Goal: Task Accomplishment & Management: Use online tool/utility

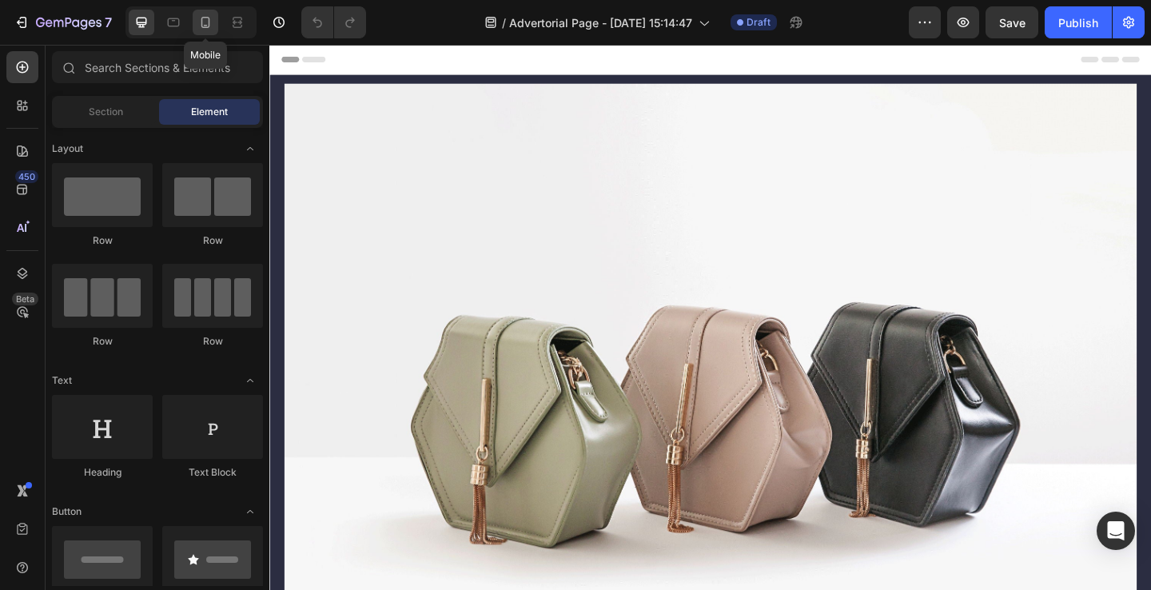
click at [202, 16] on icon at bounding box center [205, 22] width 16 height 16
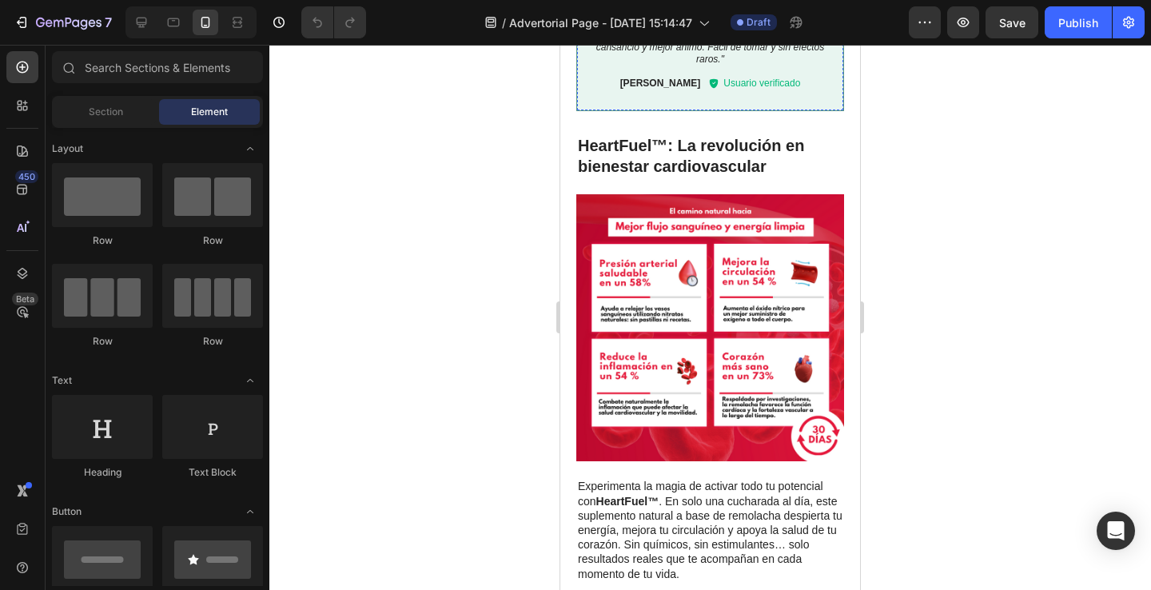
scroll to position [2931, 0]
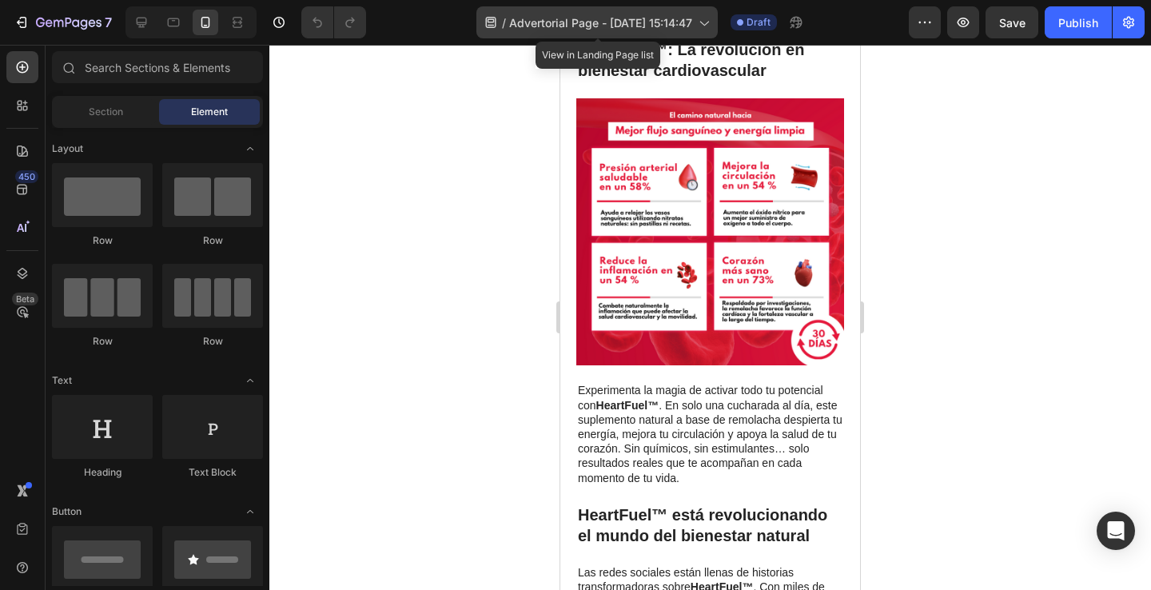
click at [706, 21] on icon at bounding box center [703, 22] width 16 height 16
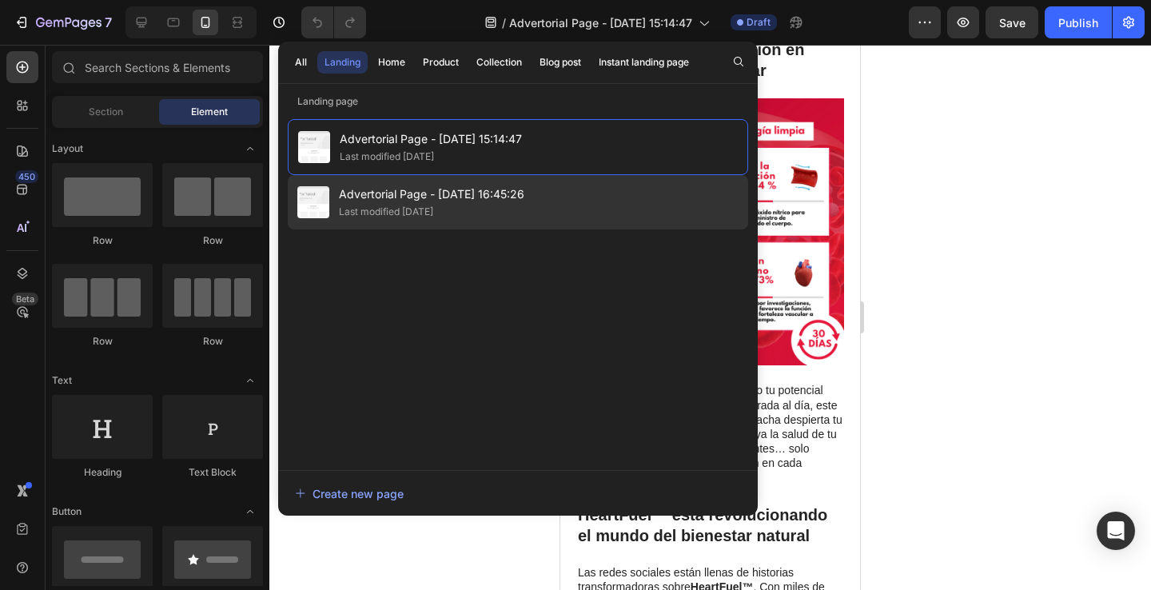
click at [510, 201] on span "Advertorial Page - Aug 19, 16:45:26" at bounding box center [431, 194] width 185 height 19
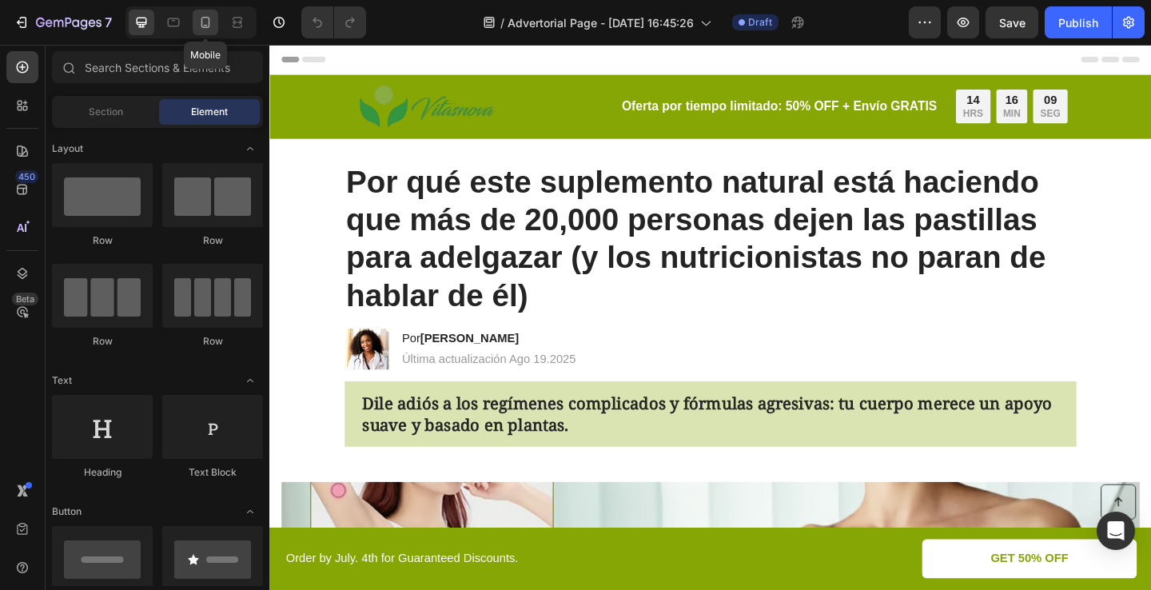
click at [205, 28] on icon at bounding box center [205, 22] width 16 height 16
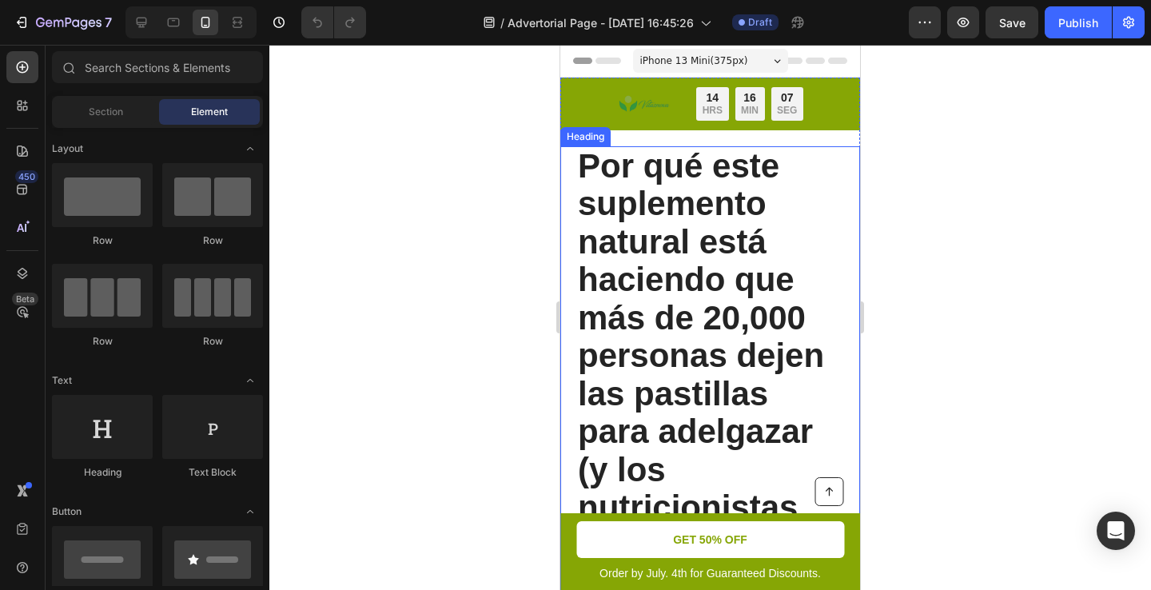
click at [606, 344] on span "Por qué este suplemento natural está haciendo que más de 20,000 personas dejen …" at bounding box center [701, 375] width 246 height 456
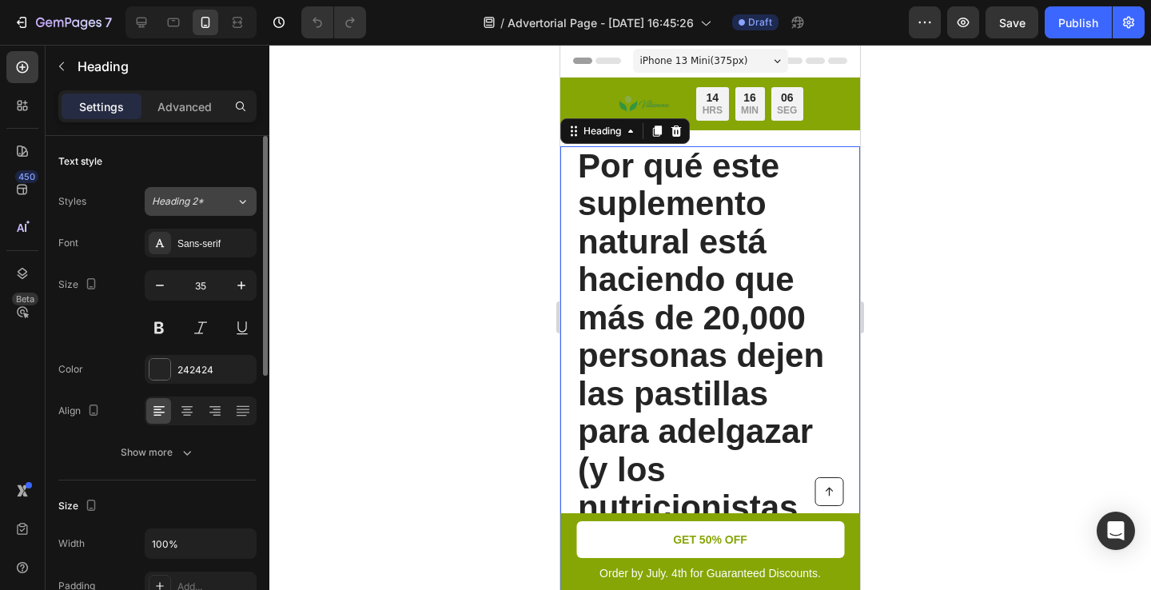
click at [207, 212] on button "Heading 2*" at bounding box center [201, 201] width 112 height 29
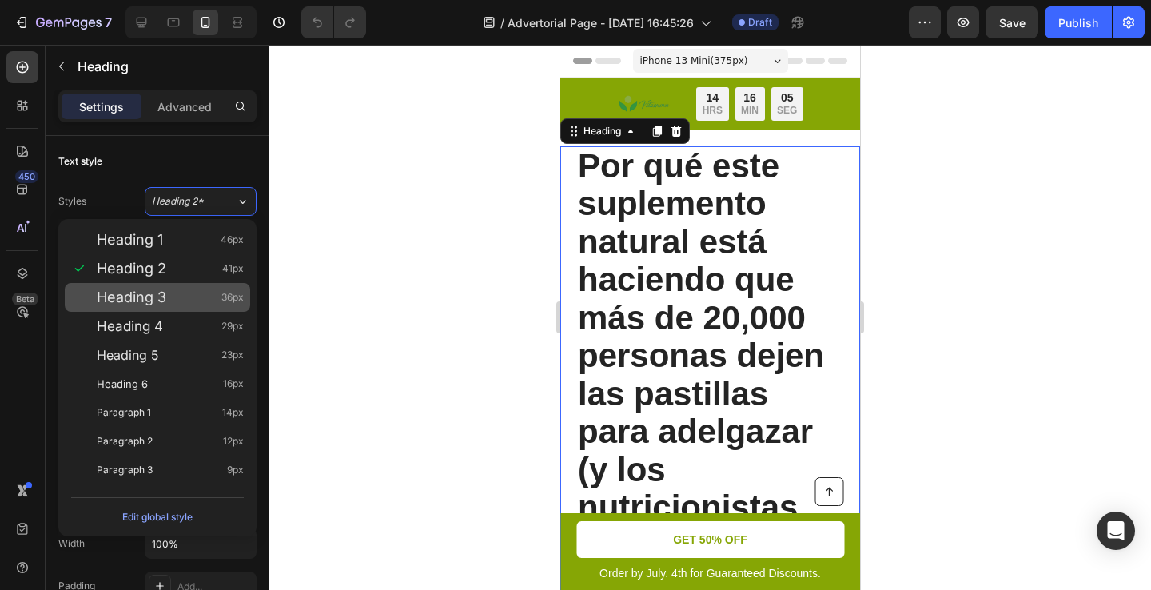
click at [172, 292] on div "Heading 3 36px" at bounding box center [170, 297] width 147 height 16
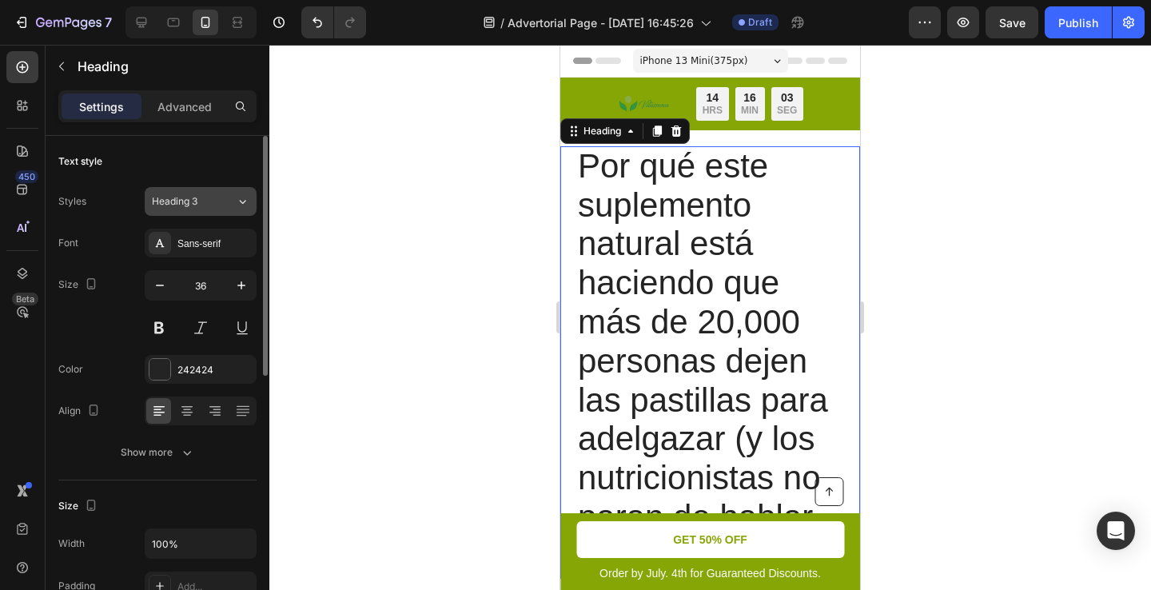
click at [208, 213] on button "Heading 3" at bounding box center [201, 201] width 112 height 29
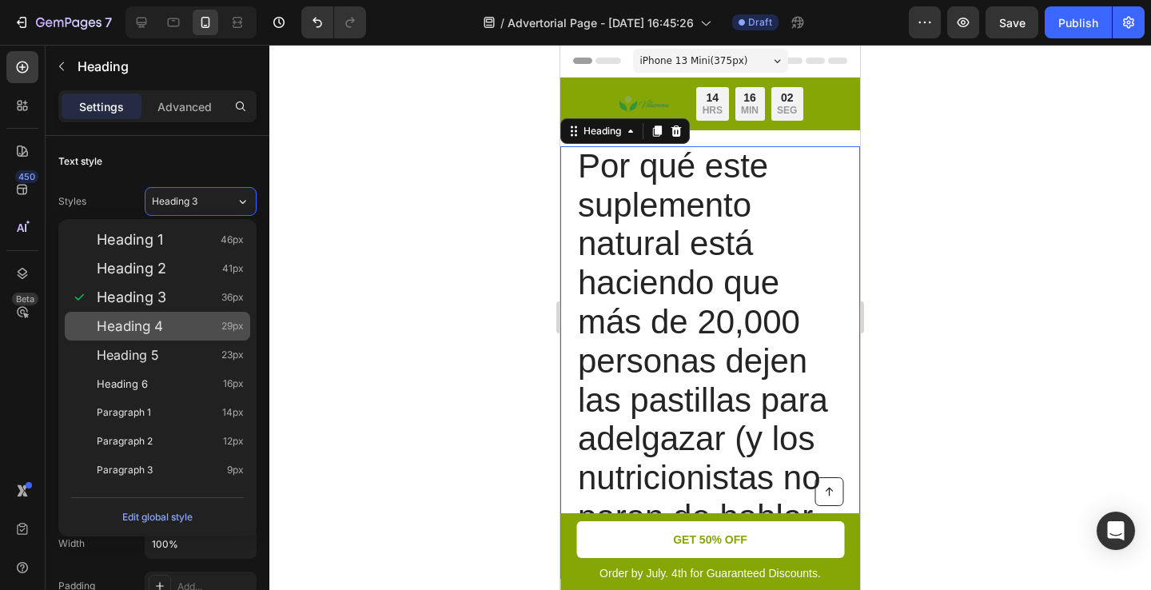
click at [201, 316] on div "Heading 4 29px" at bounding box center [157, 326] width 185 height 29
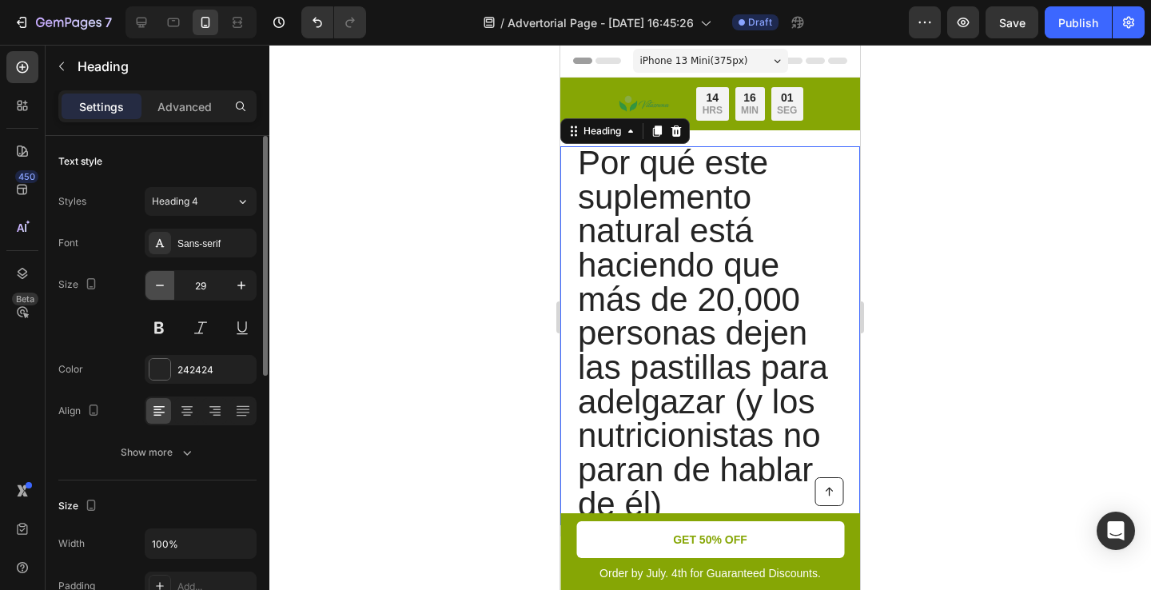
click at [153, 289] on icon "button" at bounding box center [160, 285] width 16 height 16
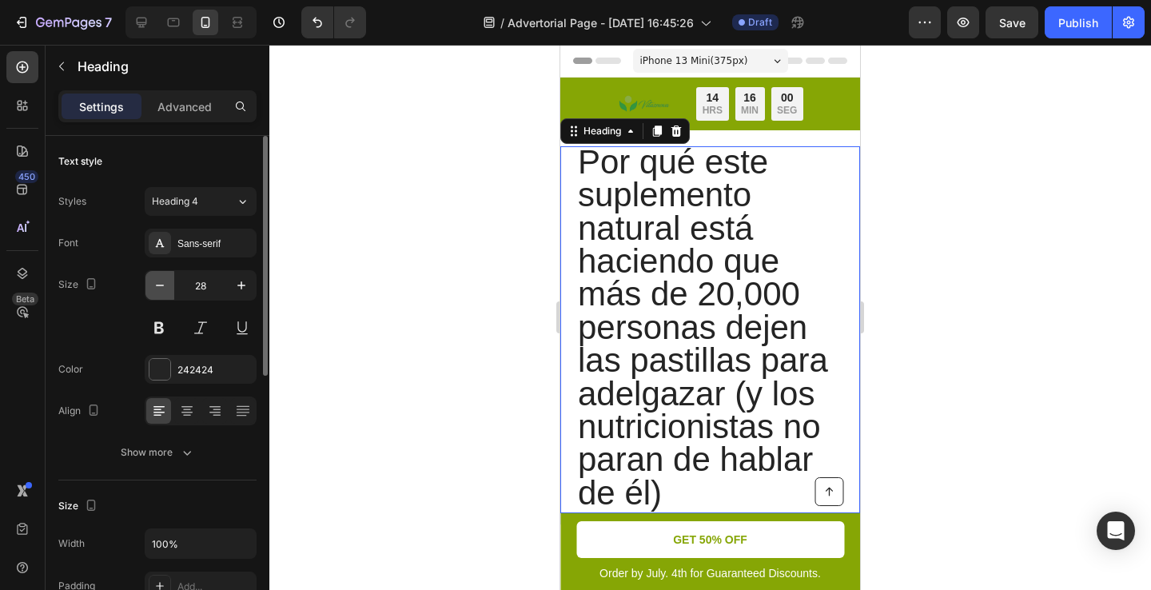
click at [153, 289] on icon "button" at bounding box center [160, 285] width 16 height 16
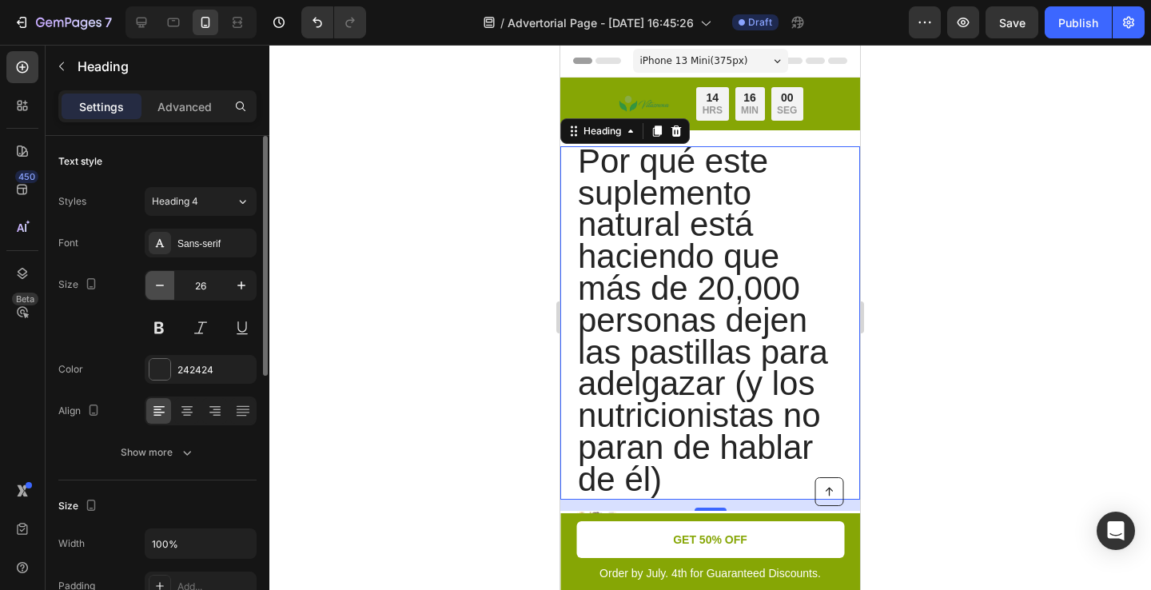
click at [153, 289] on icon "button" at bounding box center [160, 285] width 16 height 16
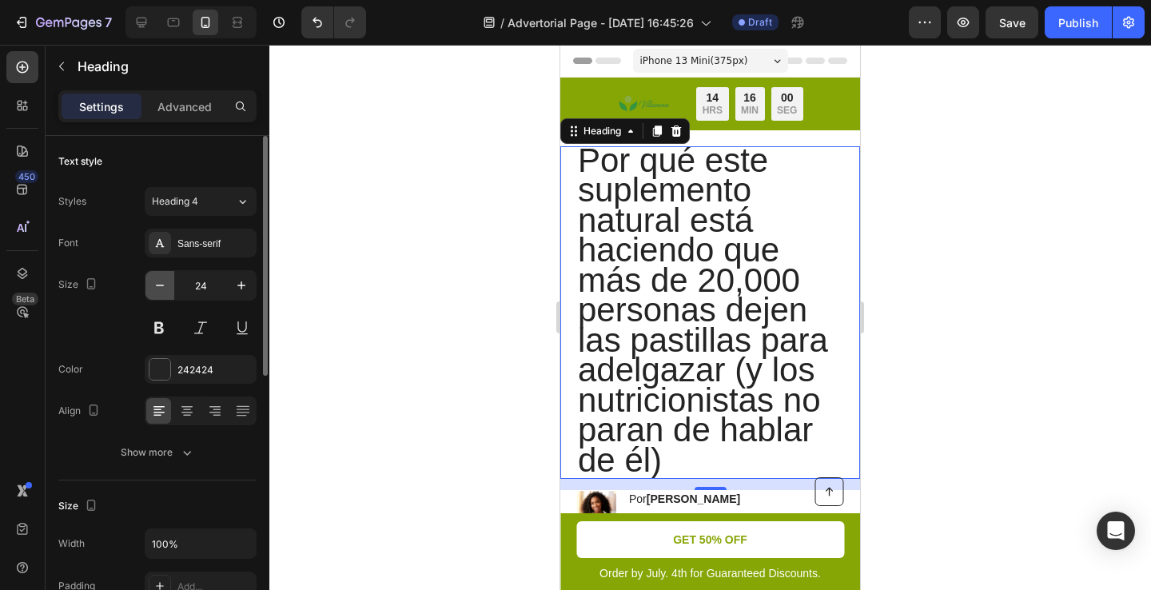
click at [153, 289] on icon "button" at bounding box center [160, 285] width 16 height 16
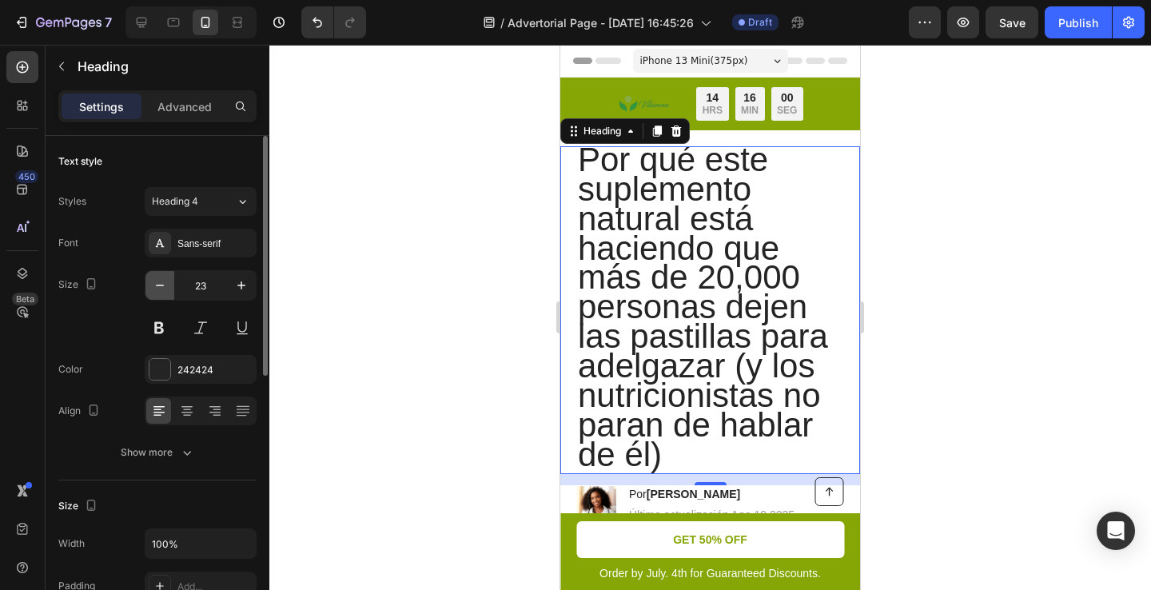
click at [153, 289] on icon "button" at bounding box center [160, 285] width 16 height 16
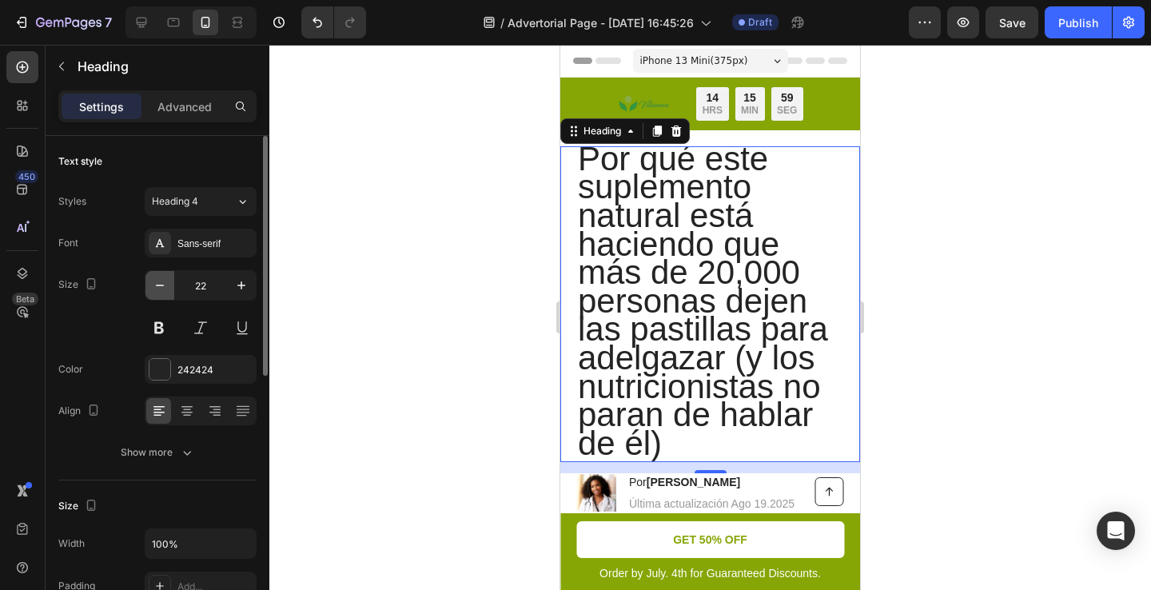
click at [153, 289] on icon "button" at bounding box center [160, 285] width 16 height 16
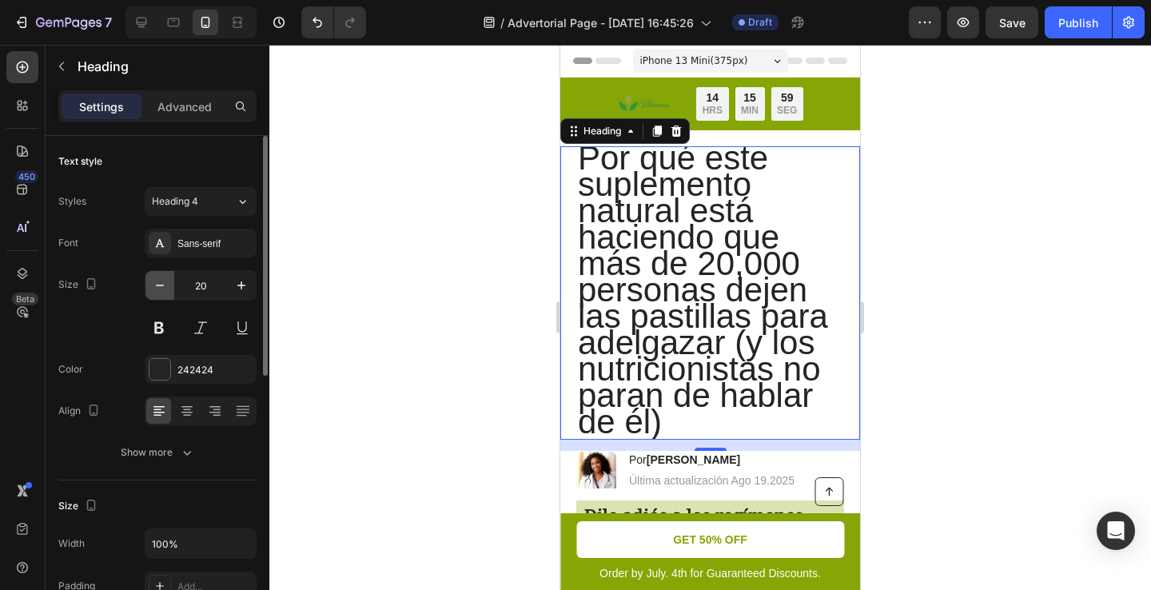
click at [153, 289] on icon "button" at bounding box center [160, 285] width 16 height 16
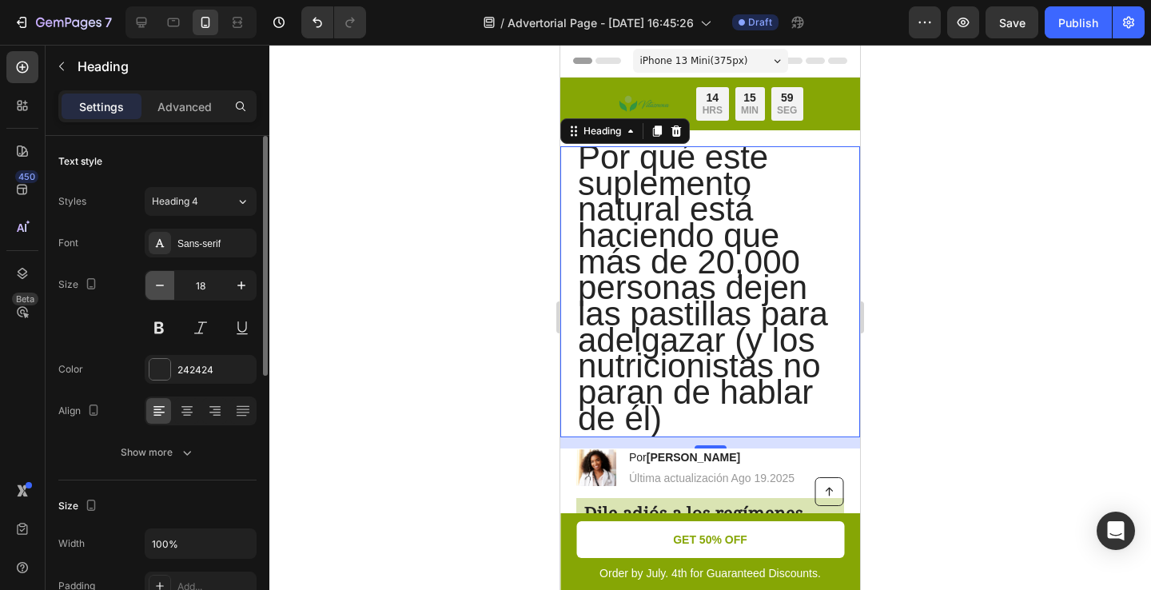
click at [153, 289] on icon "button" at bounding box center [160, 285] width 16 height 16
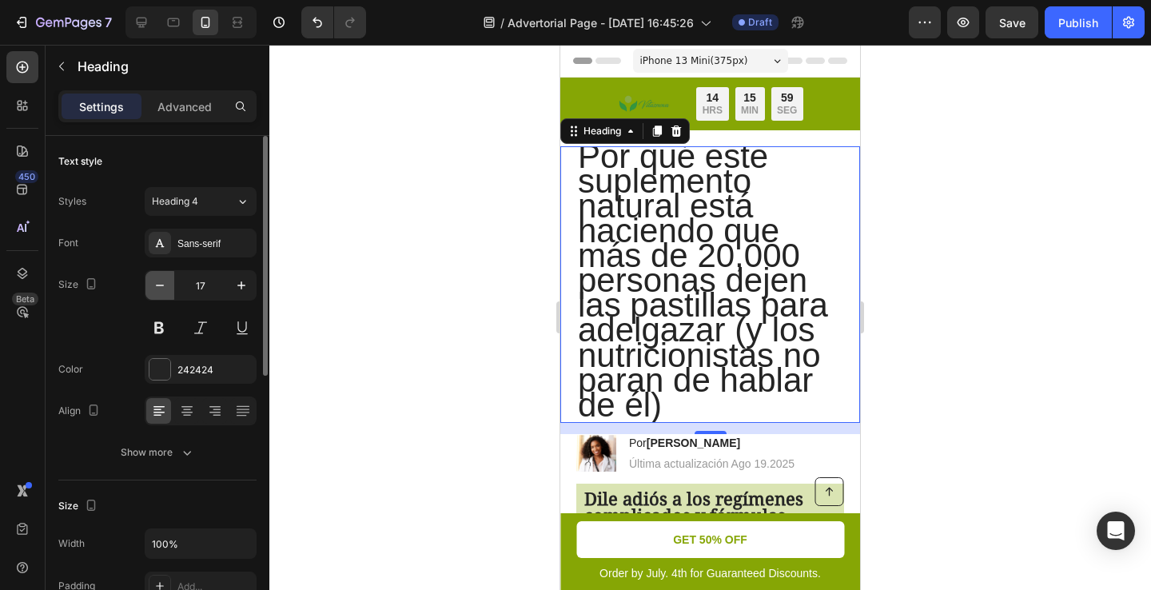
click at [153, 289] on icon "button" at bounding box center [160, 285] width 16 height 16
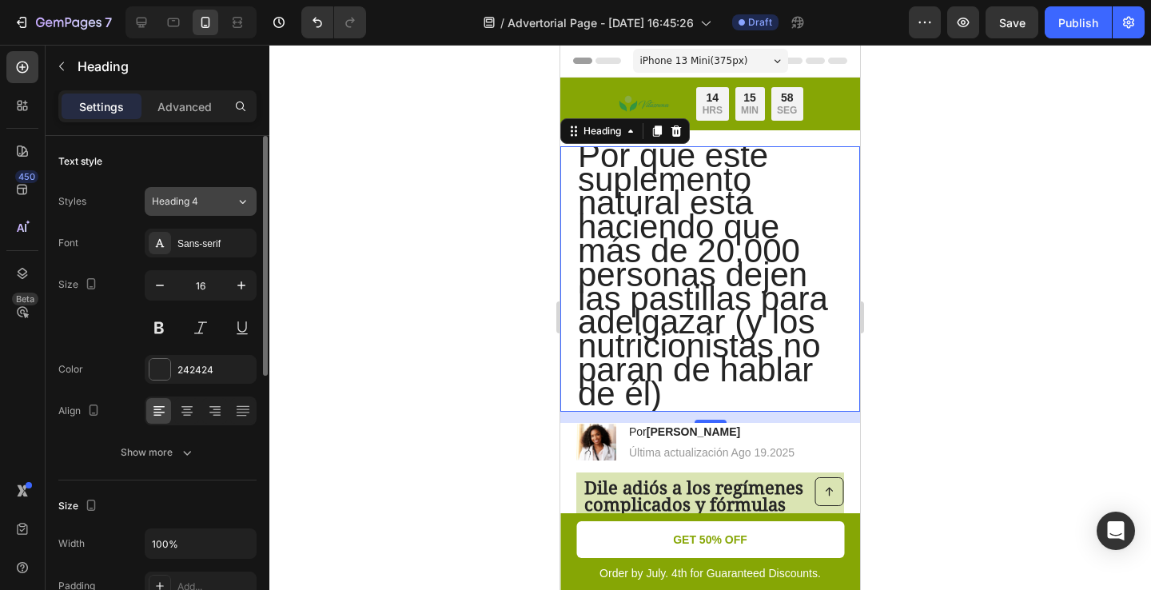
click at [175, 201] on span "Heading 4" at bounding box center [175, 201] width 46 height 14
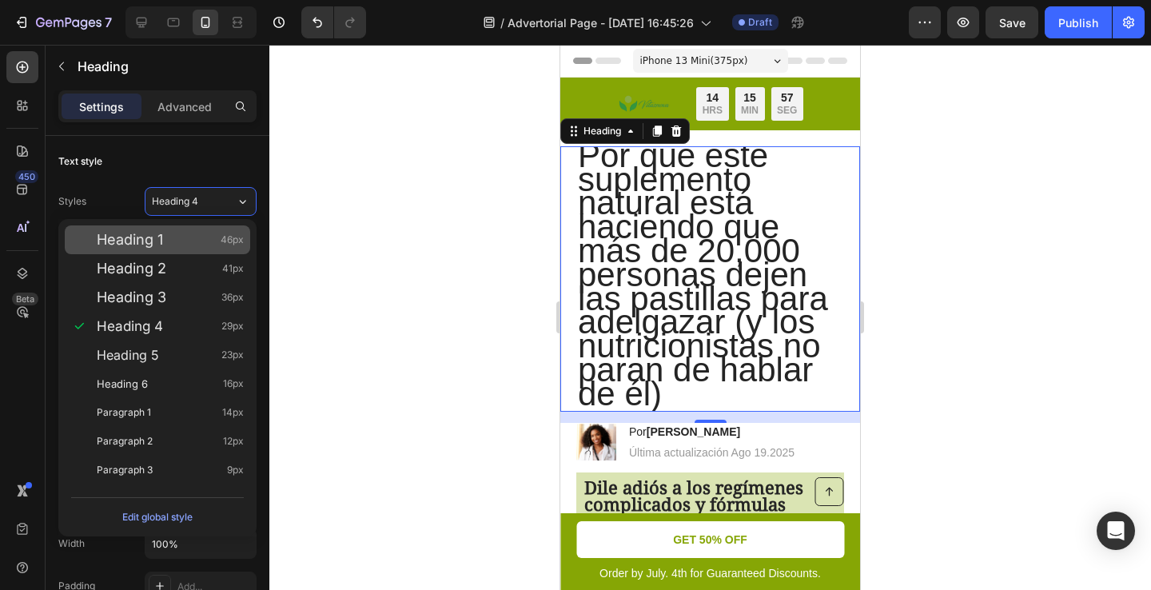
click at [177, 229] on div "Heading 1 46px" at bounding box center [157, 239] width 185 height 29
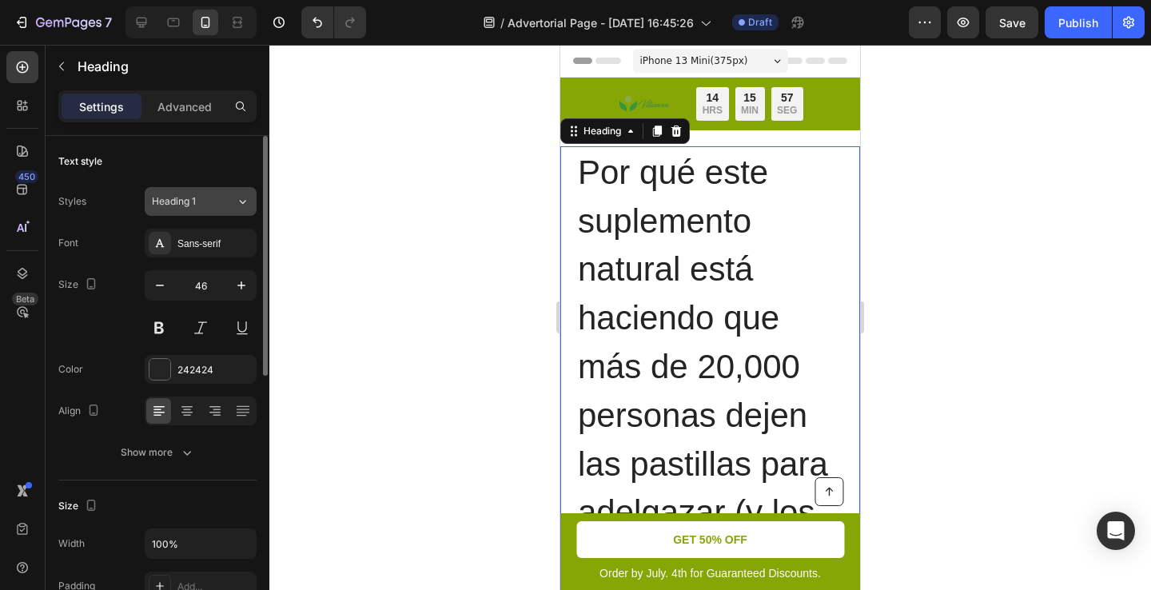
click at [197, 208] on div "Heading 1" at bounding box center [184, 201] width 65 height 14
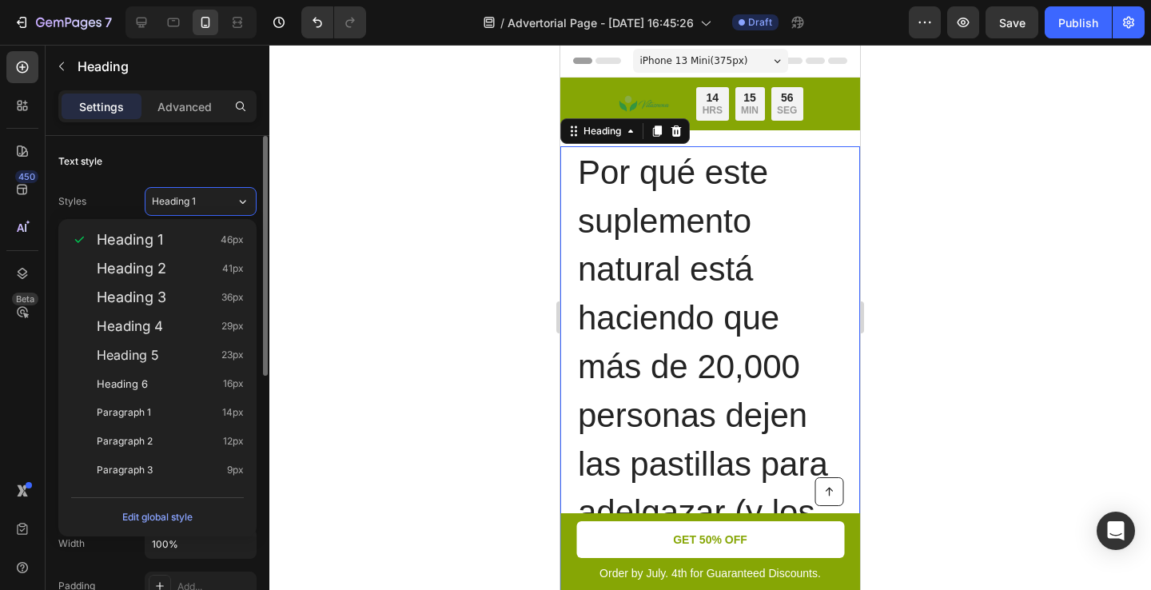
click at [166, 155] on div "Text style" at bounding box center [157, 162] width 198 height 26
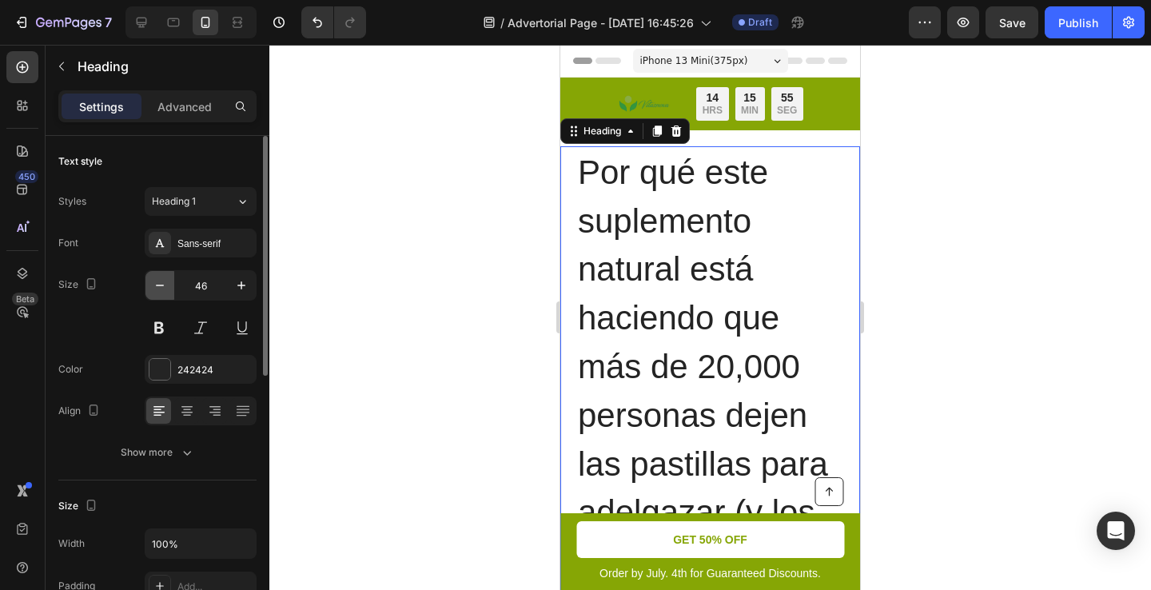
click at [158, 278] on icon "button" at bounding box center [160, 285] width 16 height 16
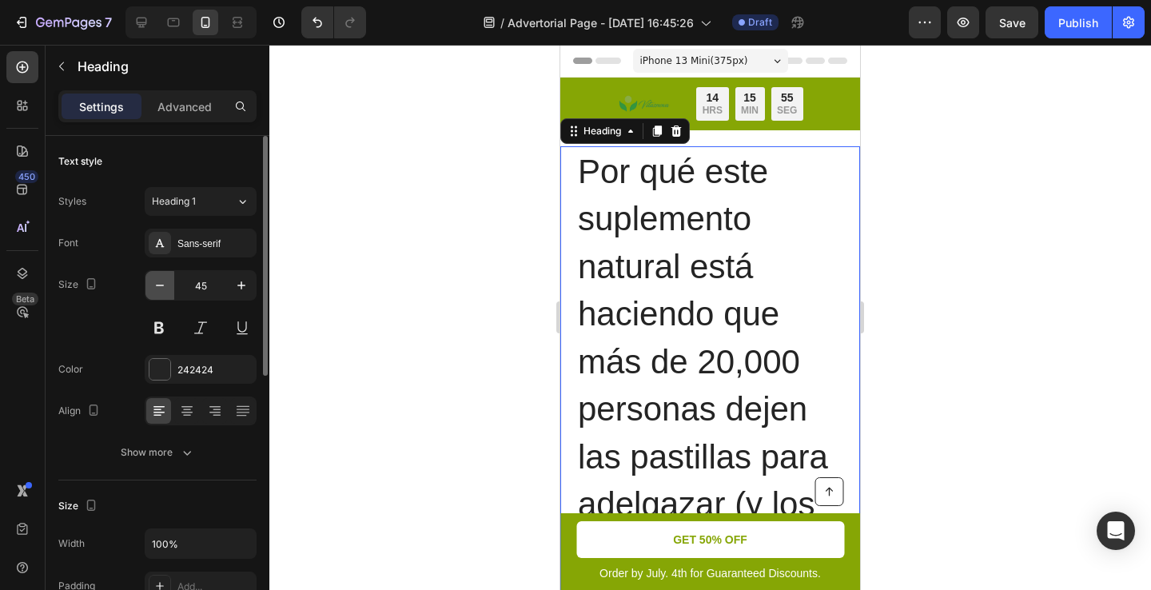
click at [158, 278] on icon "button" at bounding box center [160, 285] width 16 height 16
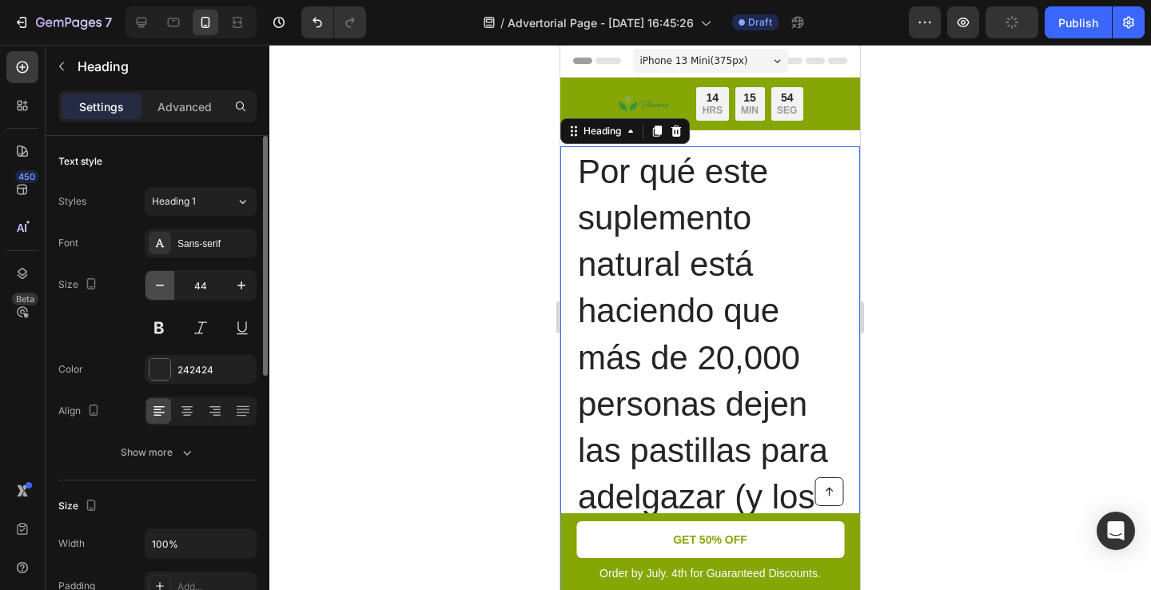
click at [158, 278] on icon "button" at bounding box center [160, 285] width 16 height 16
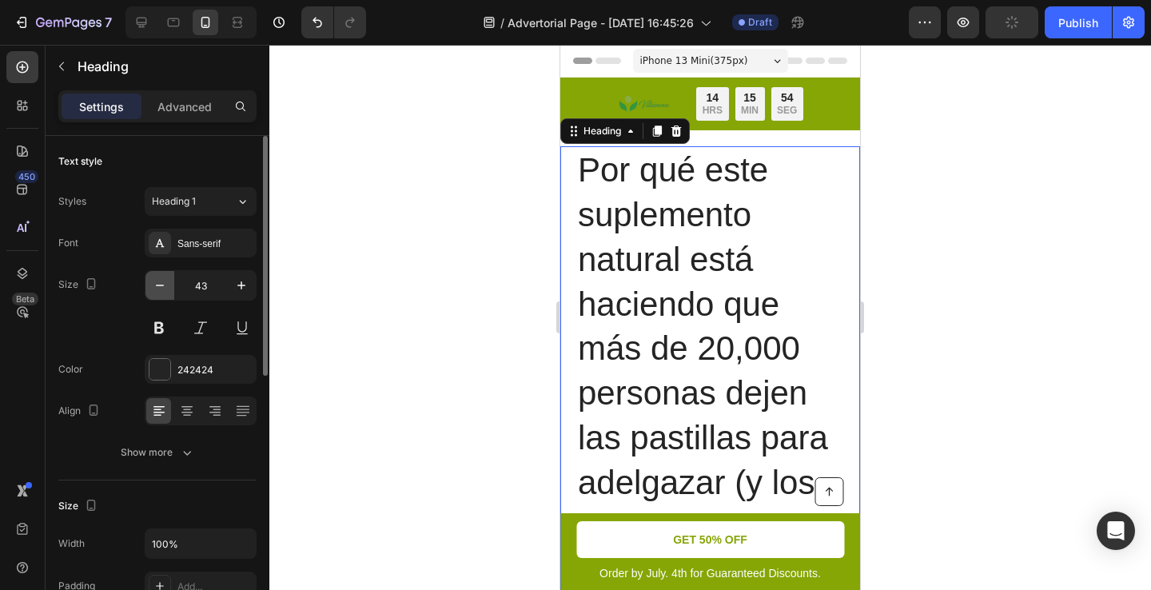
click at [158, 278] on icon "button" at bounding box center [160, 285] width 16 height 16
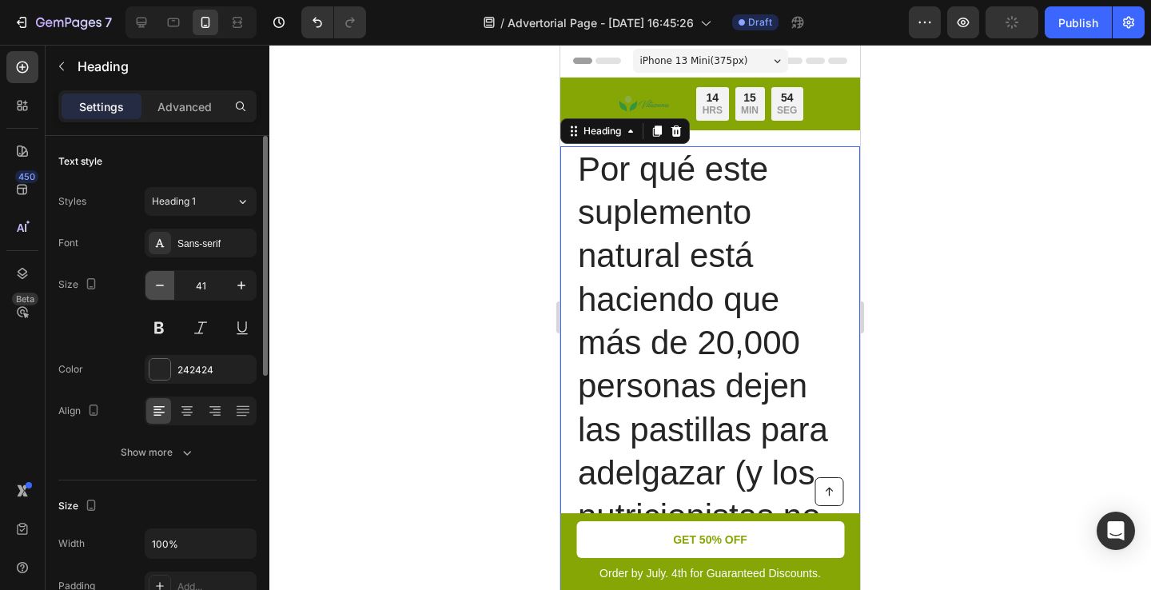
click at [158, 278] on icon "button" at bounding box center [160, 285] width 16 height 16
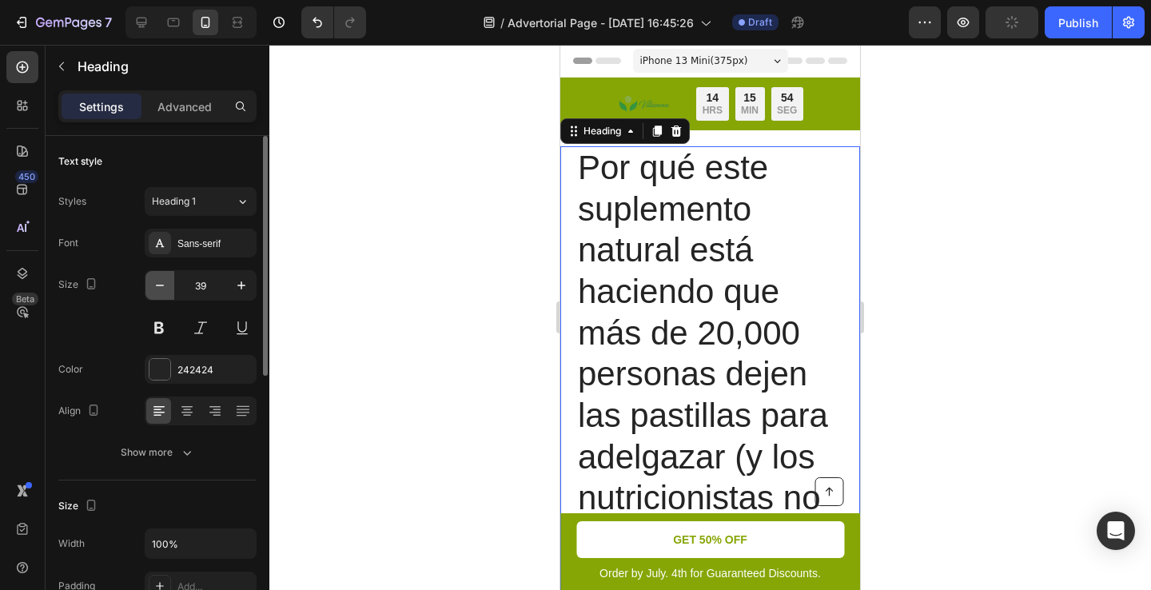
click at [158, 278] on icon "button" at bounding box center [160, 285] width 16 height 16
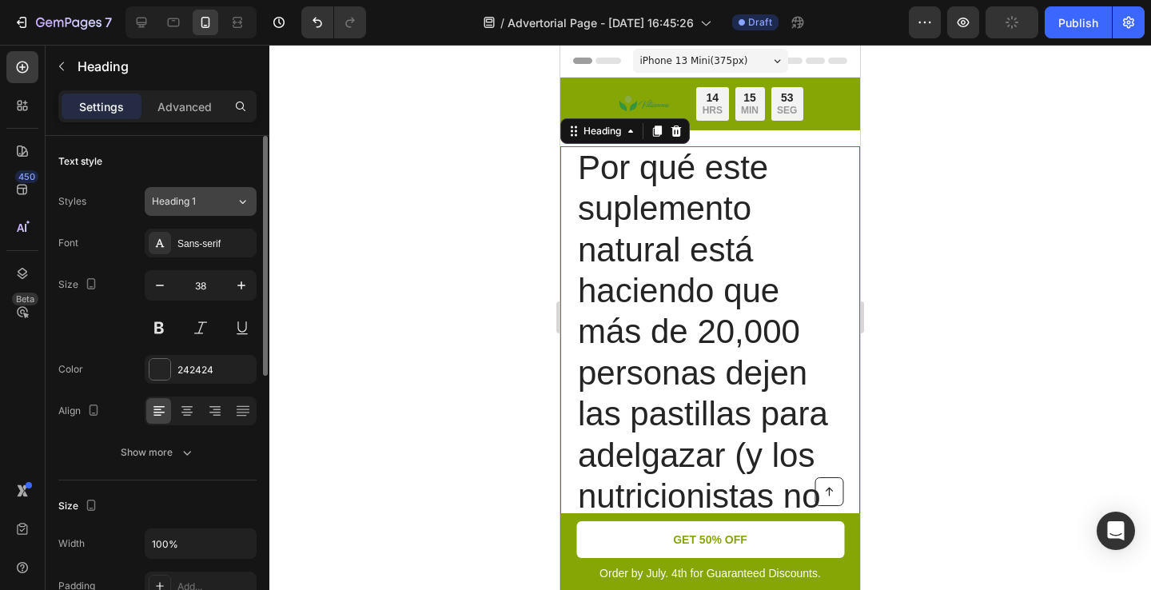
click at [171, 194] on span "Heading 1" at bounding box center [174, 201] width 44 height 14
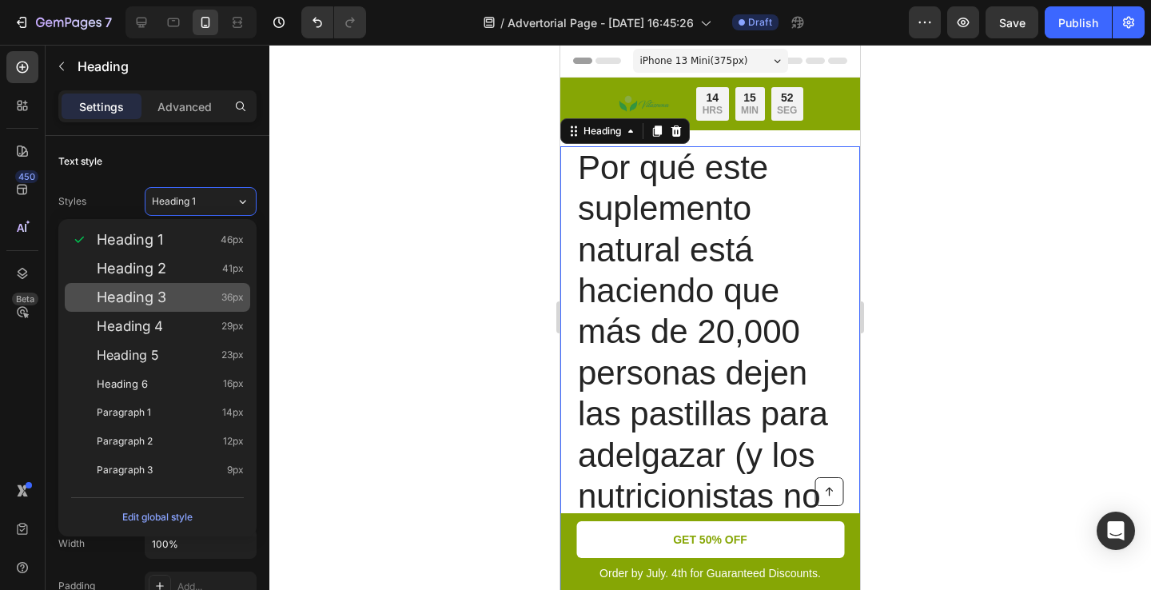
click at [165, 284] on div "Heading 3 36px" at bounding box center [157, 297] width 185 height 29
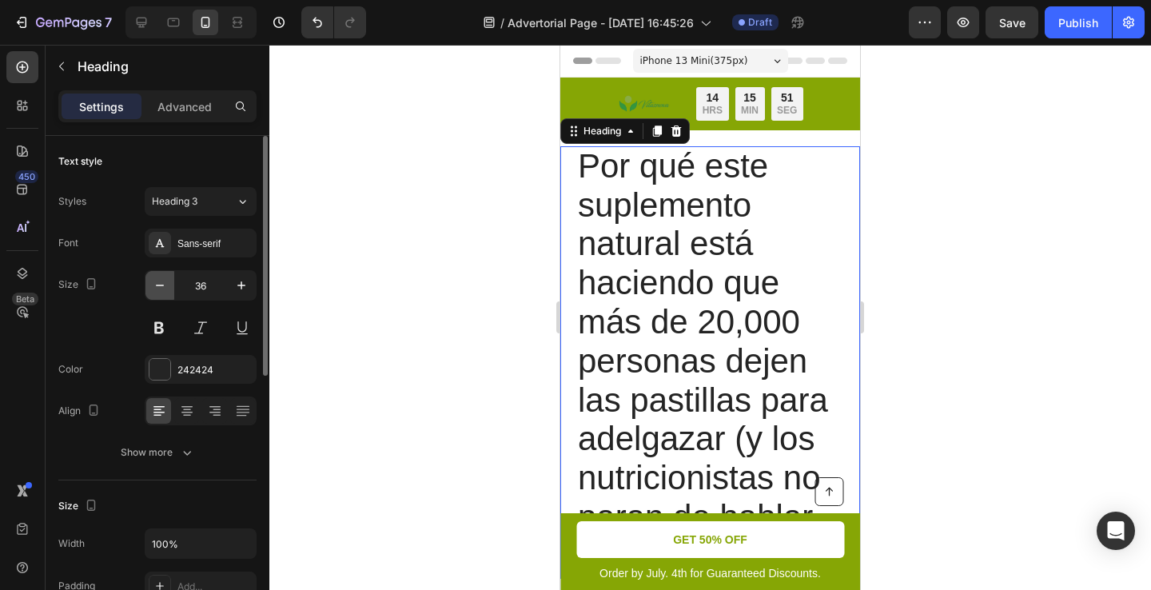
click at [158, 292] on icon "button" at bounding box center [160, 285] width 16 height 16
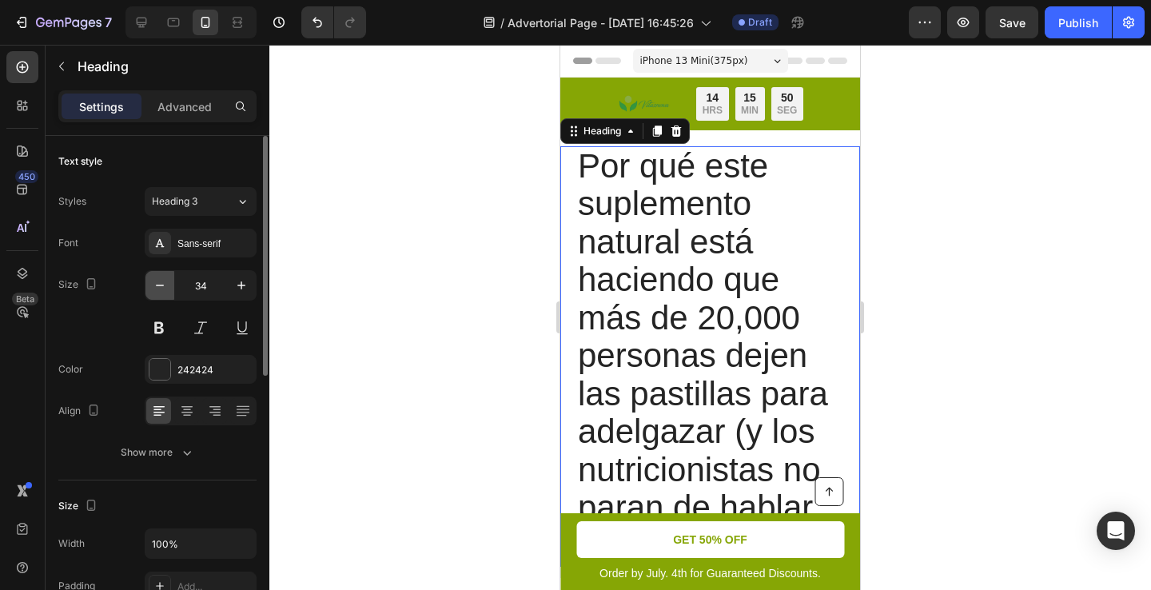
click at [158, 292] on icon "button" at bounding box center [160, 285] width 16 height 16
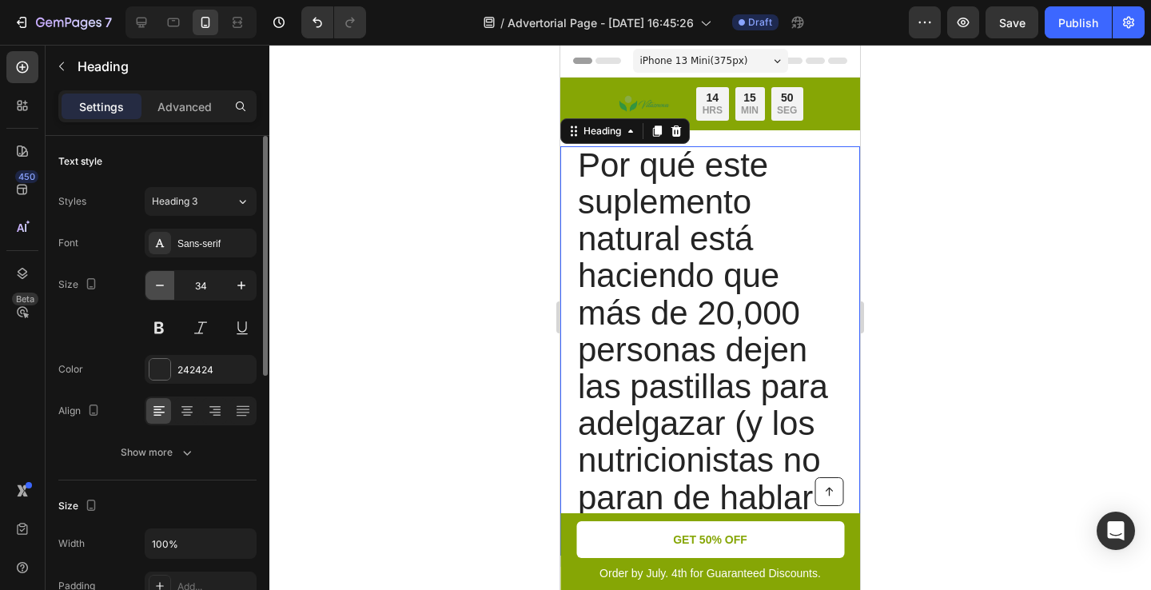
click at [158, 292] on icon "button" at bounding box center [160, 285] width 16 height 16
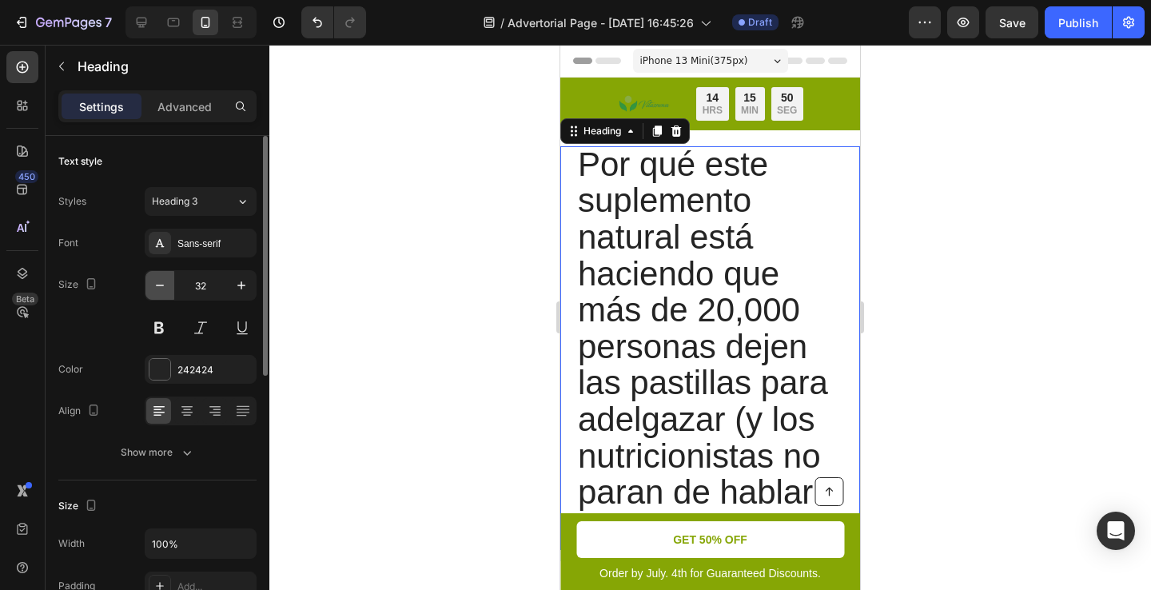
click at [158, 292] on icon "button" at bounding box center [160, 285] width 16 height 16
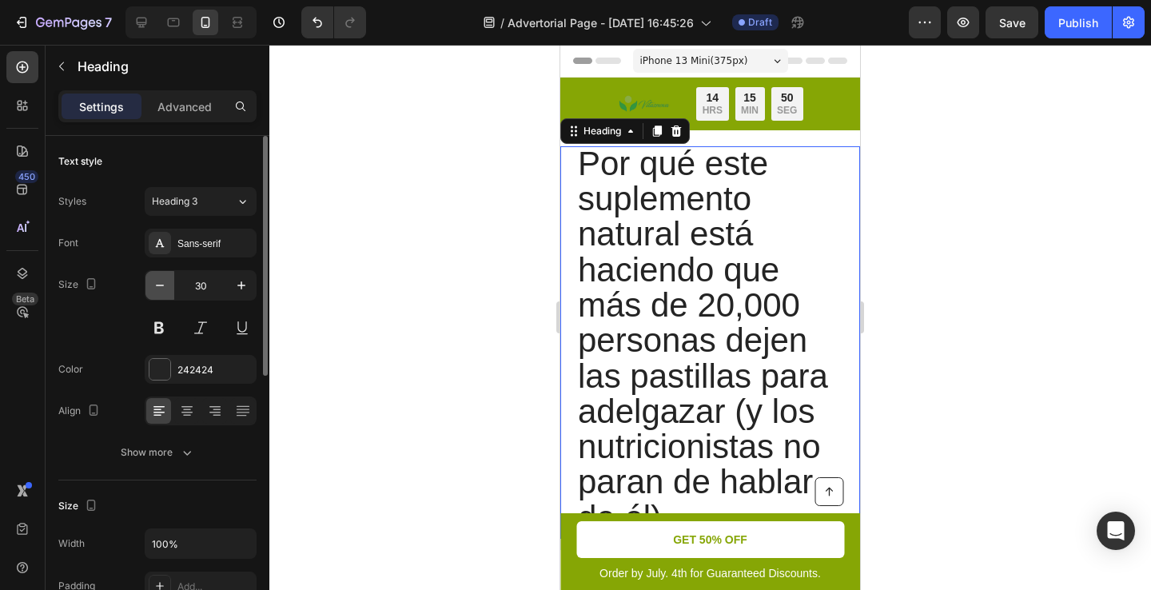
click at [158, 292] on icon "button" at bounding box center [160, 285] width 16 height 16
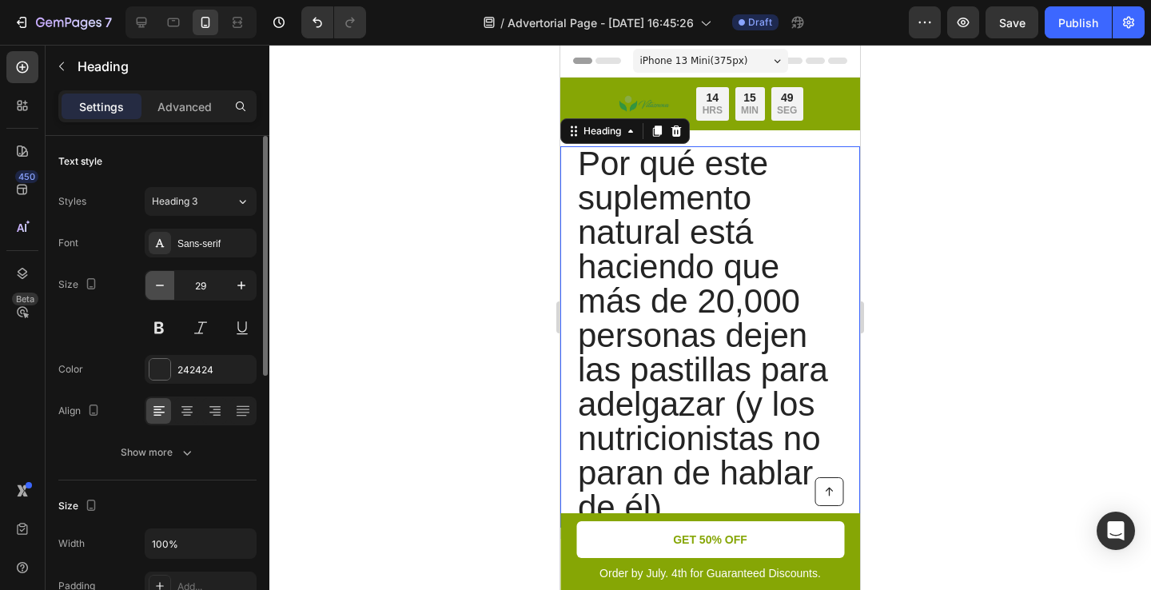
click at [158, 292] on icon "button" at bounding box center [160, 285] width 16 height 16
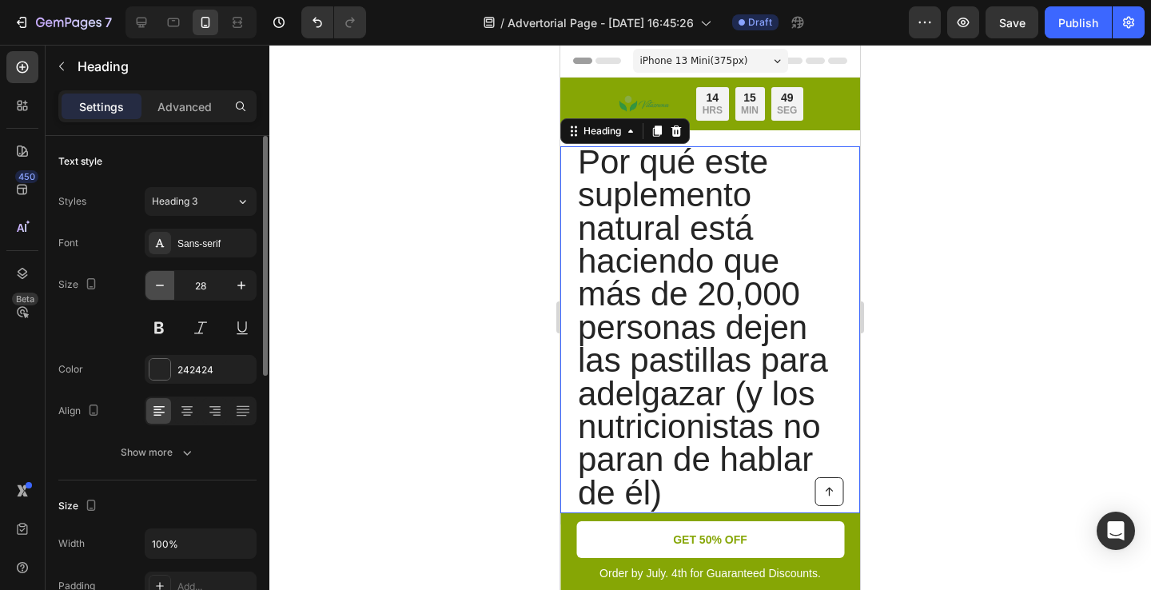
click at [157, 292] on icon "button" at bounding box center [160, 285] width 16 height 16
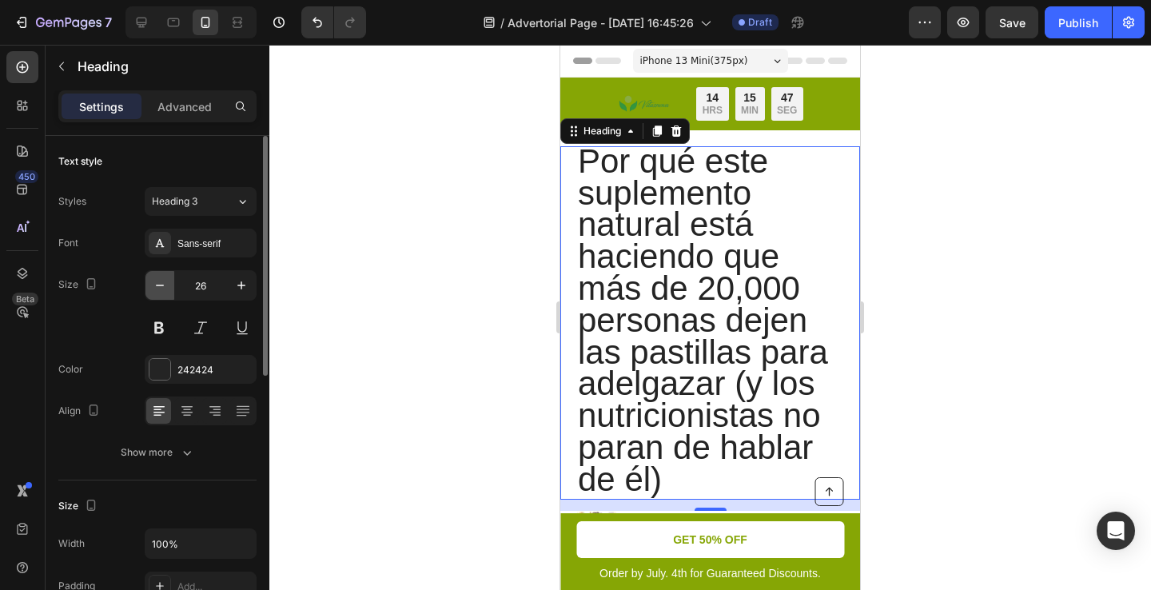
click at [153, 286] on icon "button" at bounding box center [160, 285] width 16 height 16
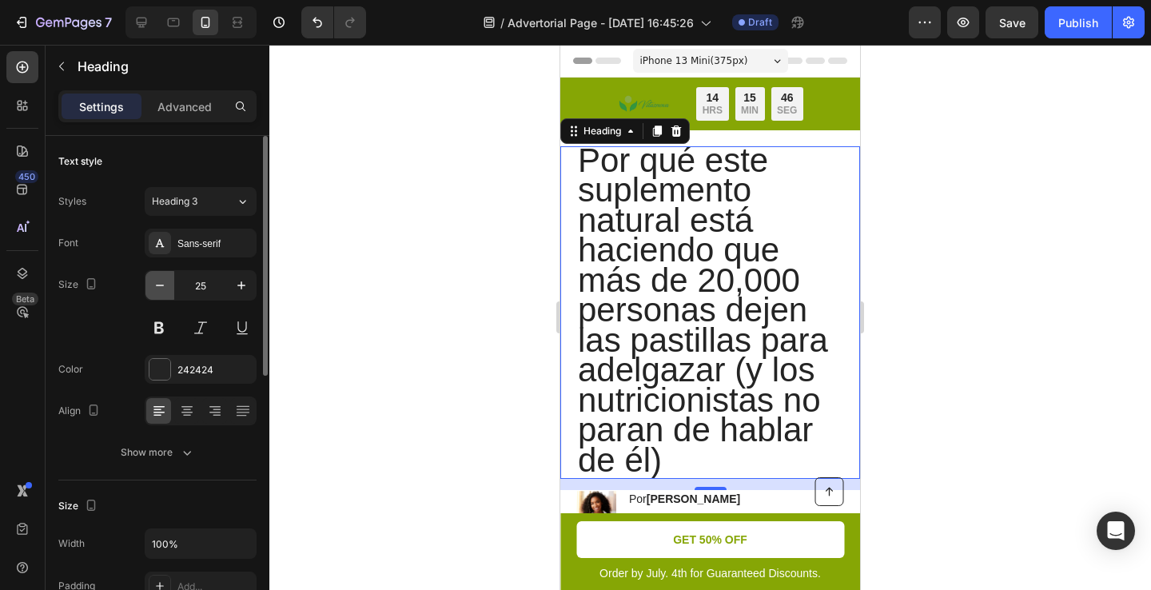
click at [153, 286] on icon "button" at bounding box center [160, 285] width 16 height 16
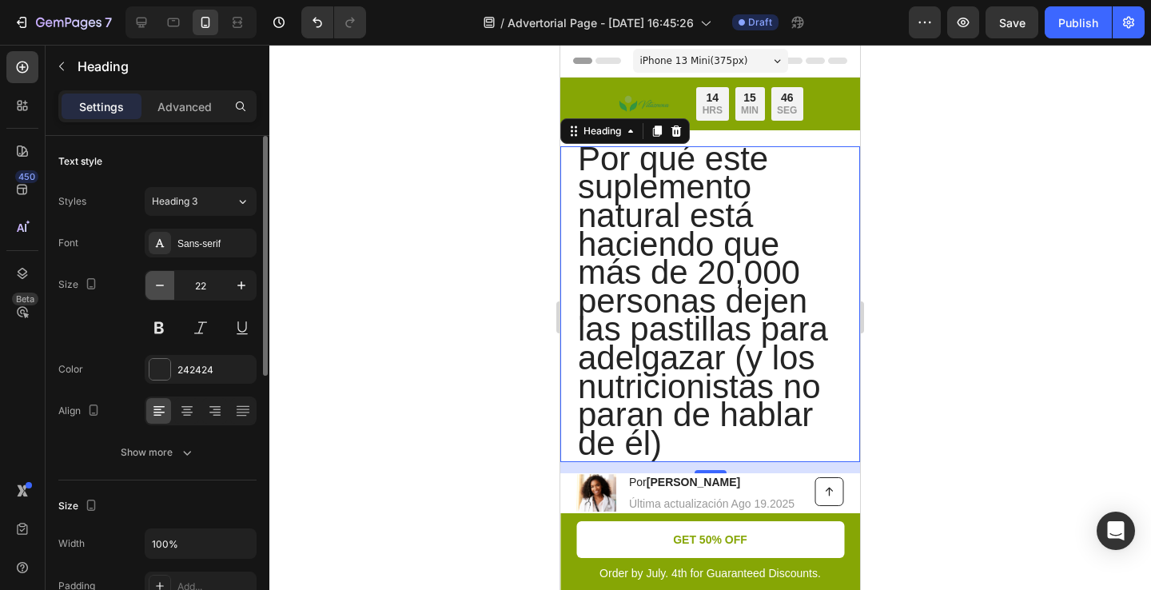
click at [153, 286] on icon "button" at bounding box center [160, 285] width 16 height 16
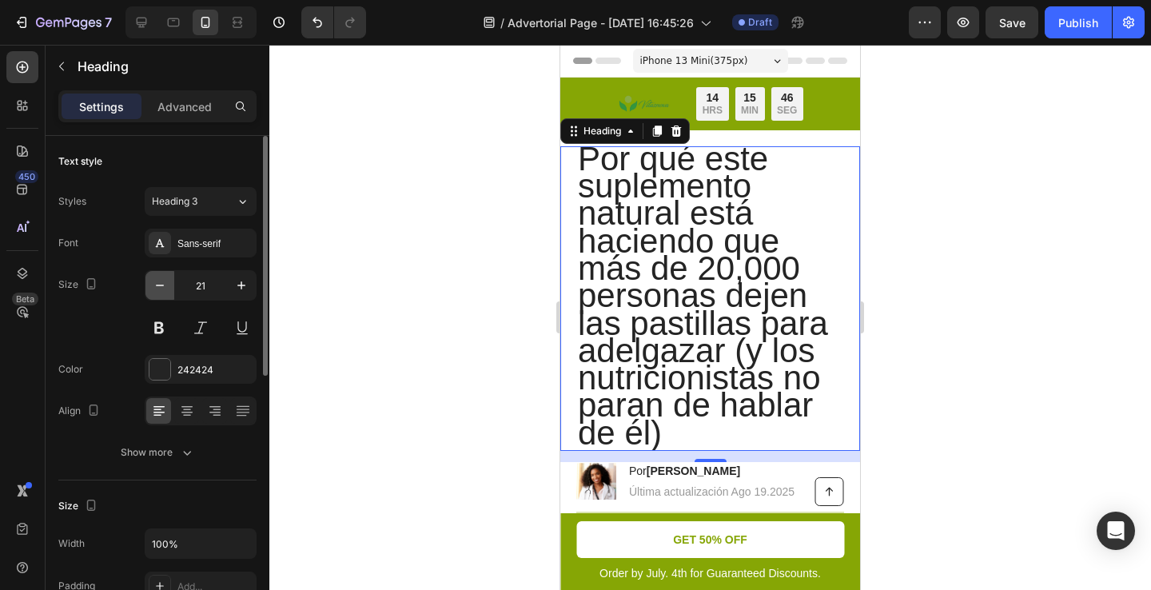
click at [153, 286] on icon "button" at bounding box center [160, 285] width 16 height 16
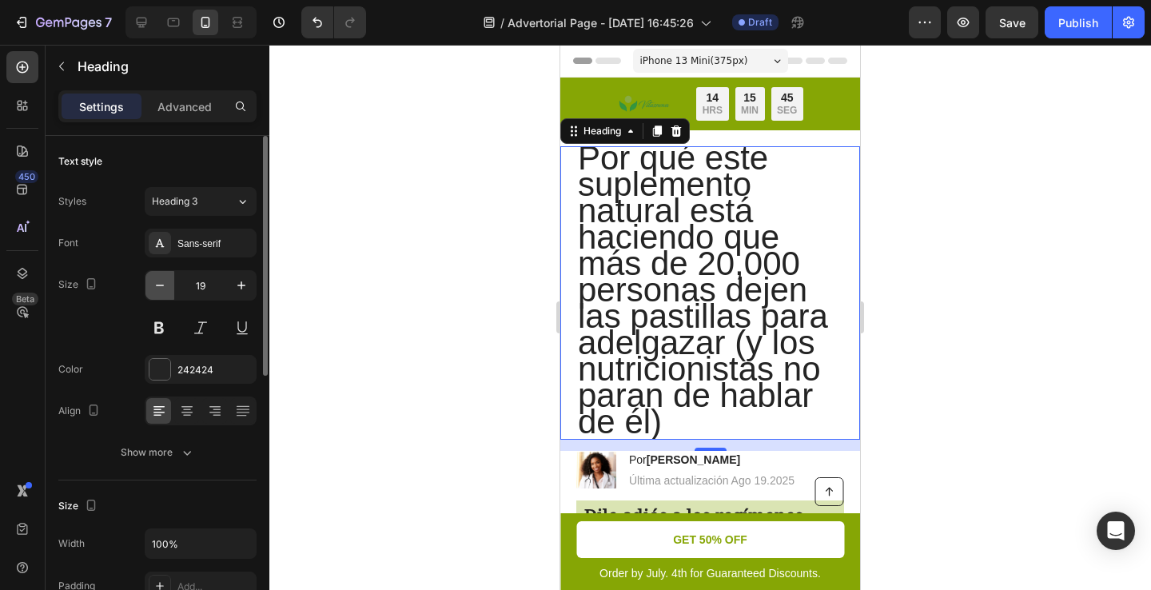
click at [153, 286] on icon "button" at bounding box center [160, 285] width 16 height 16
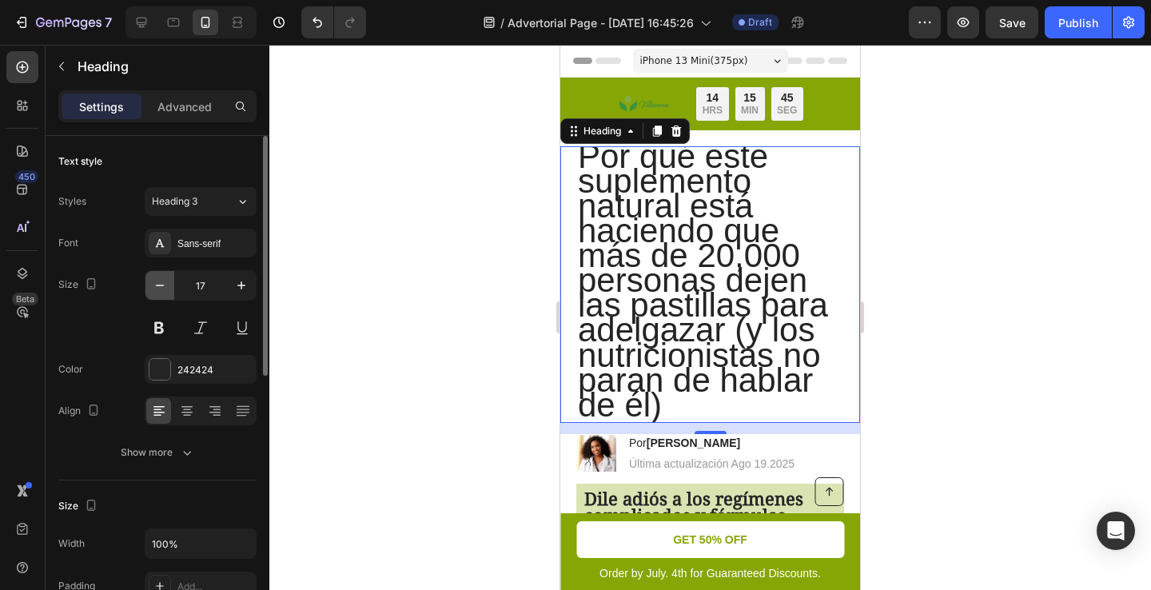
click at [153, 286] on icon "button" at bounding box center [160, 285] width 16 height 16
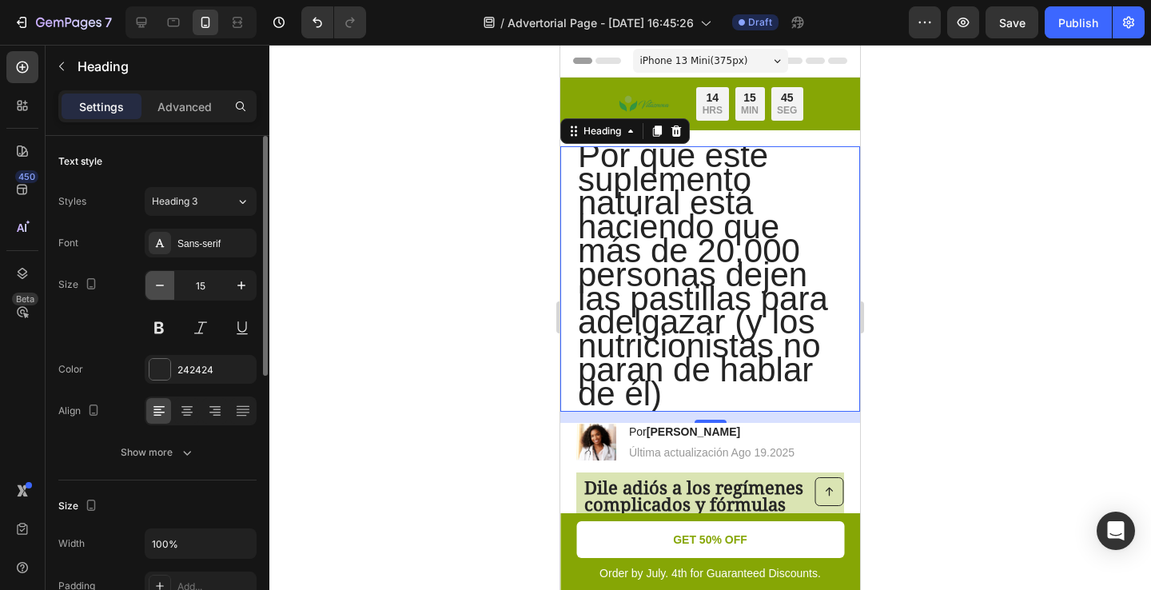
click at [153, 286] on icon "button" at bounding box center [160, 285] width 16 height 16
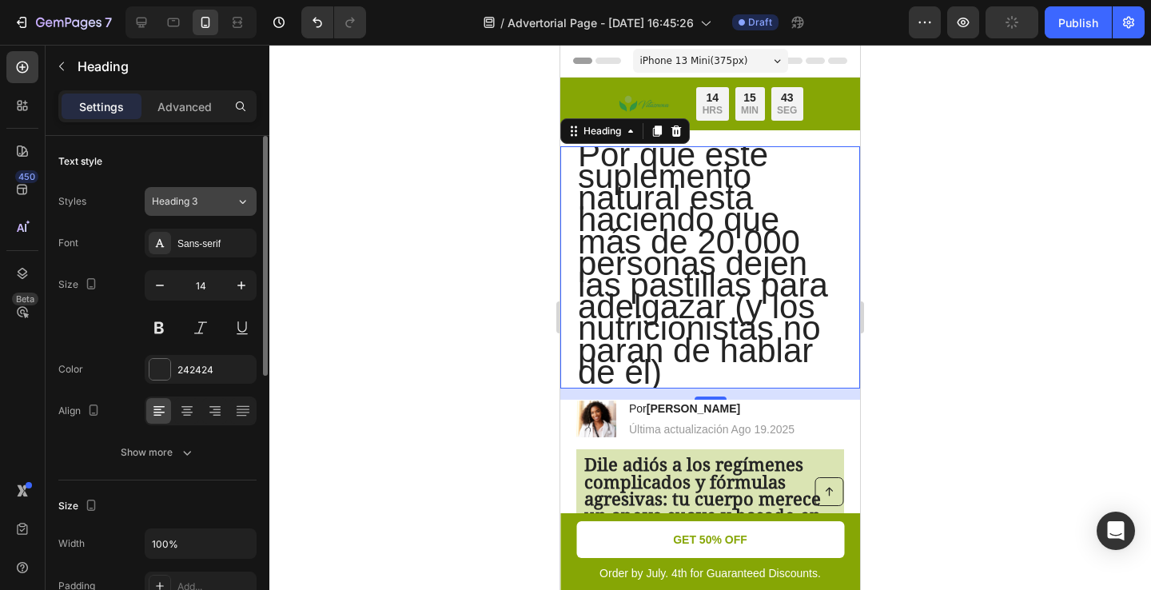
click at [181, 212] on button "Heading 3" at bounding box center [201, 201] width 112 height 29
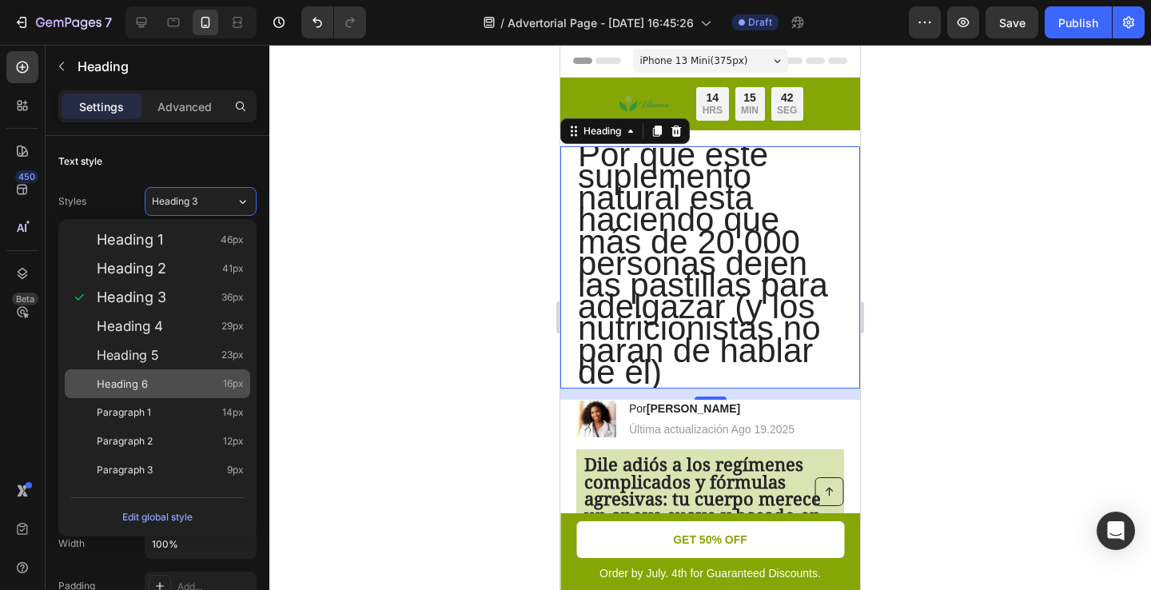
click at [156, 374] on div "Heading 6 16px" at bounding box center [157, 383] width 185 height 29
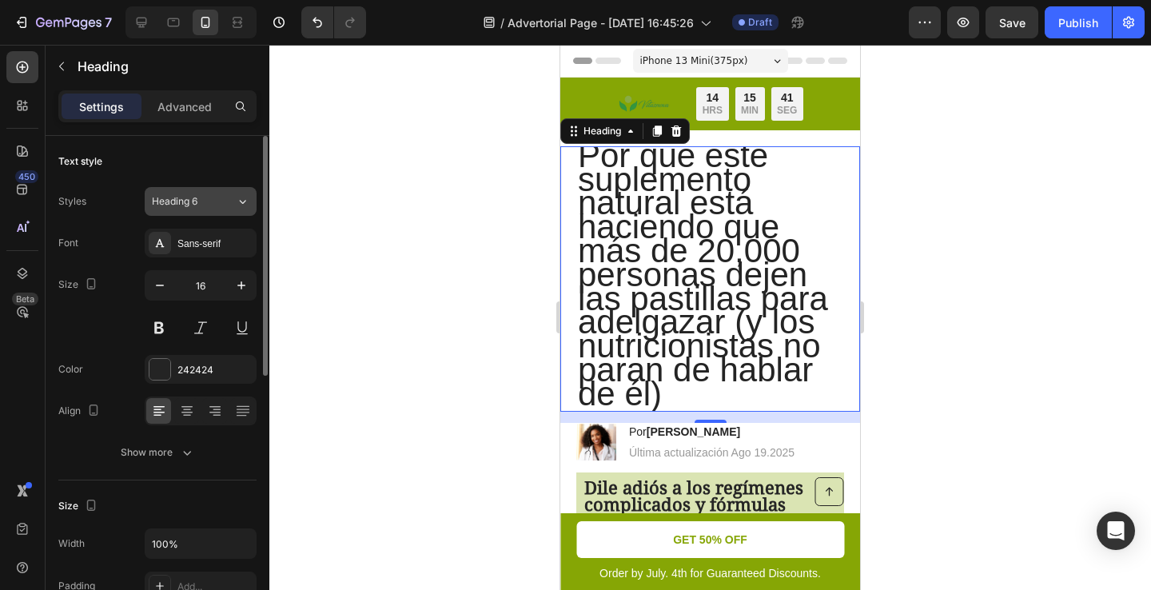
click at [197, 206] on span "Heading 6" at bounding box center [175, 201] width 46 height 14
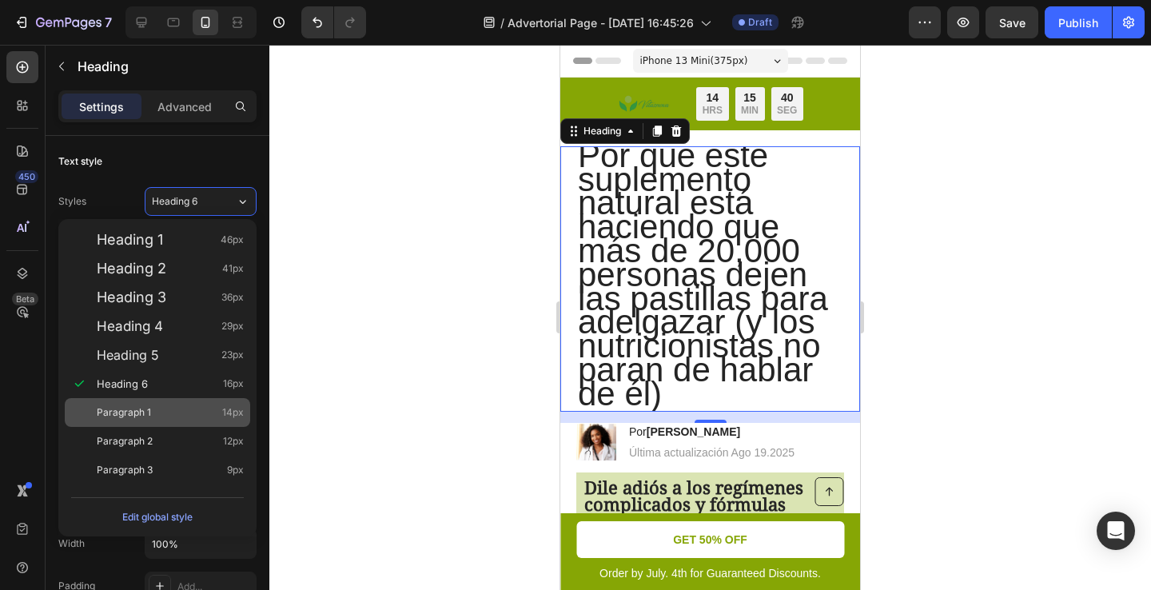
click at [157, 403] on div "Paragraph 1 14px" at bounding box center [157, 412] width 185 height 29
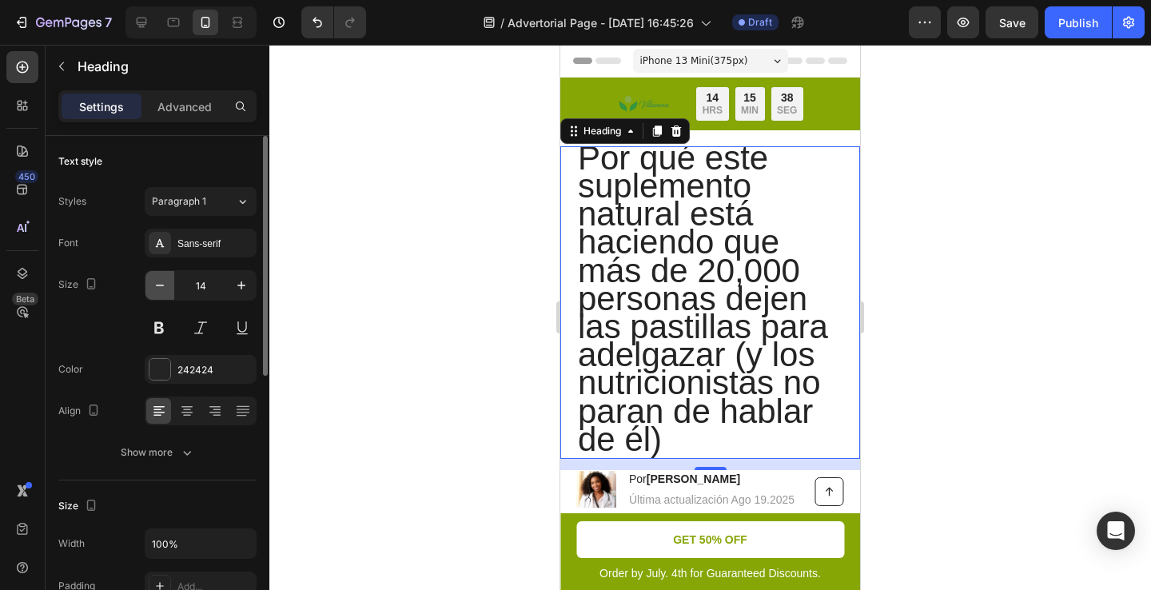
click at [160, 280] on icon "button" at bounding box center [160, 285] width 16 height 16
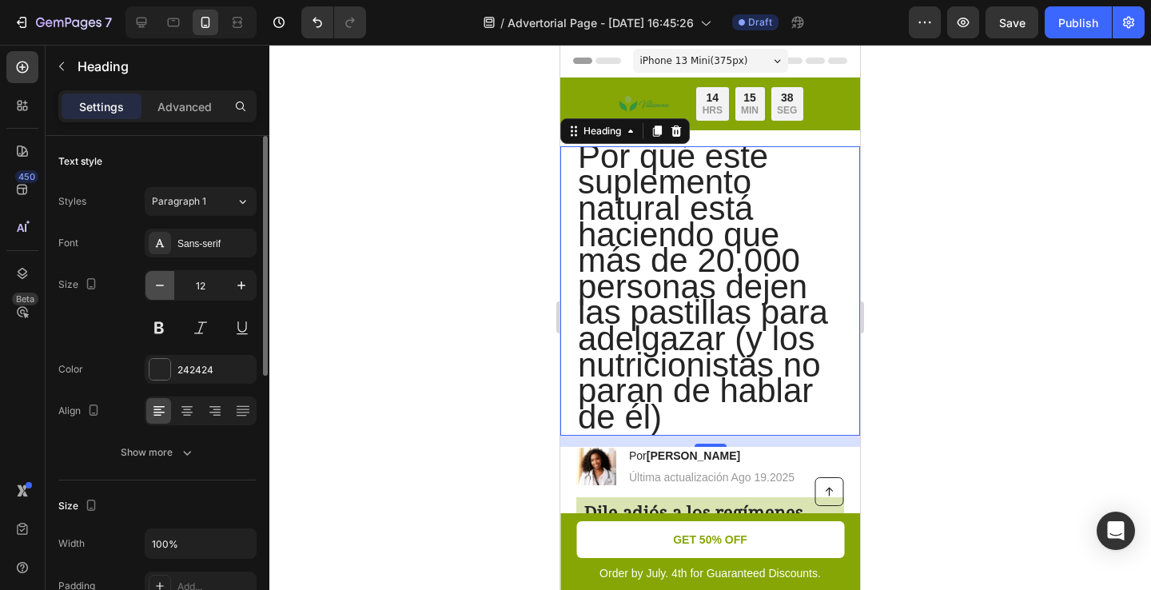
click at [160, 280] on icon "button" at bounding box center [160, 285] width 16 height 16
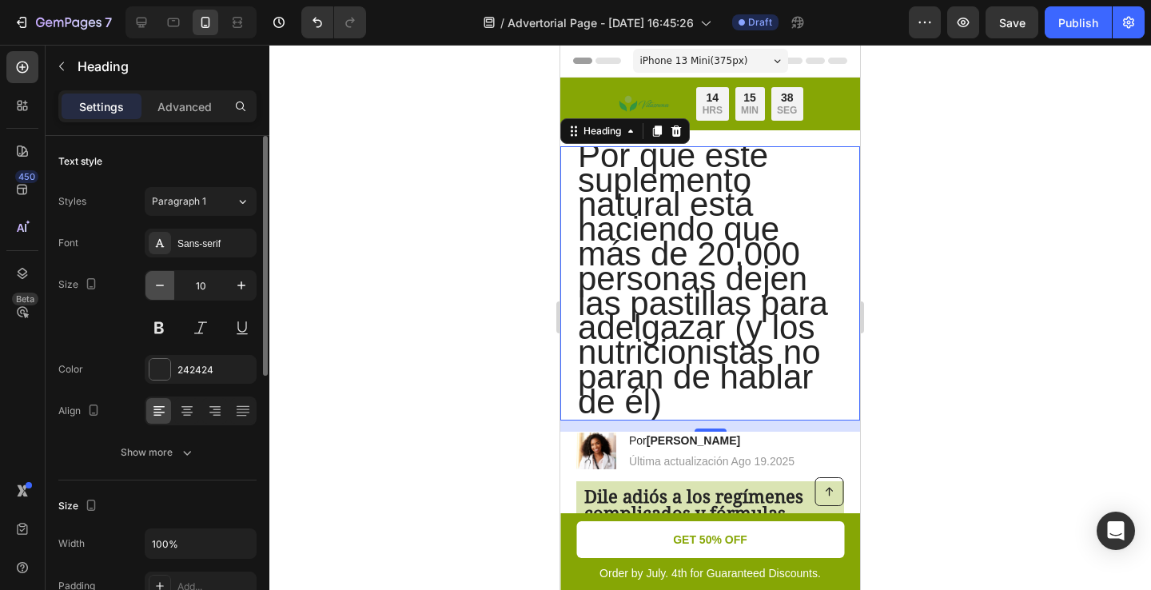
click at [160, 280] on icon "button" at bounding box center [160, 285] width 16 height 16
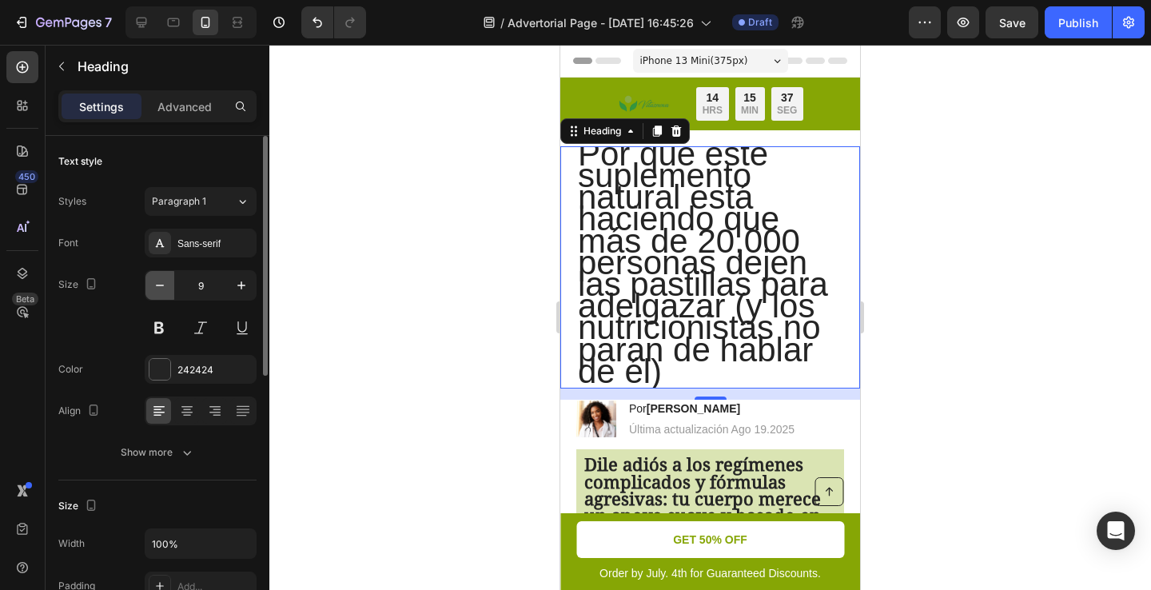
click at [160, 280] on icon "button" at bounding box center [160, 285] width 16 height 16
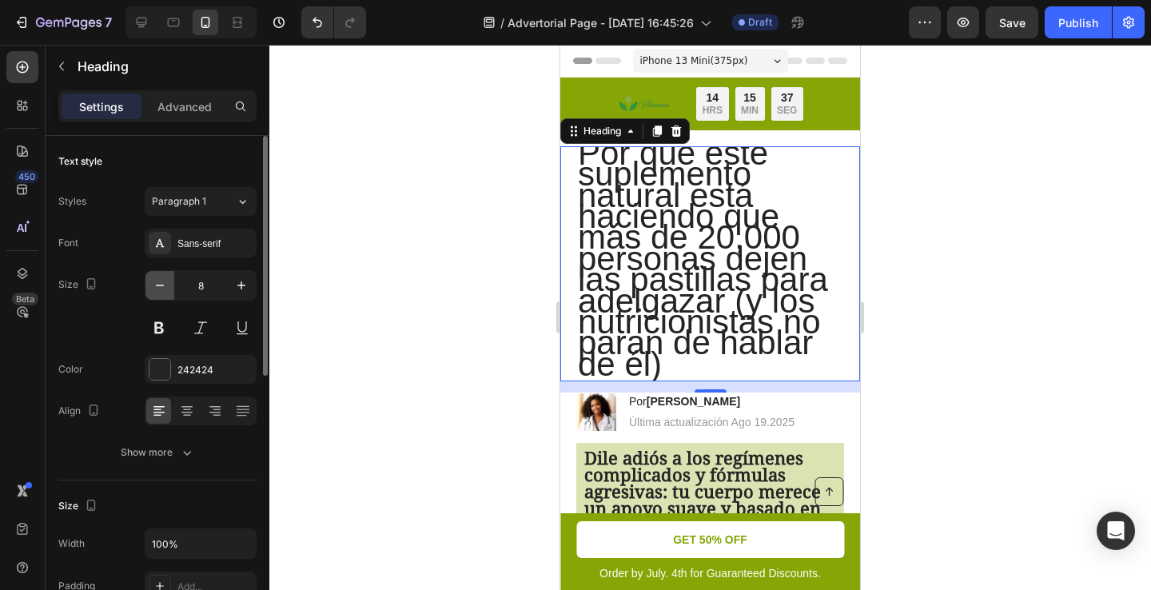
type input "7"
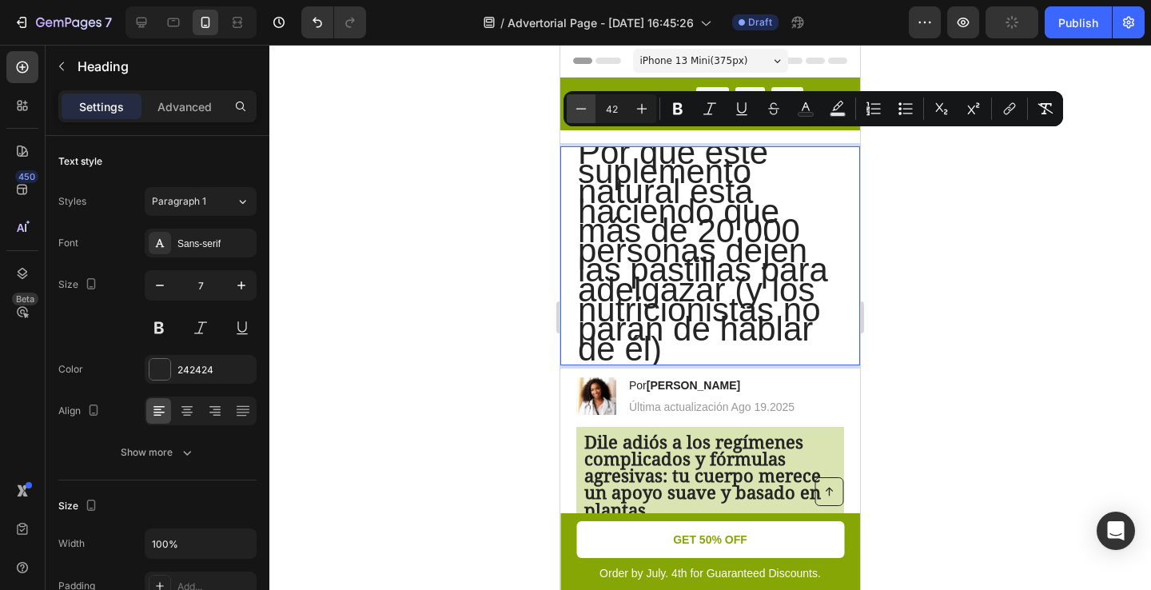
click at [576, 102] on icon "Editor contextual toolbar" at bounding box center [581, 109] width 16 height 16
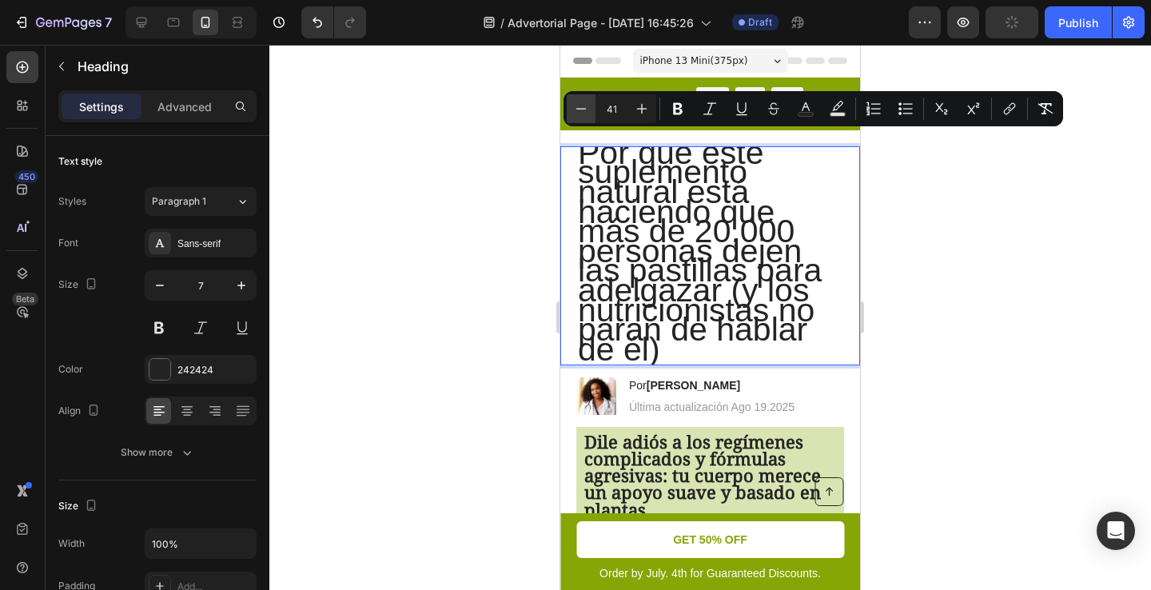
click at [576, 102] on icon "Editor contextual toolbar" at bounding box center [581, 109] width 16 height 16
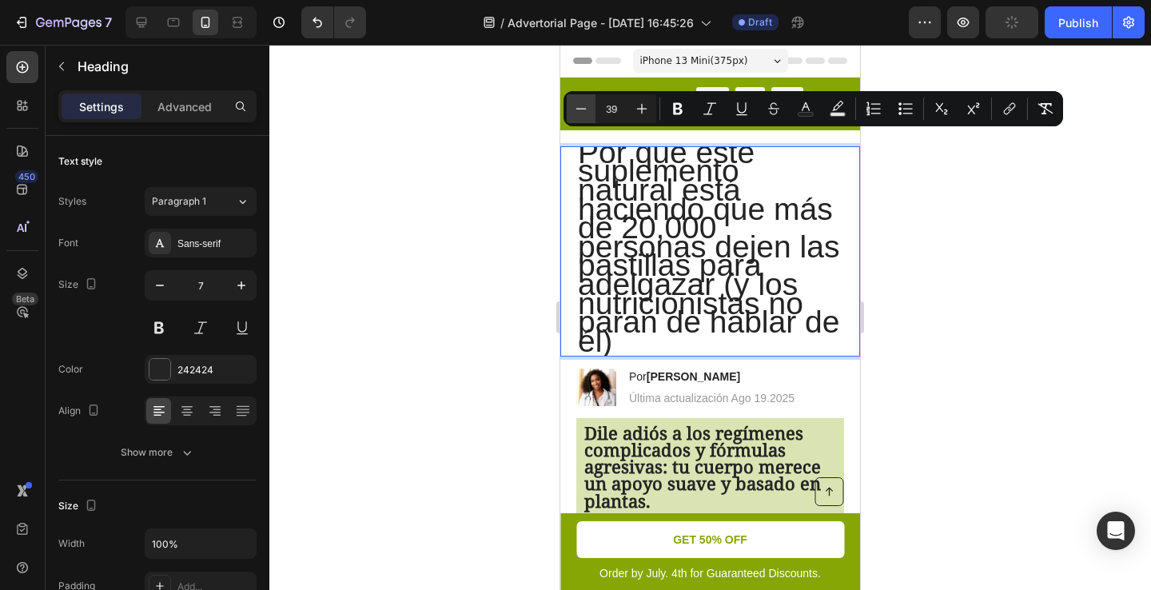
click at [576, 102] on icon "Editor contextual toolbar" at bounding box center [581, 109] width 16 height 16
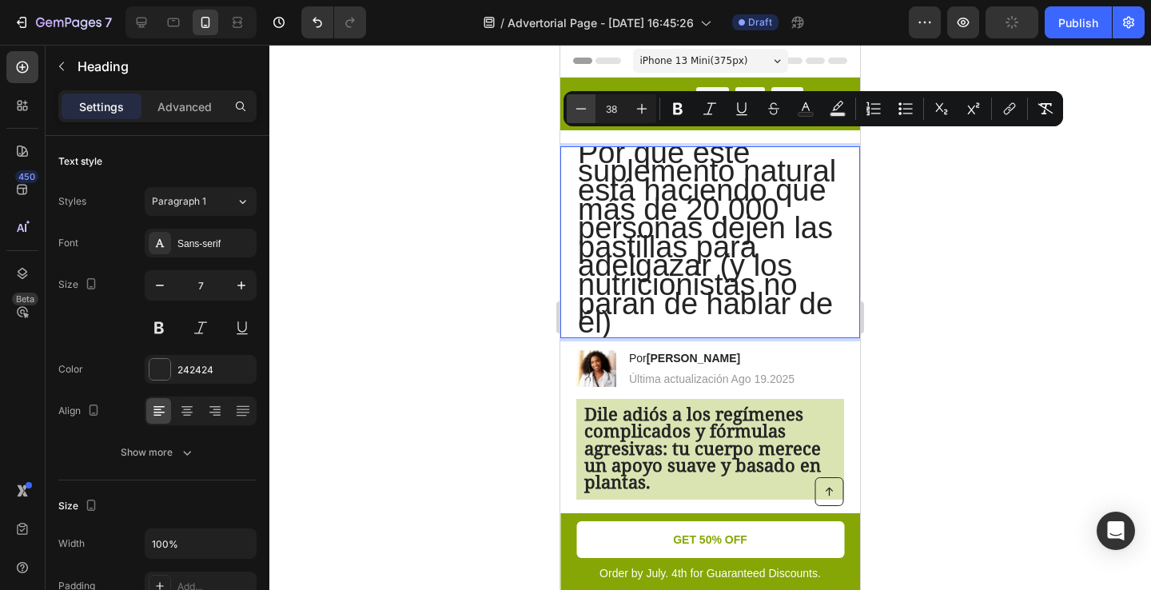
click at [576, 102] on icon "Editor contextual toolbar" at bounding box center [581, 109] width 16 height 16
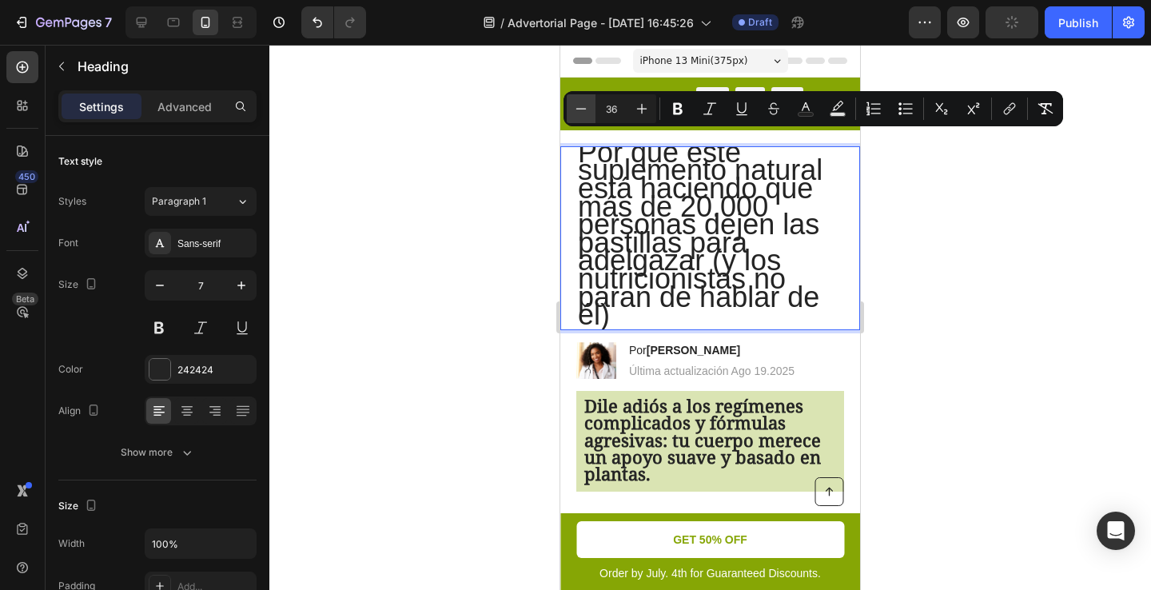
click at [576, 102] on icon "Editor contextual toolbar" at bounding box center [581, 109] width 16 height 16
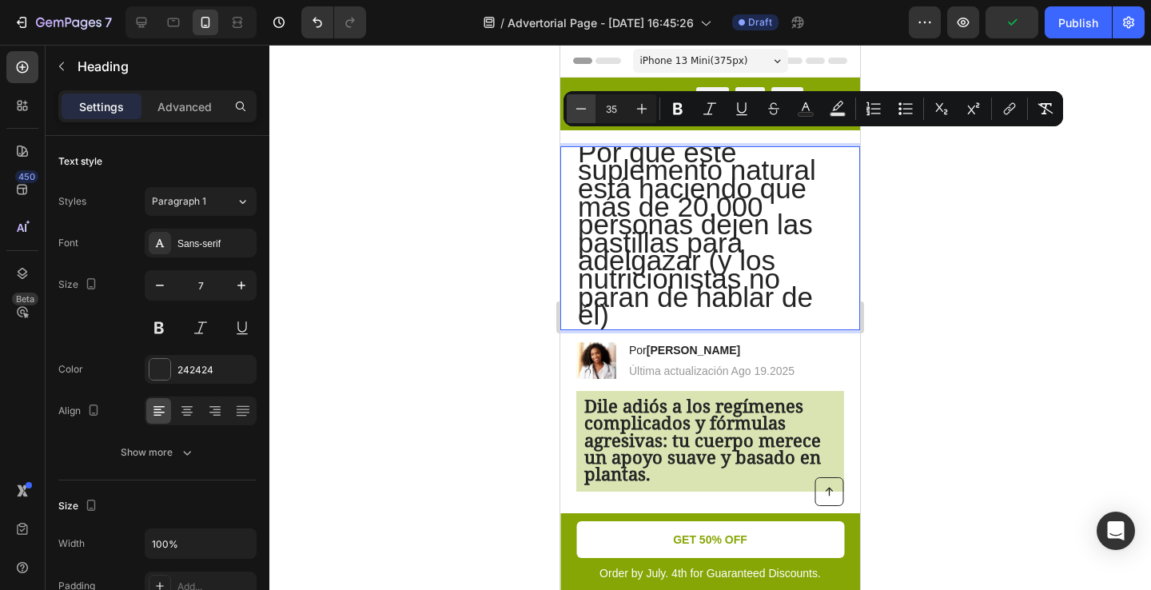
click at [576, 102] on icon "Editor contextual toolbar" at bounding box center [581, 109] width 16 height 16
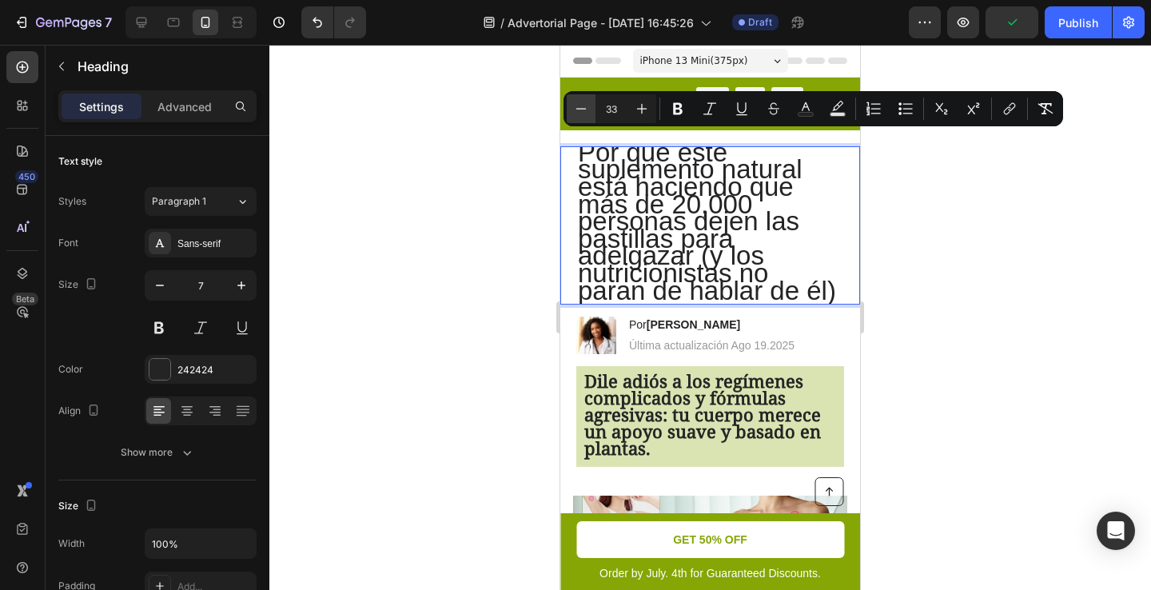
click at [576, 102] on icon "Editor contextual toolbar" at bounding box center [581, 109] width 16 height 16
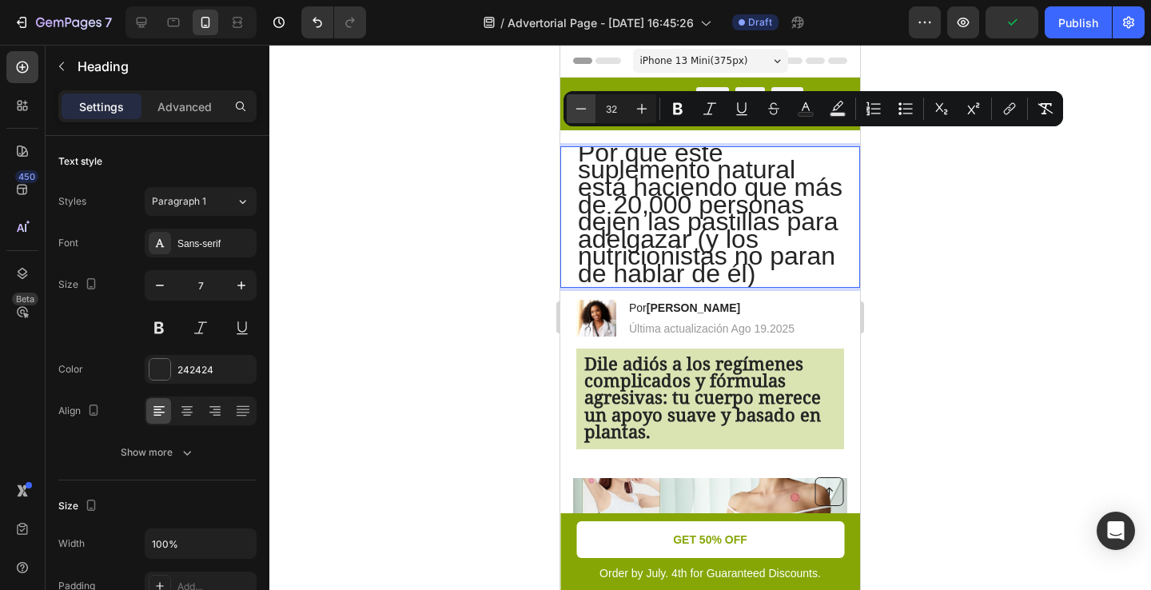
click at [576, 102] on icon "Editor contextual toolbar" at bounding box center [581, 109] width 16 height 16
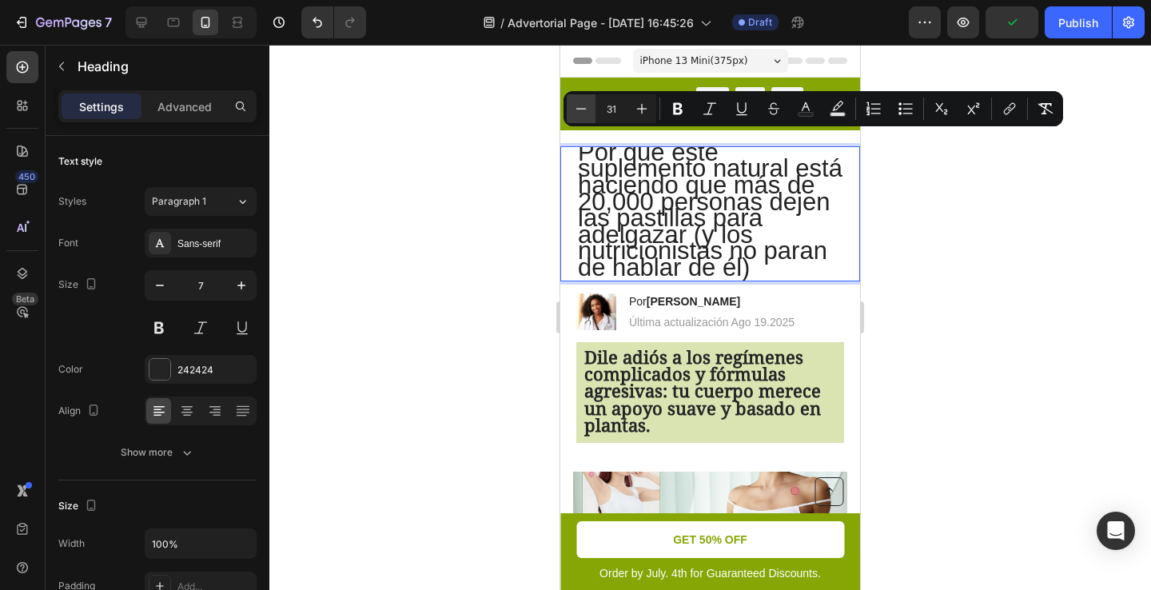
click at [576, 102] on icon "Editor contextual toolbar" at bounding box center [581, 109] width 16 height 16
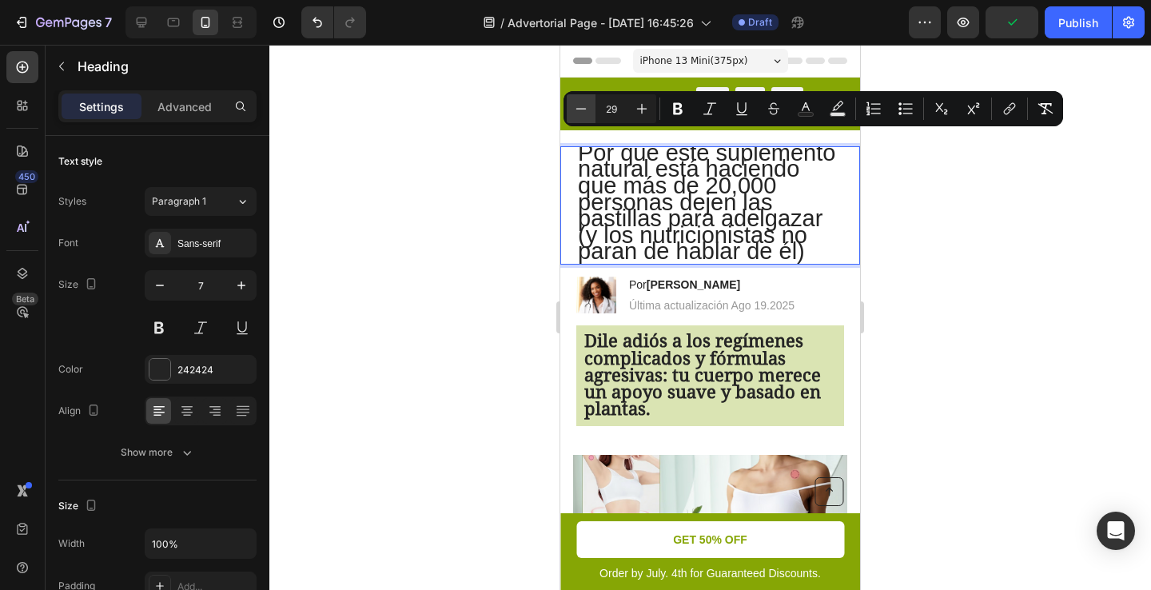
click at [576, 102] on icon "Editor contextual toolbar" at bounding box center [581, 109] width 16 height 16
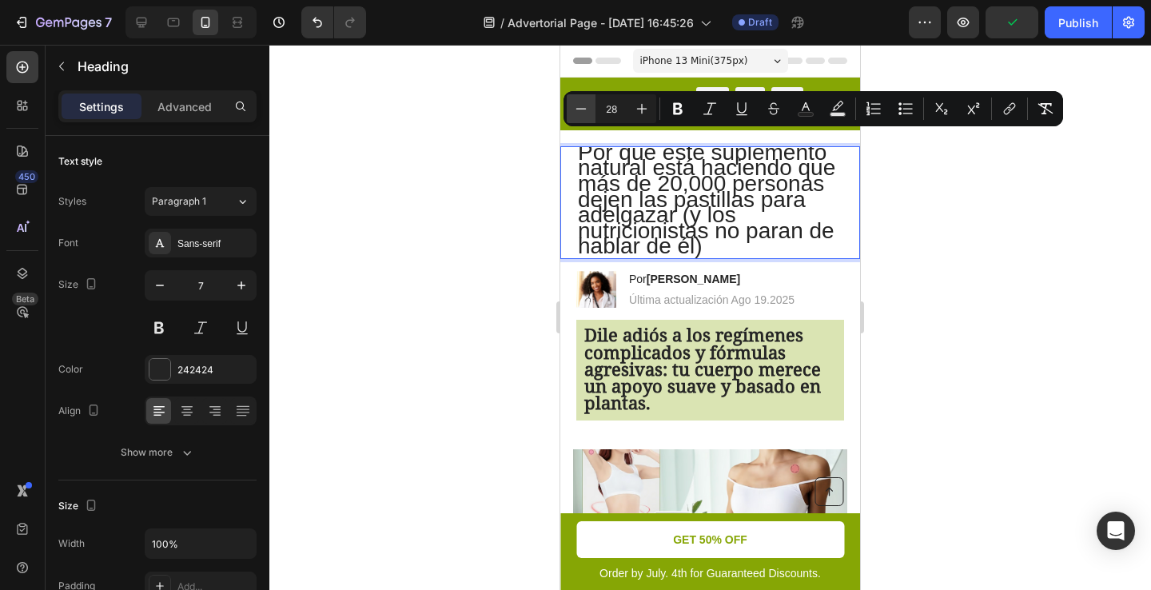
click at [576, 102] on icon "Editor contextual toolbar" at bounding box center [581, 109] width 16 height 16
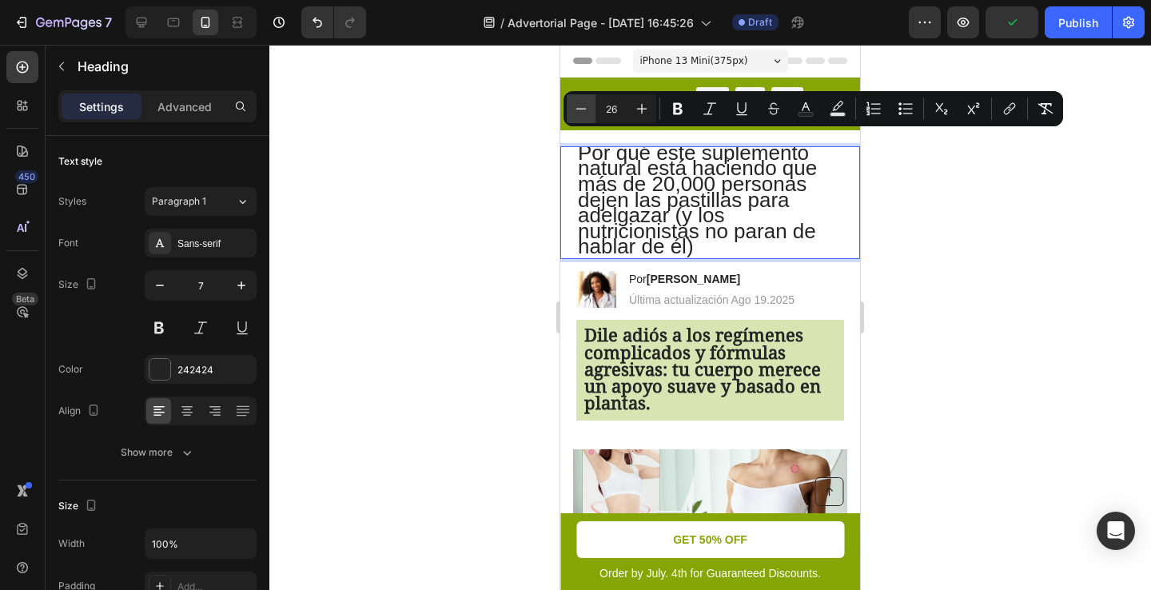
click at [576, 102] on icon "Editor contextual toolbar" at bounding box center [581, 109] width 16 height 16
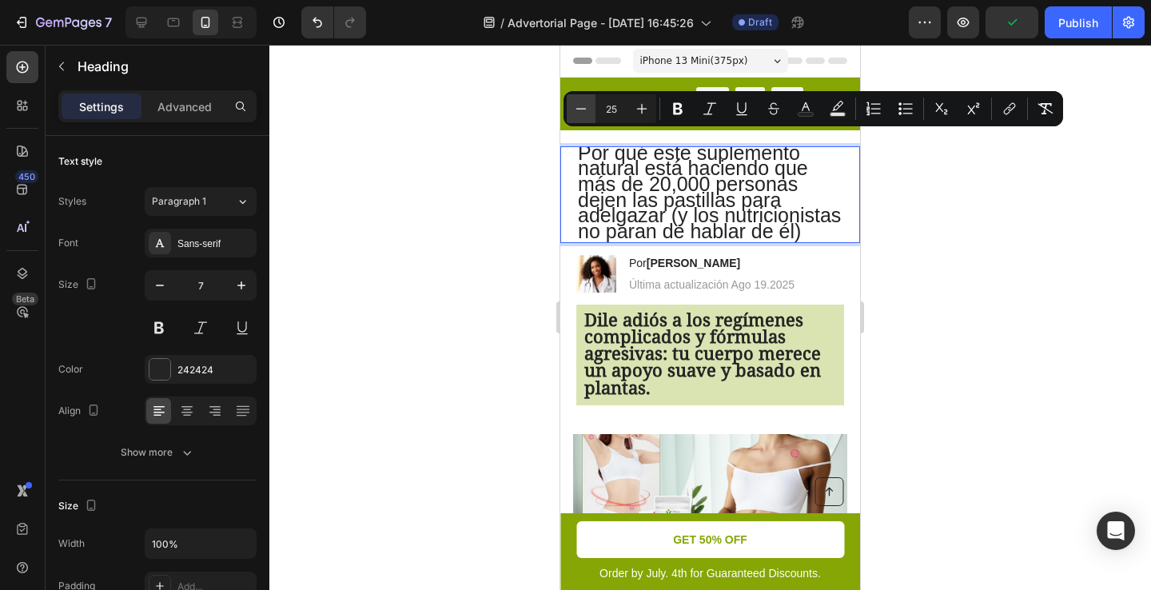
click at [576, 102] on icon "Editor contextual toolbar" at bounding box center [581, 109] width 16 height 16
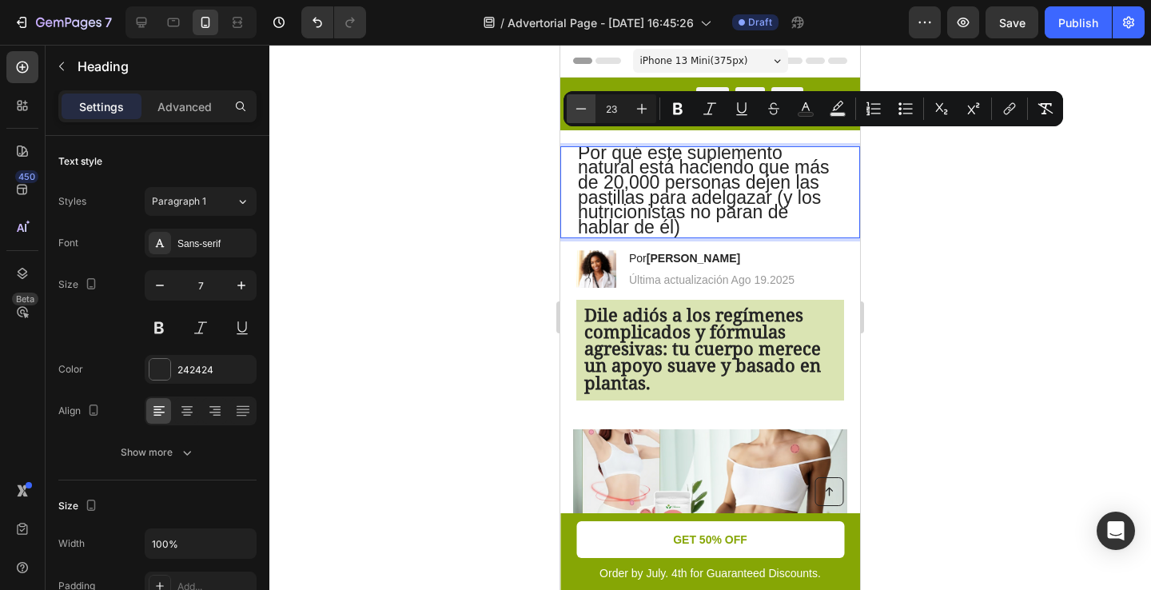
click at [576, 102] on icon "Editor contextual toolbar" at bounding box center [581, 109] width 16 height 16
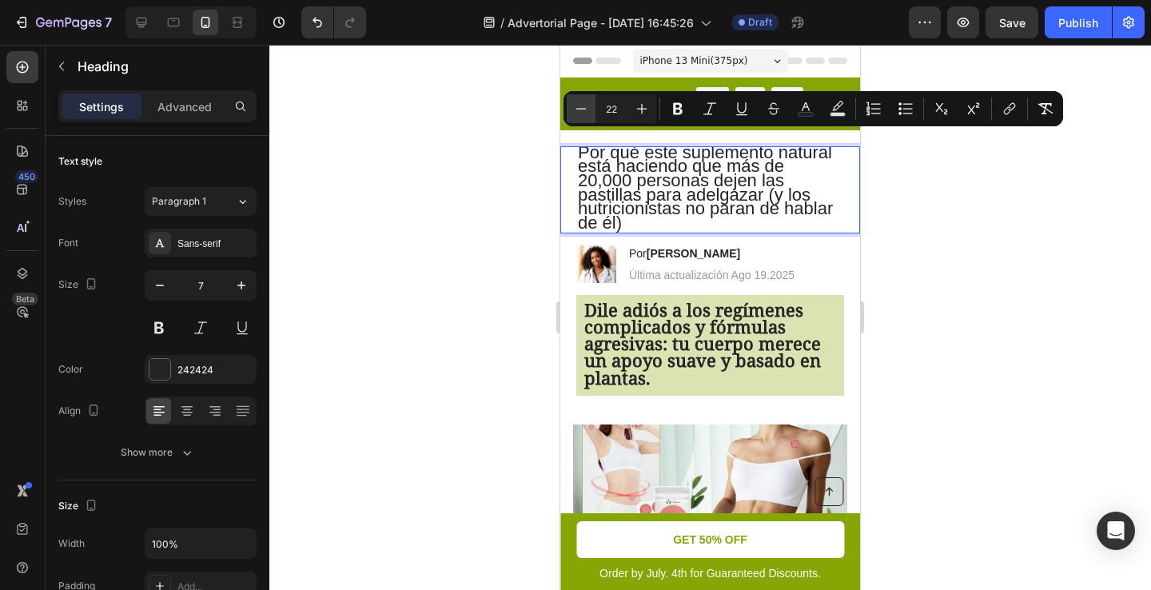
click at [576, 102] on icon "Editor contextual toolbar" at bounding box center [581, 109] width 16 height 16
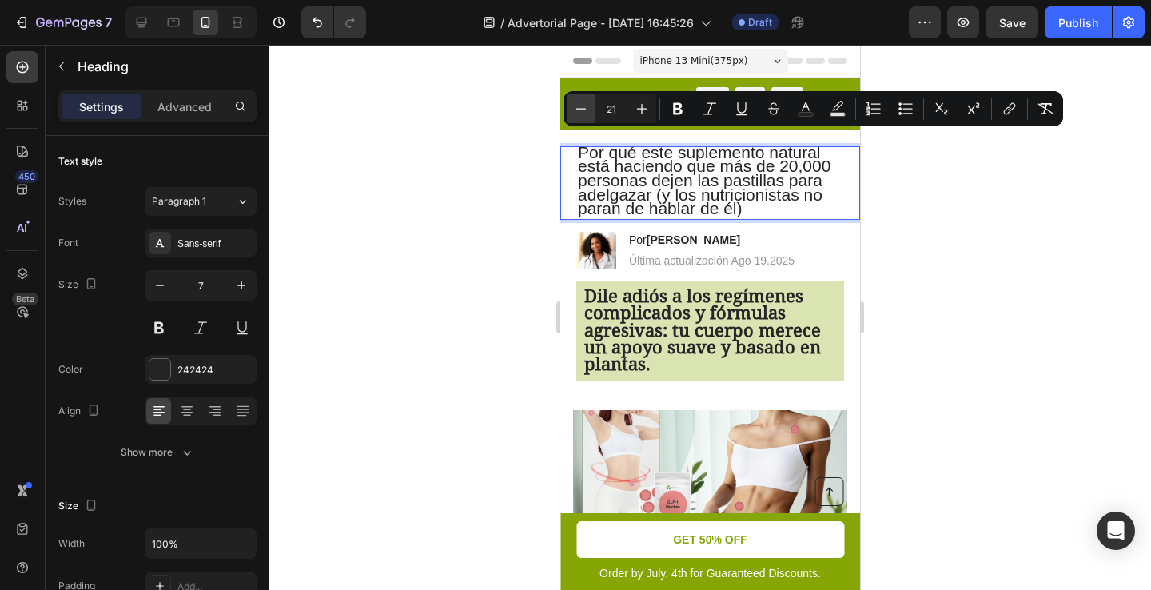
click at [576, 102] on icon "Editor contextual toolbar" at bounding box center [581, 109] width 16 height 16
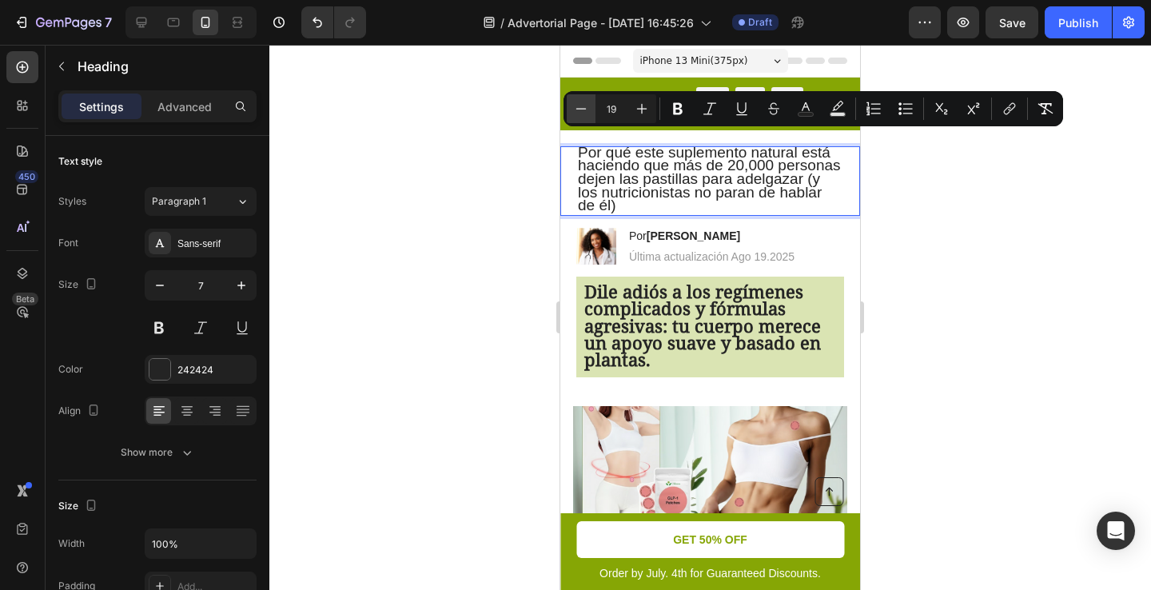
click at [575, 103] on icon "Editor contextual toolbar" at bounding box center [581, 109] width 16 height 16
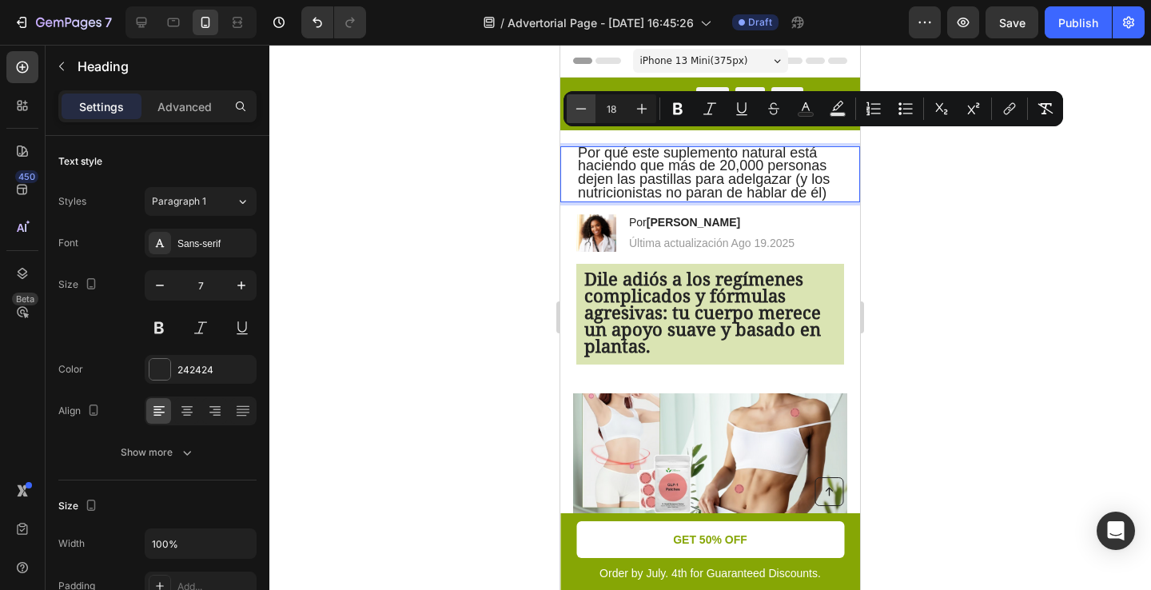
click at [575, 103] on icon "Editor contextual toolbar" at bounding box center [581, 109] width 16 height 16
type input "17"
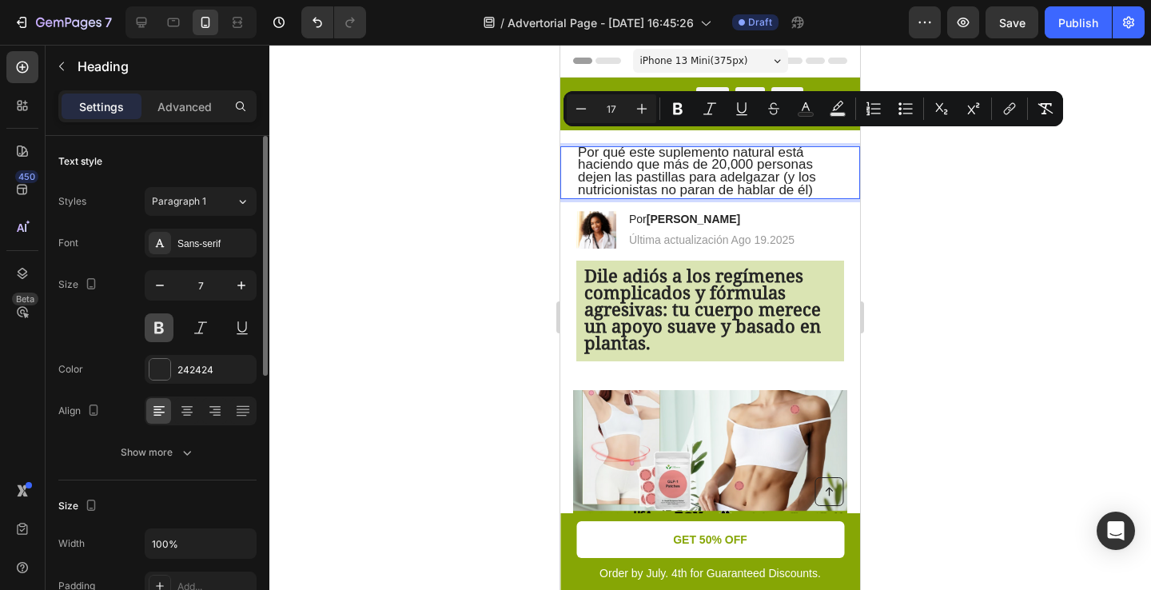
click at [157, 330] on button at bounding box center [159, 327] width 29 height 29
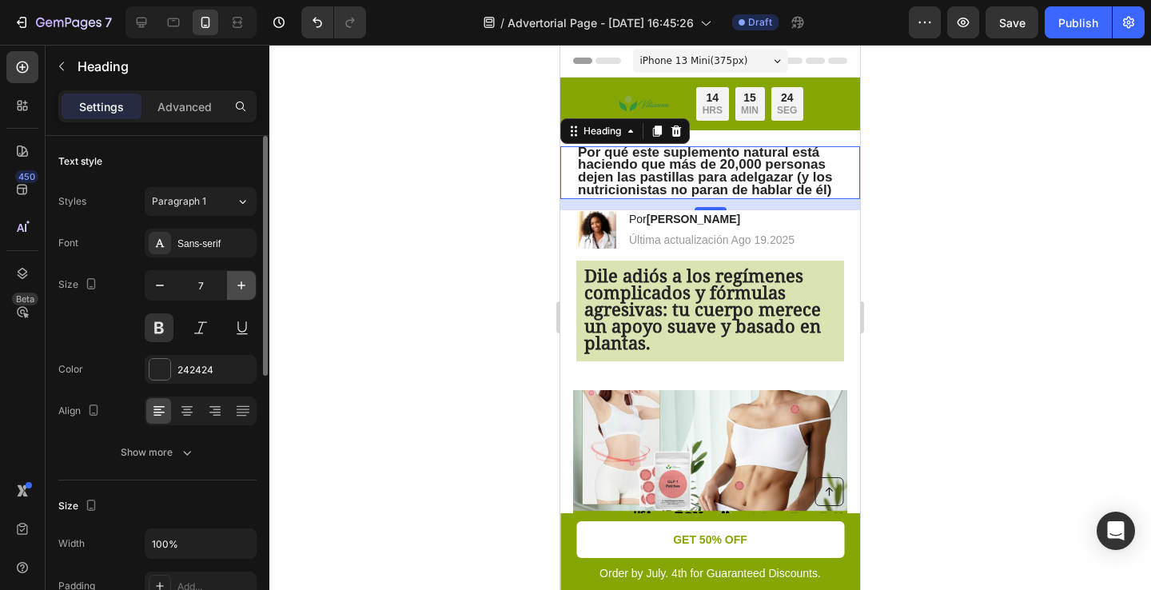
click at [241, 285] on icon "button" at bounding box center [241, 285] width 8 height 8
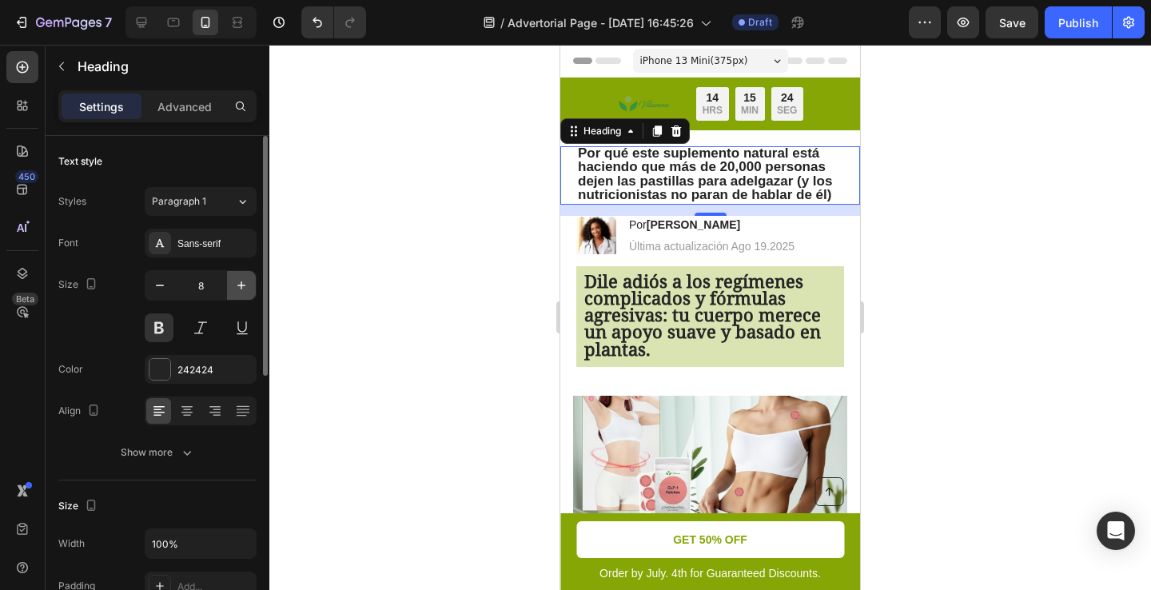
click at [241, 285] on icon "button" at bounding box center [241, 285] width 8 height 8
type input "9"
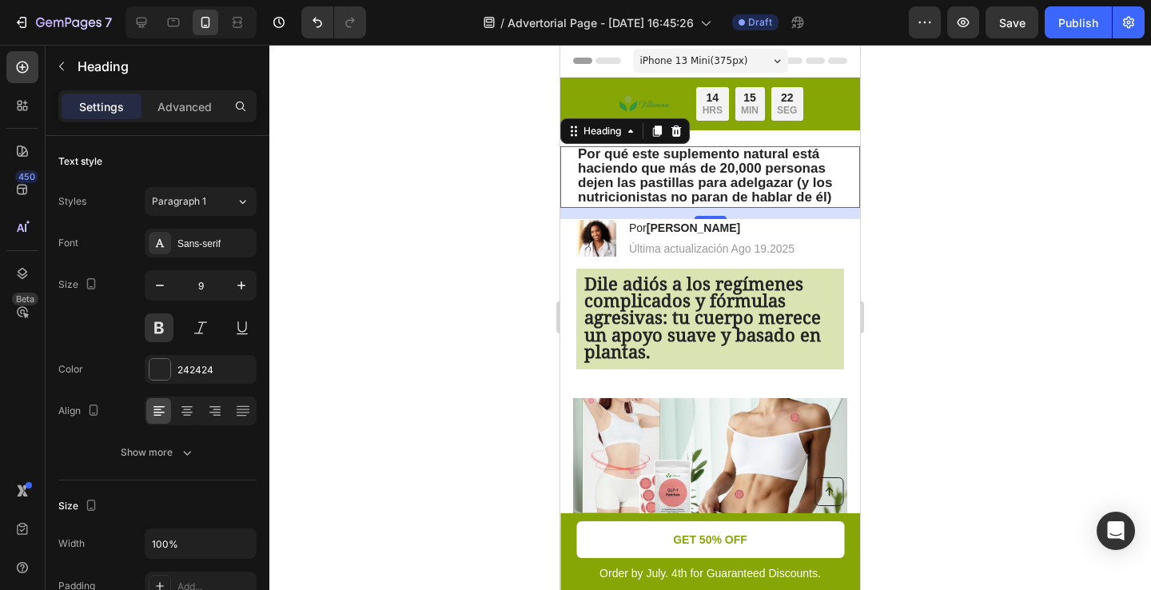
click at [583, 197] on span "Por qué este suplemento natural está haciendo que más de 20,000 personas dejen …" at bounding box center [705, 175] width 254 height 59
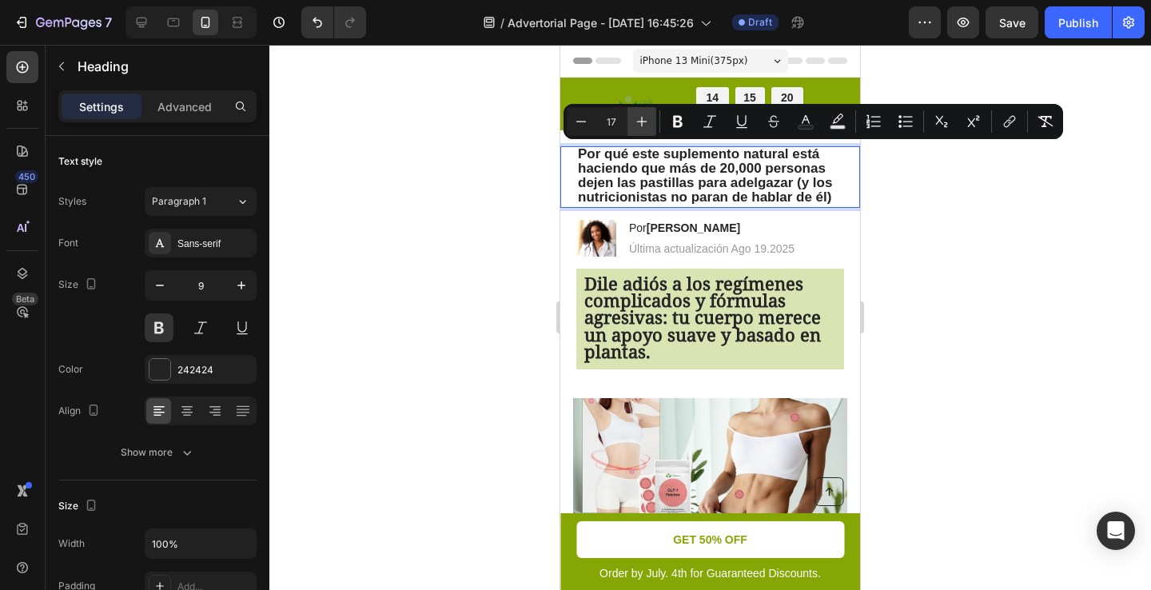
click at [647, 123] on icon "Editor contextual toolbar" at bounding box center [642, 121] width 16 height 16
type input "18"
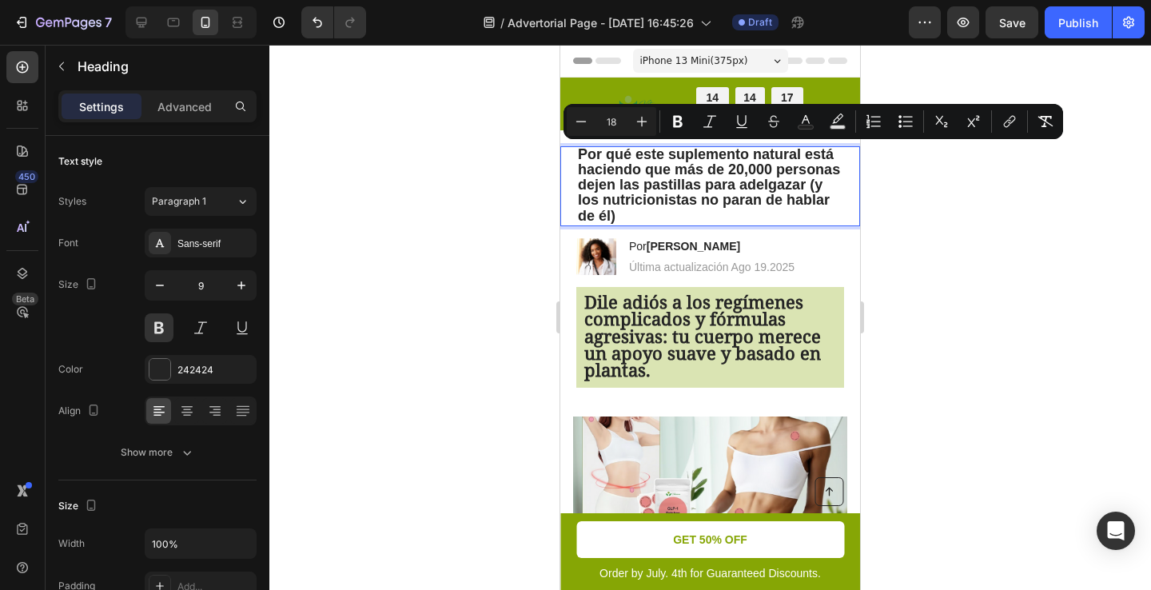
click at [675, 220] on p "Por qué este suplemento natural está haciendo que más de 20,000 personas dejen …" at bounding box center [710, 186] width 265 height 77
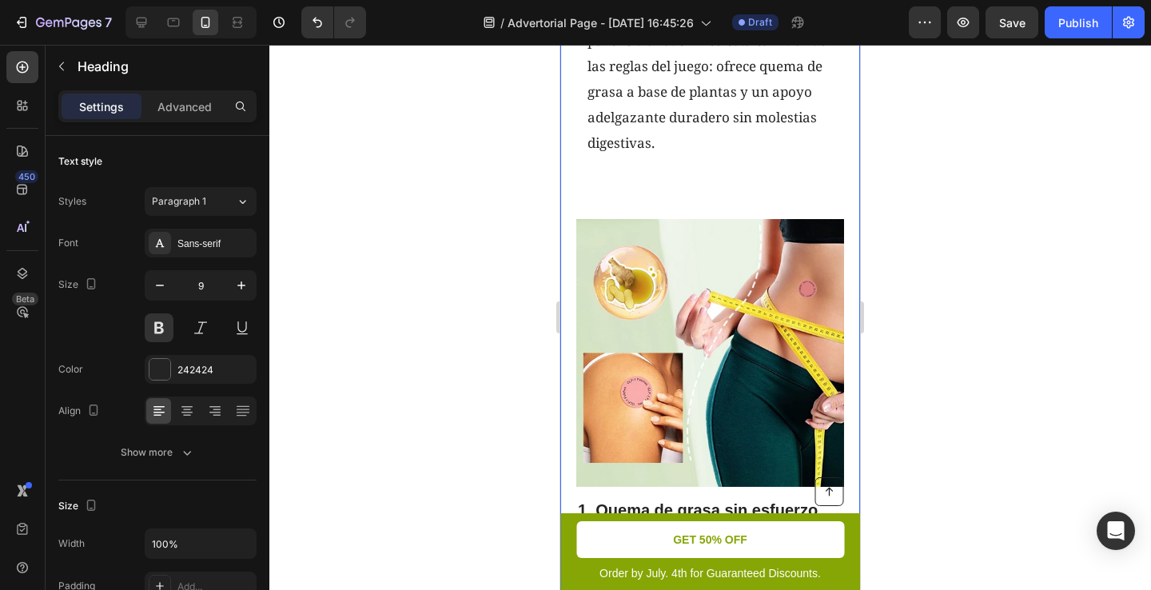
scroll to position [738, 0]
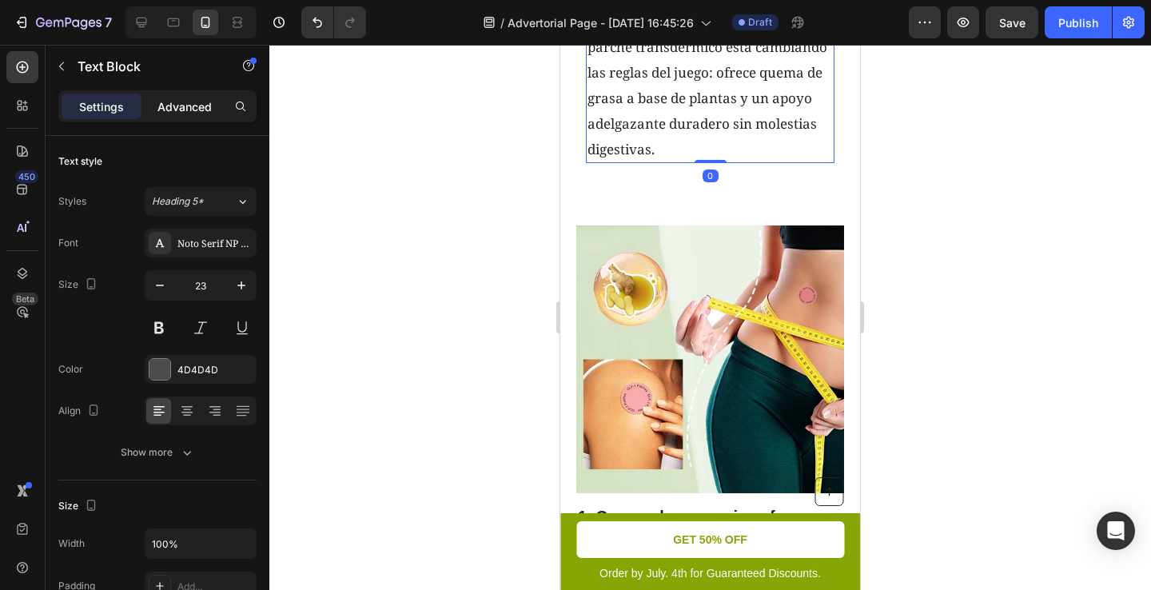
click at [169, 98] on p "Advanced" at bounding box center [184, 106] width 54 height 17
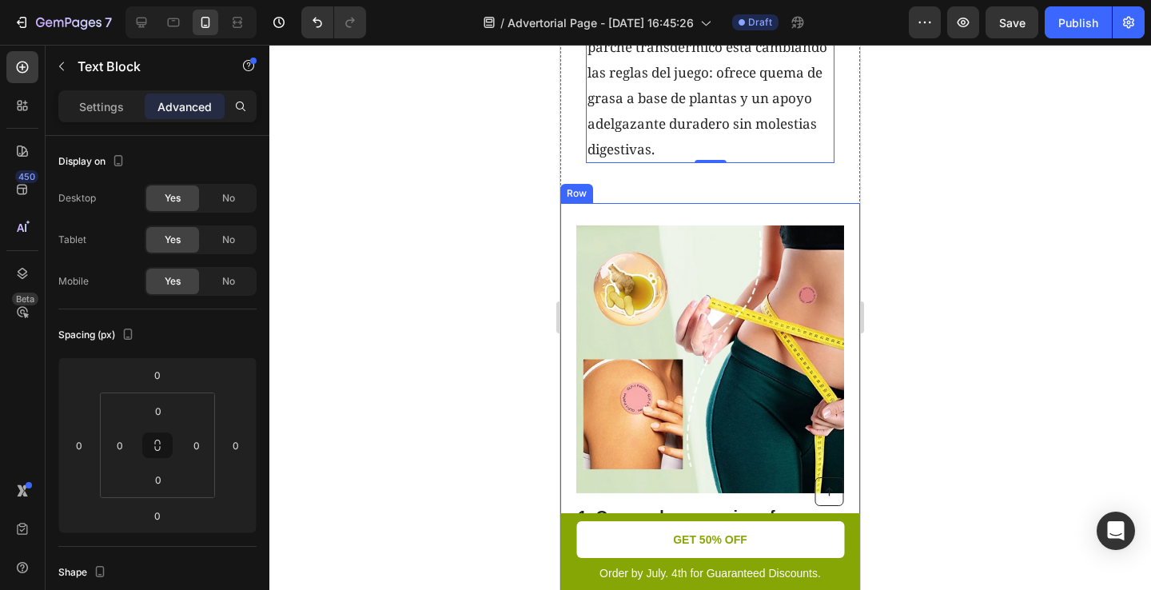
click at [646, 217] on div "Image 1. Quema de grasa sin esfuerzo que realmente funciona Heading El extracto…" at bounding box center [710, 524] width 300 height 643
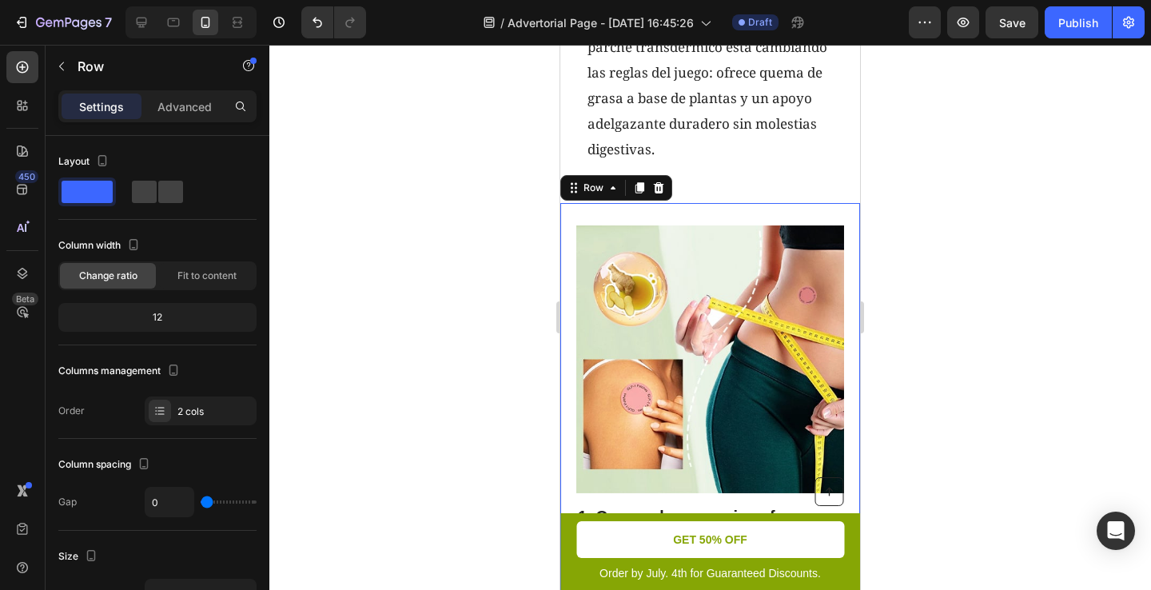
click at [170, 120] on div "Settings Advanced" at bounding box center [157, 106] width 198 height 32
click at [181, 109] on p "Advanced" at bounding box center [184, 106] width 54 height 17
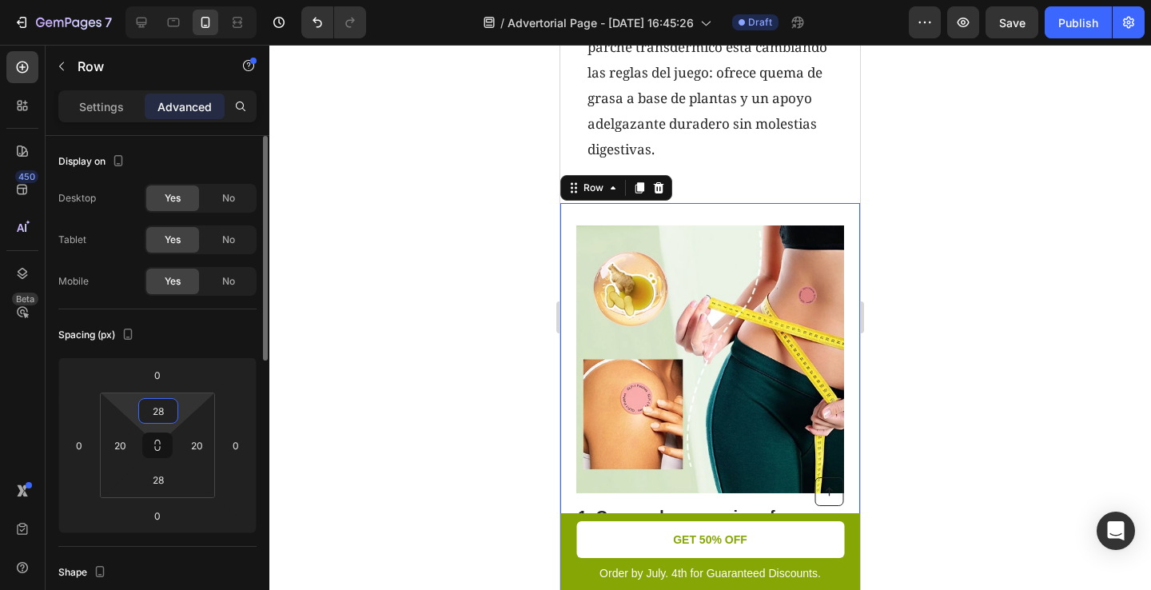
click at [161, 407] on input "28" at bounding box center [158, 411] width 32 height 24
type input "0"
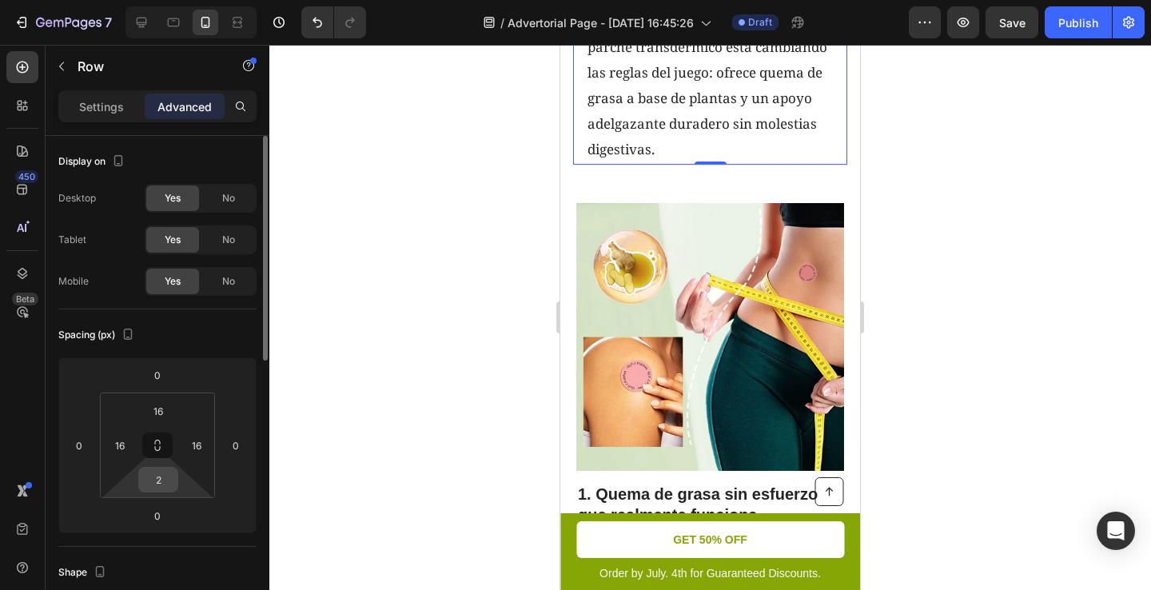
click at [159, 484] on input "2" at bounding box center [158, 480] width 32 height 24
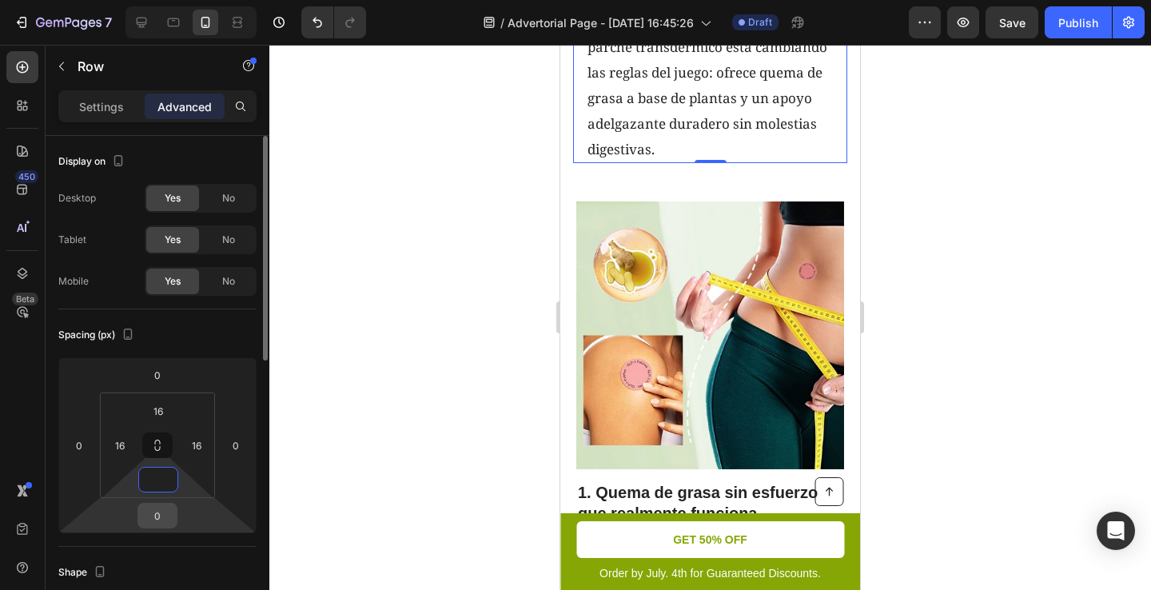
type input "0"
click at [159, 513] on input "0" at bounding box center [157, 516] width 32 height 24
type input "-5"
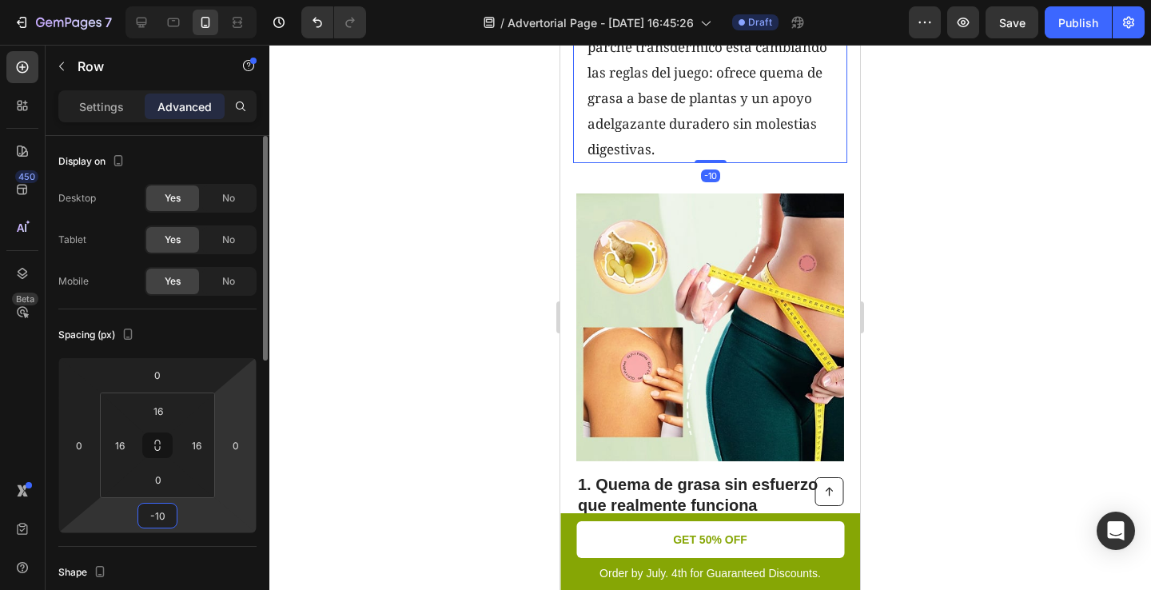
type input "-1"
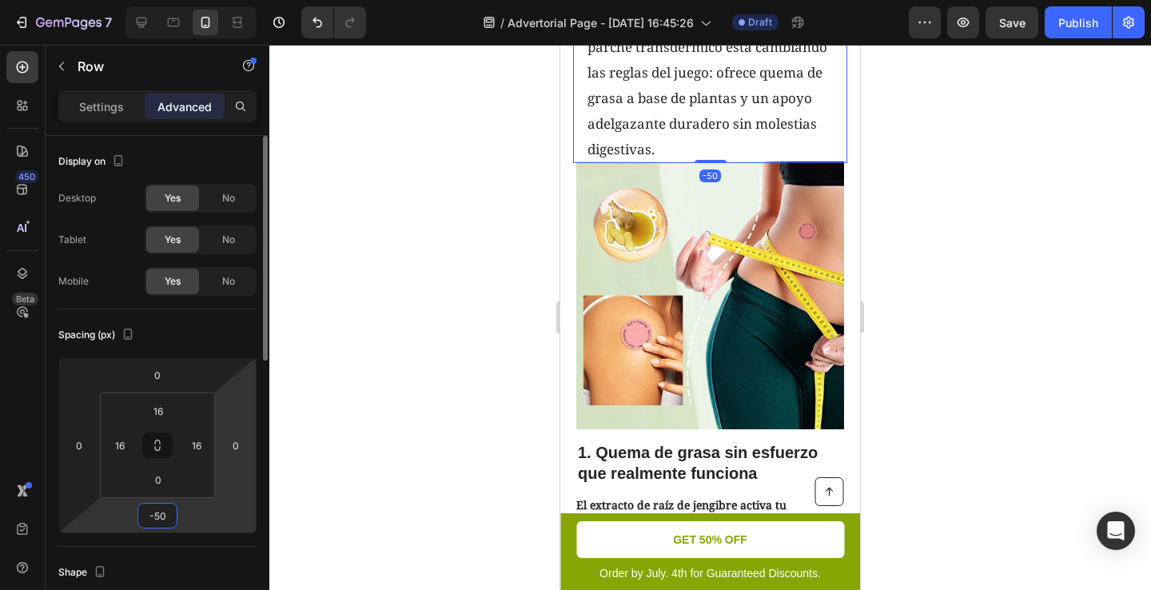
type input "-5"
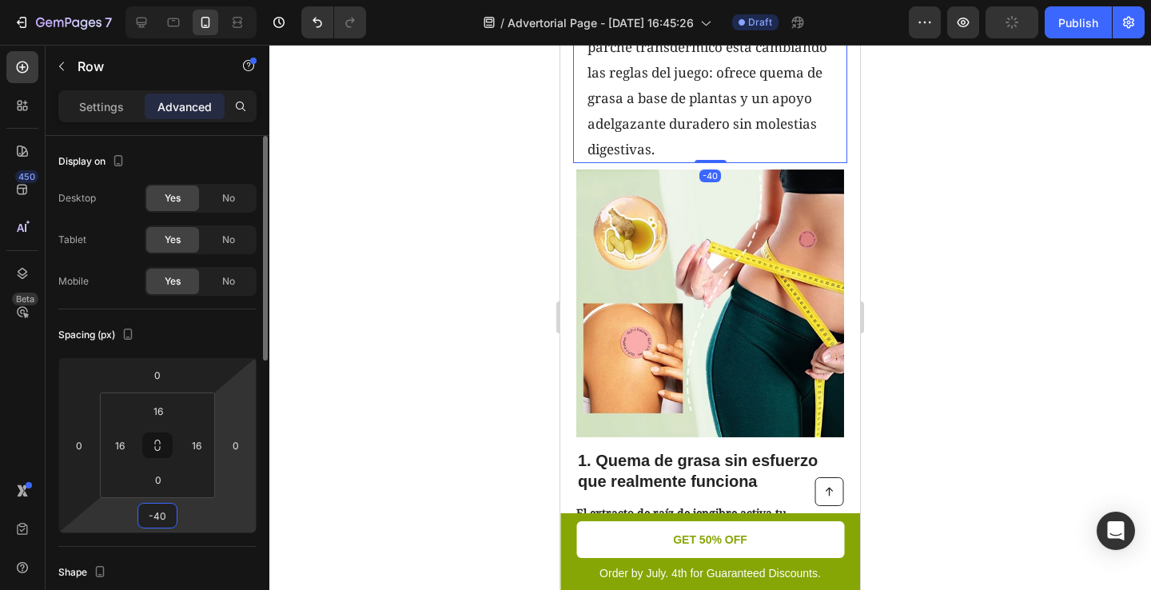
type input "-4"
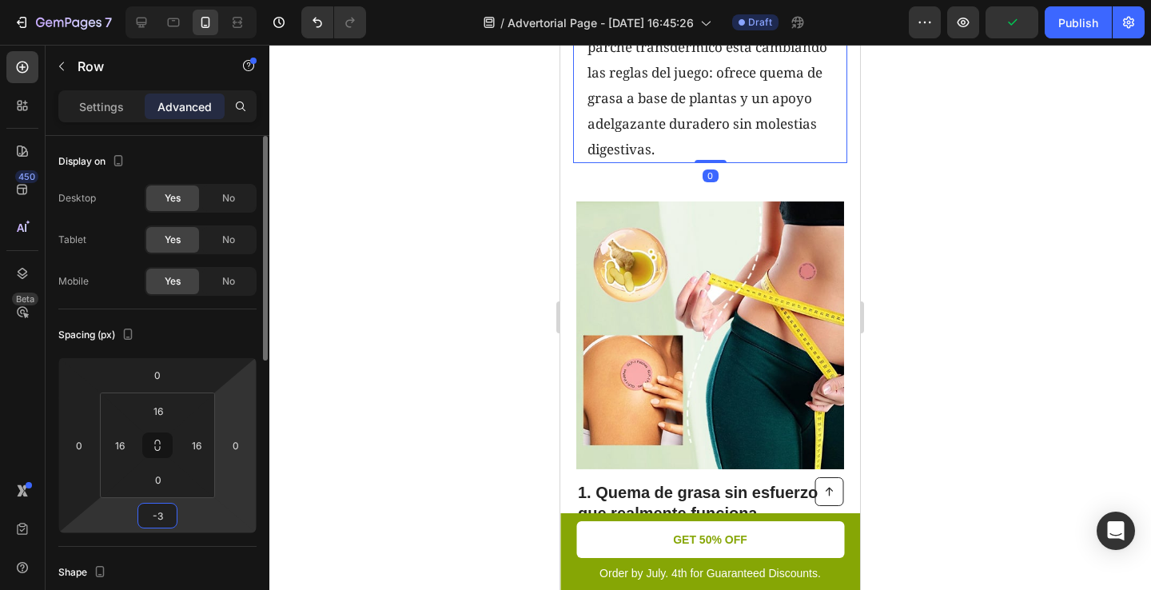
type input "-30"
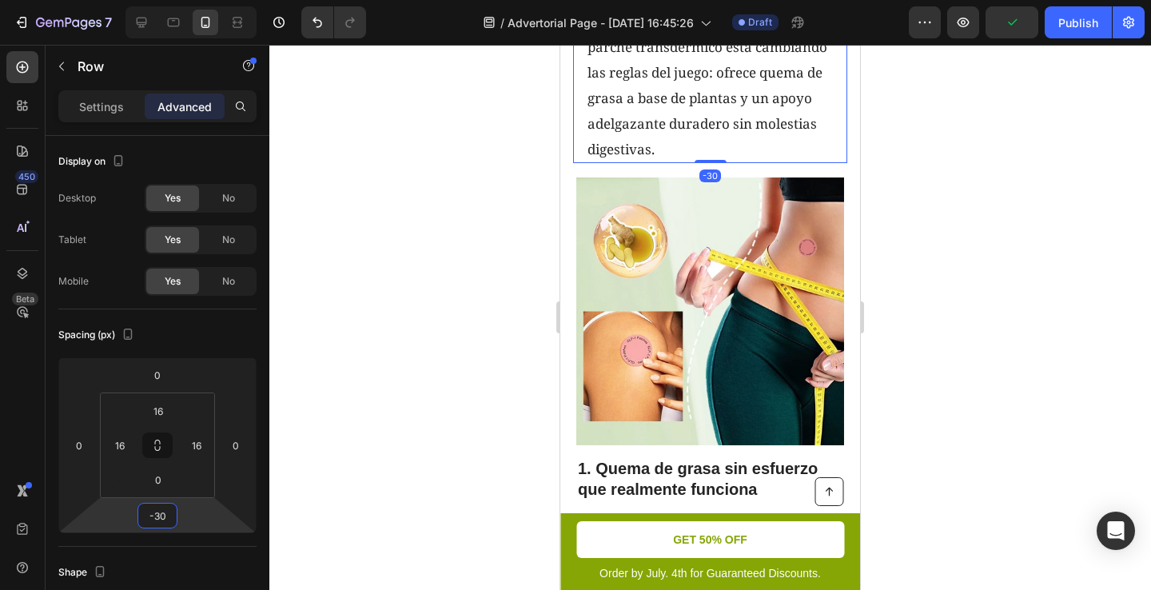
click at [686, 361] on img at bounding box center [710, 311] width 268 height 268
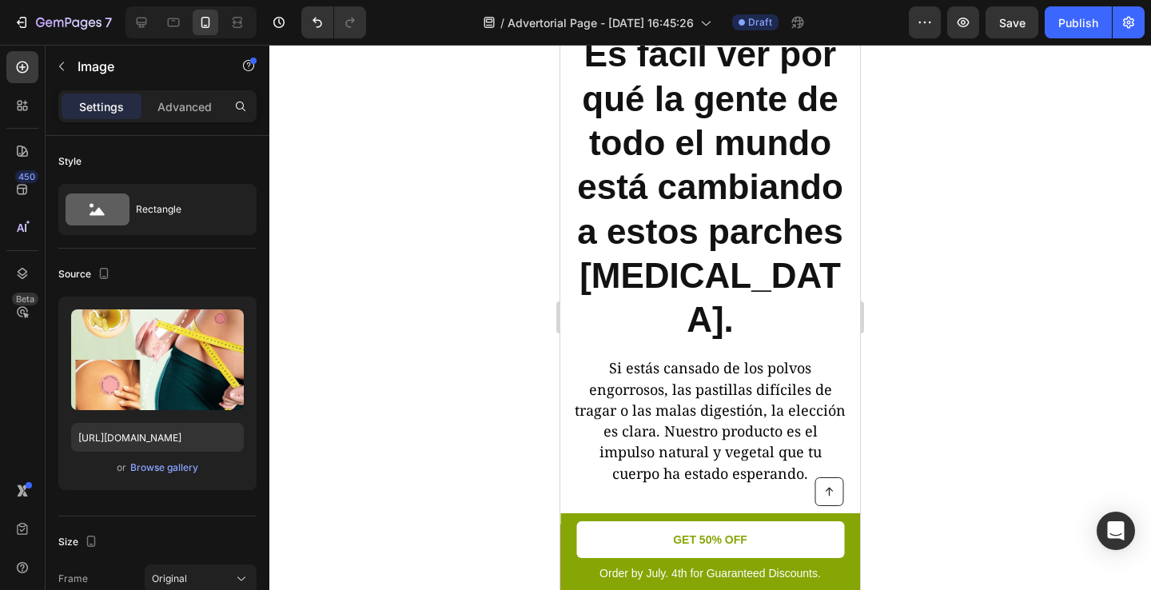
scroll to position [5450, 0]
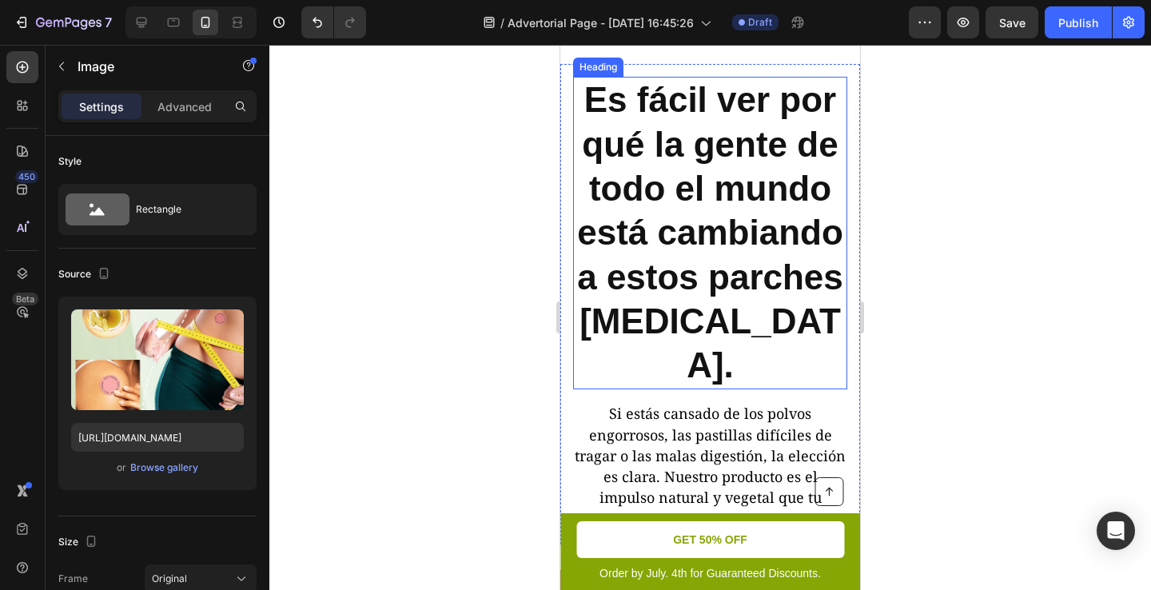
click at [686, 289] on strong "Es fácil ver por qué la gente de todo el mundo está cambiando a estos parches G…" at bounding box center [710, 232] width 266 height 305
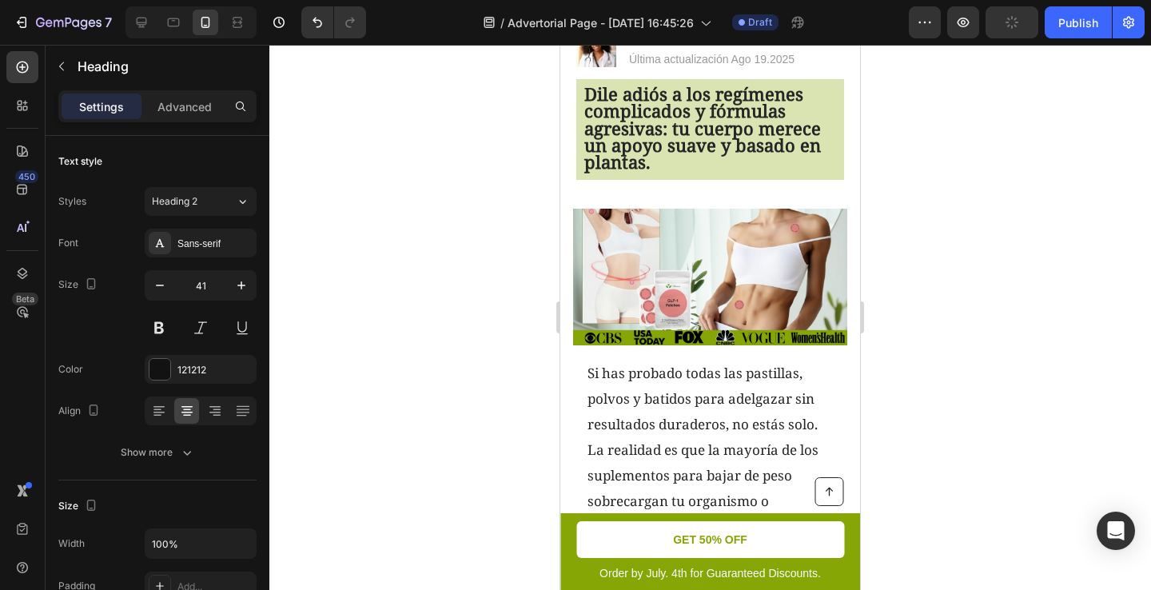
scroll to position [0, 0]
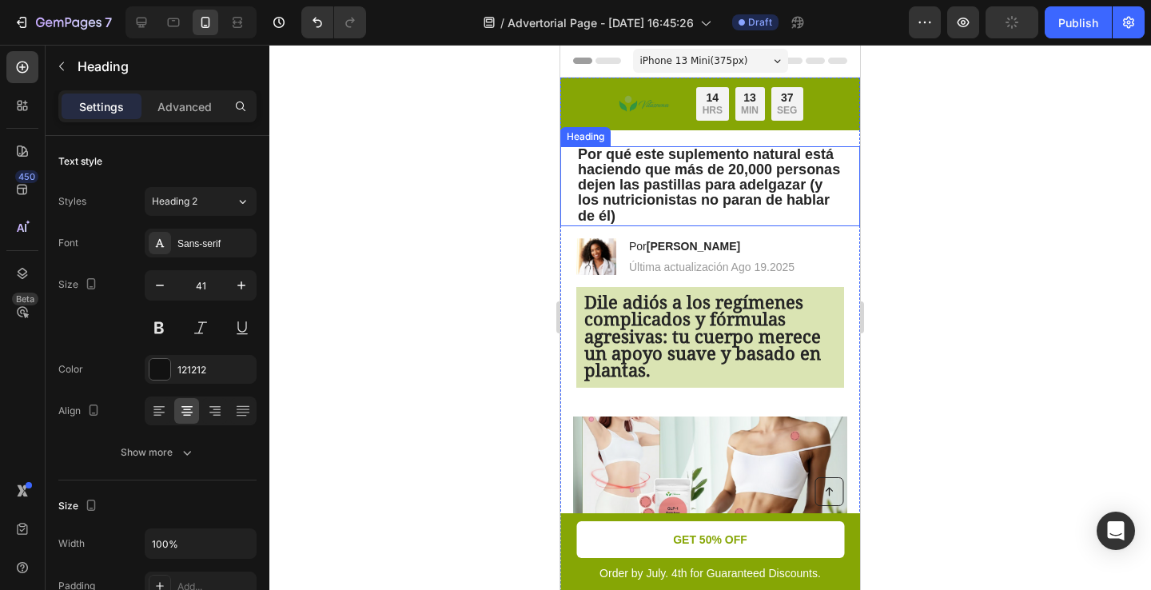
click at [647, 163] on span "Por qué este suplemento natural está haciendo que más de 20,000 personas dejen …" at bounding box center [709, 185] width 262 height 78
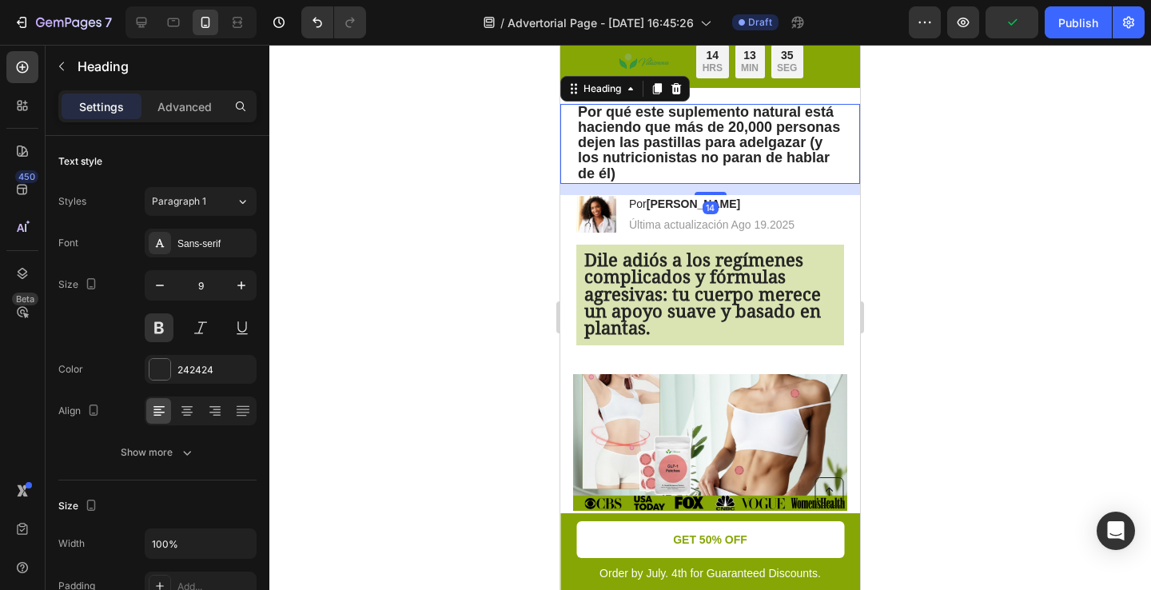
scroll to position [45, 0]
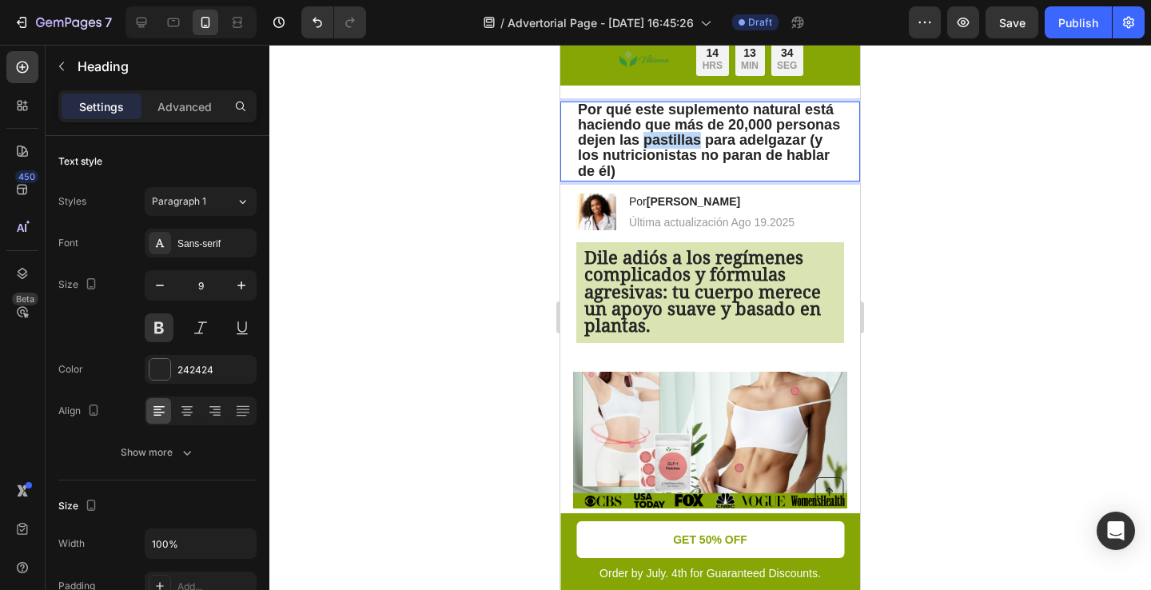
click at [663, 133] on span "Por qué este suplemento natural está haciendo que más de 20,000 personas dejen …" at bounding box center [709, 141] width 262 height 78
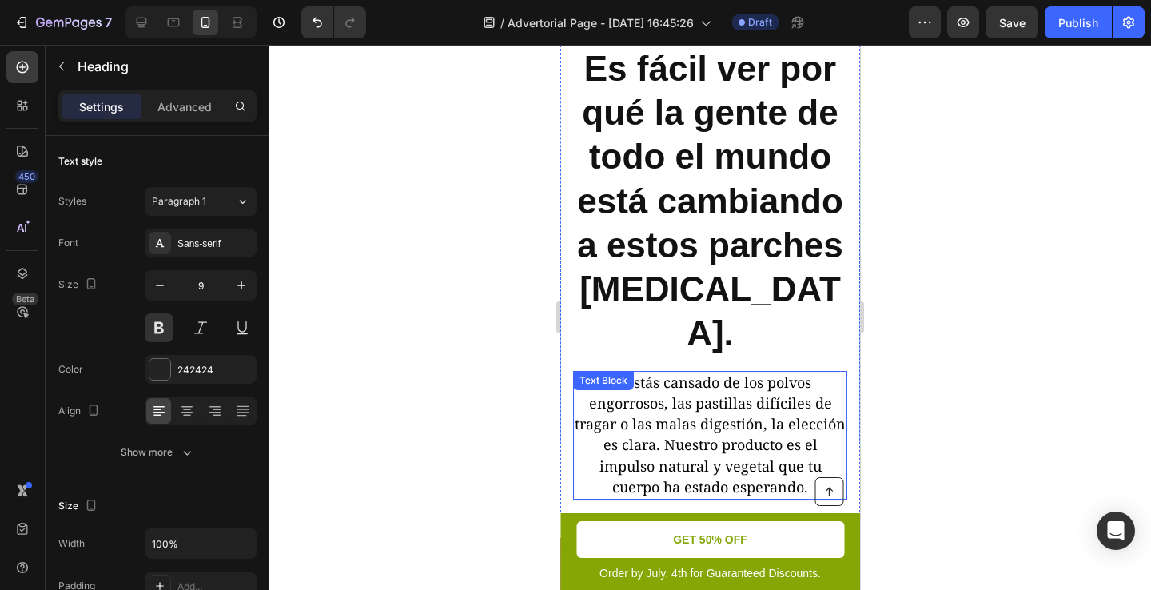
scroll to position [5867, 0]
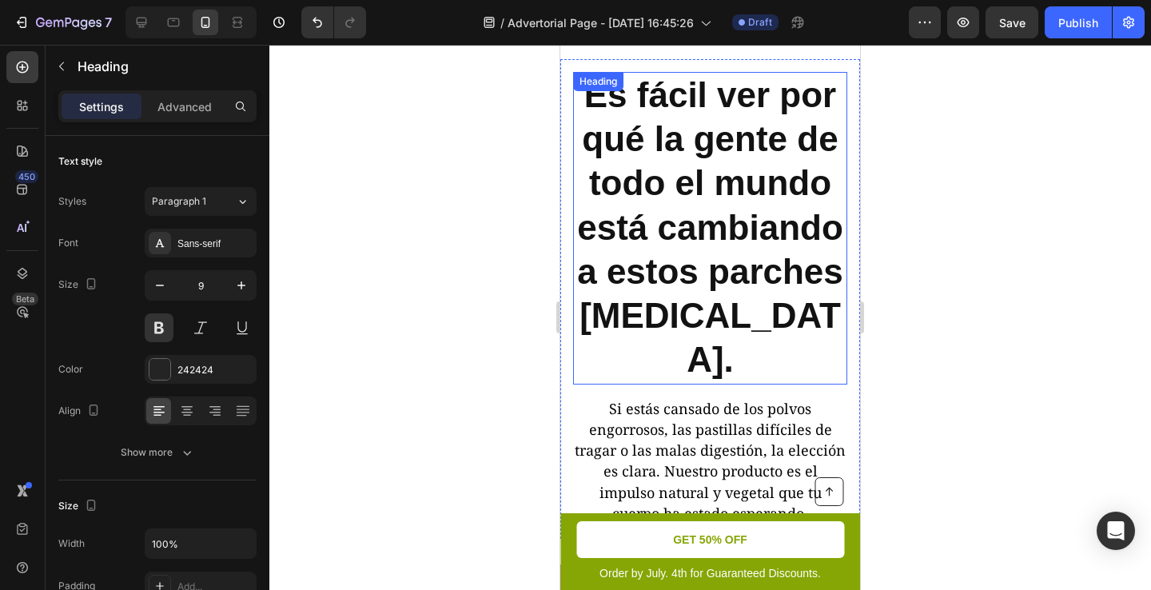
click at [706, 141] on strong "Es fácil ver por qué la gente de todo el mundo está cambiando a estos parches G…" at bounding box center [710, 227] width 266 height 305
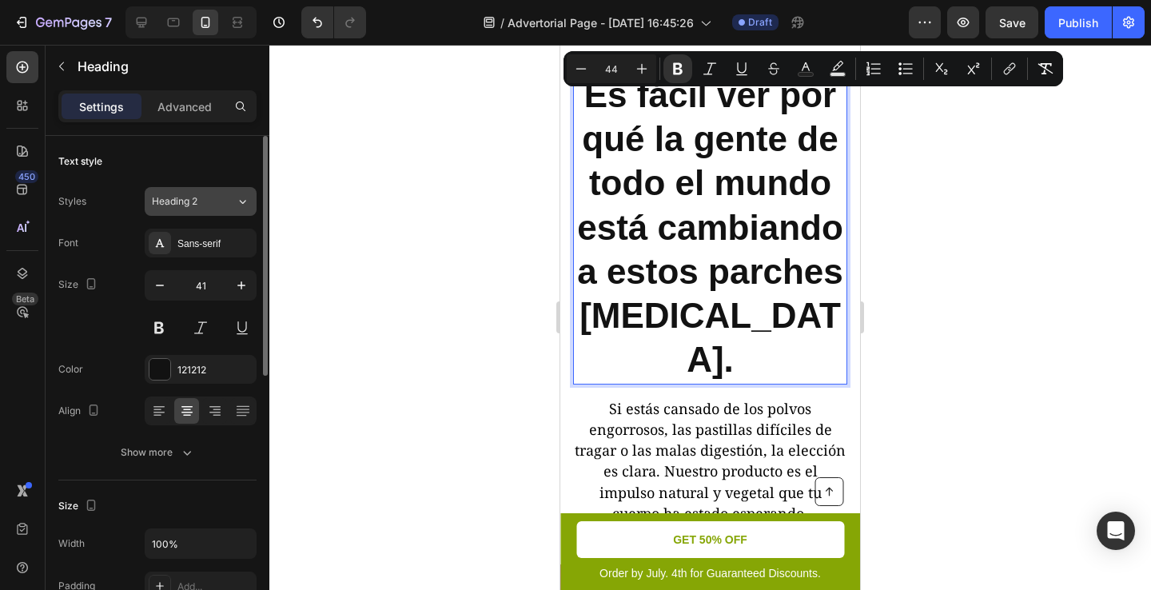
click at [194, 193] on button "Heading 2" at bounding box center [201, 201] width 112 height 29
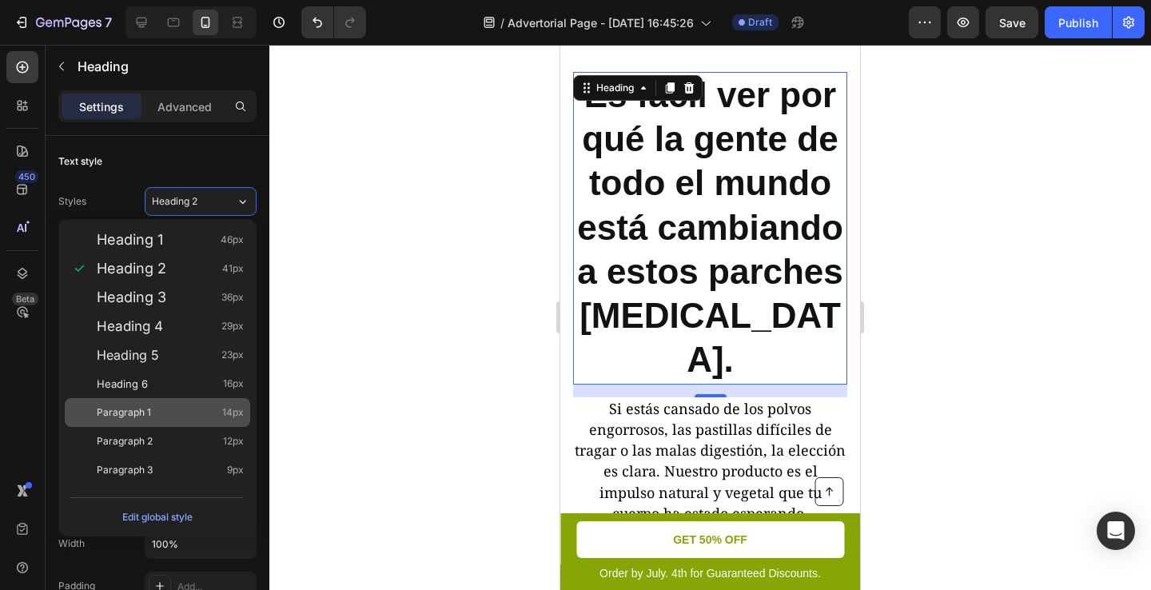
click at [185, 408] on div "Paragraph 1 14px" at bounding box center [170, 412] width 147 height 16
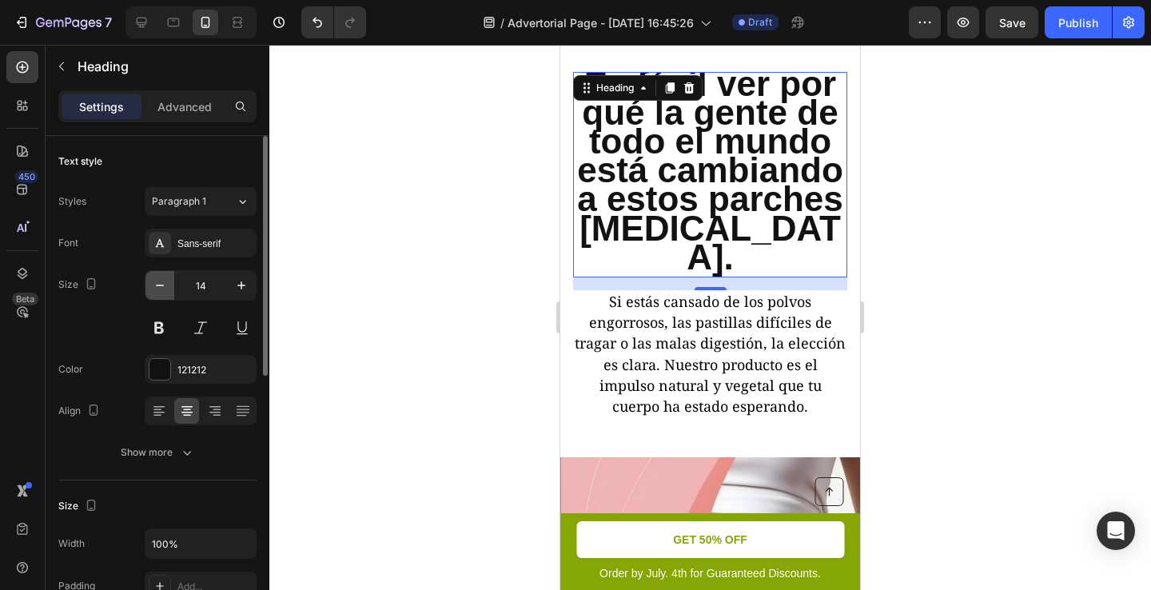
click at [153, 283] on icon "button" at bounding box center [160, 285] width 16 height 16
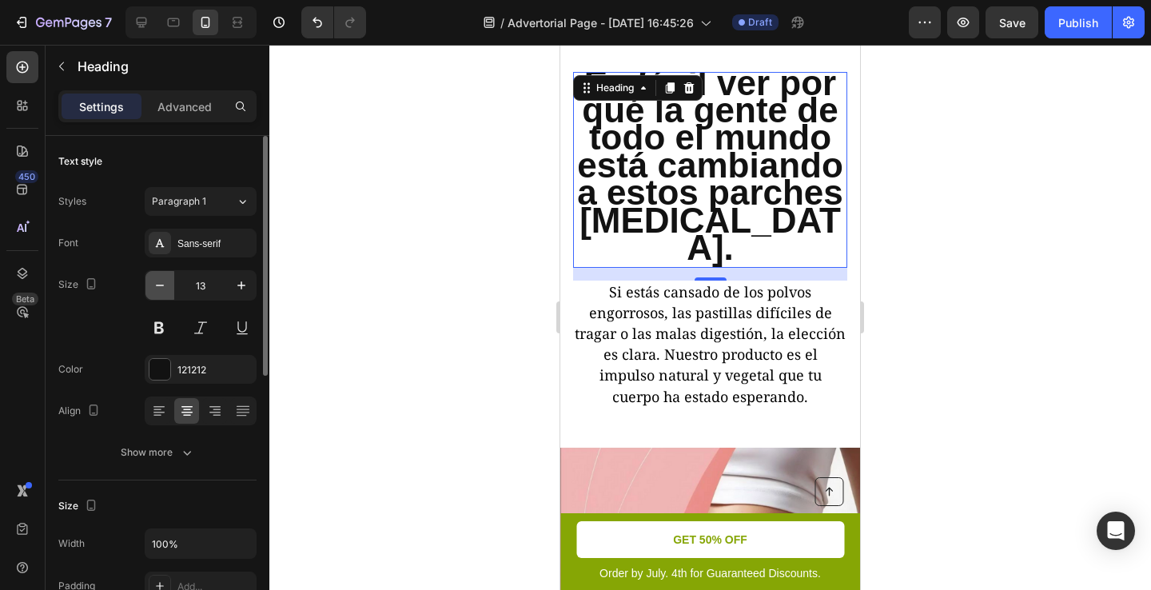
click at [153, 283] on icon "button" at bounding box center [160, 285] width 16 height 16
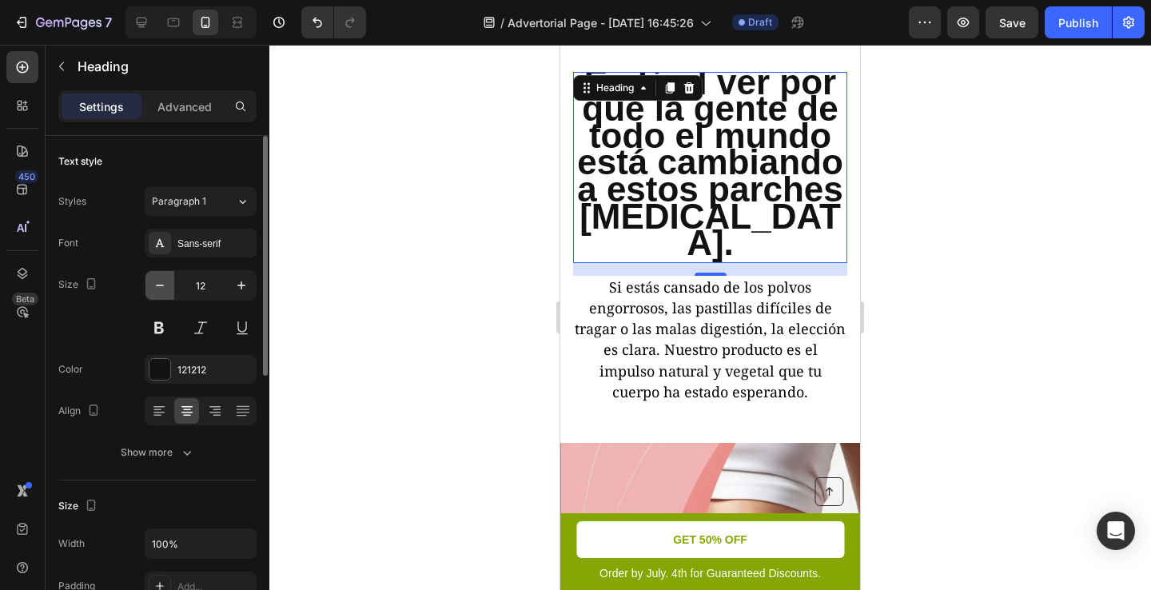
click at [153, 283] on icon "button" at bounding box center [160, 285] width 16 height 16
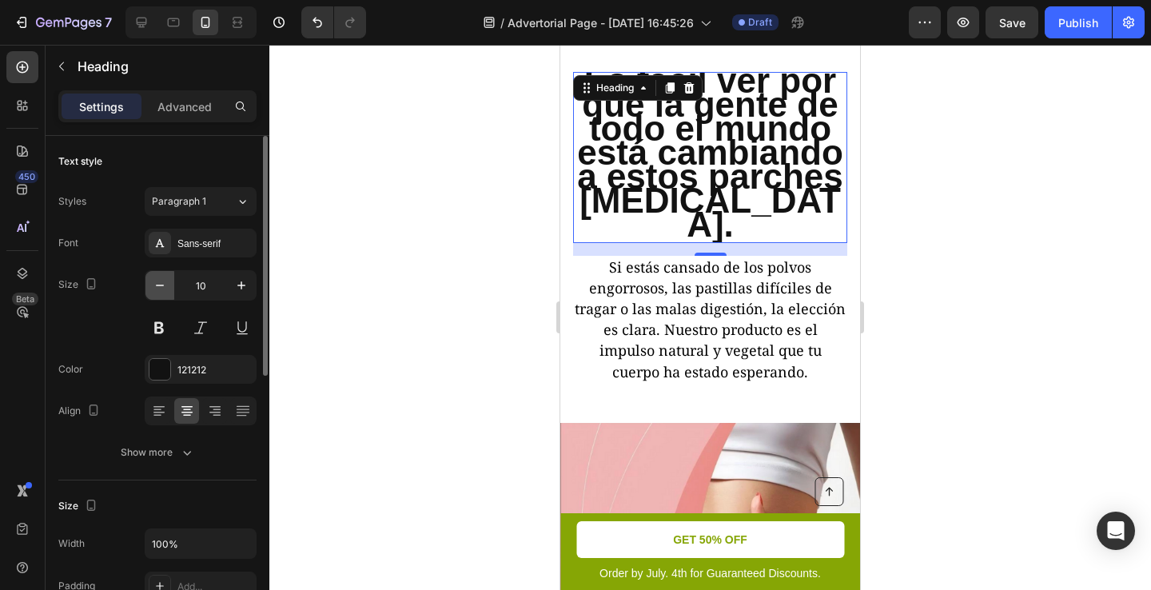
click at [153, 283] on icon "button" at bounding box center [160, 285] width 16 height 16
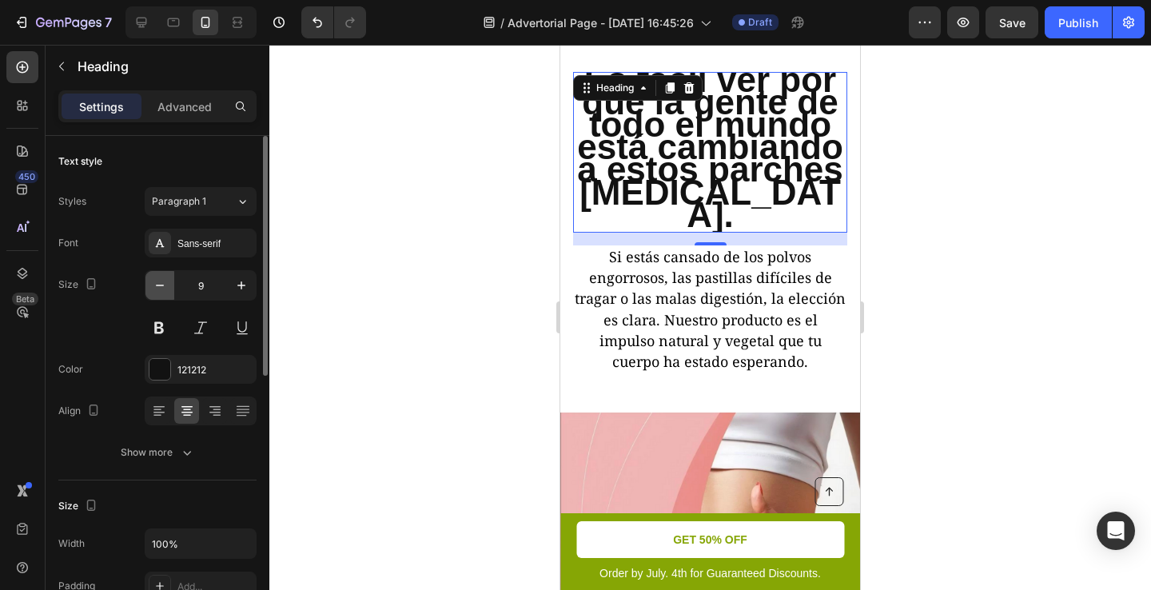
click at [153, 283] on icon "button" at bounding box center [160, 285] width 16 height 16
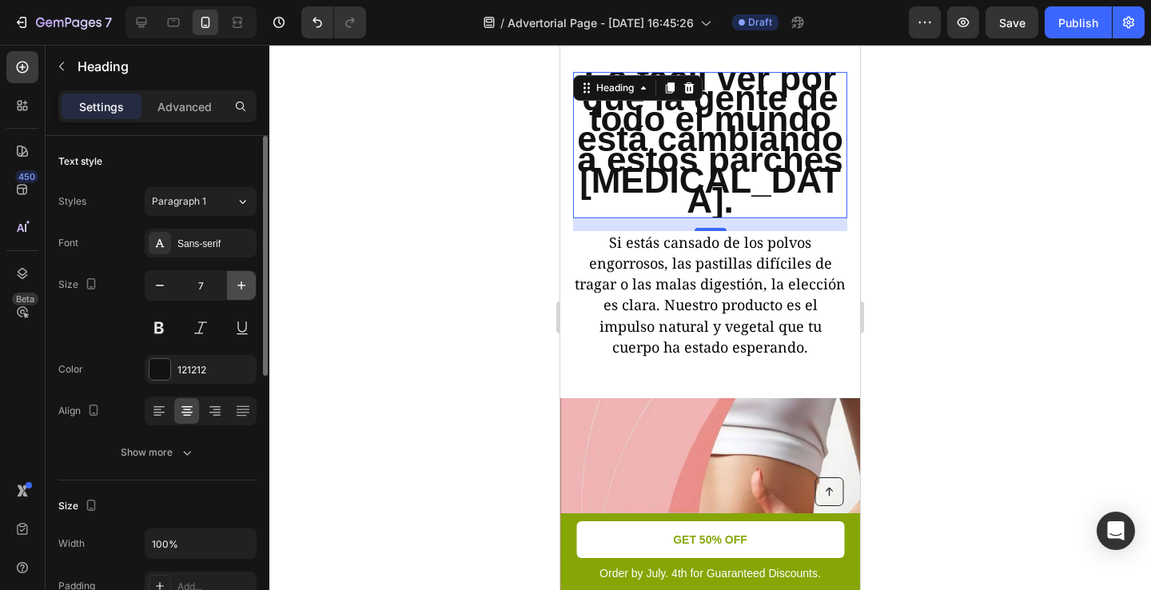
click at [235, 281] on icon "button" at bounding box center [241, 285] width 16 height 16
type input "8"
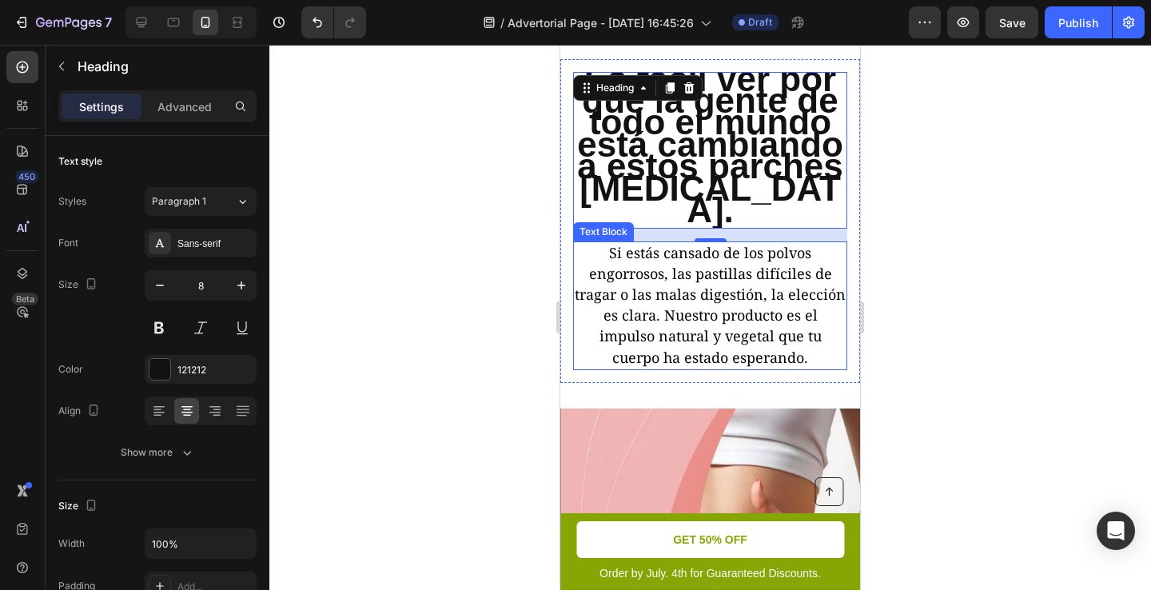
scroll to position [5714, 0]
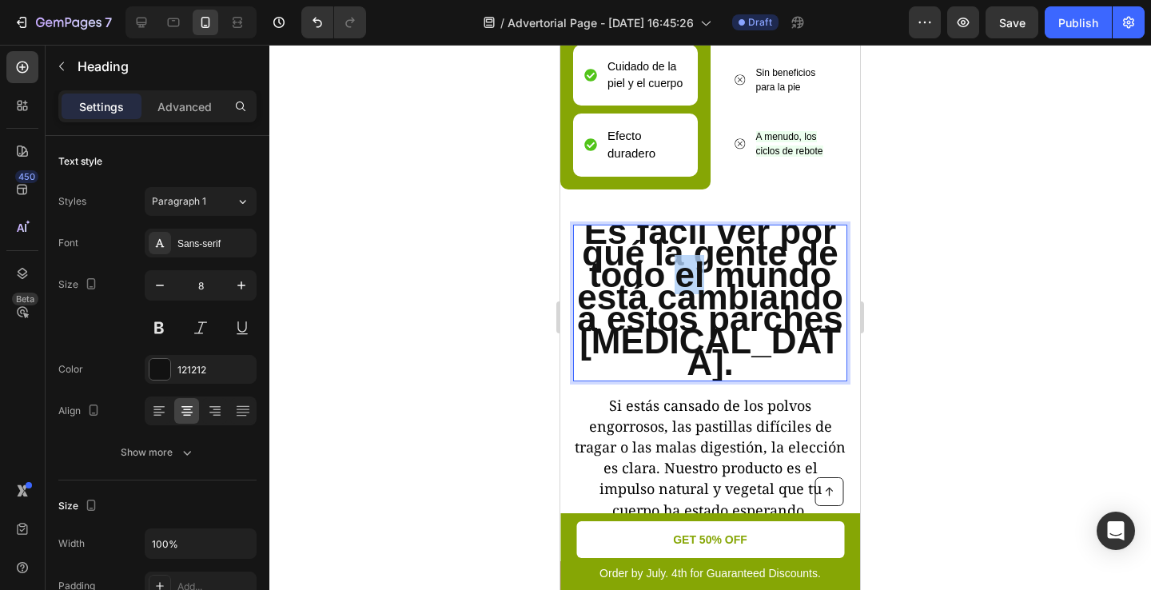
click at [675, 250] on strong "Es fácil ver por qué la gente de todo el mundo está cambiando a estos parches G…" at bounding box center [710, 297] width 266 height 170
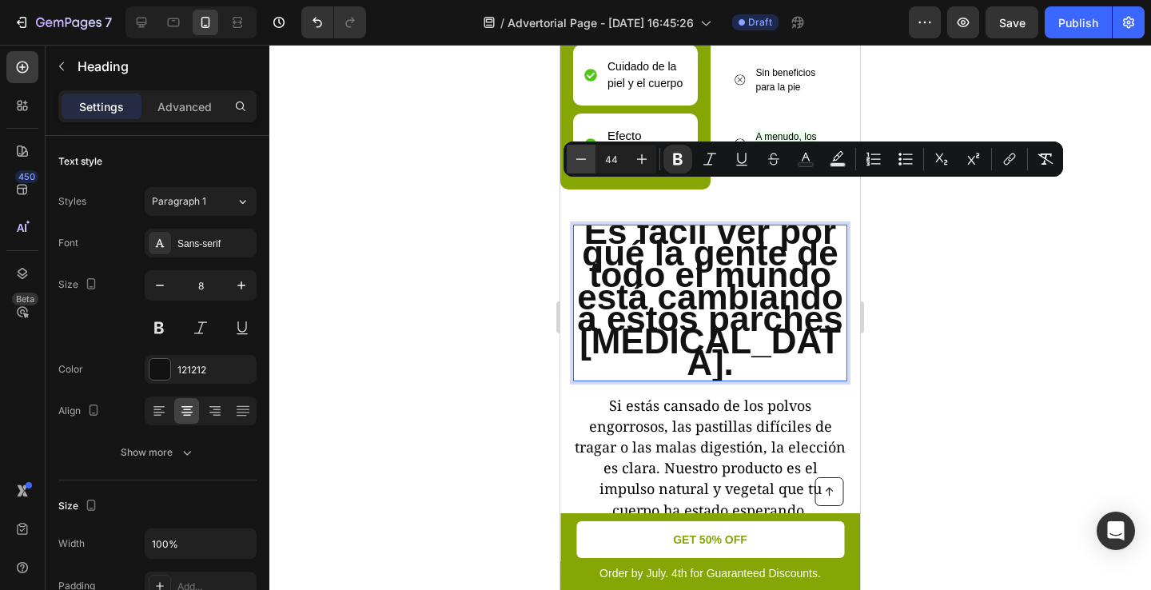
click at [579, 157] on icon "Editor contextual toolbar" at bounding box center [581, 159] width 16 height 16
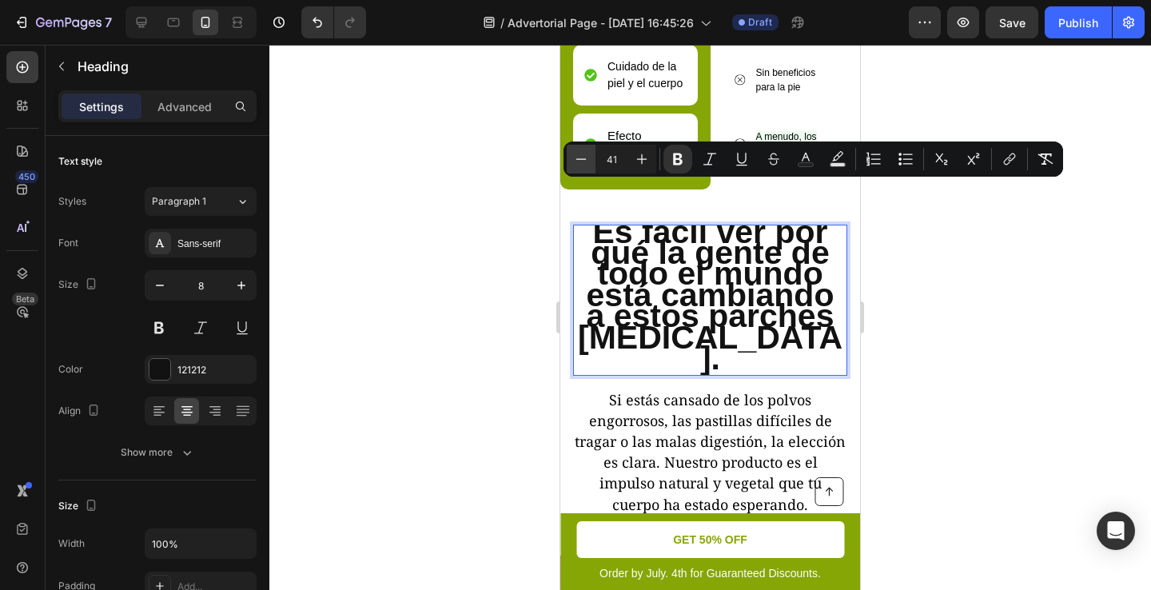
click at [579, 157] on icon "Editor contextual toolbar" at bounding box center [581, 159] width 16 height 16
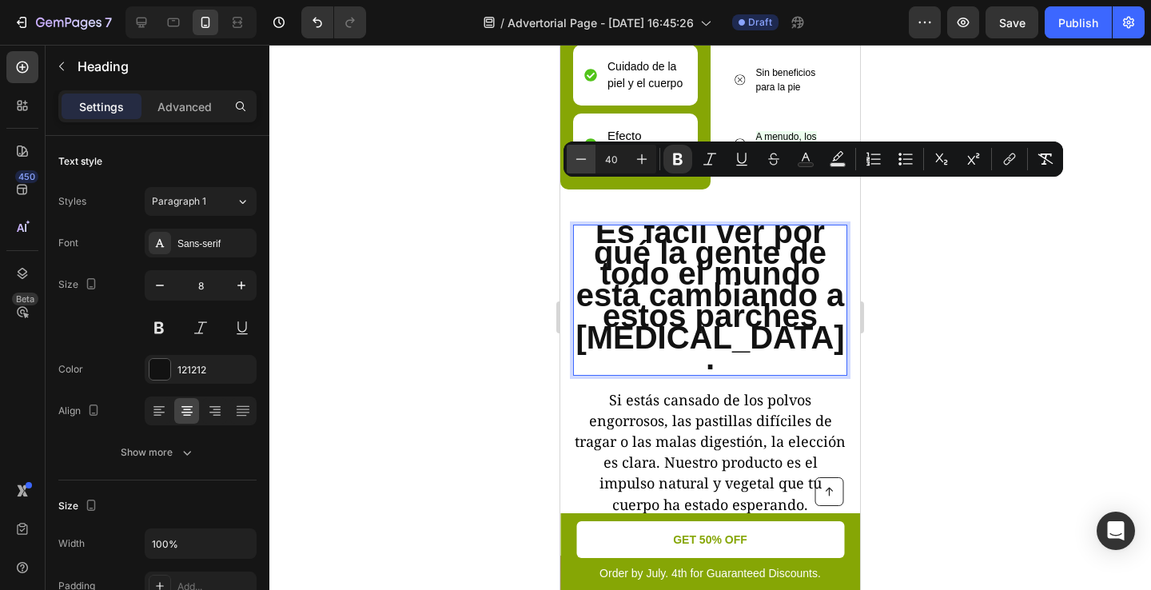
click at [579, 157] on icon "Editor contextual toolbar" at bounding box center [581, 159] width 16 height 16
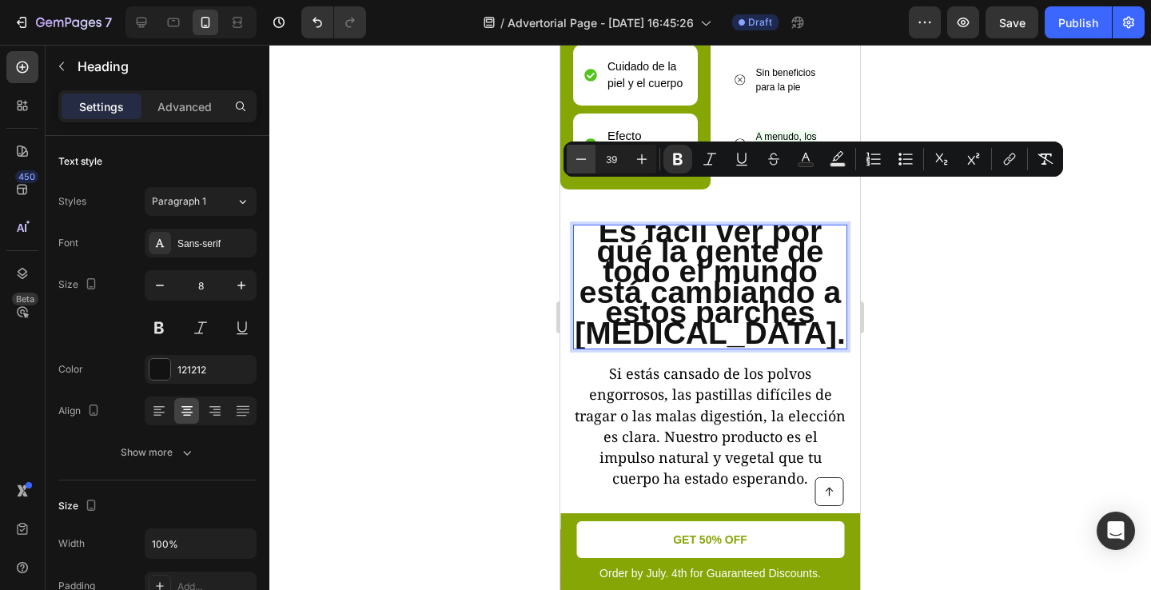
click at [579, 157] on icon "Editor contextual toolbar" at bounding box center [581, 159] width 16 height 16
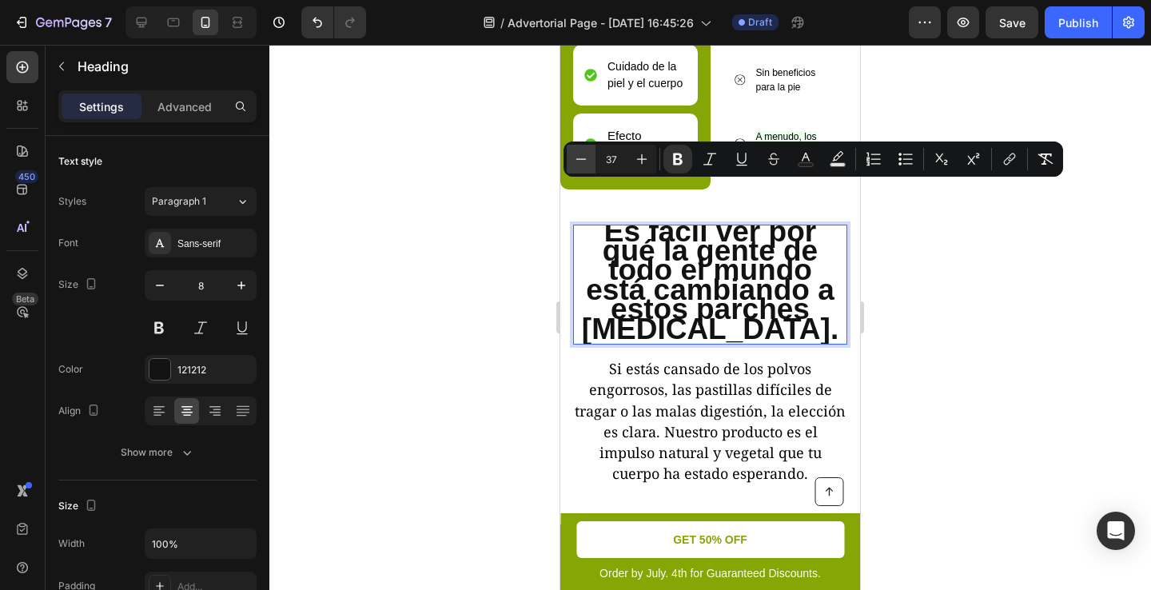
click at [579, 157] on icon "Editor contextual toolbar" at bounding box center [581, 159] width 16 height 16
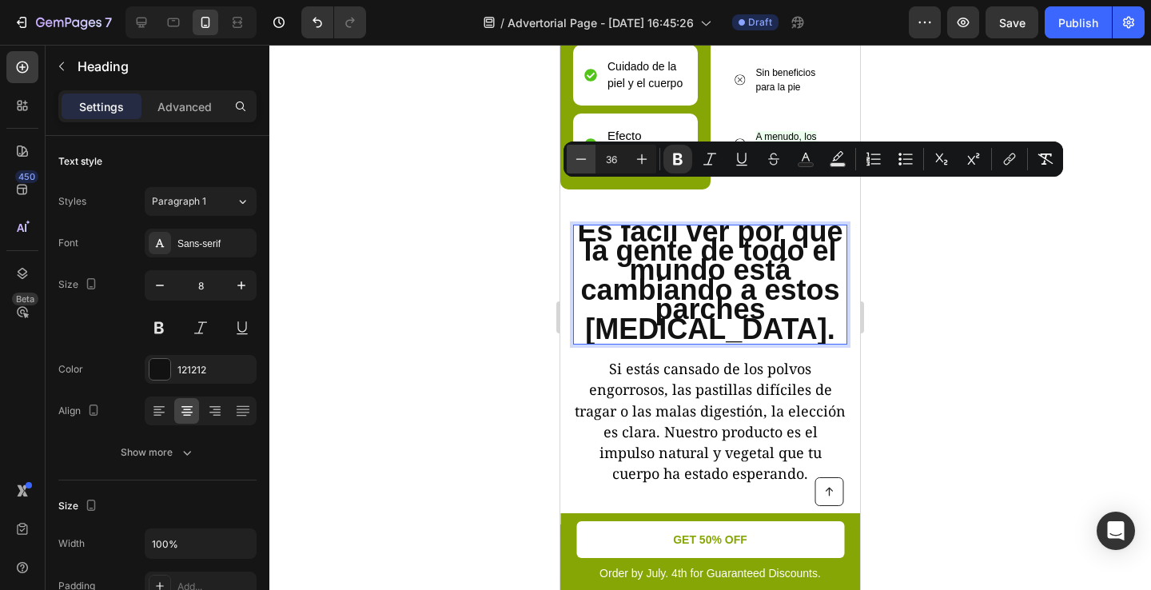
click at [579, 157] on icon "Editor contextual toolbar" at bounding box center [581, 159] width 16 height 16
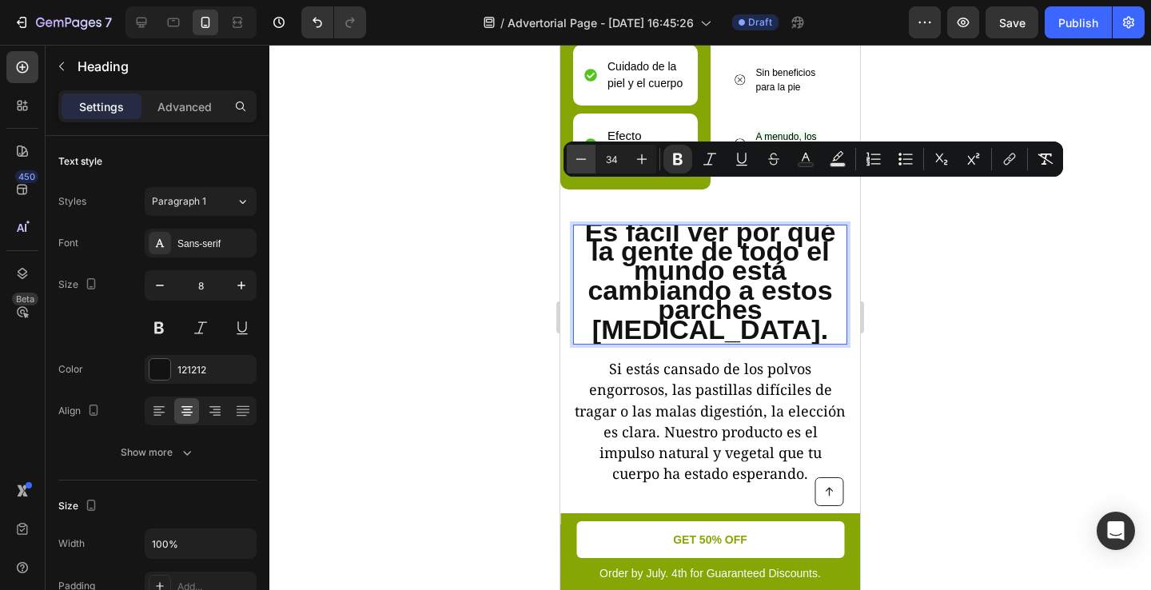
click at [579, 157] on icon "Editor contextual toolbar" at bounding box center [581, 159] width 16 height 16
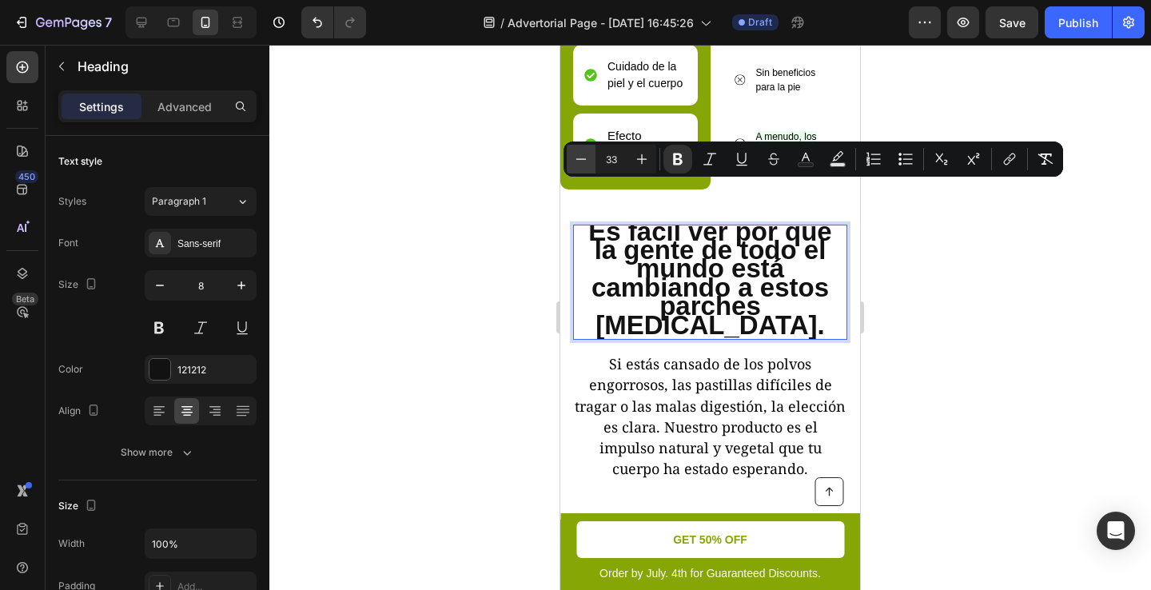
click at [579, 157] on icon "Editor contextual toolbar" at bounding box center [581, 159] width 16 height 16
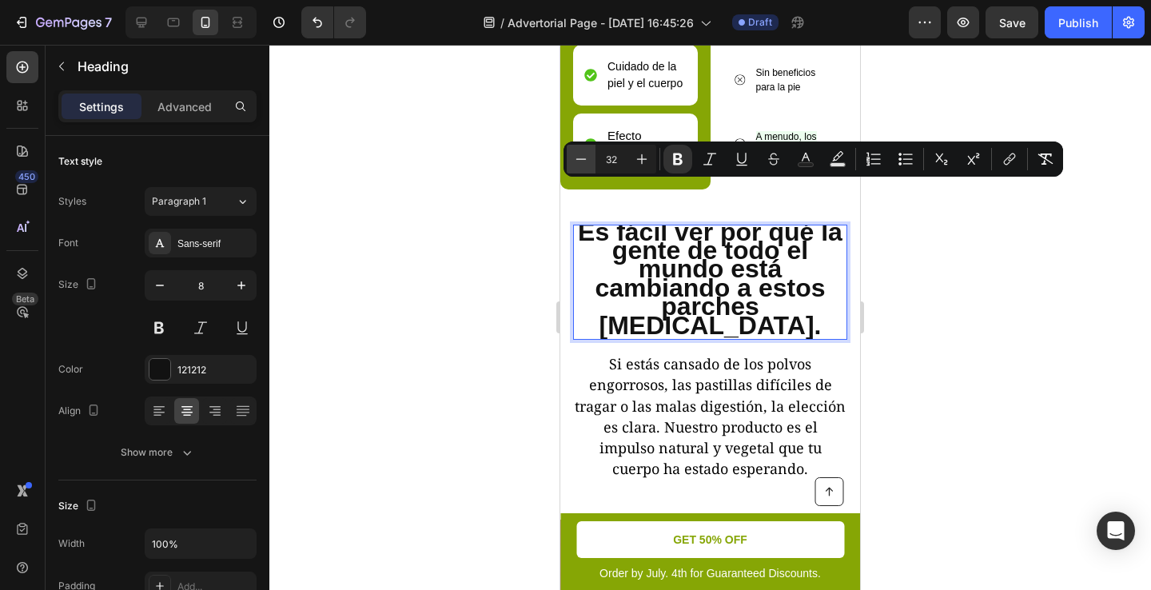
click at [579, 157] on icon "Editor contextual toolbar" at bounding box center [581, 159] width 16 height 16
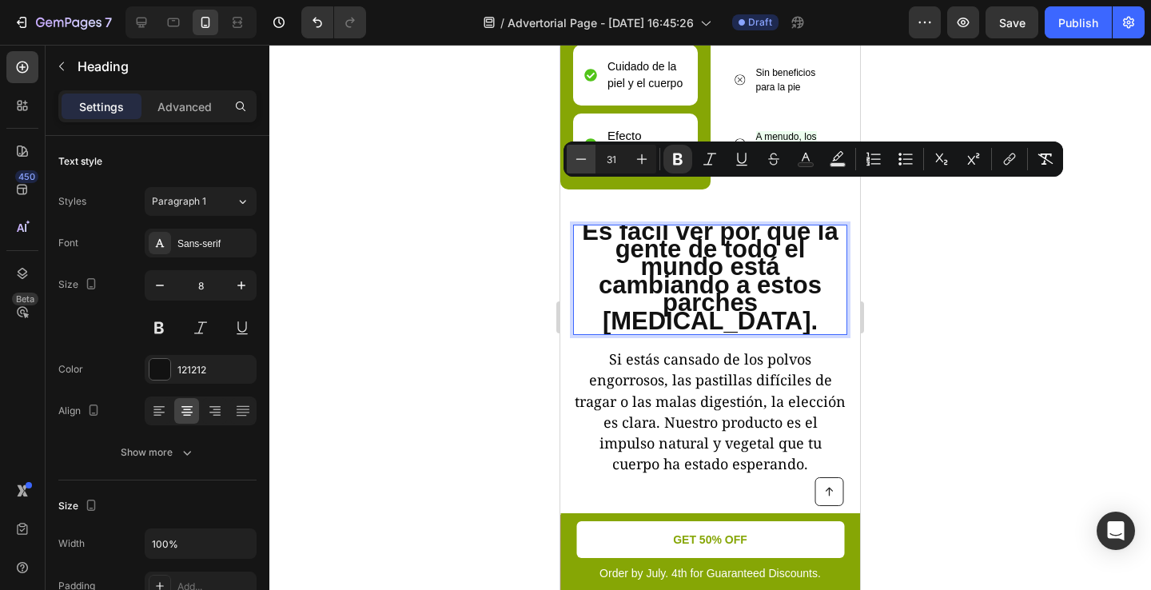
click at [579, 157] on icon "Editor contextual toolbar" at bounding box center [581, 159] width 16 height 16
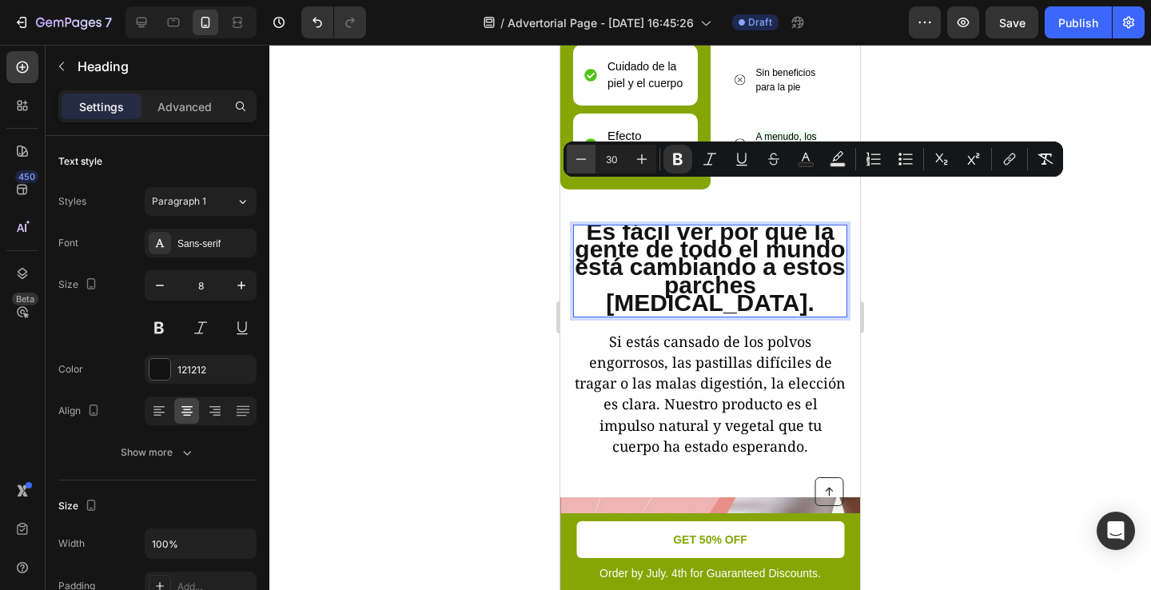
click at [579, 157] on icon "Editor contextual toolbar" at bounding box center [581, 159] width 16 height 16
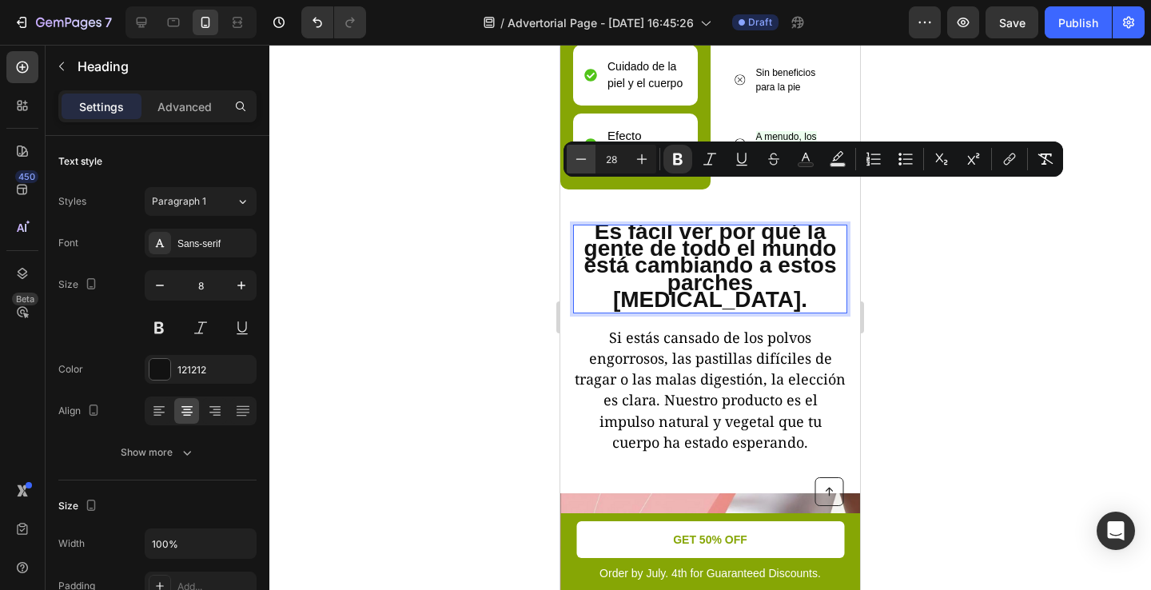
click at [579, 157] on icon "Editor contextual toolbar" at bounding box center [581, 159] width 16 height 16
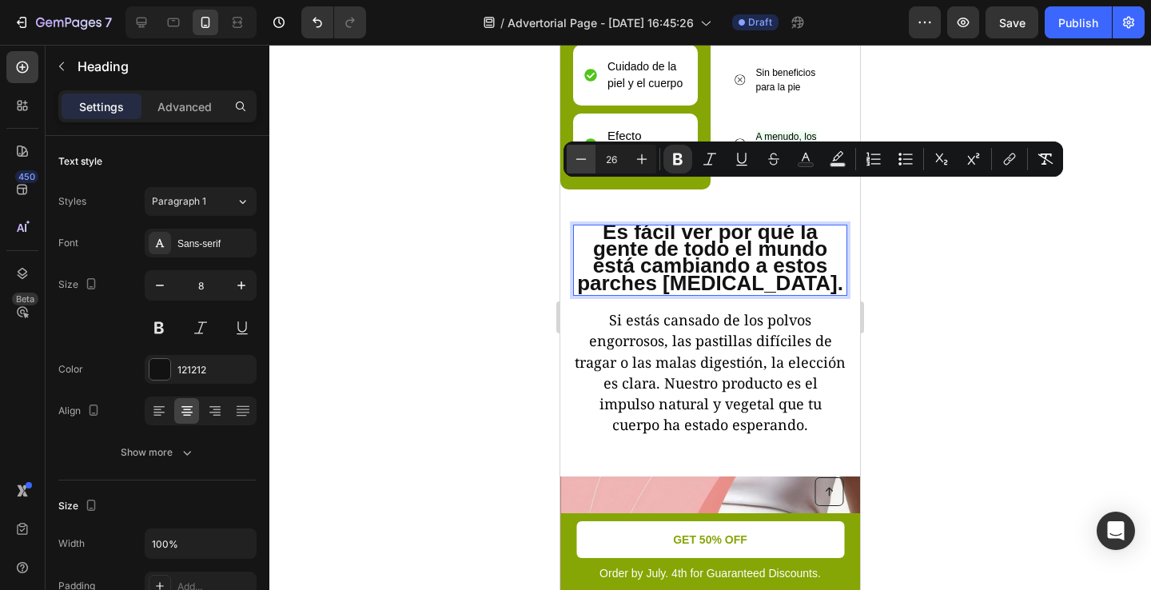
click at [579, 157] on icon "Editor contextual toolbar" at bounding box center [581, 159] width 16 height 16
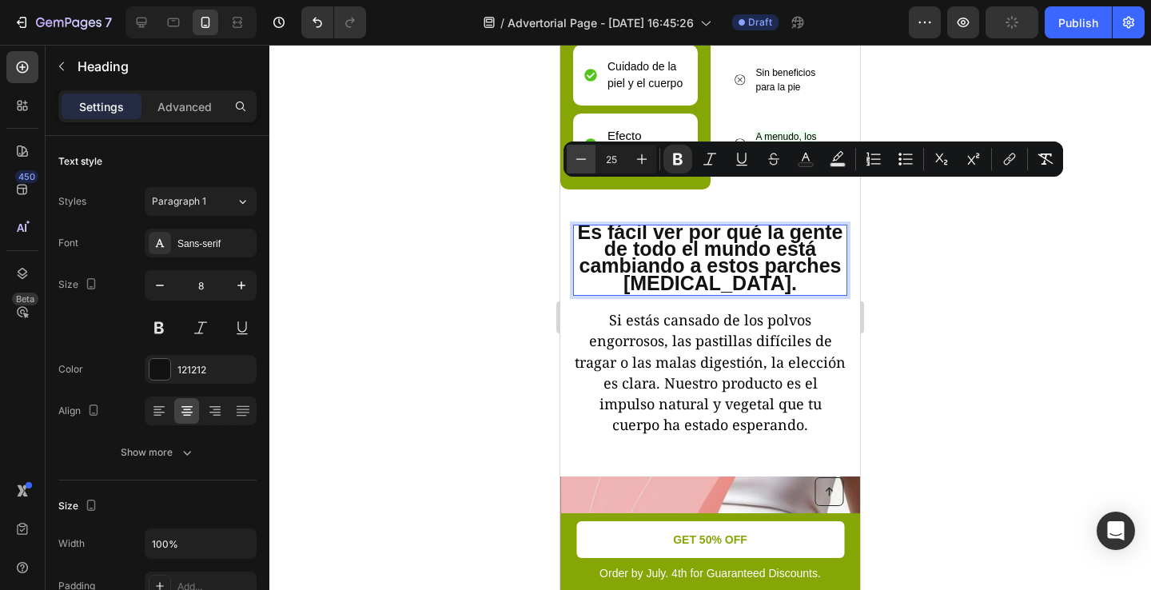
click at [579, 157] on icon "Editor contextual toolbar" at bounding box center [581, 159] width 16 height 16
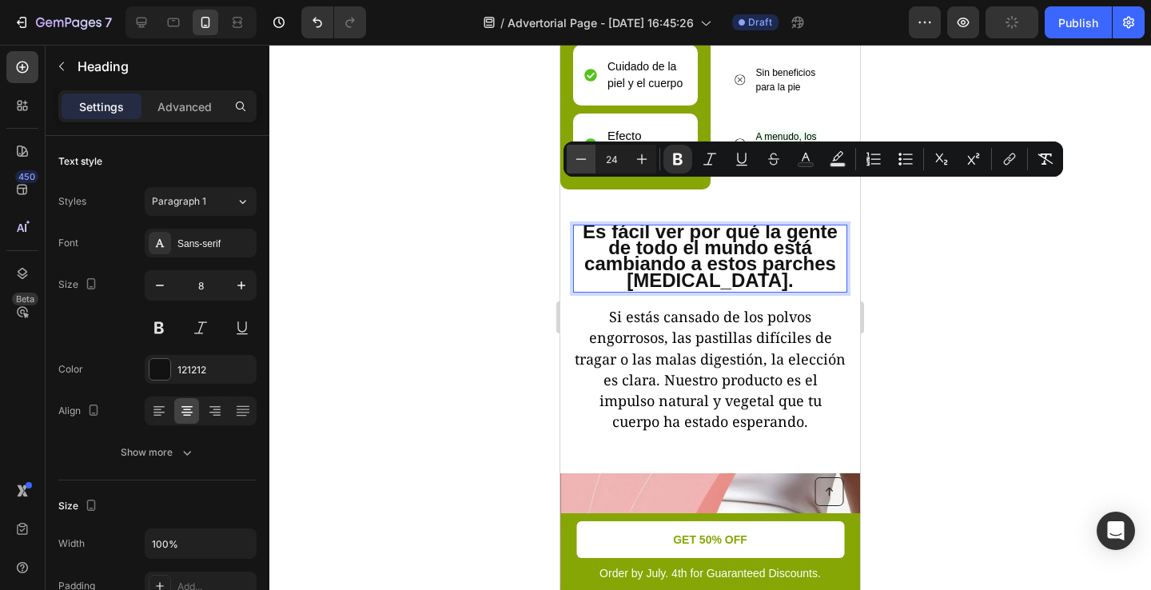
click at [579, 157] on icon "Editor contextual toolbar" at bounding box center [581, 159] width 16 height 16
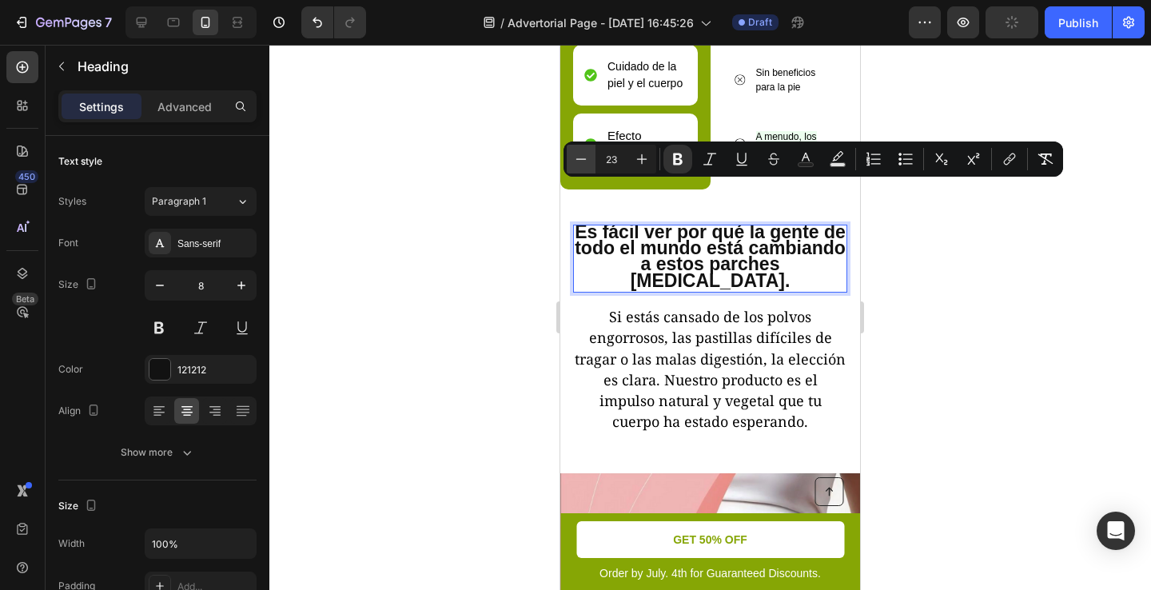
click at [579, 157] on icon "Editor contextual toolbar" at bounding box center [581, 159] width 16 height 16
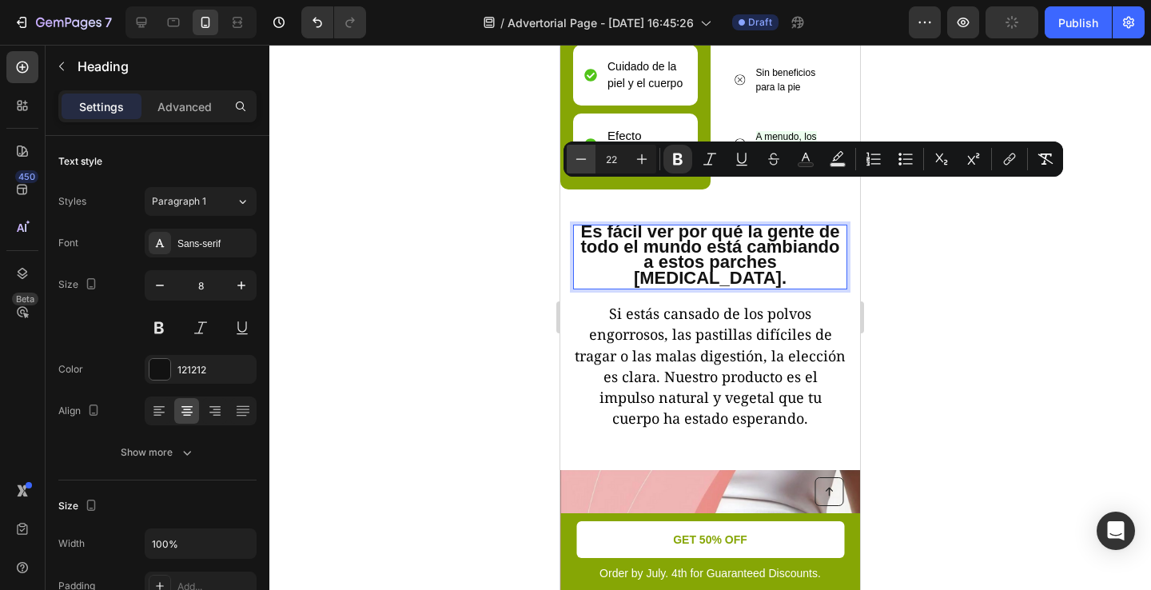
click at [579, 157] on icon "Editor contextual toolbar" at bounding box center [581, 159] width 16 height 16
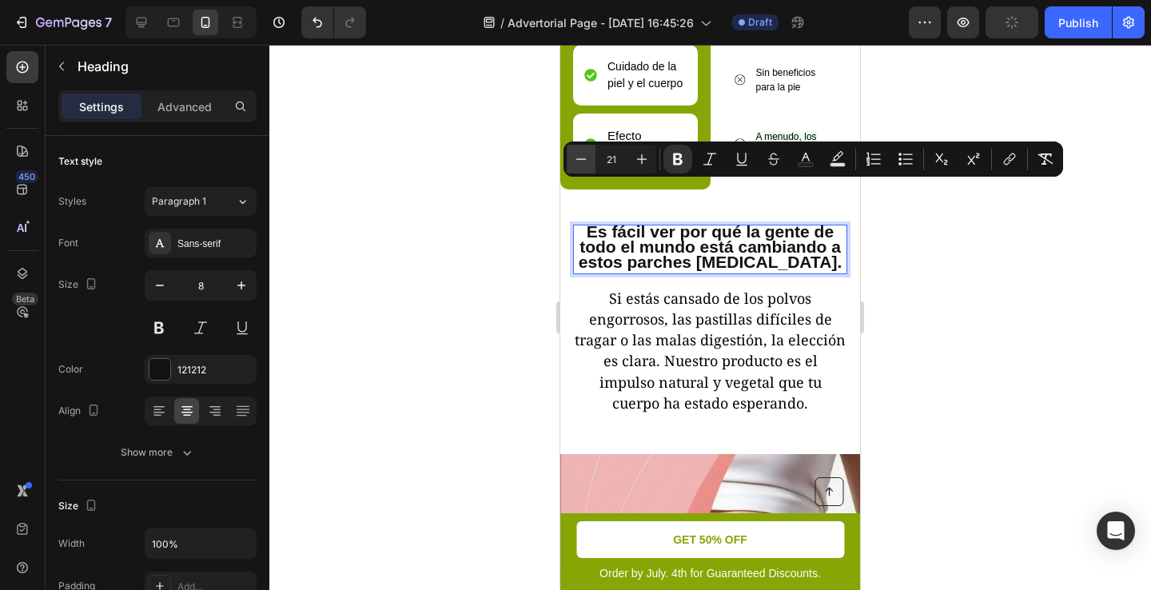
click at [579, 157] on icon "Editor contextual toolbar" at bounding box center [581, 159] width 16 height 16
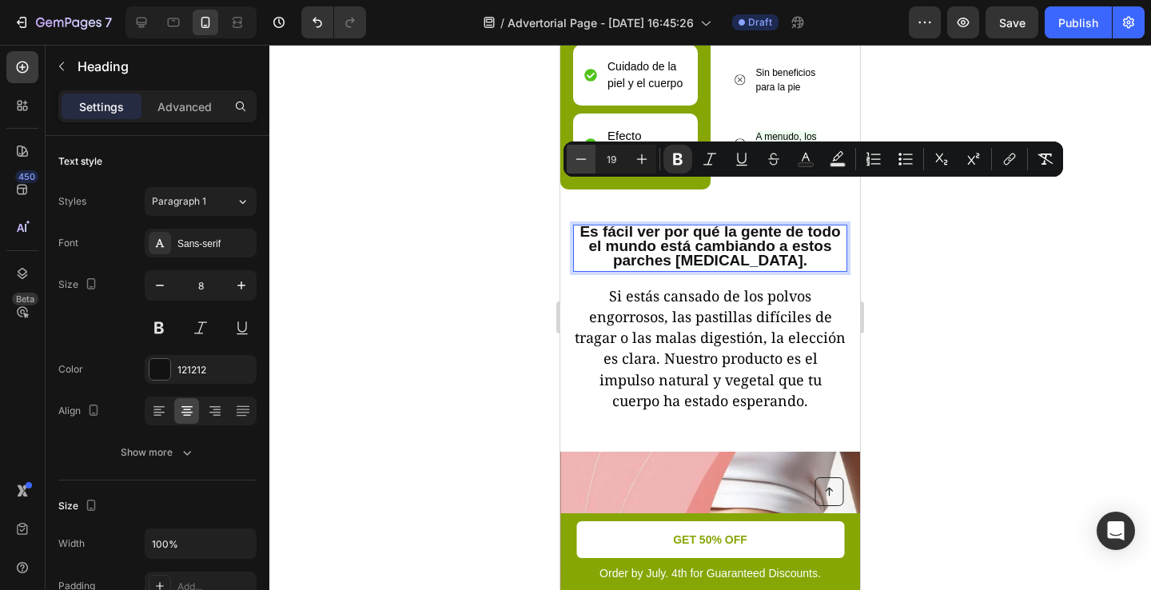
click at [579, 157] on icon "Editor contextual toolbar" at bounding box center [581, 159] width 16 height 16
click at [639, 156] on icon "Editor contextual toolbar" at bounding box center [642, 159] width 16 height 16
type input "19"
click at [529, 213] on div at bounding box center [710, 317] width 882 height 545
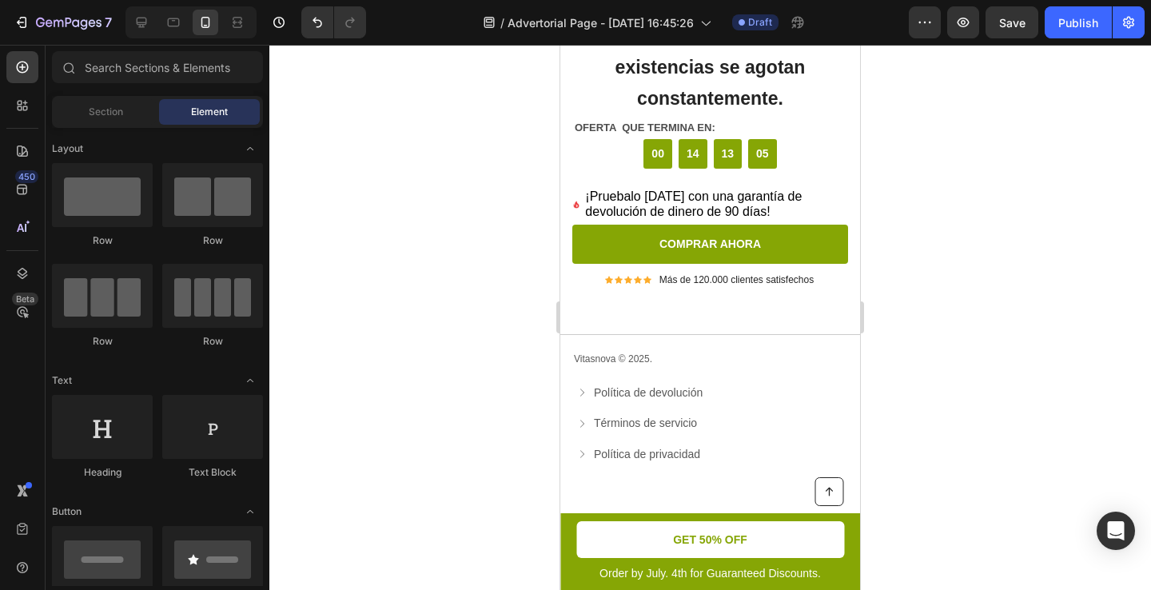
scroll to position [6652, 0]
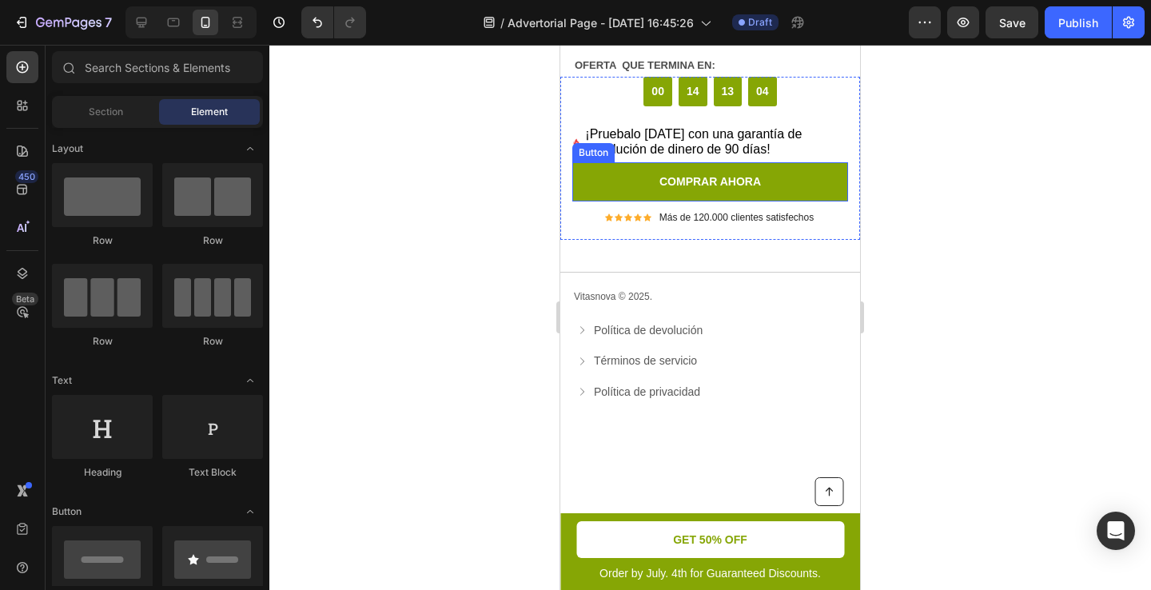
click at [594, 162] on button "COMPRAR AHORA" at bounding box center [710, 181] width 276 height 39
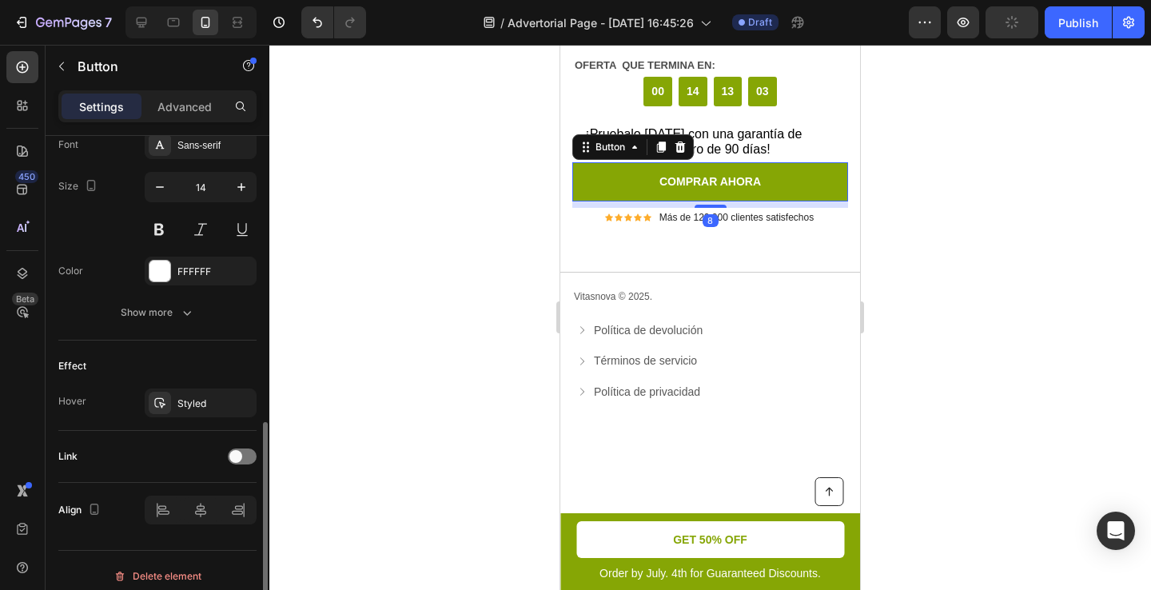
scroll to position [647, 0]
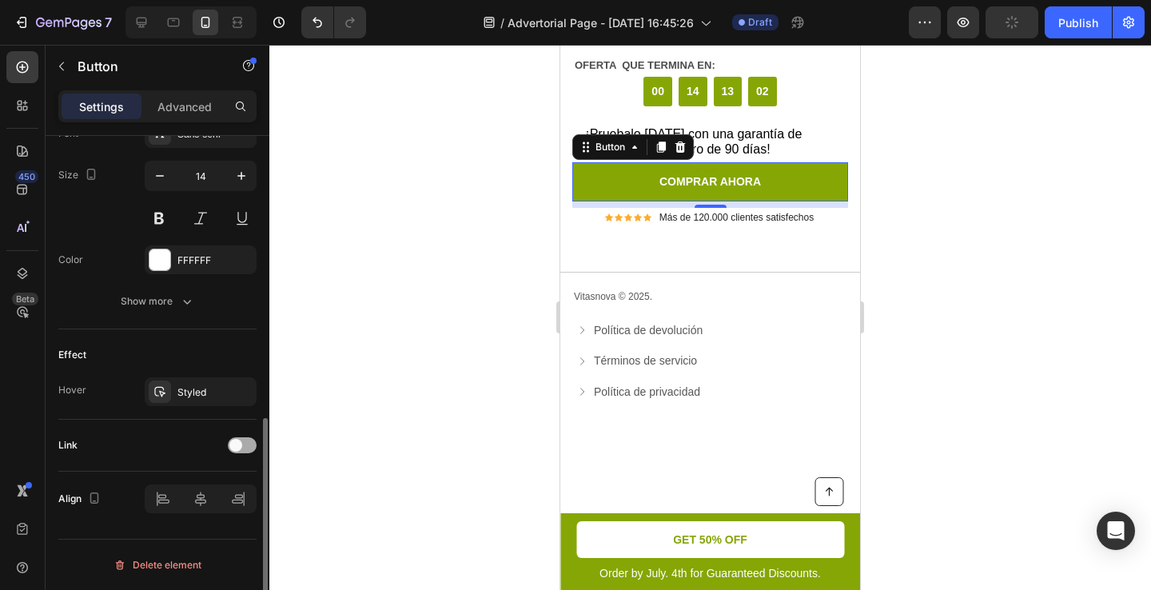
click at [256, 450] on div at bounding box center [242, 445] width 29 height 13
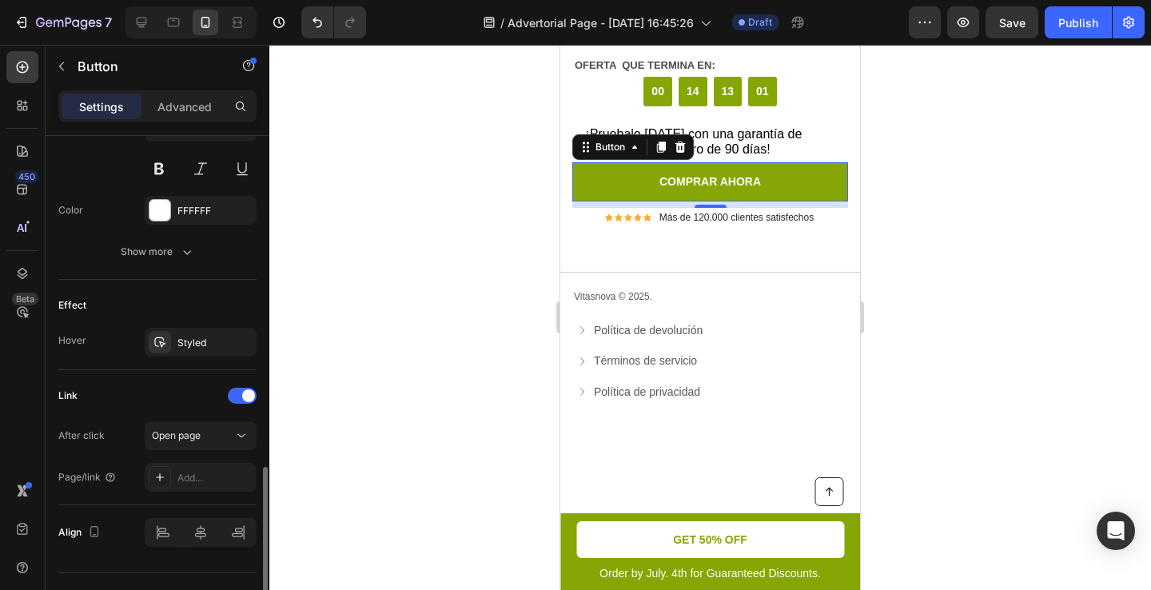
scroll to position [730, 0]
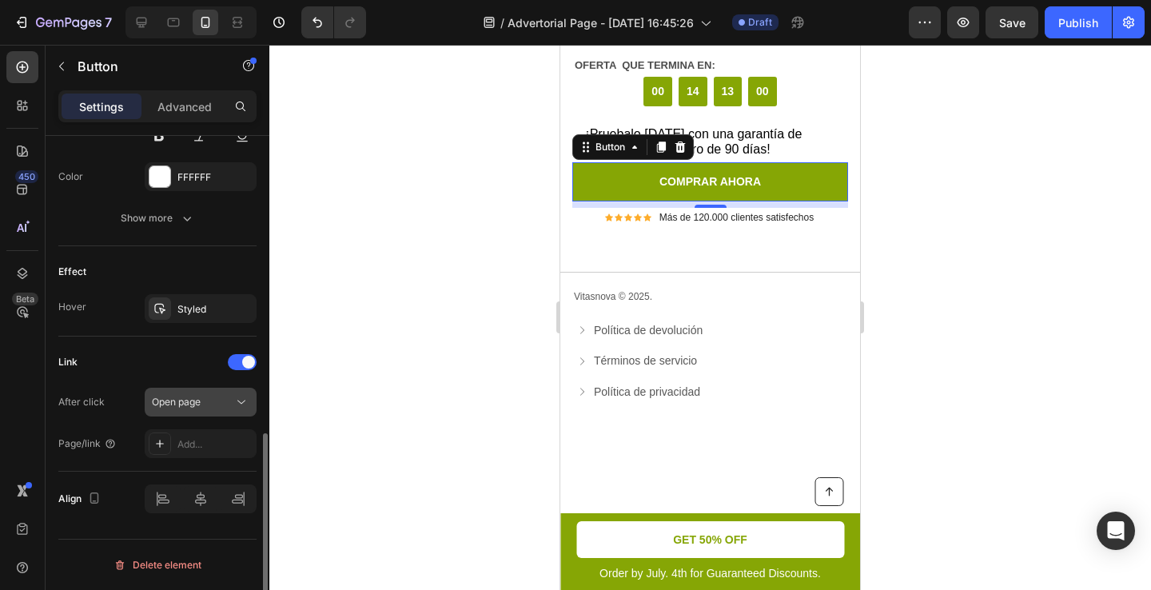
click at [193, 396] on span "Open page" at bounding box center [176, 402] width 49 height 12
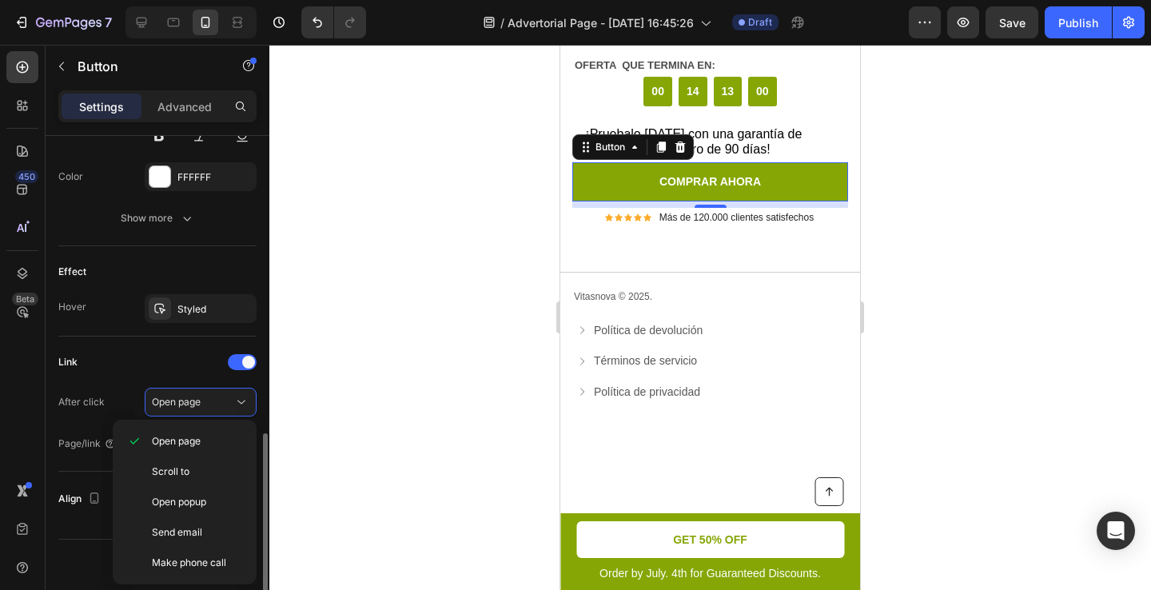
click at [128, 365] on div "Link" at bounding box center [157, 362] width 198 height 26
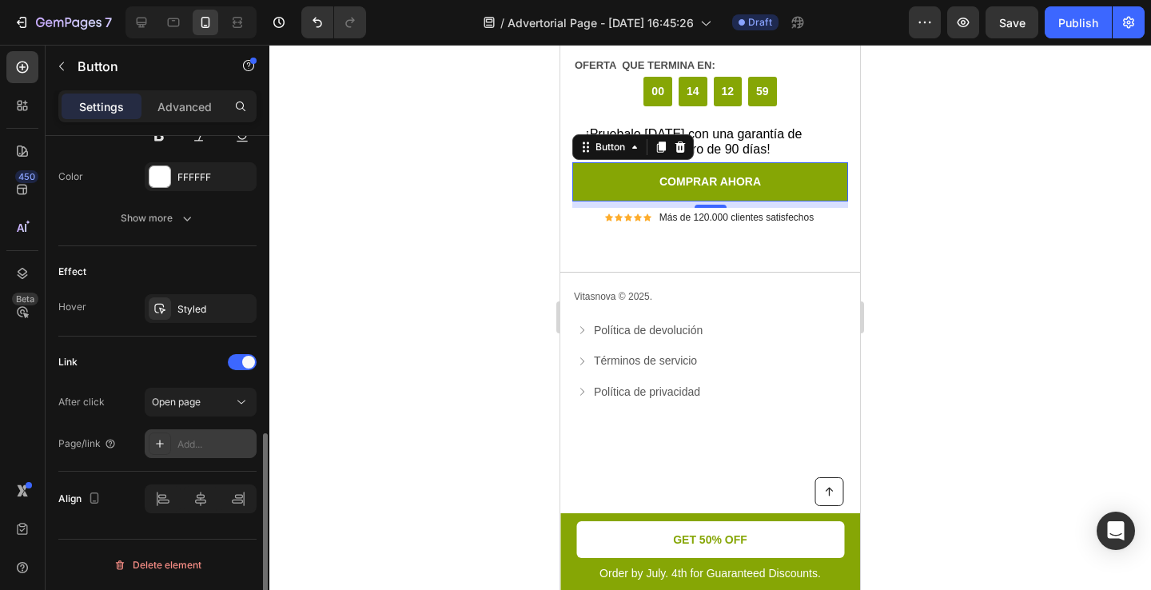
click at [188, 440] on div "Add..." at bounding box center [214, 444] width 75 height 14
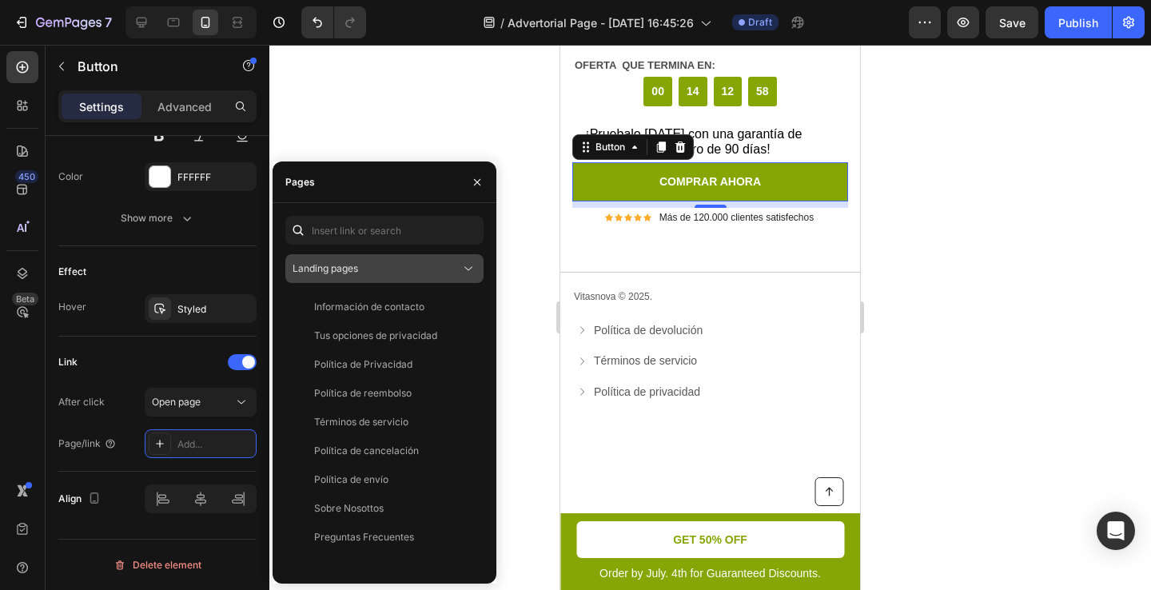
click at [338, 270] on span "Landing pages" at bounding box center [326, 268] width 66 height 12
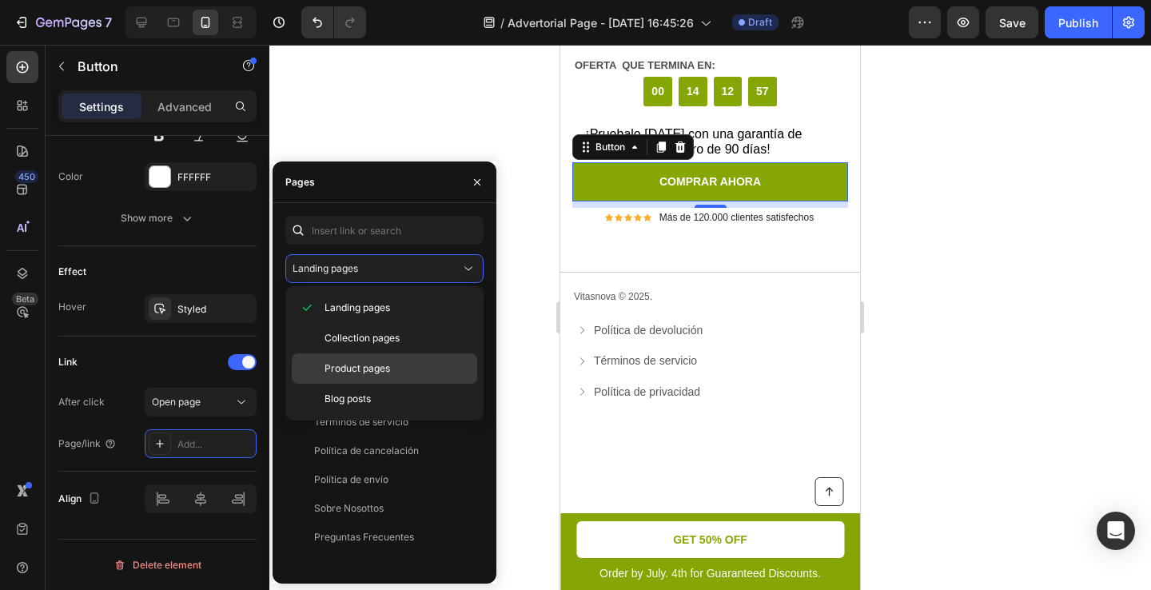
click at [335, 368] on span "Product pages" at bounding box center [357, 368] width 66 height 14
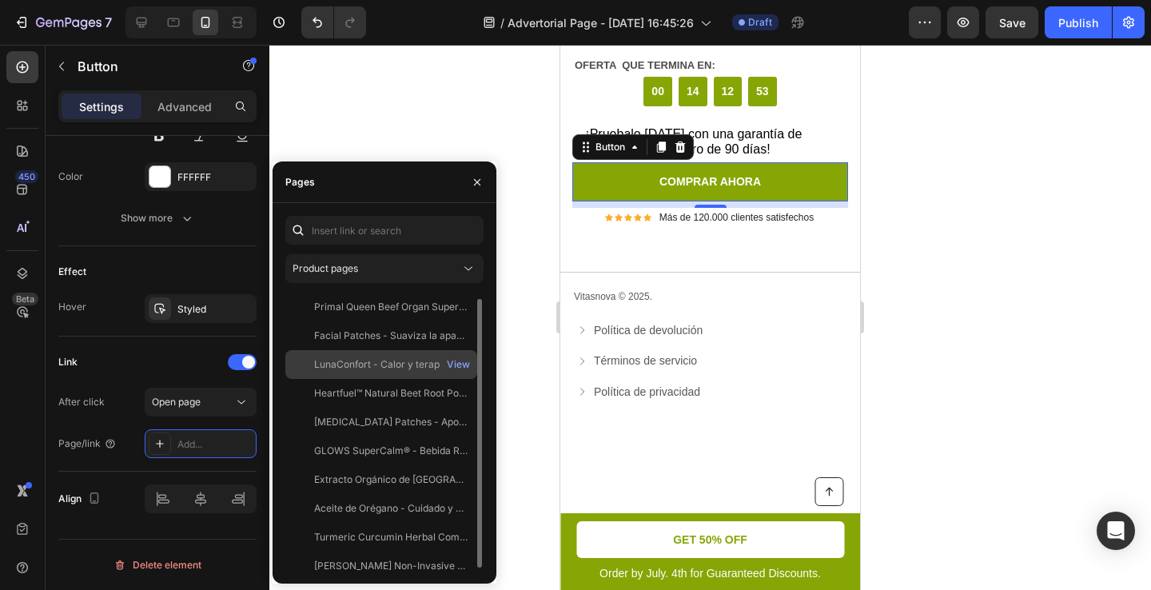
scroll to position [7, 0]
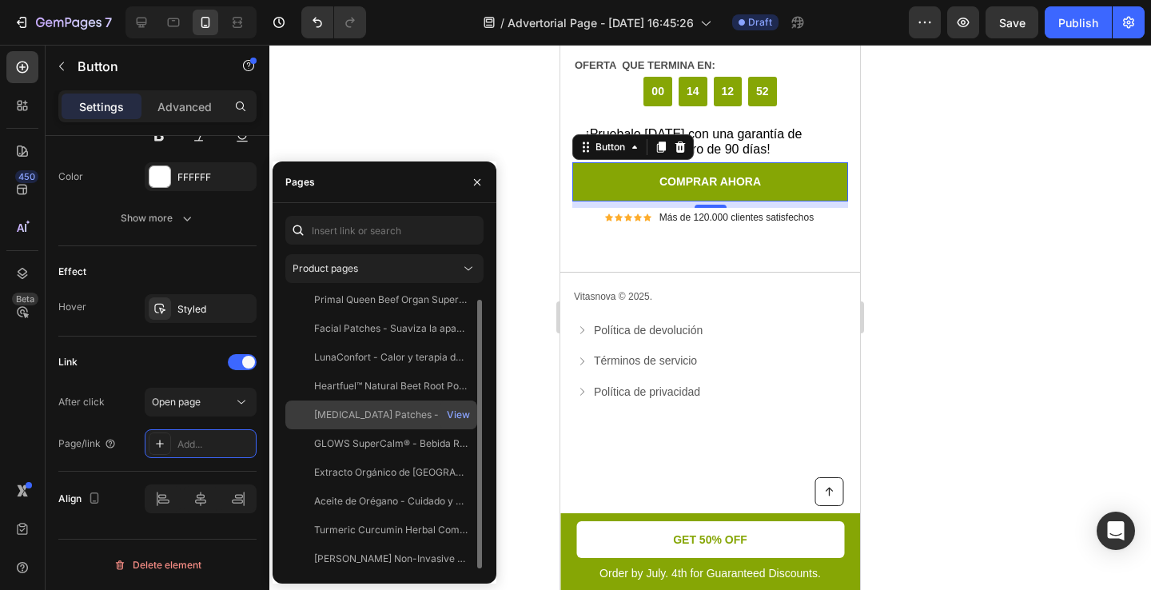
click at [356, 420] on div "GLP-1 Patches - Apoyo al control del apetito" at bounding box center [390, 415] width 153 height 14
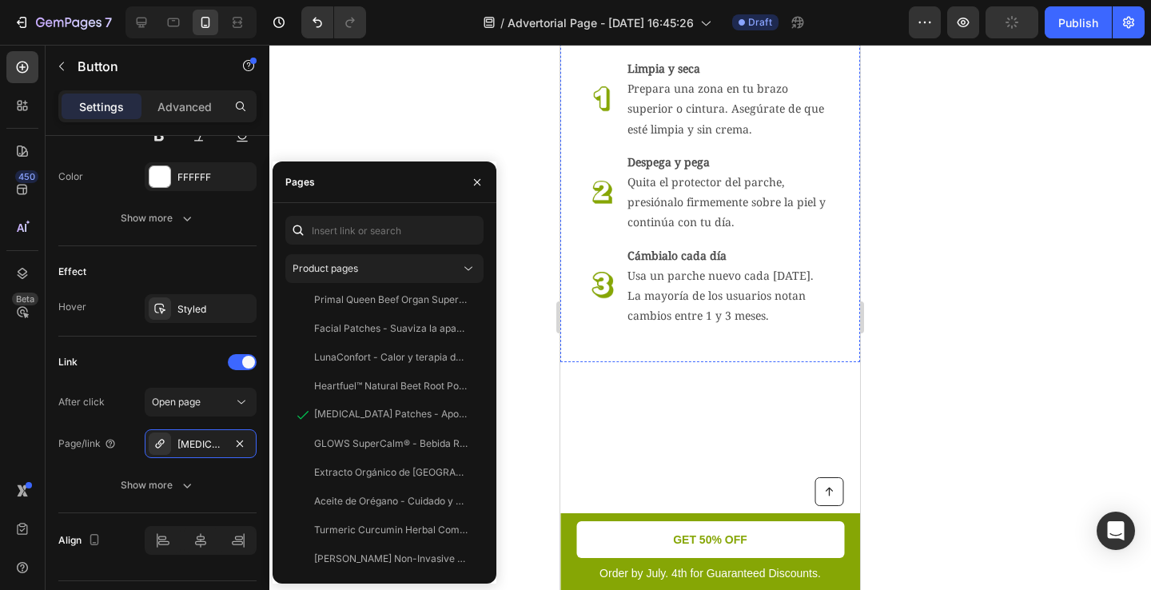
scroll to position [4102, 0]
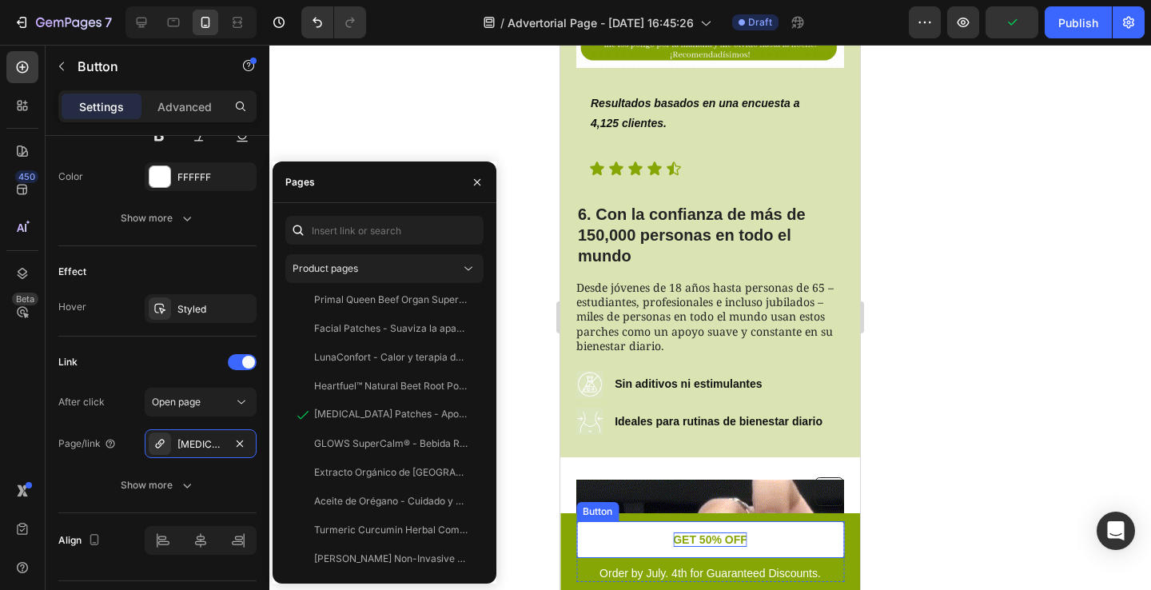
click at [712, 543] on p "GET 50% OFF" at bounding box center [710, 539] width 74 height 14
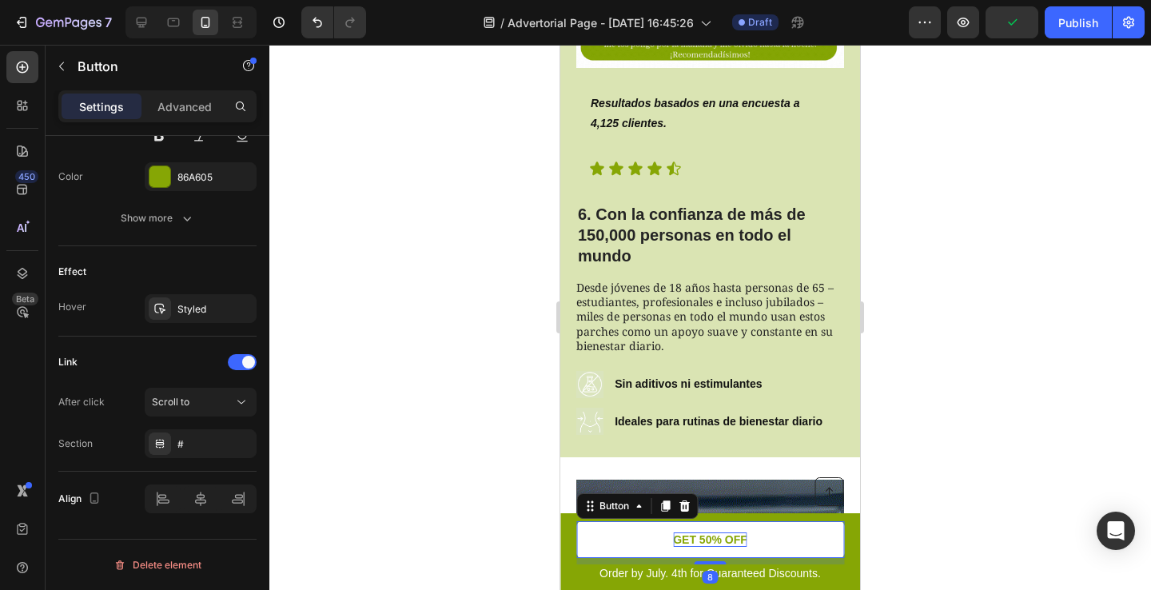
click at [712, 543] on p "GET 50% OFF" at bounding box center [710, 539] width 74 height 14
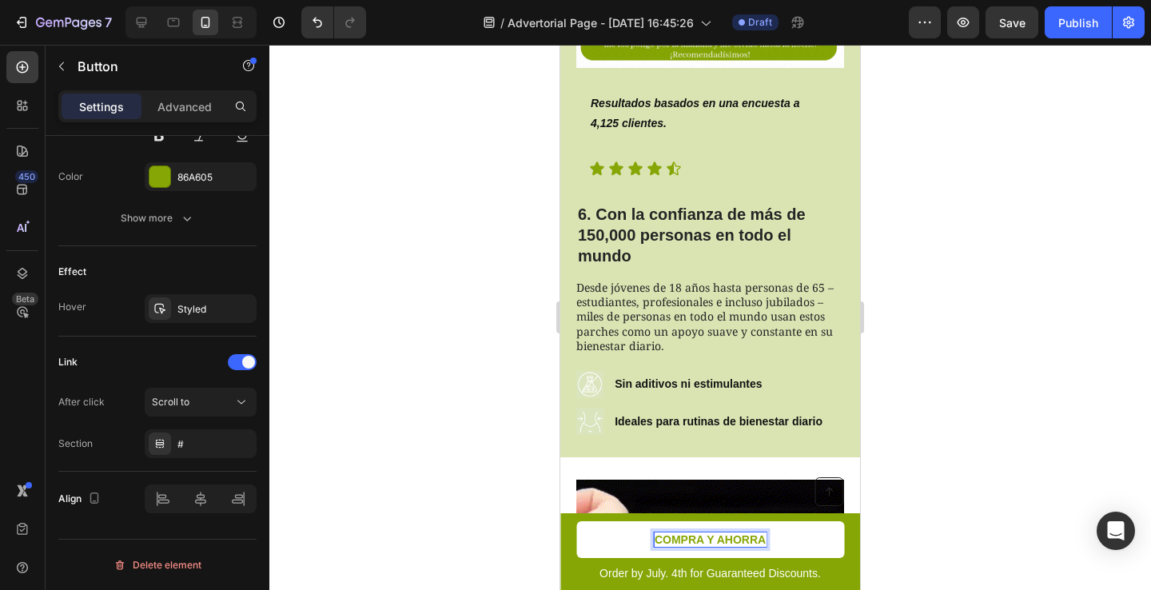
click at [812, 535] on link "COMPRA Y AHORRA" at bounding box center [710, 539] width 268 height 37
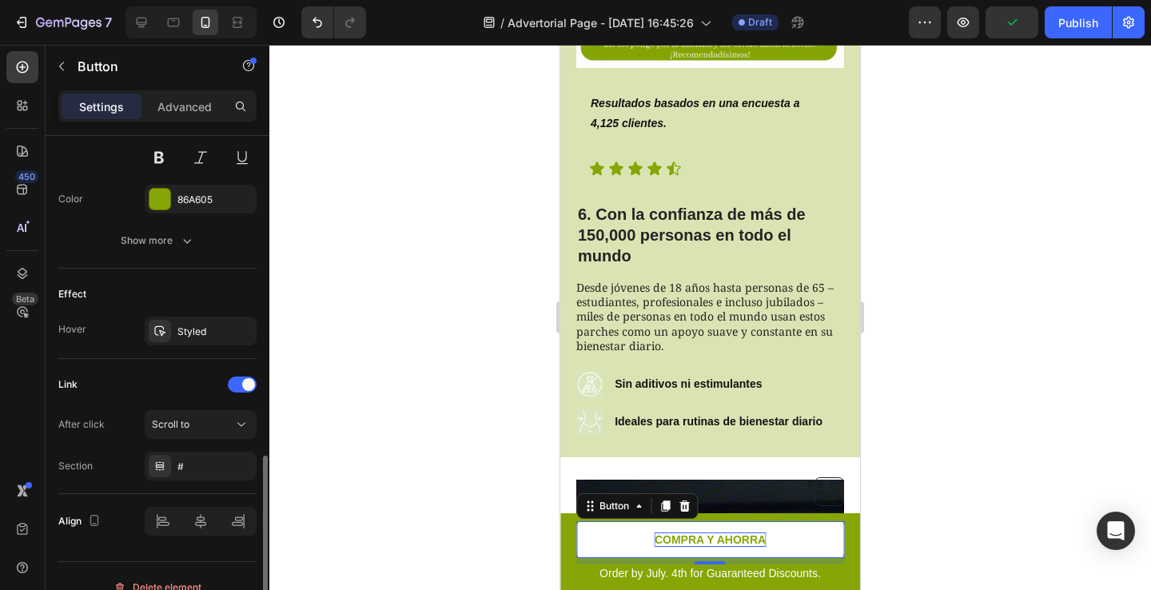
scroll to position [730, 0]
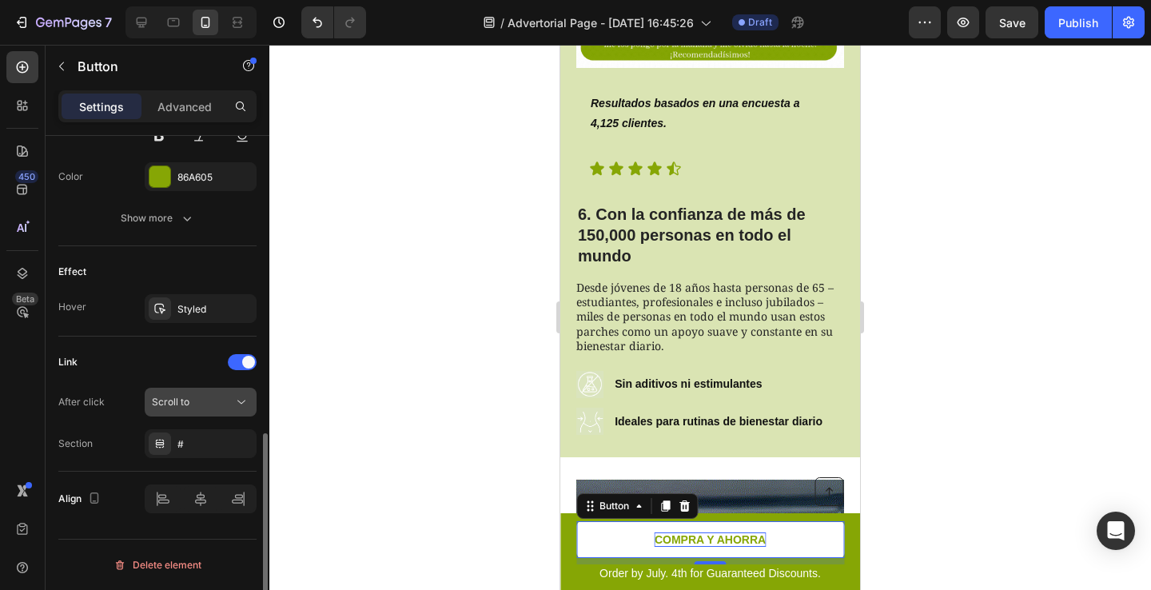
click at [236, 396] on icon at bounding box center [241, 402] width 16 height 16
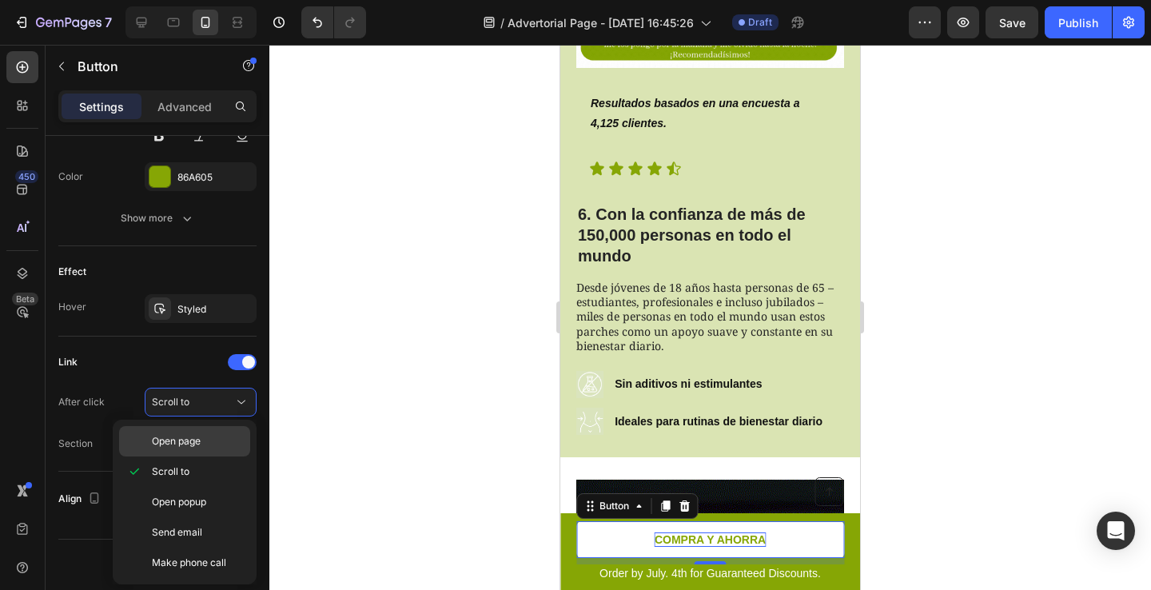
click at [198, 447] on span "Open page" at bounding box center [176, 441] width 49 height 14
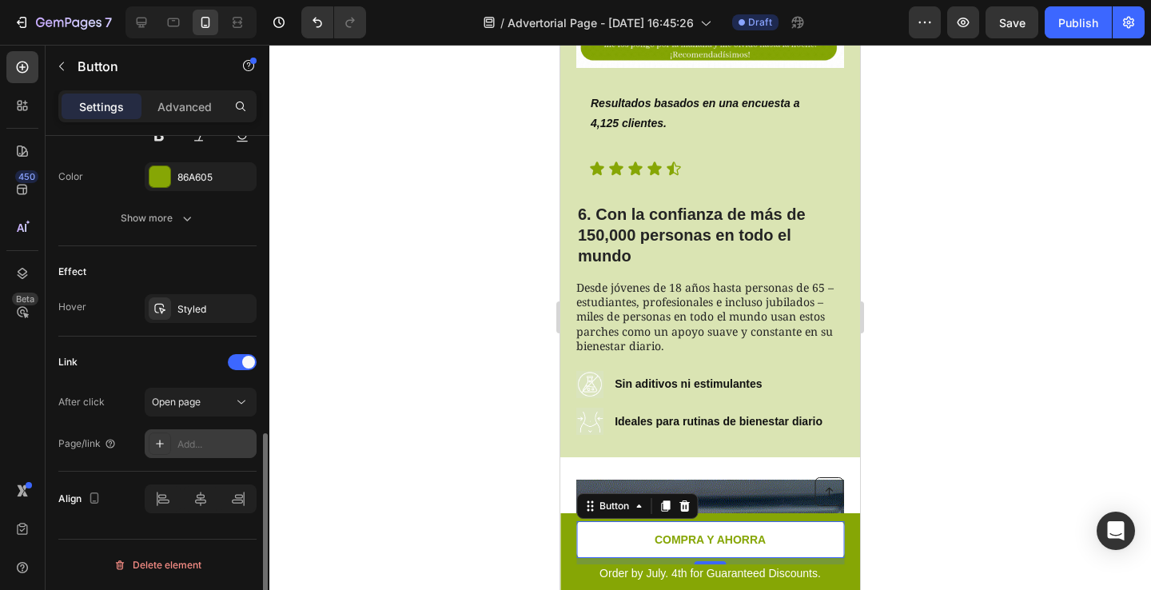
click at [206, 445] on div "Add..." at bounding box center [214, 444] width 75 height 14
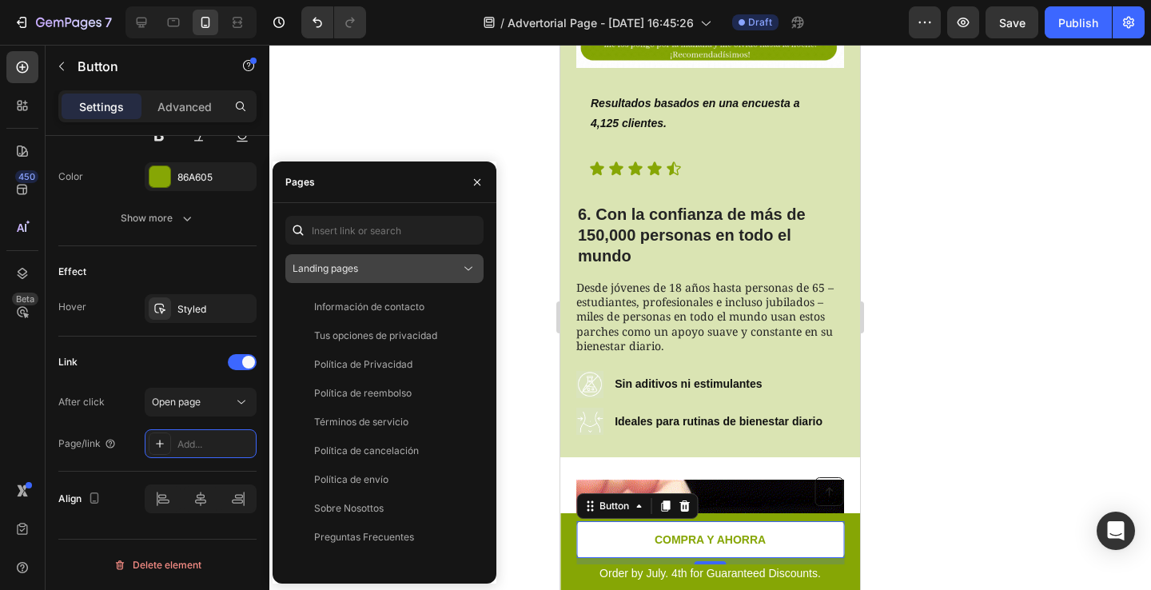
click at [332, 267] on span "Landing pages" at bounding box center [326, 268] width 66 height 12
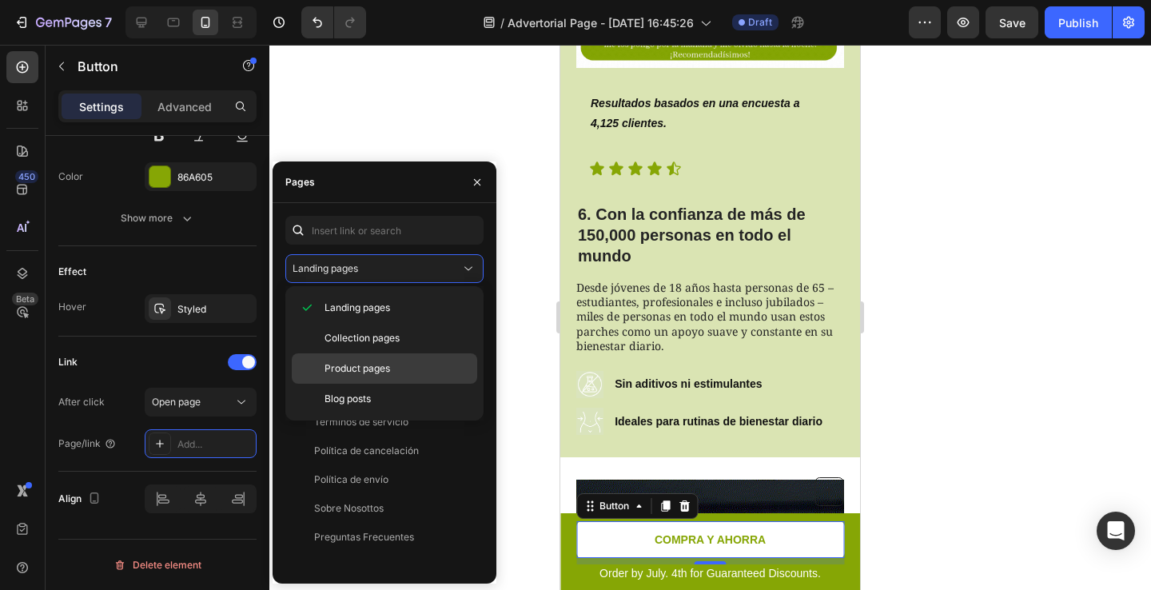
click at [347, 365] on span "Product pages" at bounding box center [357, 368] width 66 height 14
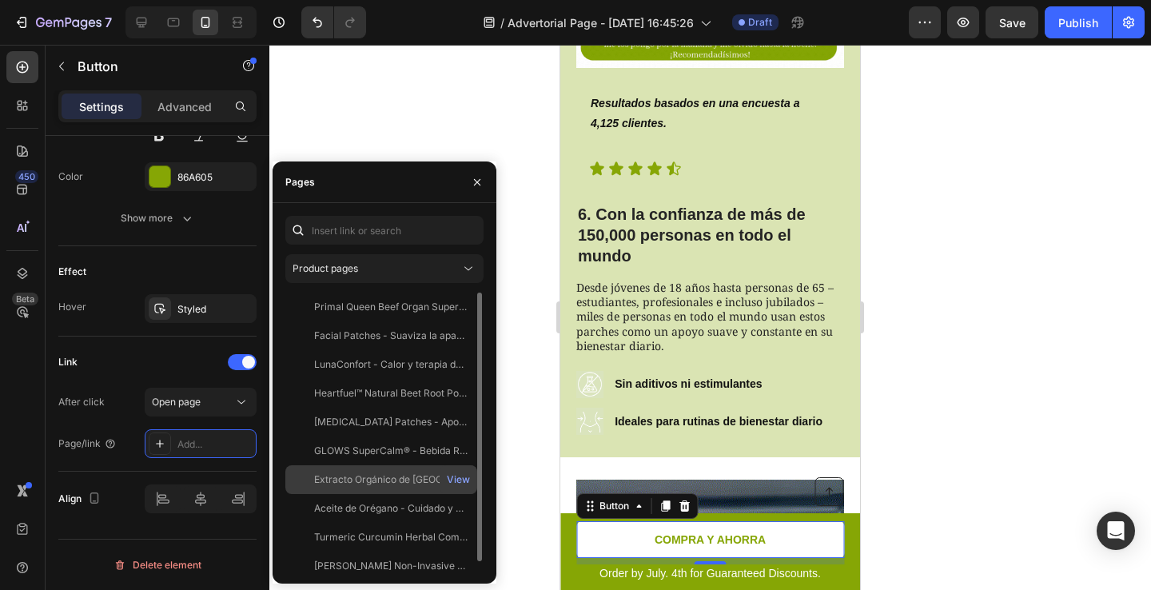
scroll to position [10, 0]
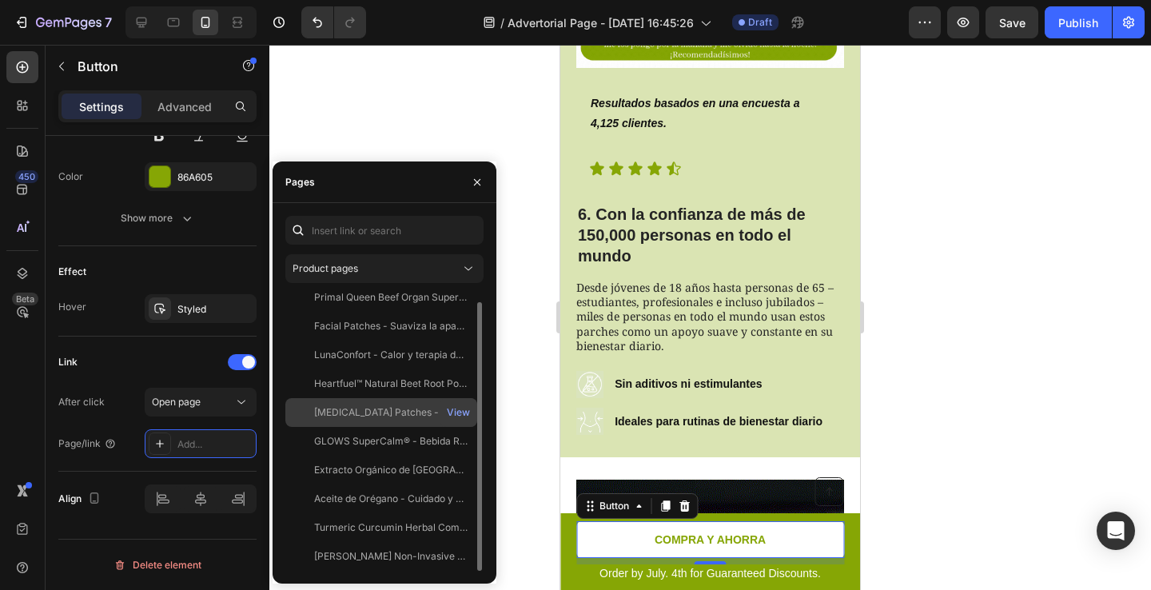
click at [342, 405] on div "GLP-1 Patches - Apoyo al control del apetito" at bounding box center [390, 412] width 153 height 14
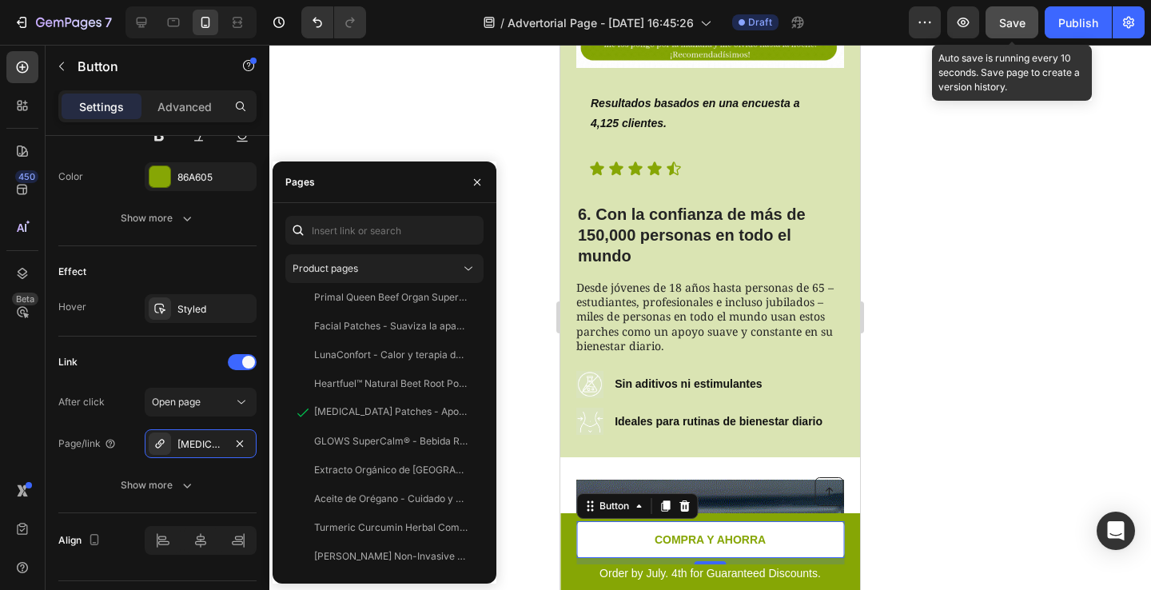
click at [1018, 30] on button "Save" at bounding box center [1011, 22] width 53 height 32
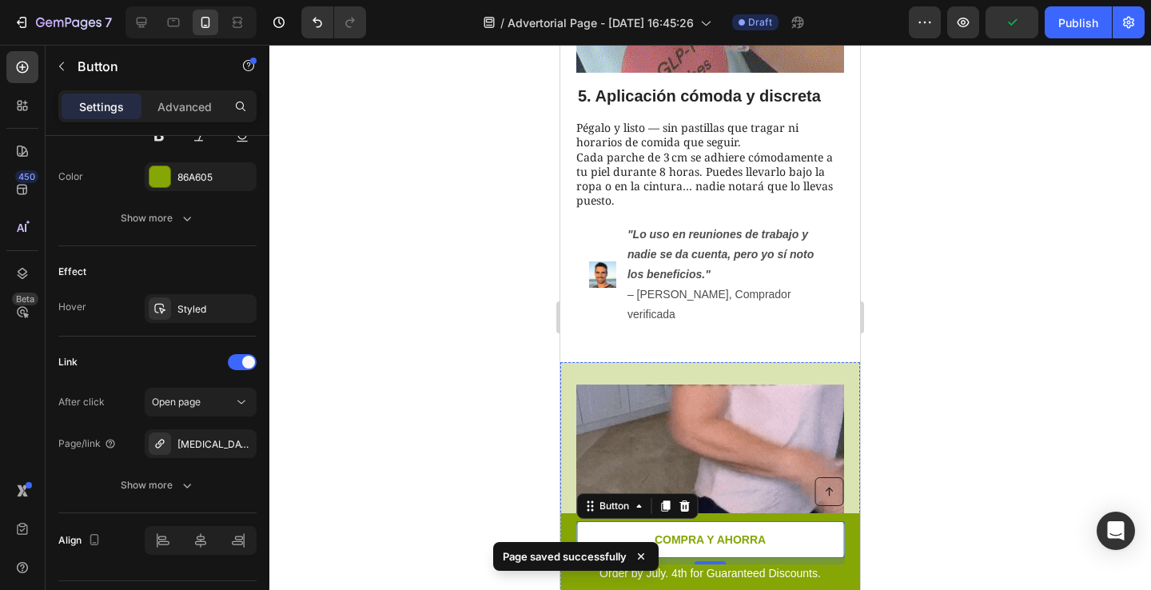
scroll to position [3481, 0]
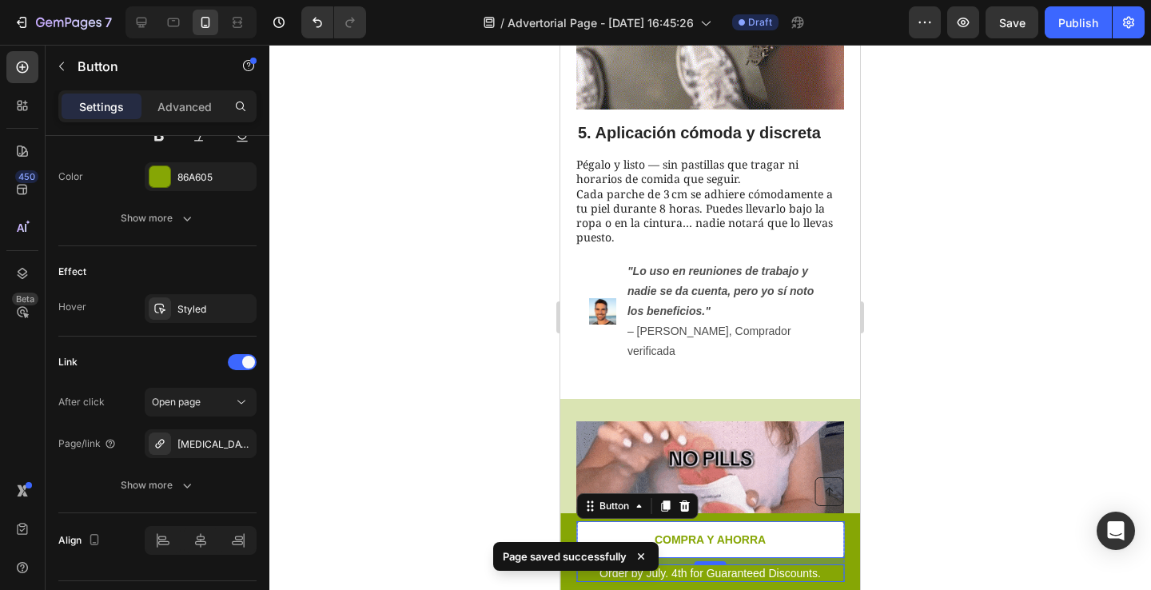
click at [727, 571] on p "Order by July. 4th for Guaranteed Discounts." at bounding box center [710, 573] width 265 height 14
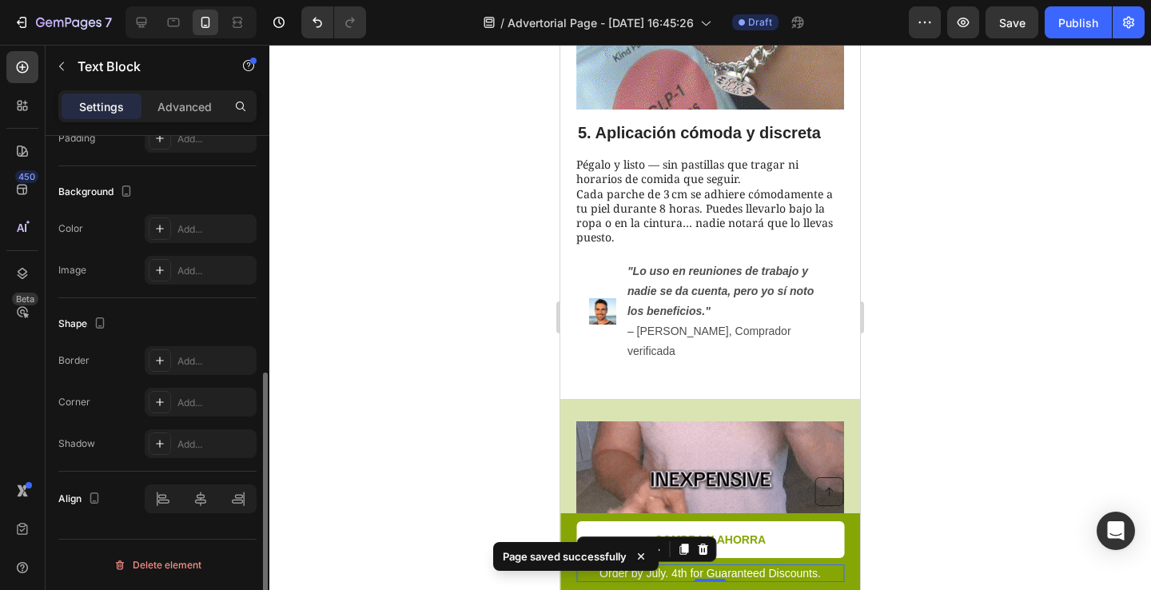
scroll to position [0, 0]
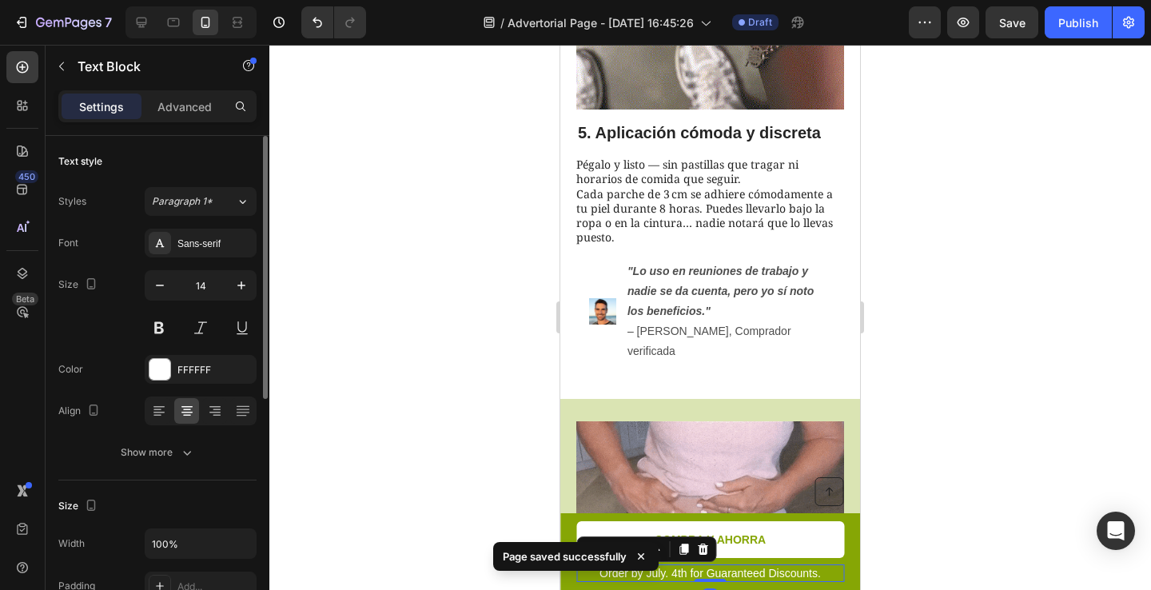
click at [727, 571] on p "Order by July. 4th for Guaranteed Discounts." at bounding box center [710, 573] width 265 height 14
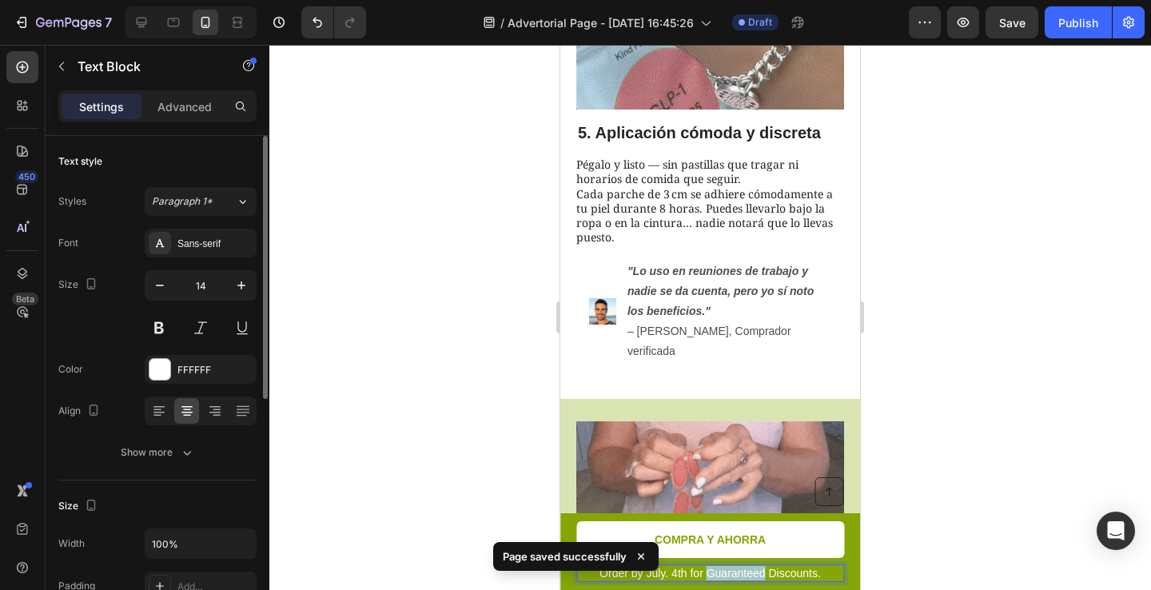
click at [727, 571] on p "Order by July. 4th for Guaranteed Discounts." at bounding box center [710, 573] width 265 height 14
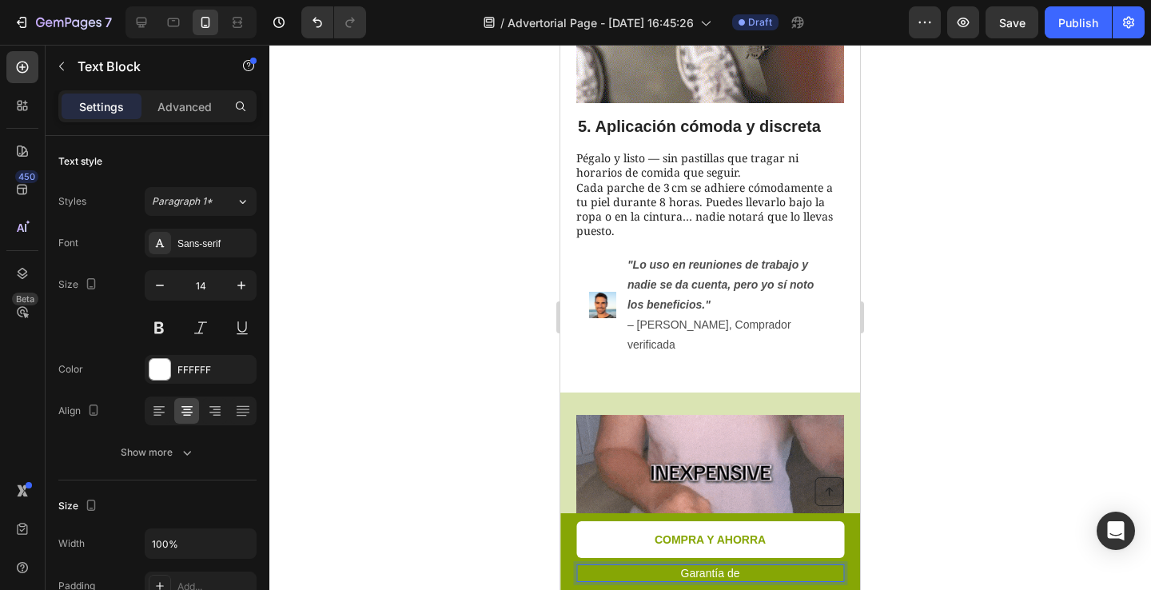
scroll to position [3493, 0]
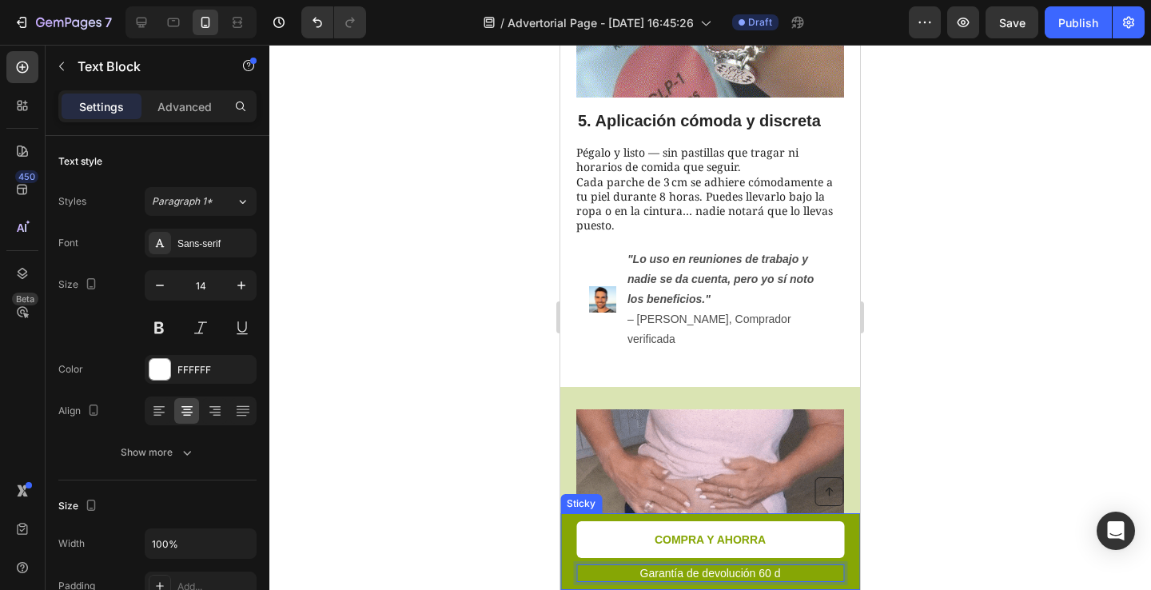
click at [801, 585] on div "Button Garantía de devolución 60 d Text Block 0 COMPRA Y AHORRA Button Row Stic…" at bounding box center [710, 551] width 300 height 77
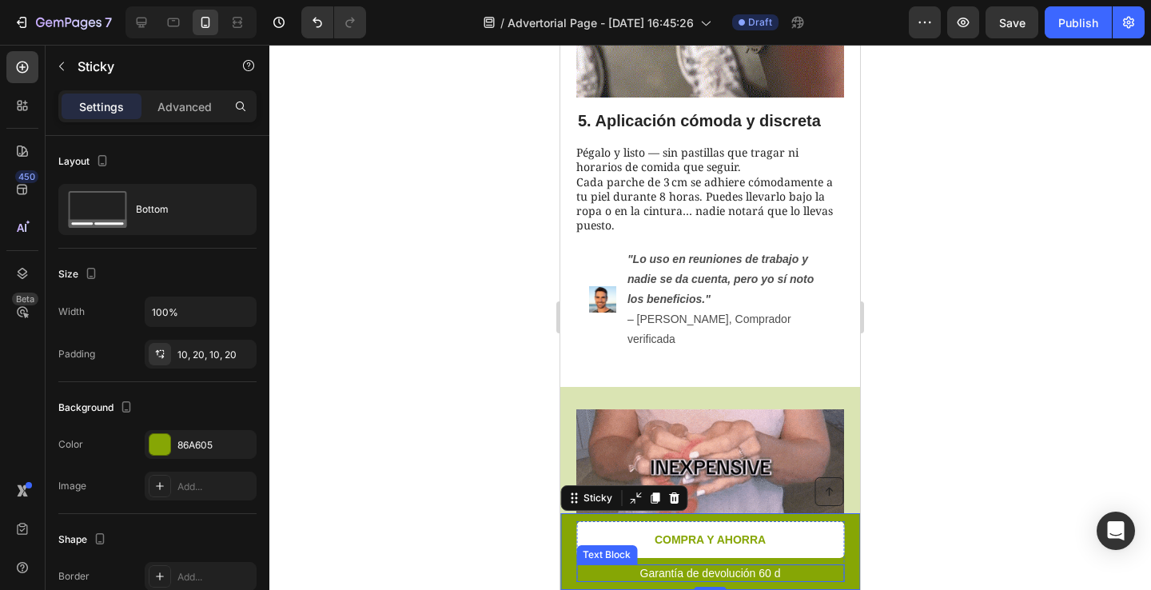
click at [798, 574] on p "Garantía de devolución 60 d" at bounding box center [710, 573] width 265 height 14
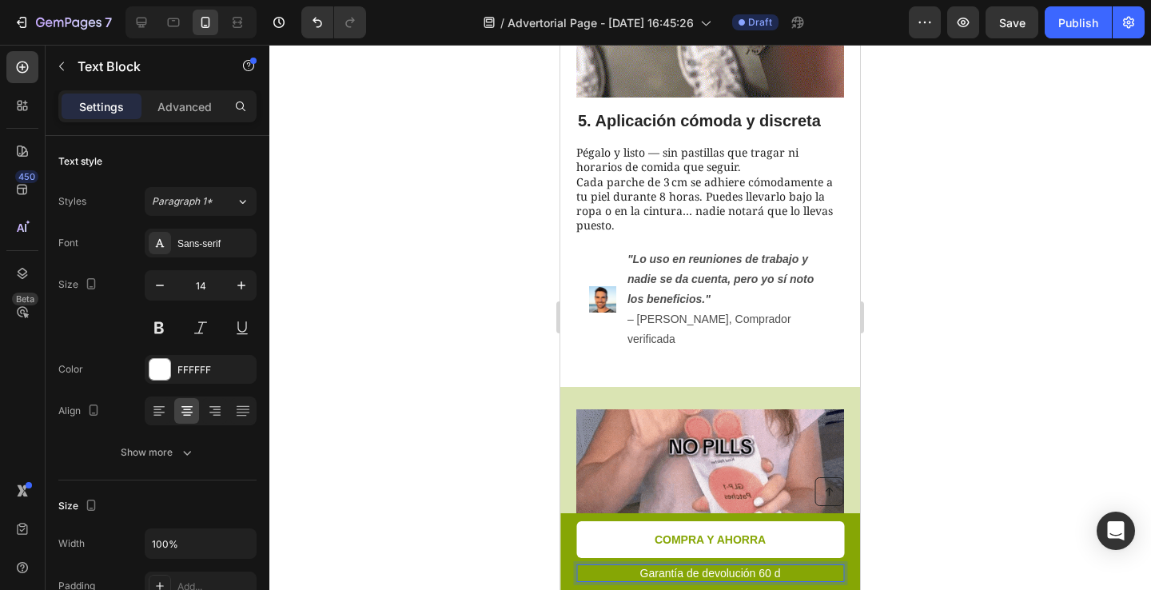
click at [792, 574] on p "Garantía de devolución 60 d" at bounding box center [710, 573] width 265 height 14
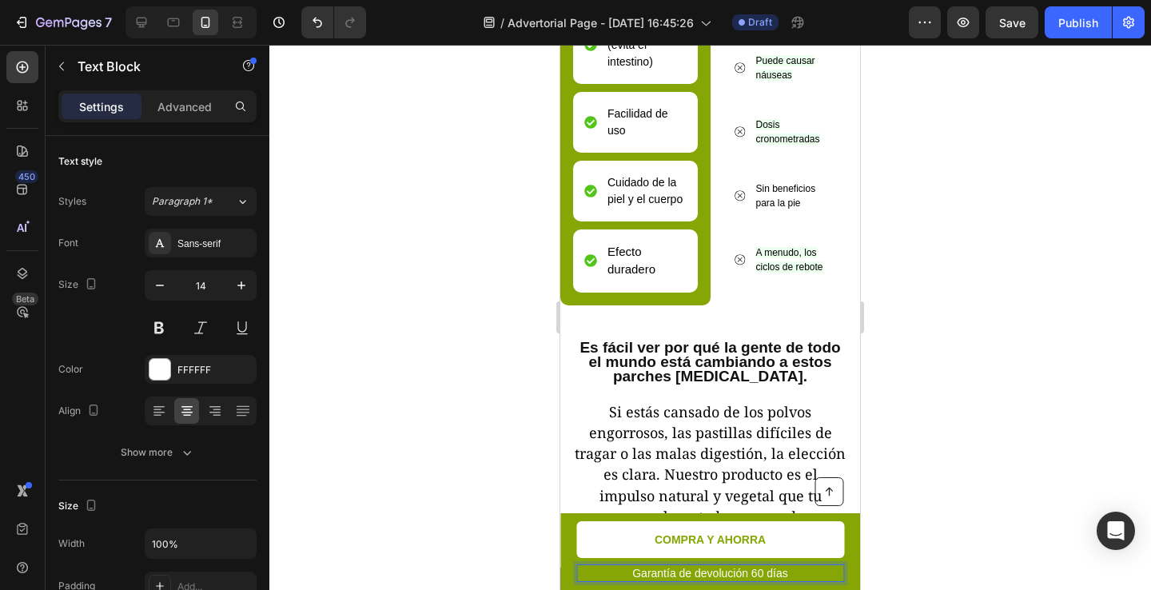
scroll to position [5621, 0]
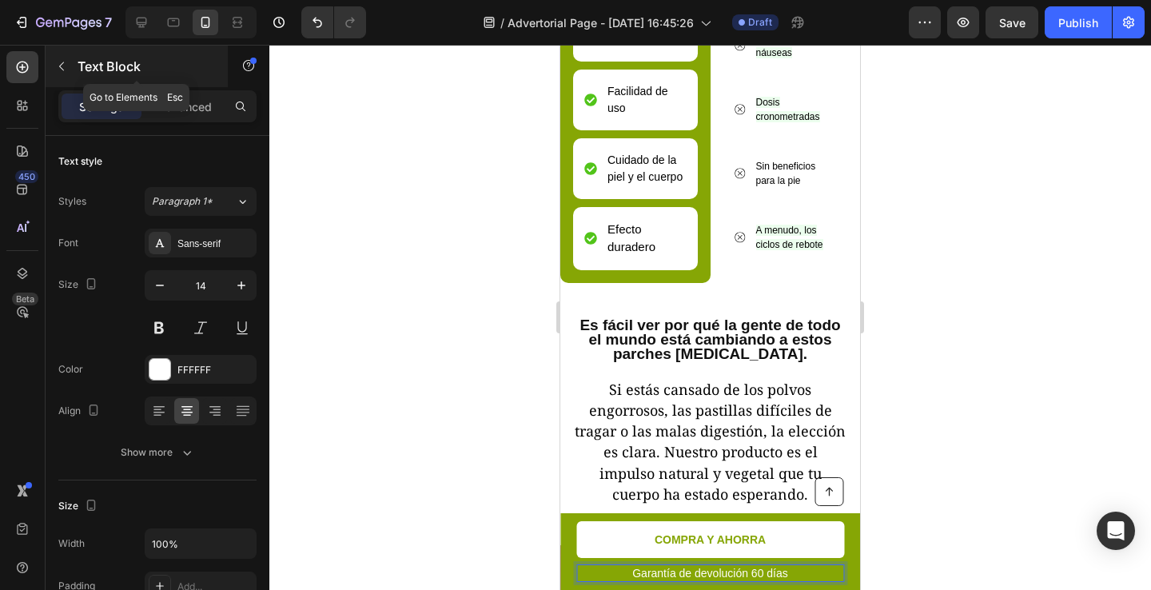
click at [64, 70] on icon "button" at bounding box center [61, 66] width 13 height 13
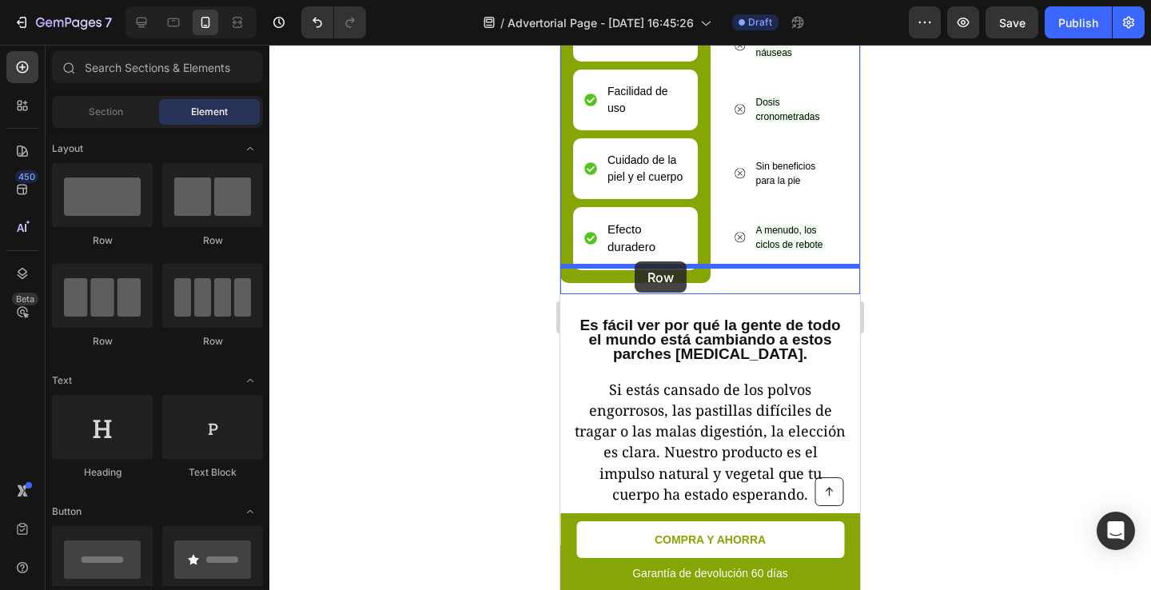
drag, startPoint x: 660, startPoint y: 232, endPoint x: 635, endPoint y: 261, distance: 38.6
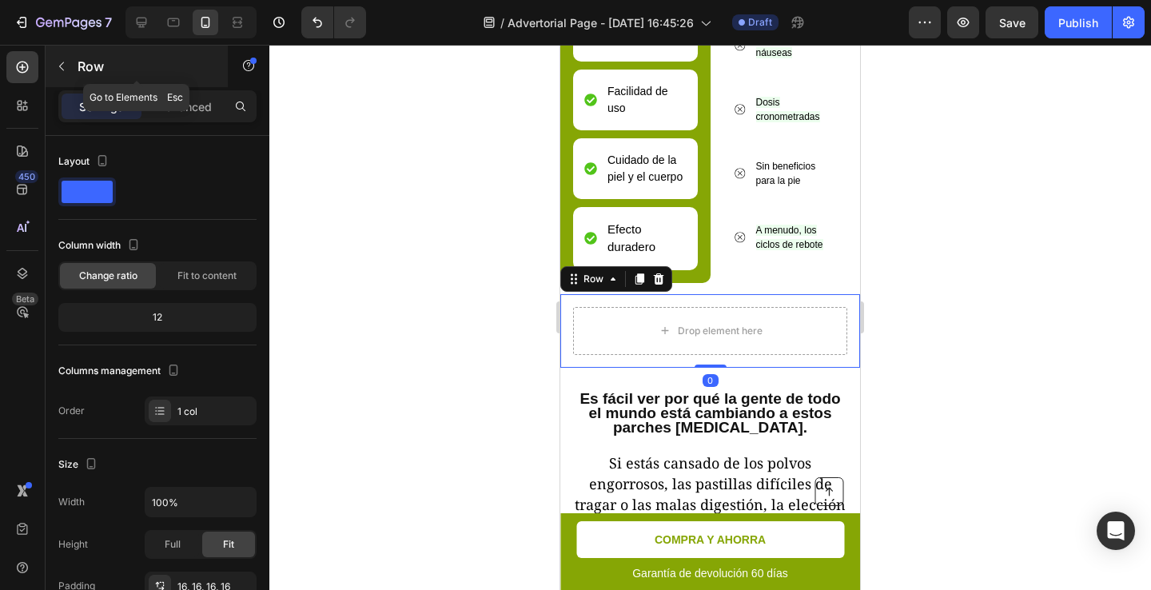
click at [63, 72] on icon "button" at bounding box center [61, 66] width 13 height 13
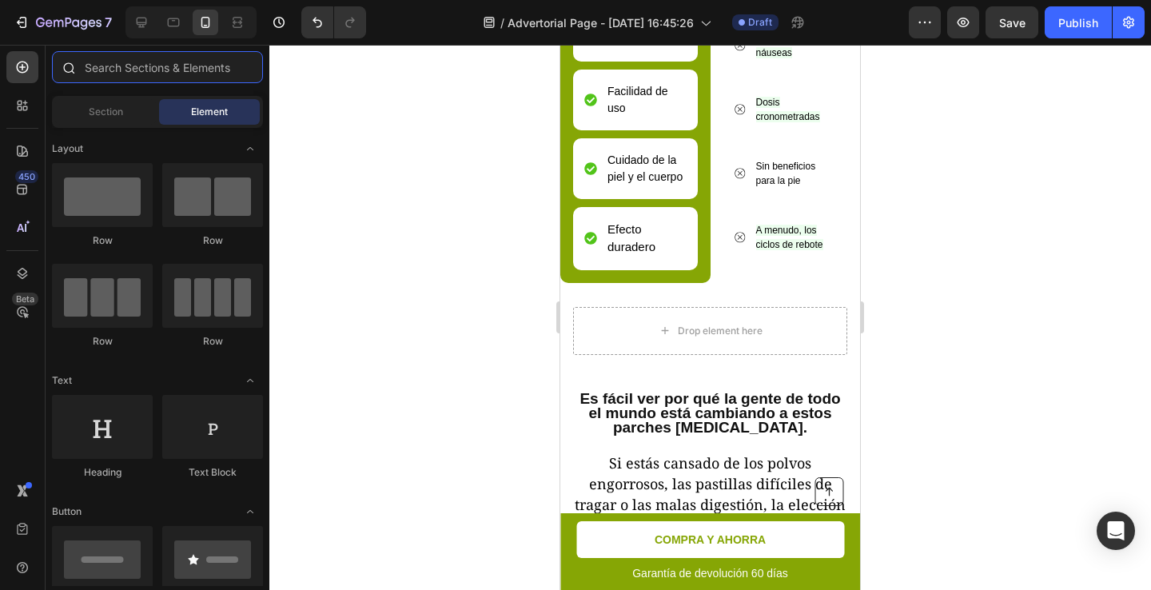
click at [121, 76] on input "text" at bounding box center [157, 67] width 211 height 32
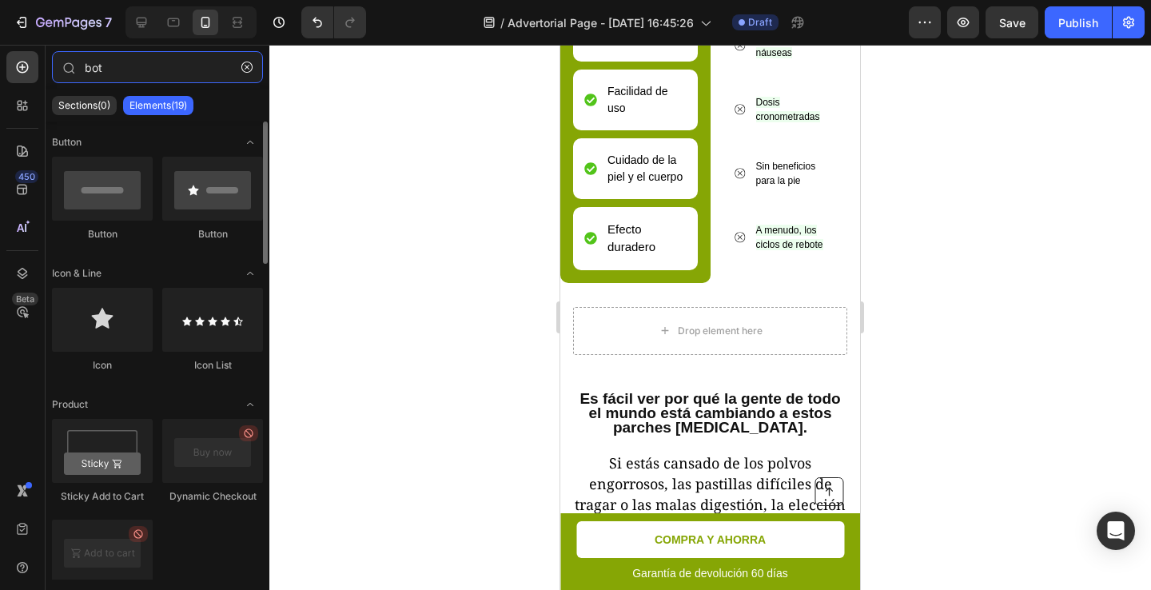
scroll to position [5, 0]
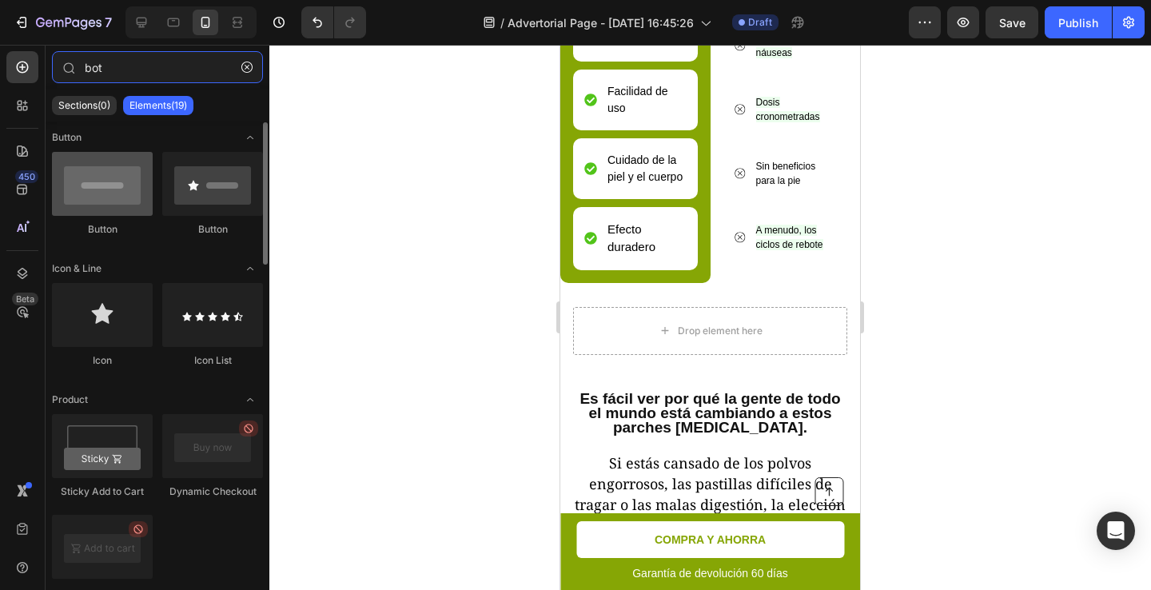
type input "bot"
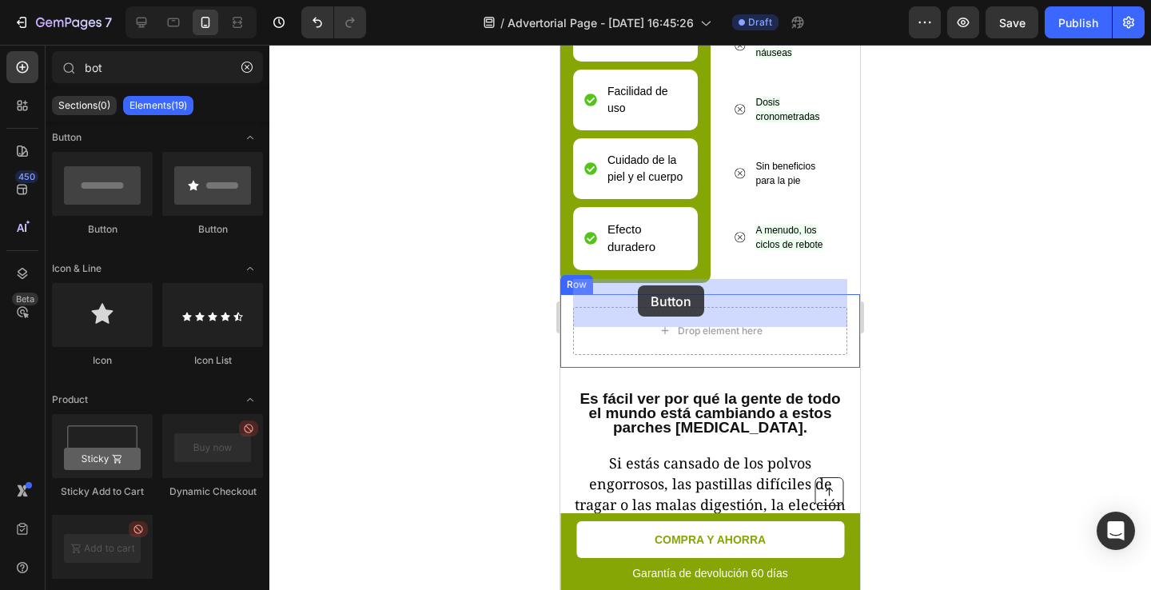
drag, startPoint x: 667, startPoint y: 218, endPoint x: 638, endPoint y: 285, distance: 73.0
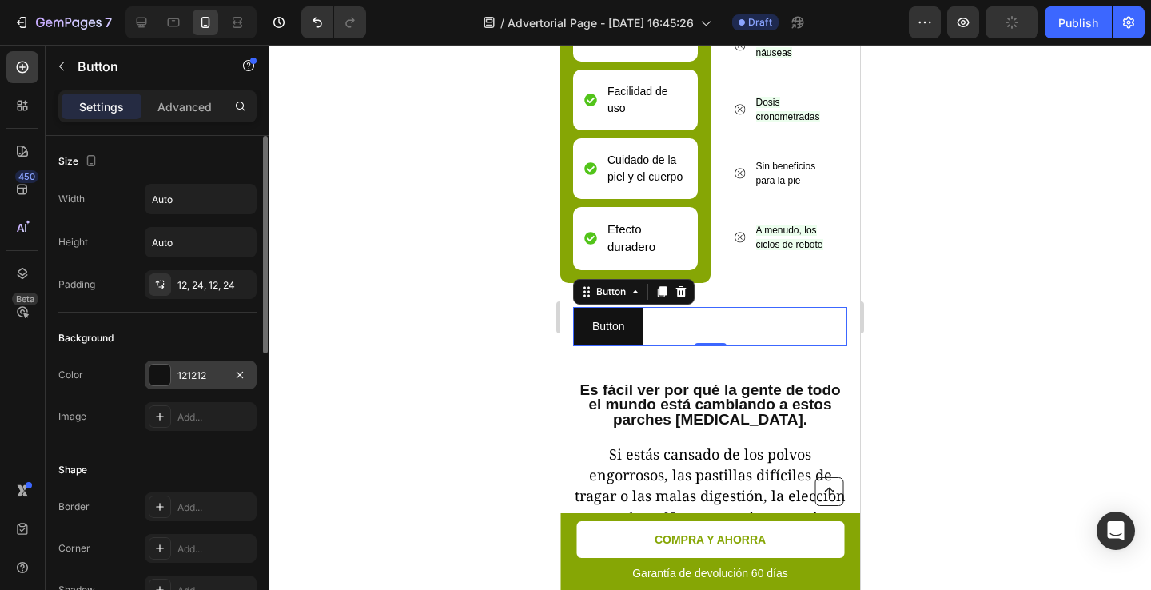
click at [153, 370] on div at bounding box center [159, 374] width 21 height 21
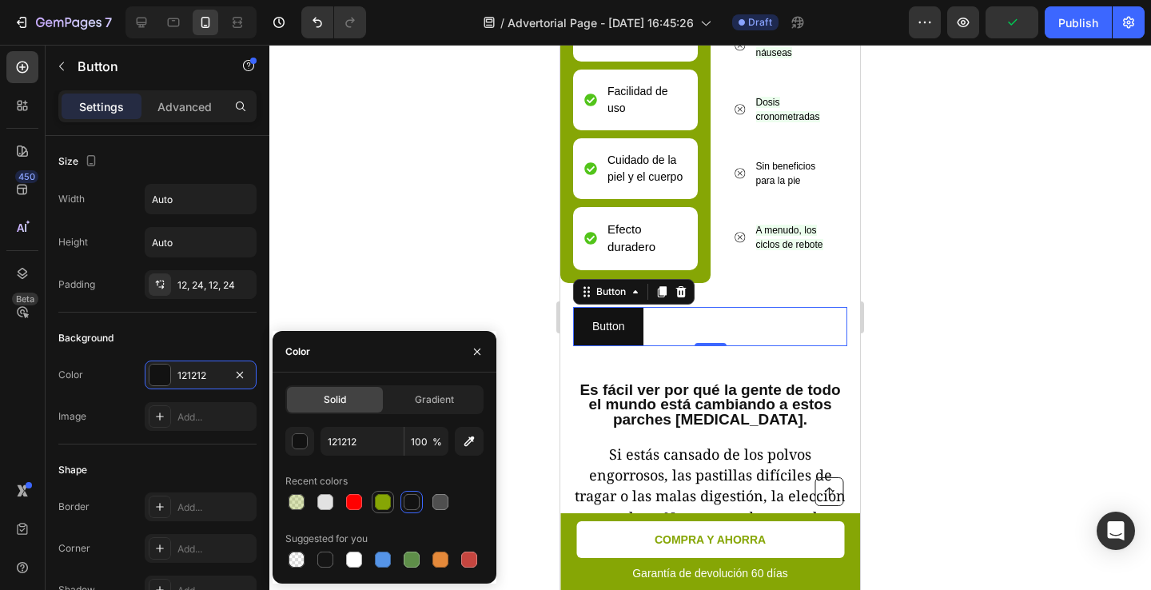
click at [375, 500] on div at bounding box center [383, 502] width 16 height 16
type input "86A605"
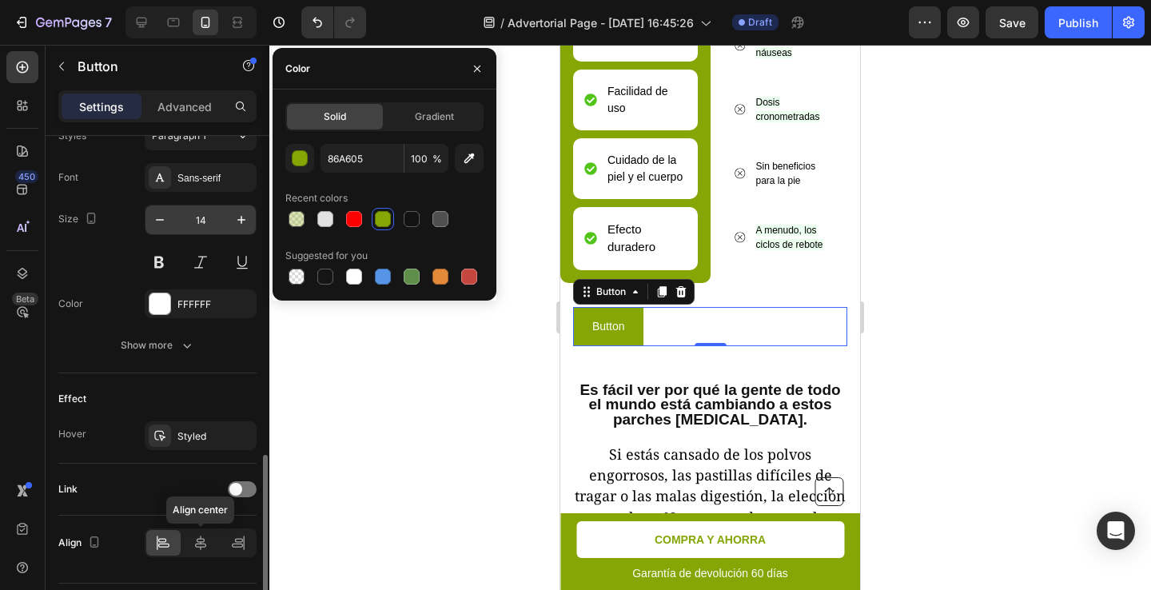
scroll to position [647, 0]
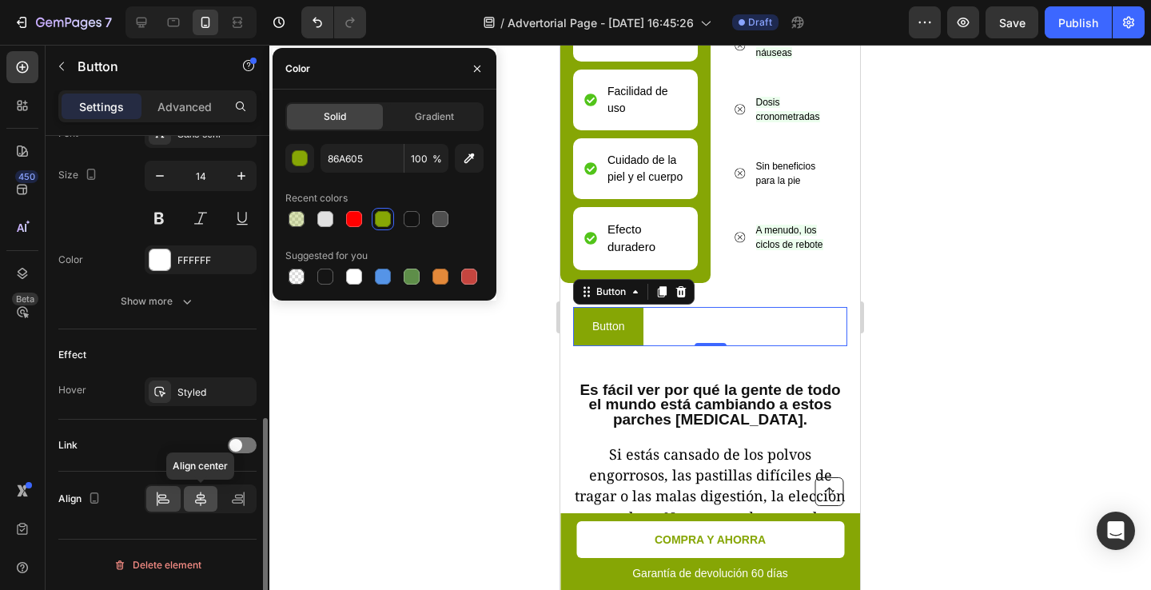
click at [194, 492] on icon at bounding box center [201, 499] width 16 height 16
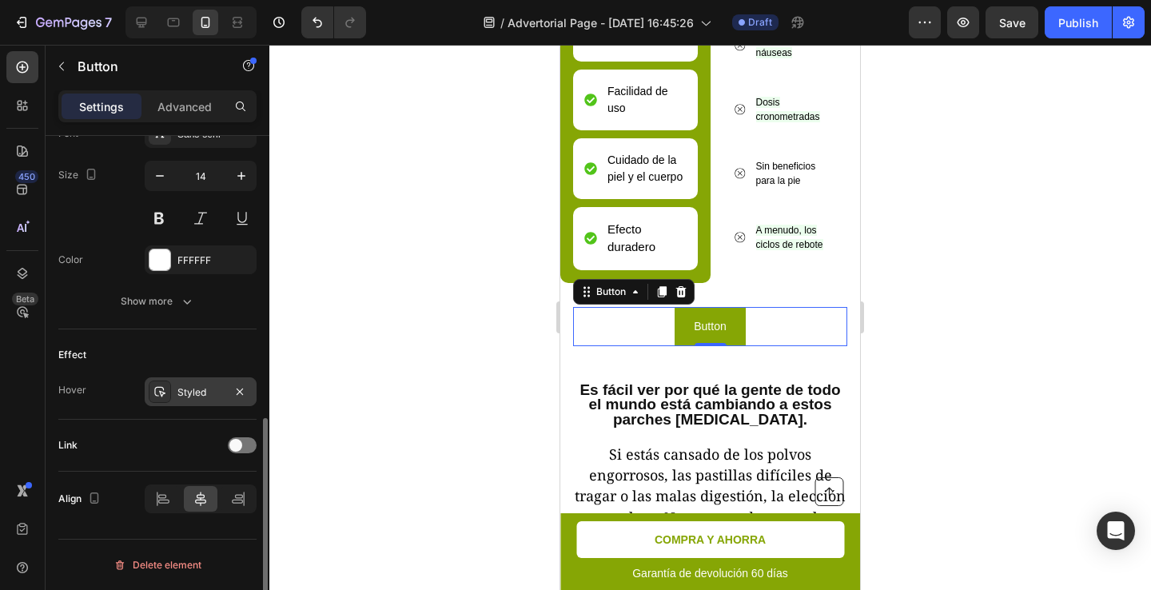
click at [210, 391] on div "Styled" at bounding box center [200, 392] width 46 height 14
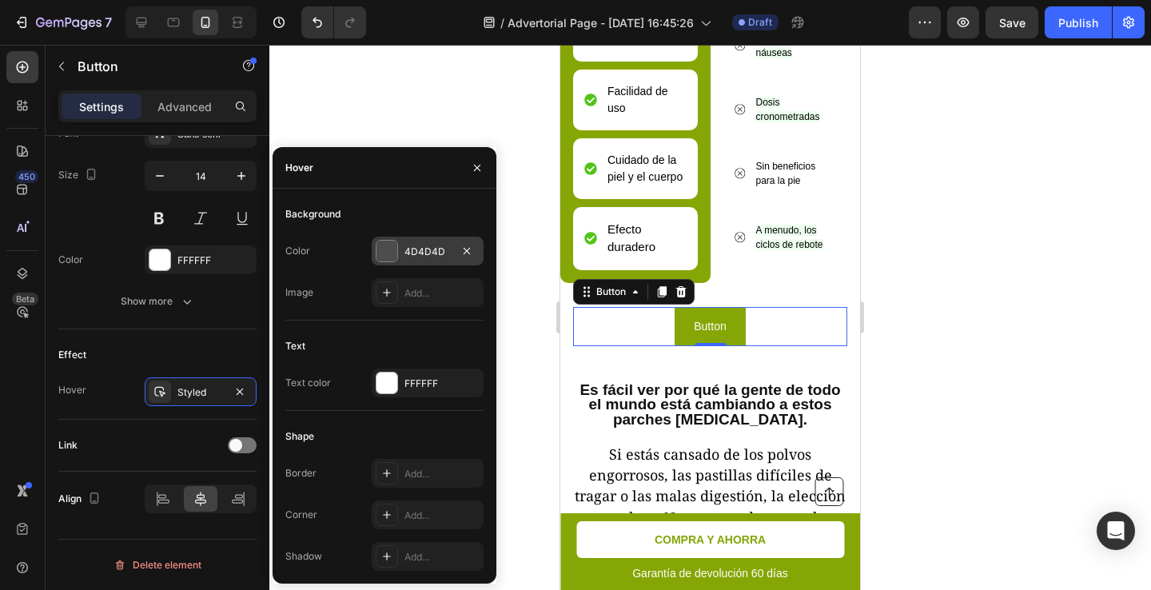
click at [382, 240] on div at bounding box center [387, 251] width 22 height 22
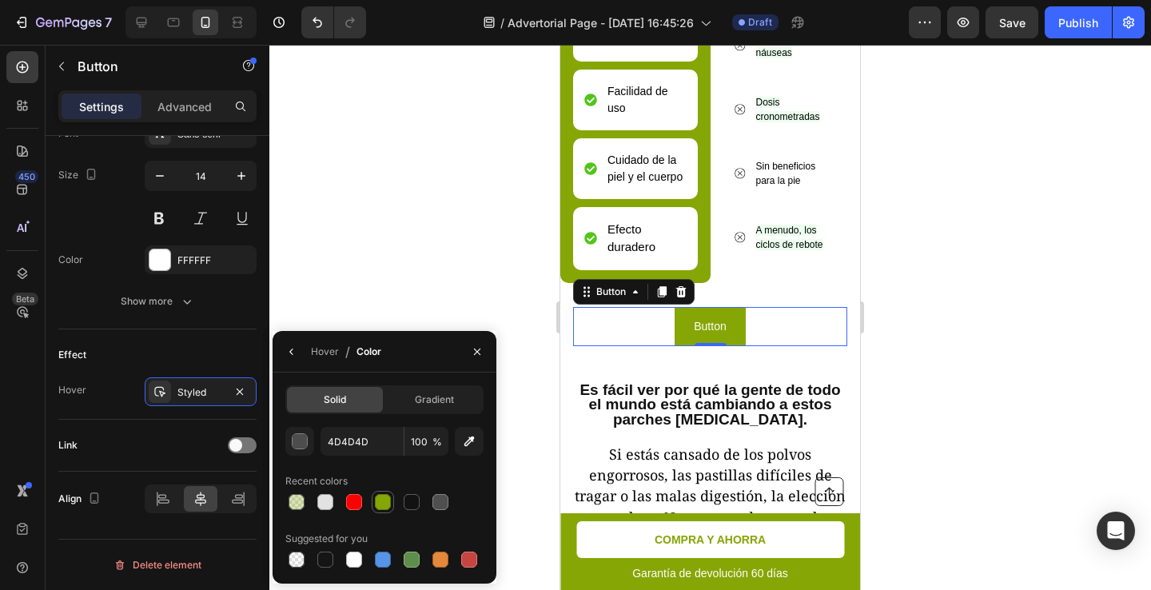
click at [380, 512] on div at bounding box center [383, 502] width 22 height 22
type input "86A605"
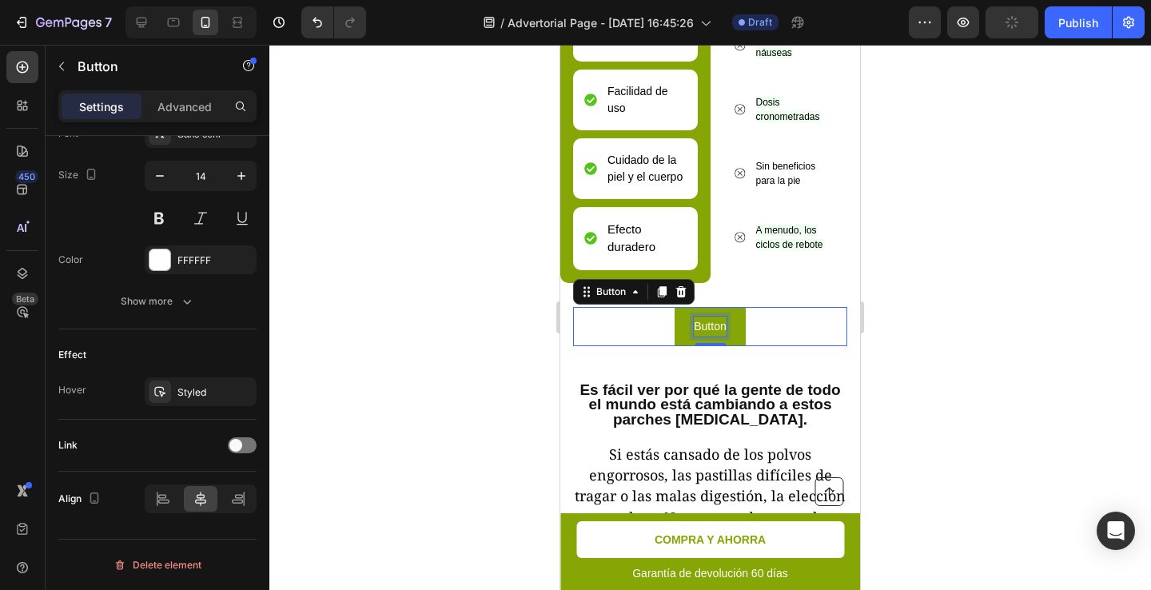
click at [715, 316] on p "Button" at bounding box center [710, 326] width 32 height 20
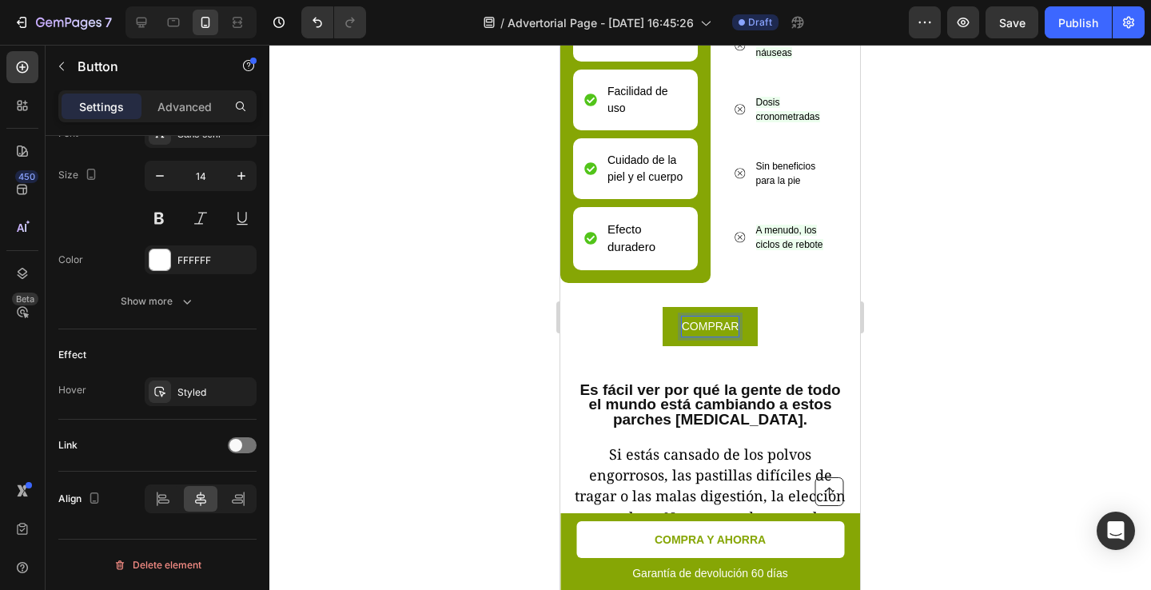
click at [663, 307] on button "COMPRAR" at bounding box center [711, 326] width 96 height 39
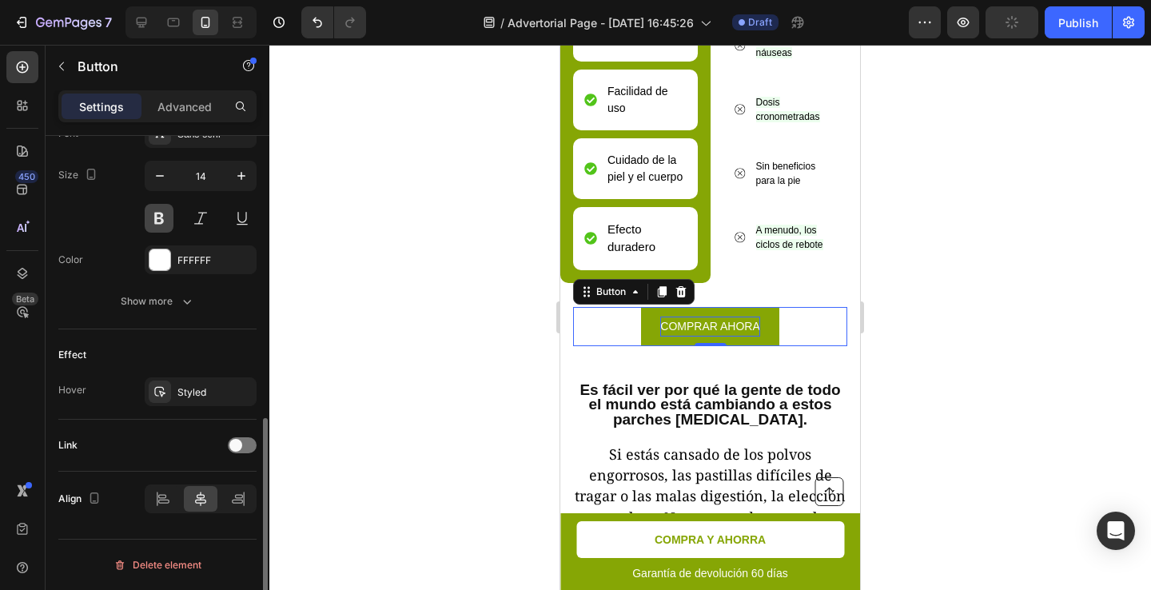
click at [164, 223] on button at bounding box center [159, 218] width 29 height 29
click at [237, 184] on button "button" at bounding box center [241, 175] width 29 height 29
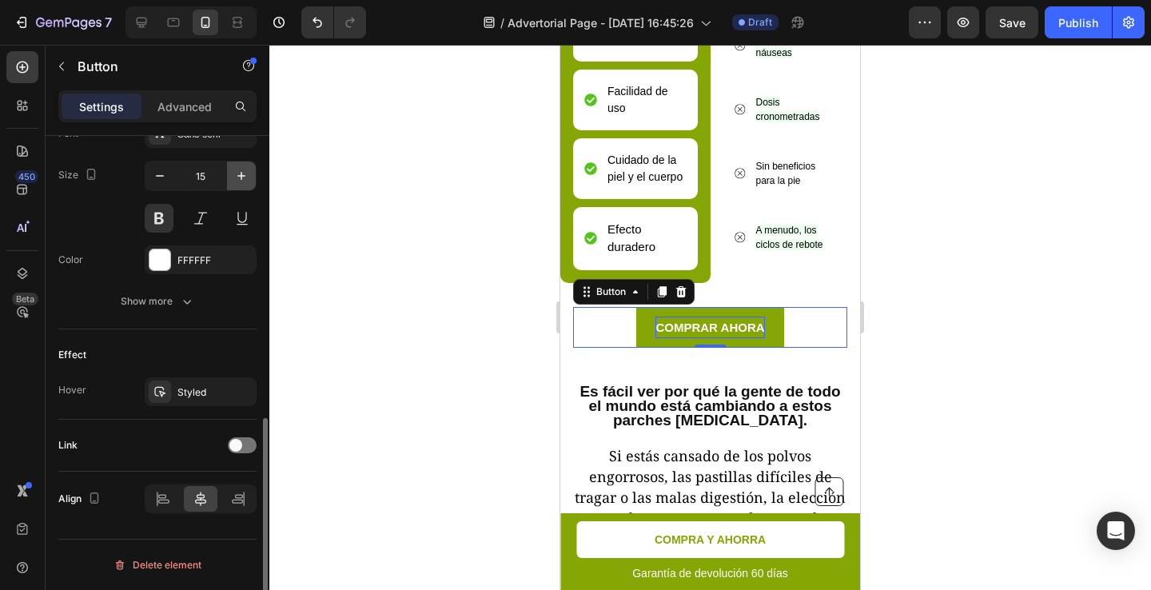
click at [237, 184] on button "button" at bounding box center [241, 175] width 29 height 29
type input "18"
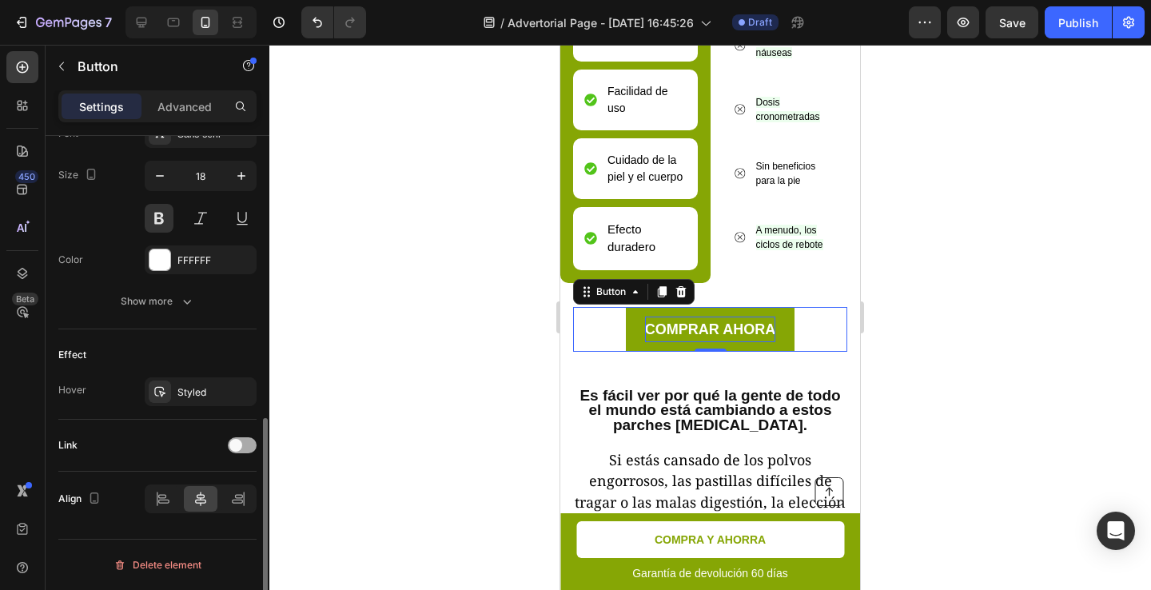
click at [240, 441] on span at bounding box center [235, 445] width 13 height 13
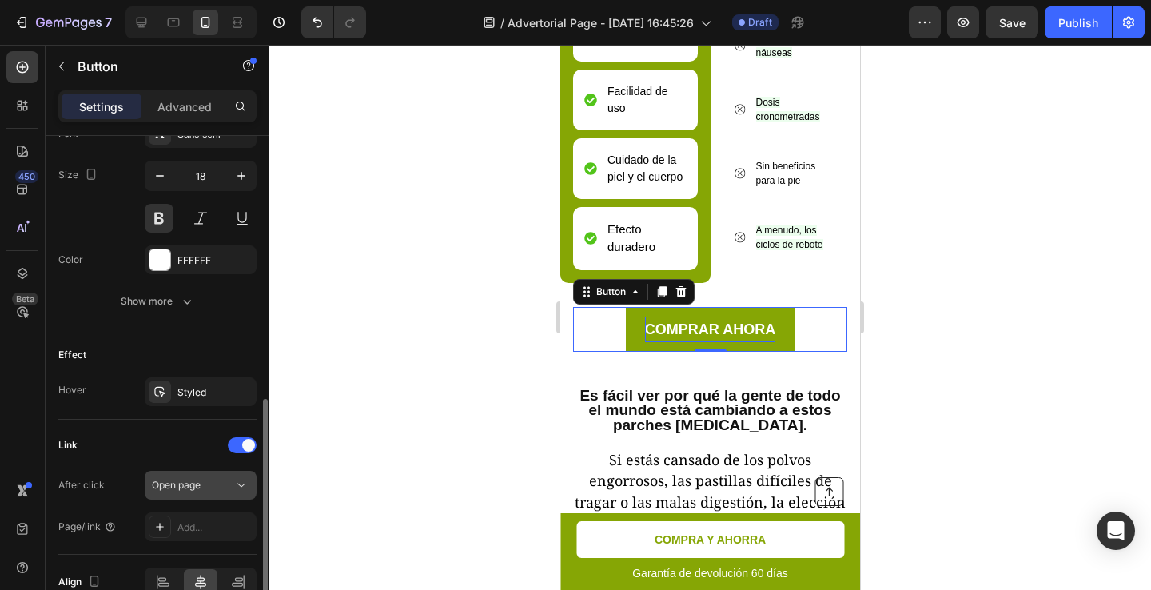
click at [227, 497] on button "Open page" at bounding box center [201, 485] width 112 height 29
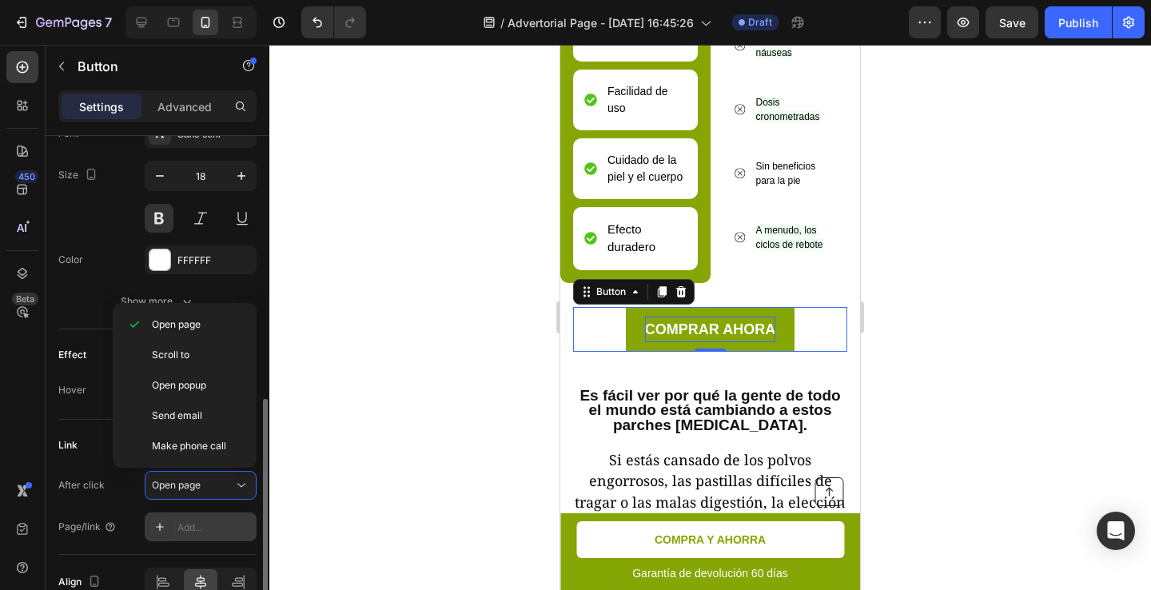
click at [224, 526] on div "Add..." at bounding box center [214, 527] width 75 height 14
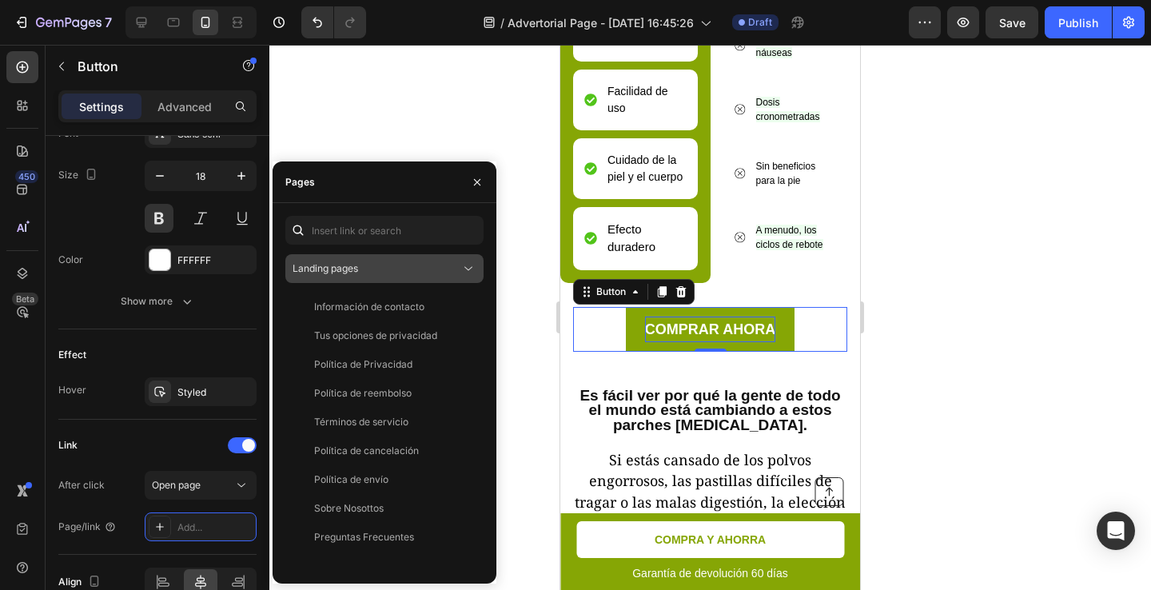
click at [322, 275] on span "Landing pages" at bounding box center [326, 268] width 66 height 14
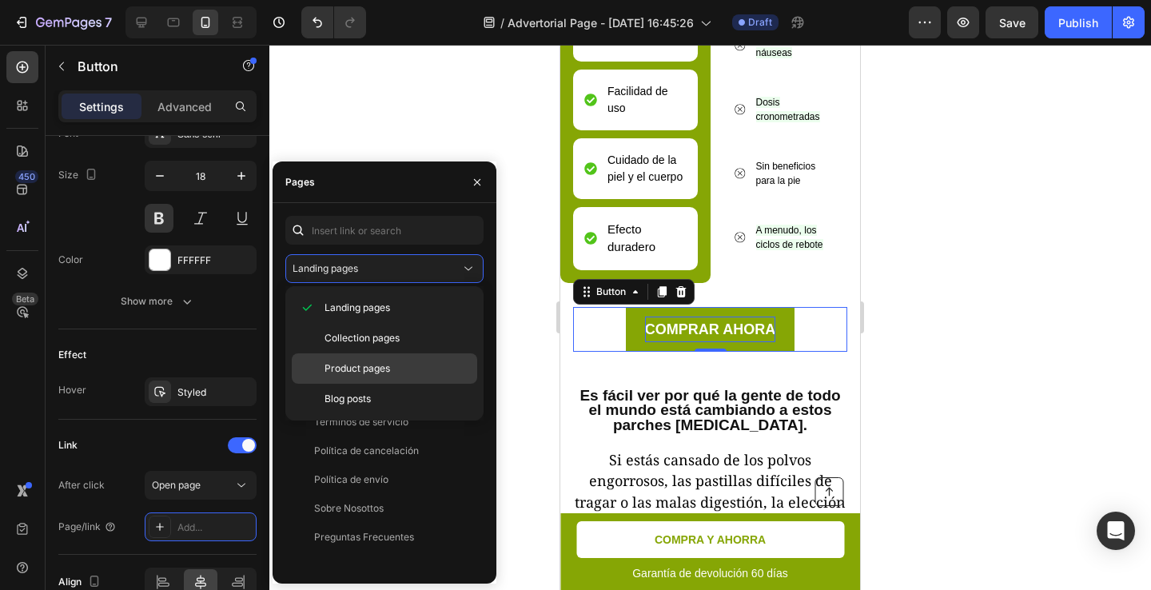
click at [336, 368] on span "Product pages" at bounding box center [357, 368] width 66 height 14
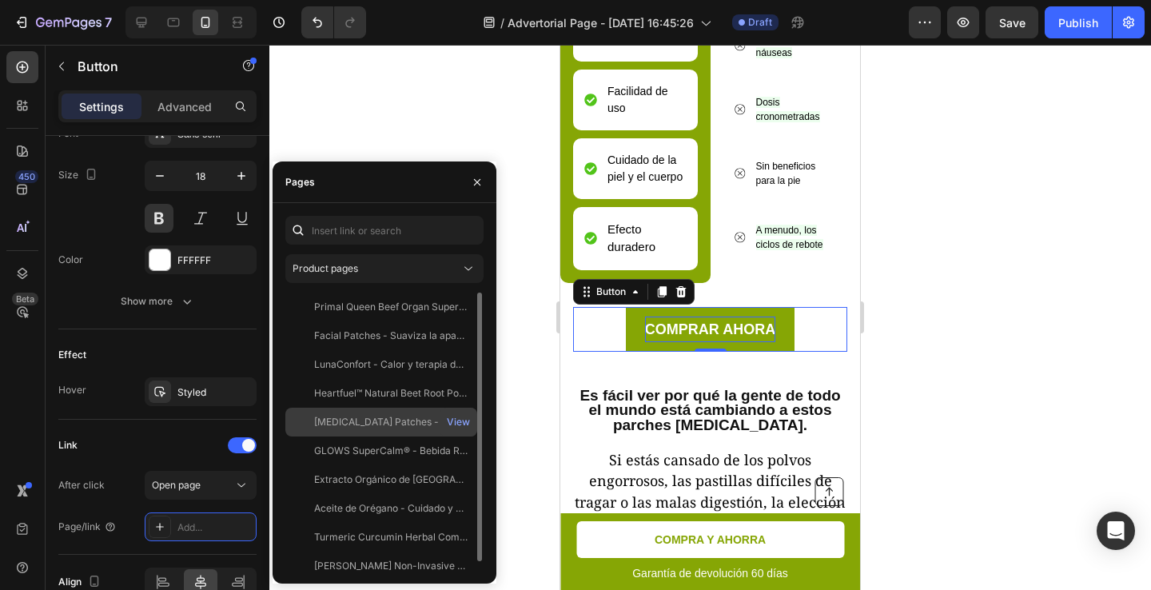
click at [356, 419] on div "GLP-1 Patches - Apoyo al control del apetito" at bounding box center [390, 422] width 153 height 14
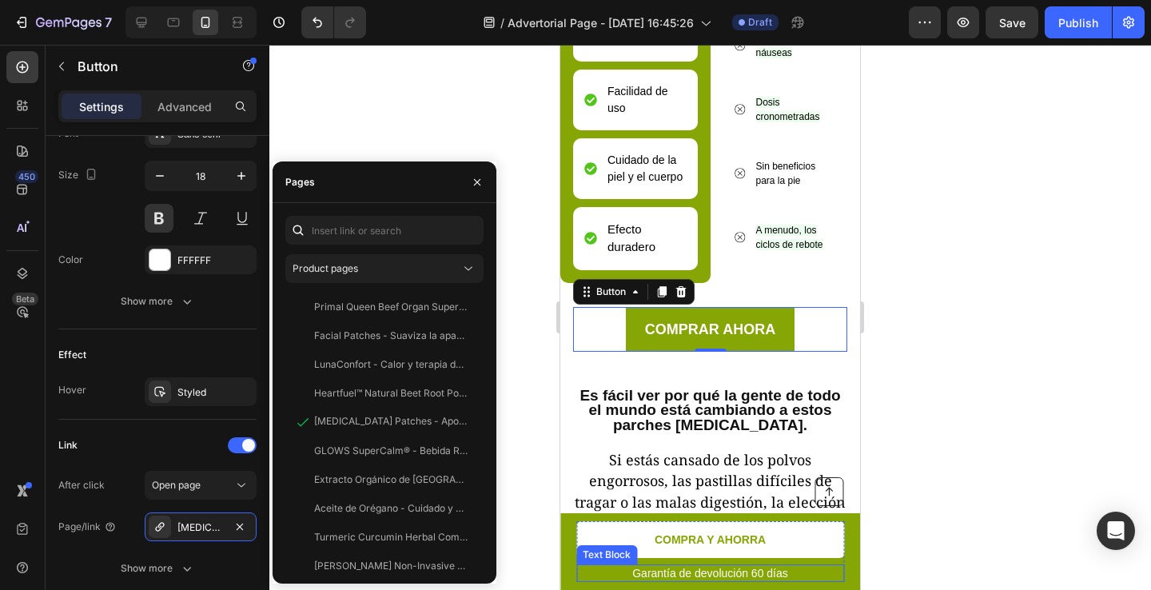
click at [624, 548] on div "Text Block" at bounding box center [606, 554] width 54 height 14
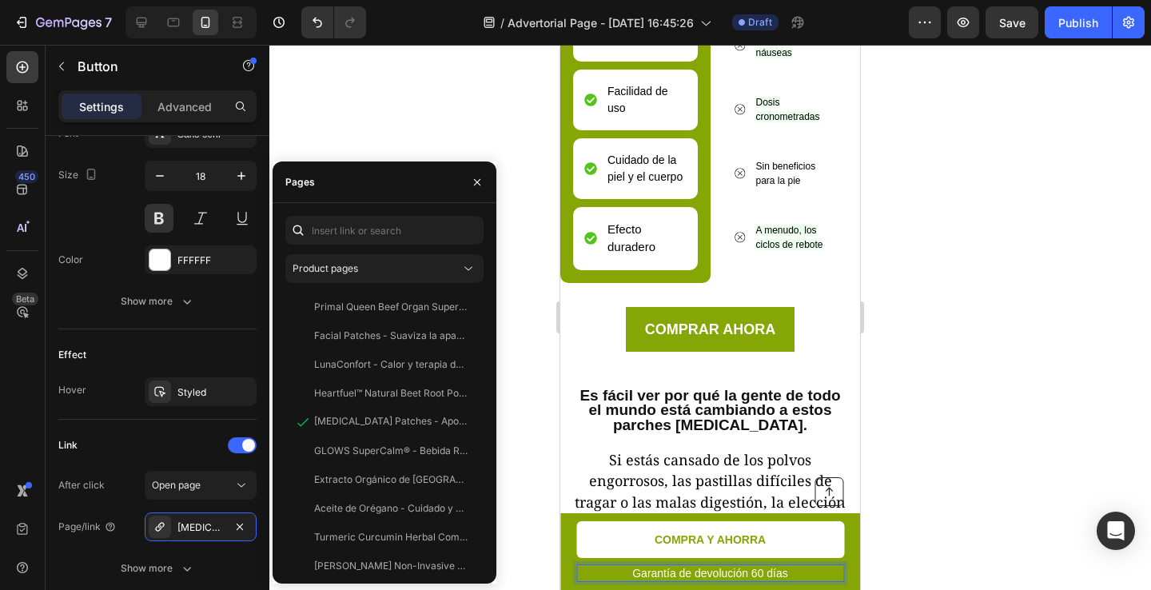
scroll to position [0, 0]
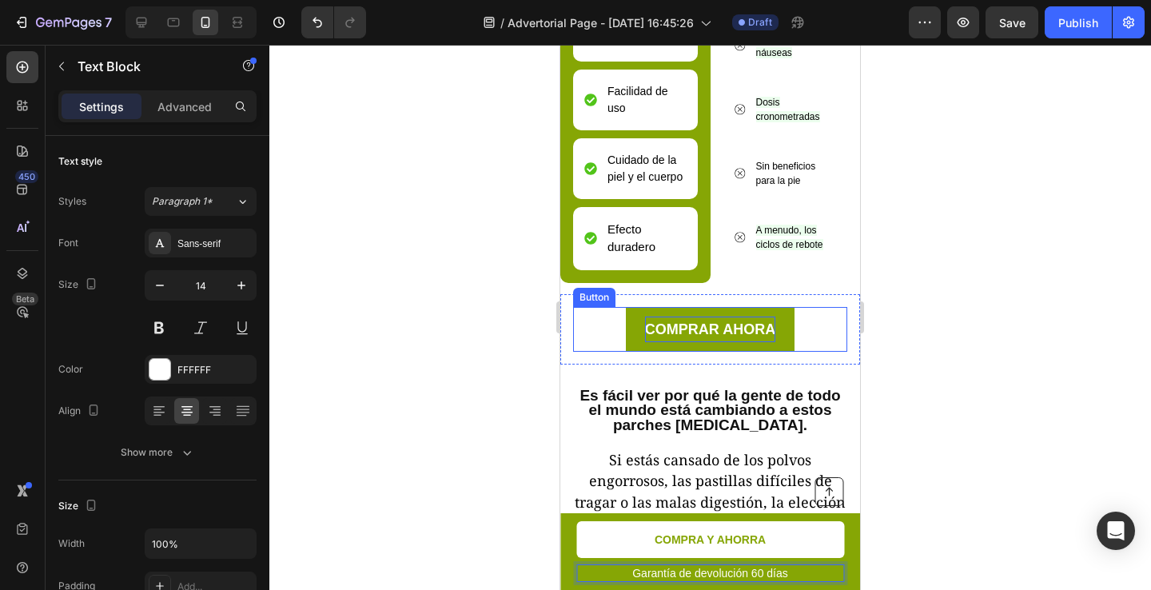
click at [703, 316] on p "COMPRAR AHORA" at bounding box center [710, 329] width 130 height 26
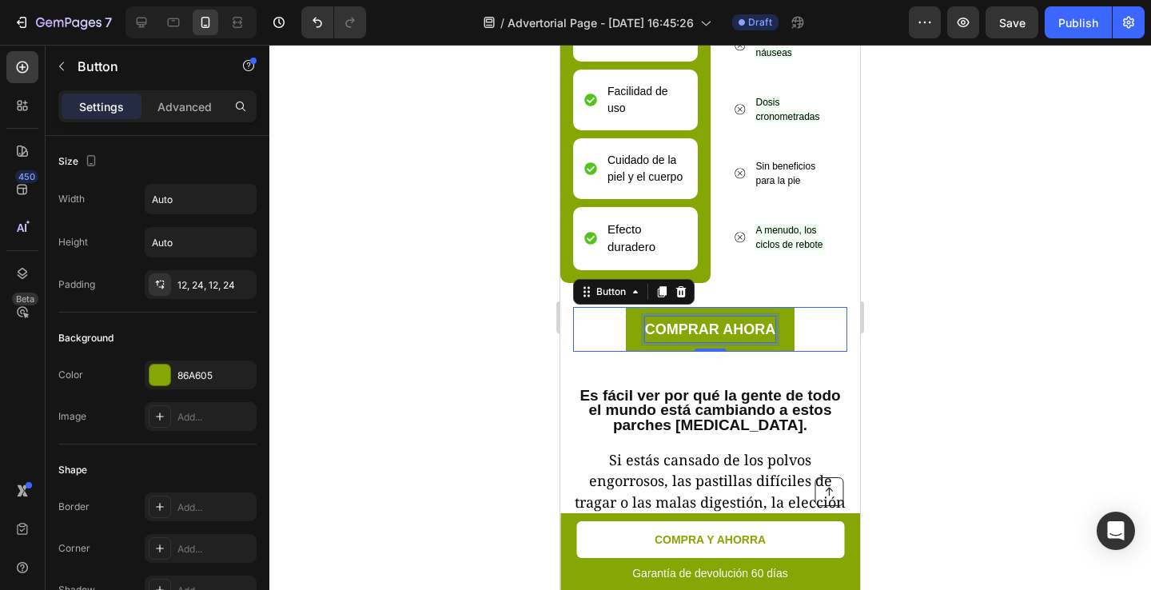
click at [697, 316] on p "COMPRAR AHORA" at bounding box center [710, 329] width 130 height 26
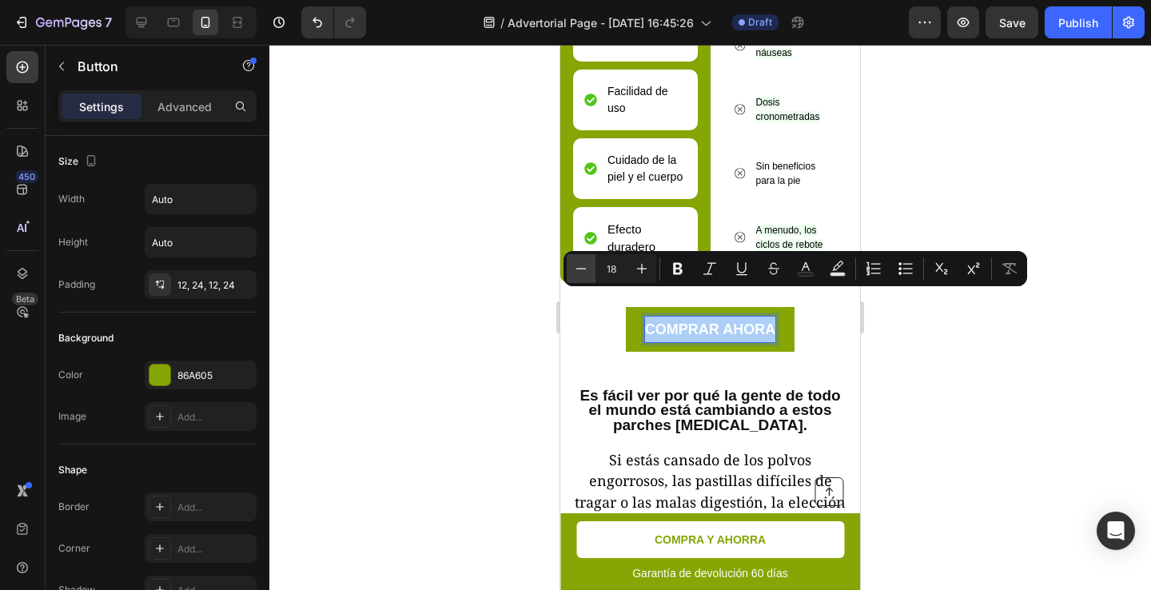
click at [583, 276] on icon "Editor contextual toolbar" at bounding box center [581, 269] width 16 height 16
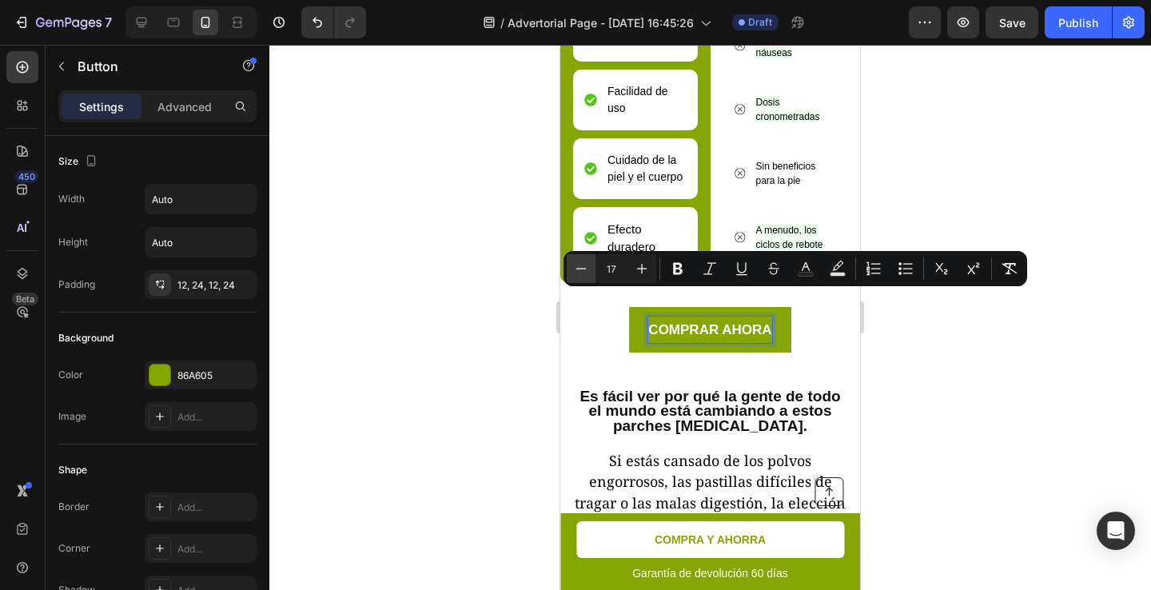
click at [583, 275] on icon "Editor contextual toolbar" at bounding box center [581, 269] width 16 height 16
type input "14"
click at [533, 344] on div at bounding box center [710, 317] width 882 height 545
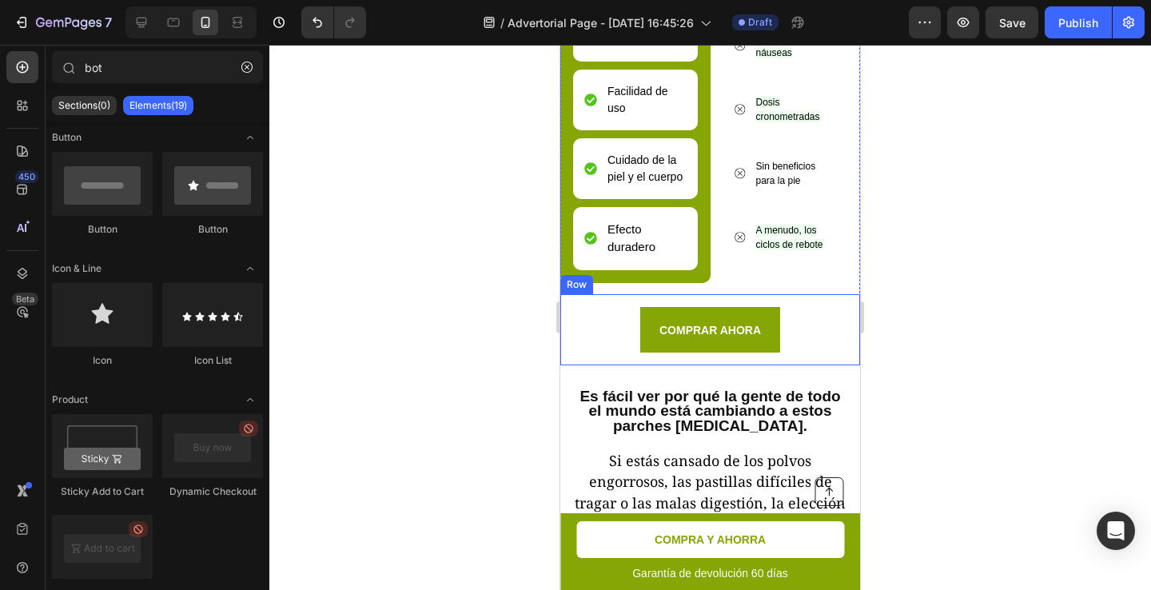
click at [641, 333] on div "COMPRAR AHORA Button Row" at bounding box center [710, 329] width 300 height 71
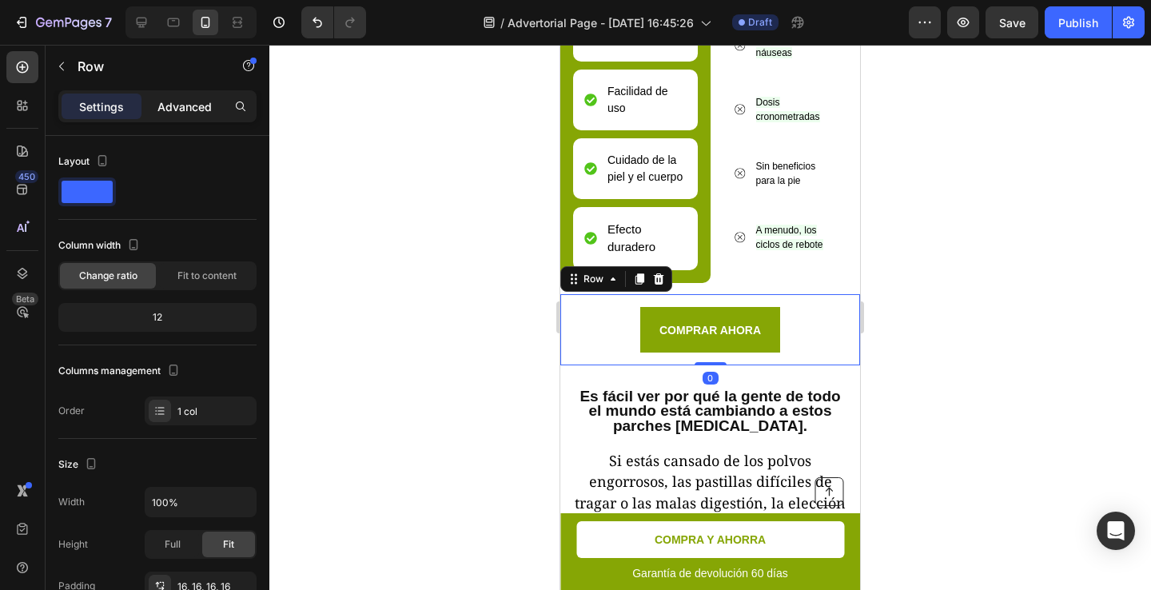
click at [186, 109] on p "Advanced" at bounding box center [184, 106] width 54 height 17
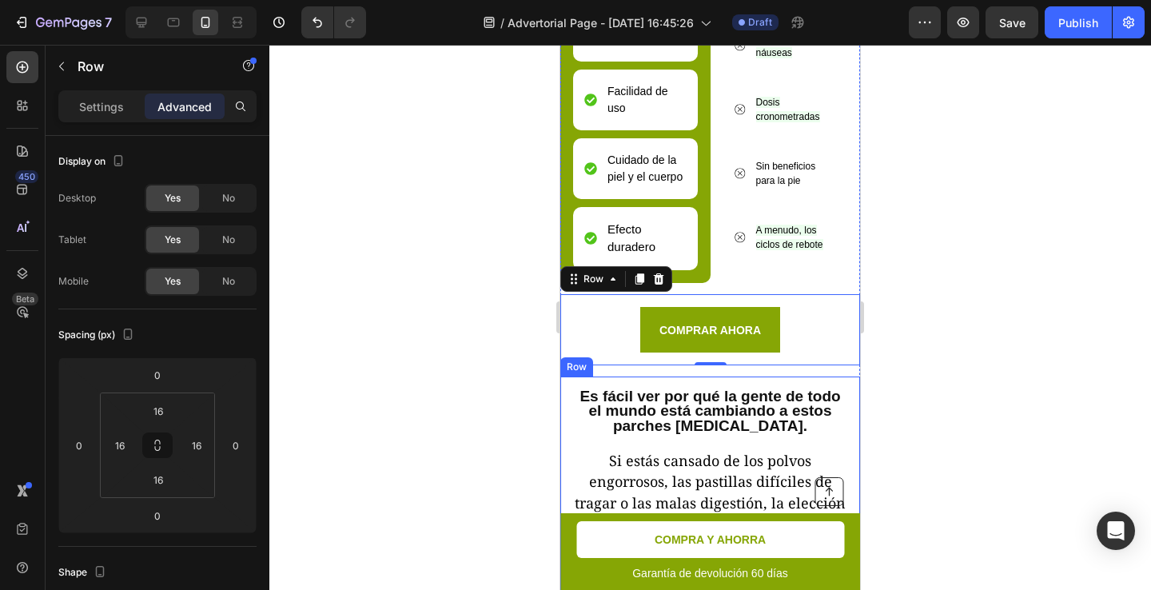
click at [673, 376] on div "Es fácil ver por qué la gente de todo el mundo está cambiando a estos parches G…" at bounding box center [710, 483] width 300 height 214
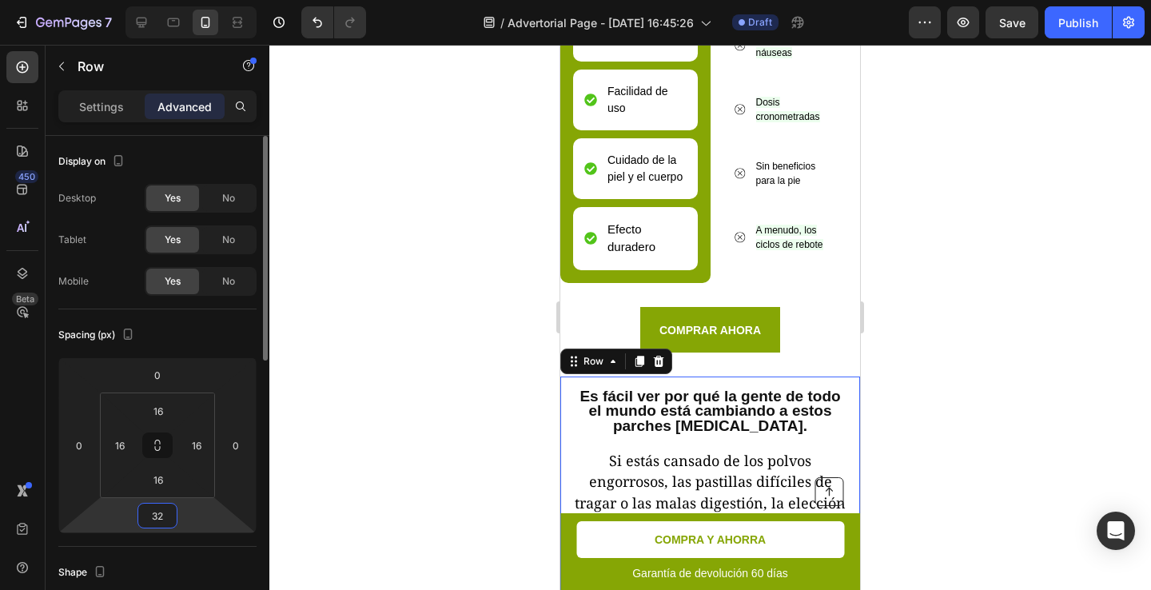
click at [156, 506] on input "32" at bounding box center [157, 516] width 32 height 24
type input "20"
click at [473, 460] on div at bounding box center [710, 317] width 882 height 545
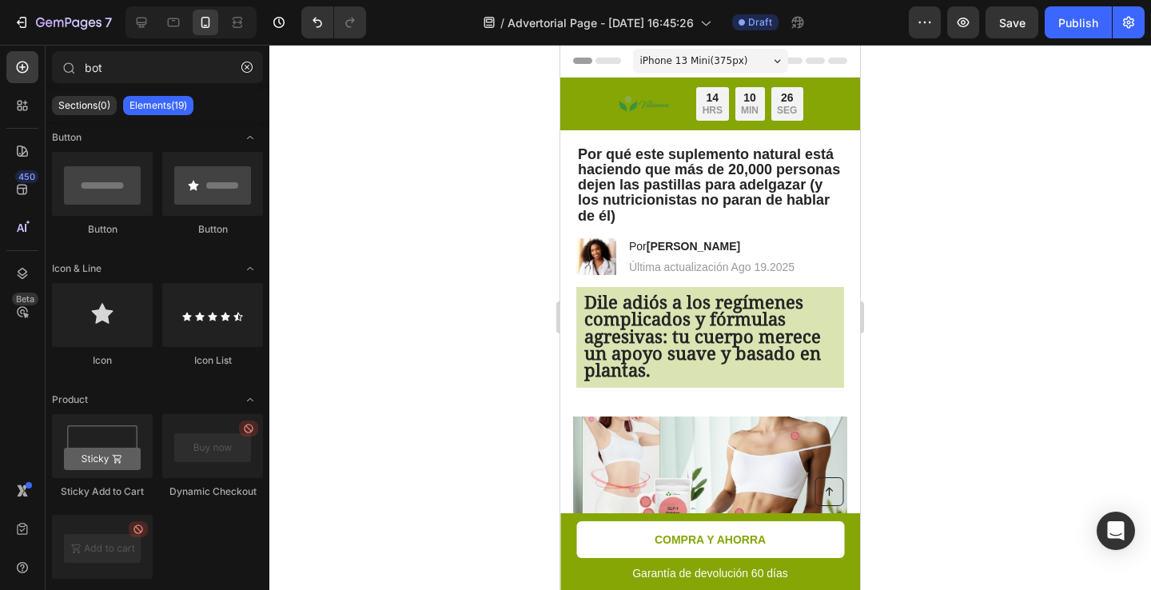
click at [1068, 43] on div "7 / Advertorial Page - Aug 19, 16:45:26 Draft Preview Save Publish" at bounding box center [575, 23] width 1151 height 46
click at [1073, 17] on div "Publish" at bounding box center [1078, 22] width 40 height 17
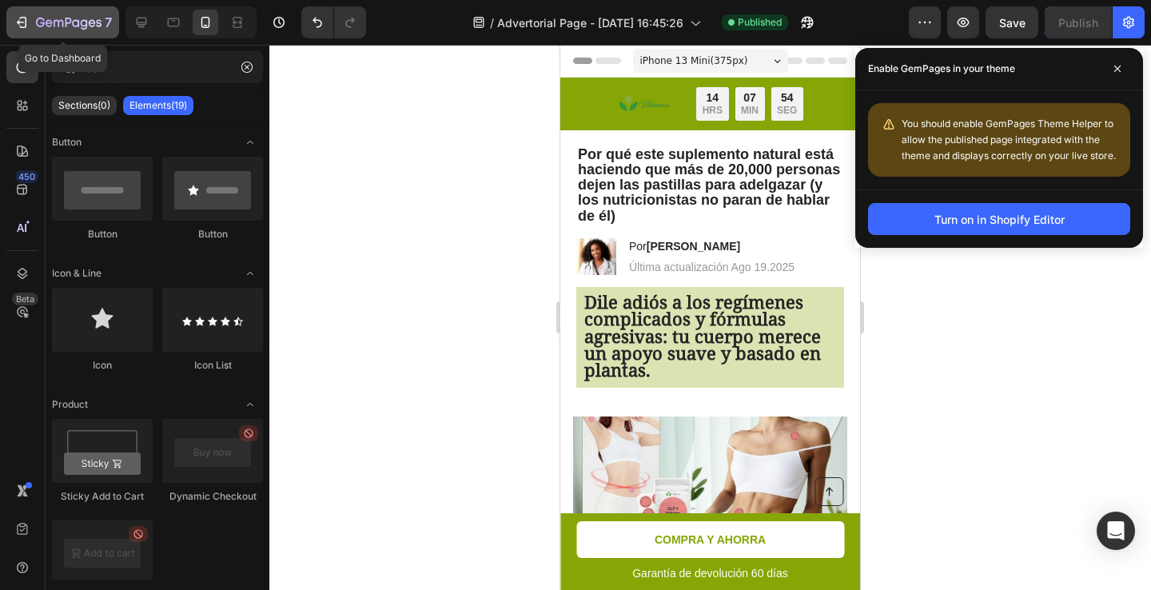
click at [34, 17] on div "7" at bounding box center [63, 22] width 98 height 19
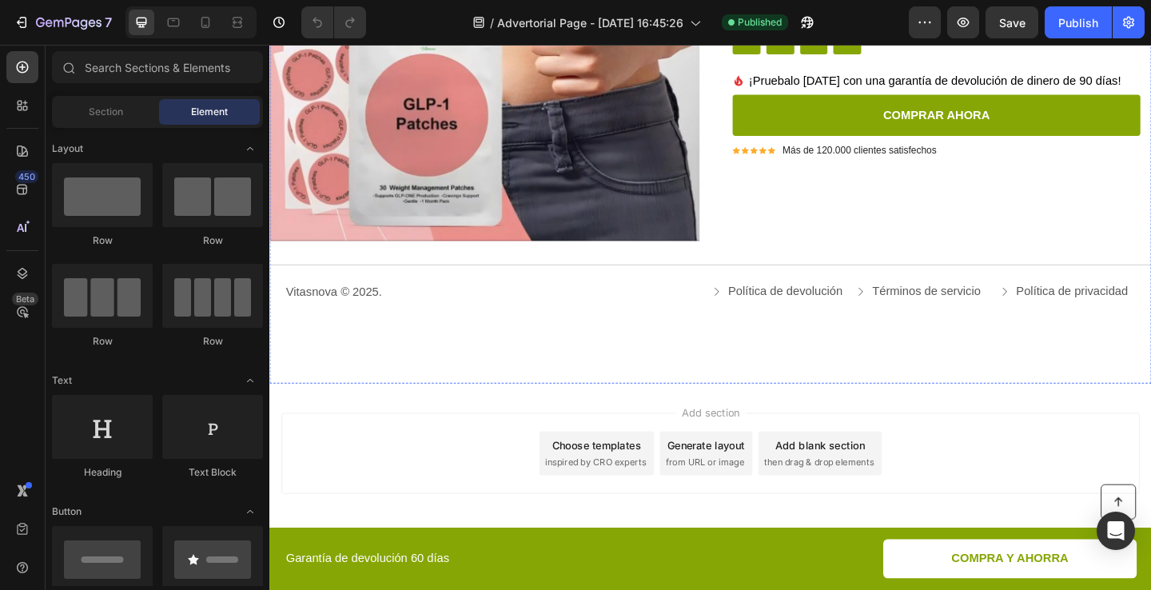
scroll to position [4741, 0]
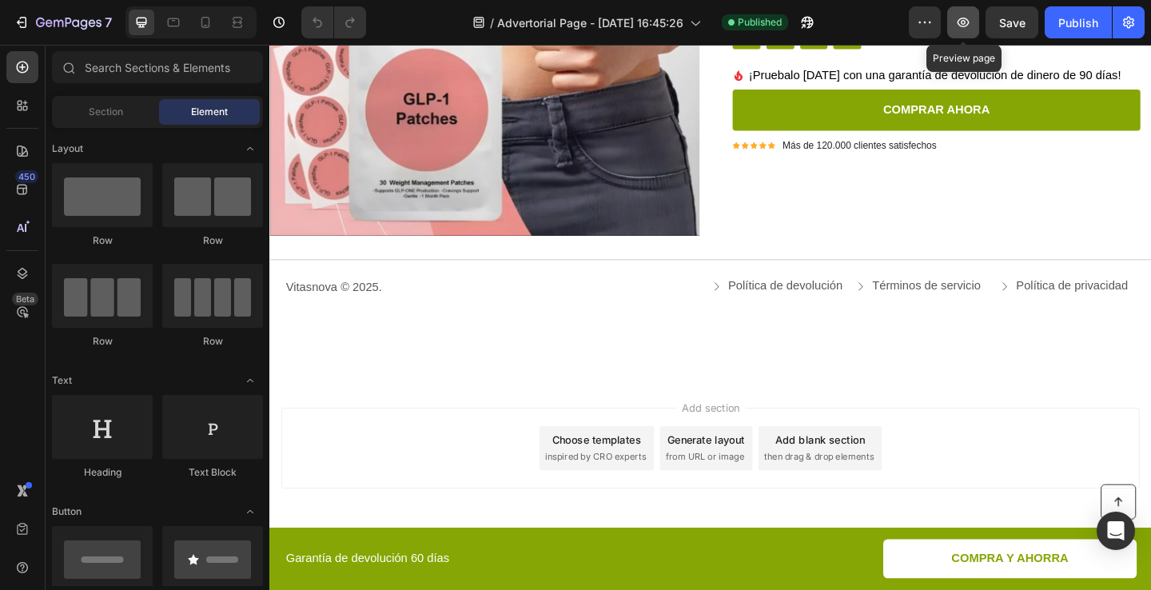
click at [961, 30] on icon "button" at bounding box center [963, 22] width 16 height 16
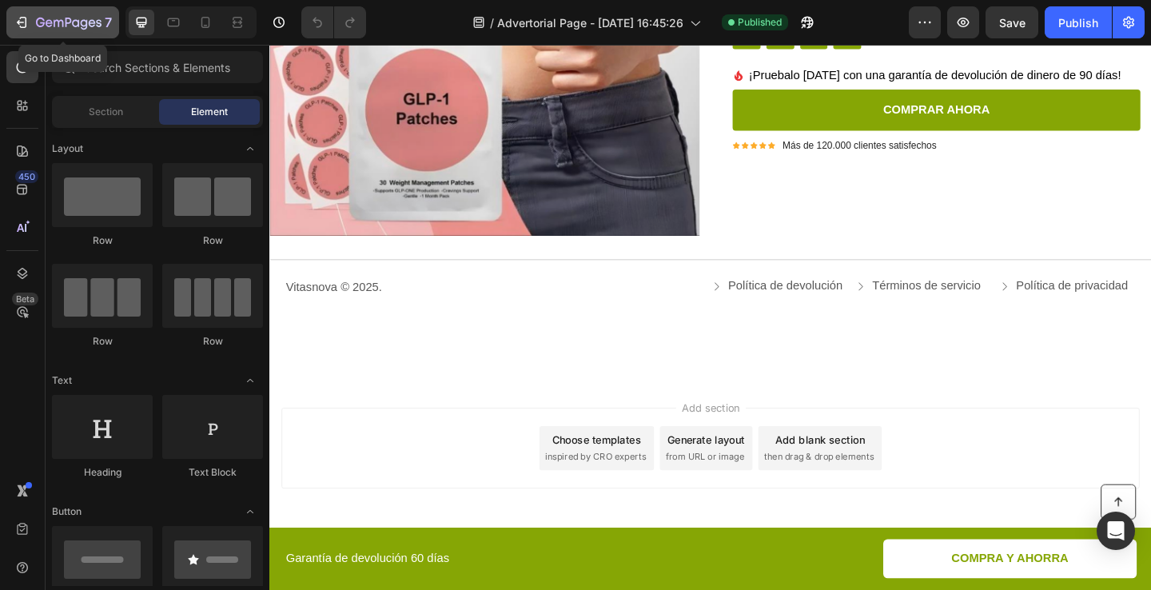
click at [54, 22] on icon "button" at bounding box center [59, 23] width 10 height 7
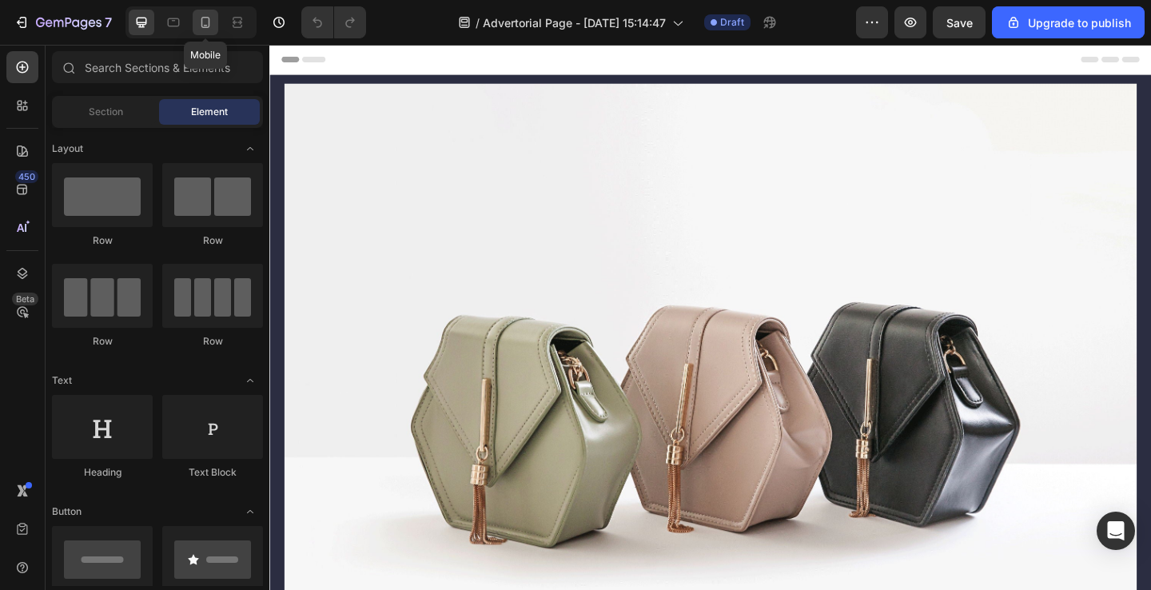
click at [201, 21] on icon at bounding box center [205, 22] width 9 height 11
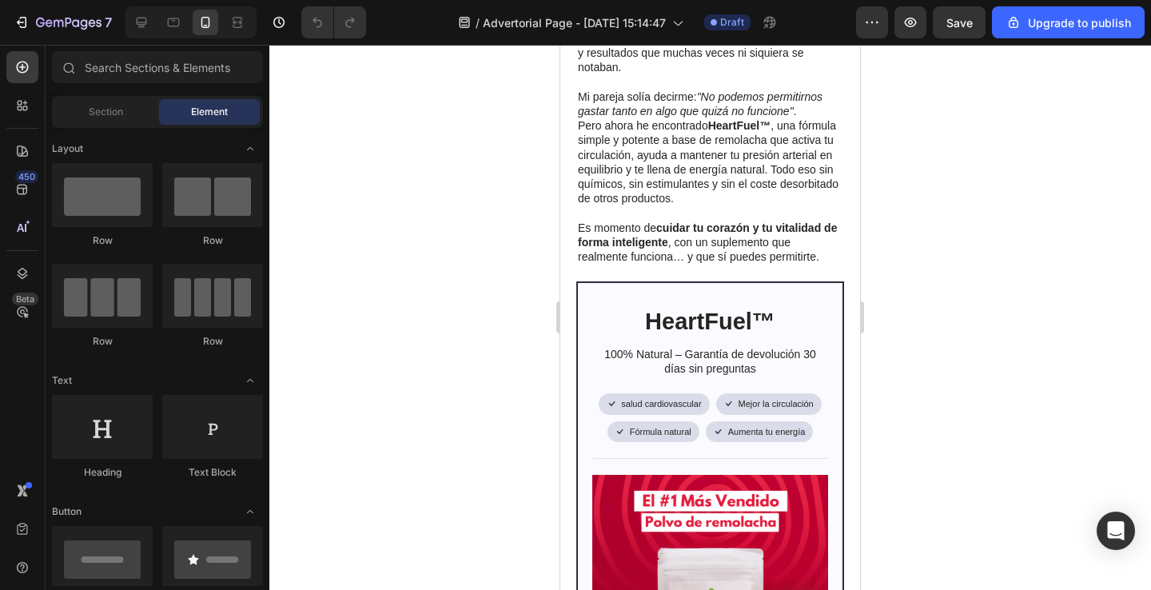
scroll to position [701, 0]
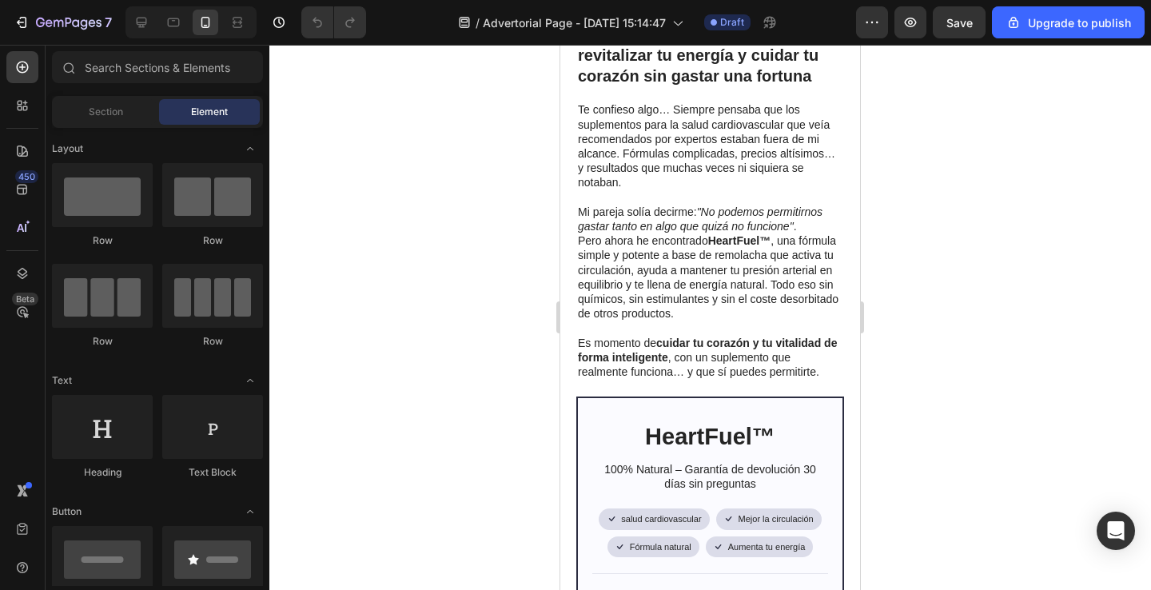
click at [126, 30] on div at bounding box center [190, 22] width 131 height 32
click at [135, 29] on icon at bounding box center [141, 22] width 16 height 16
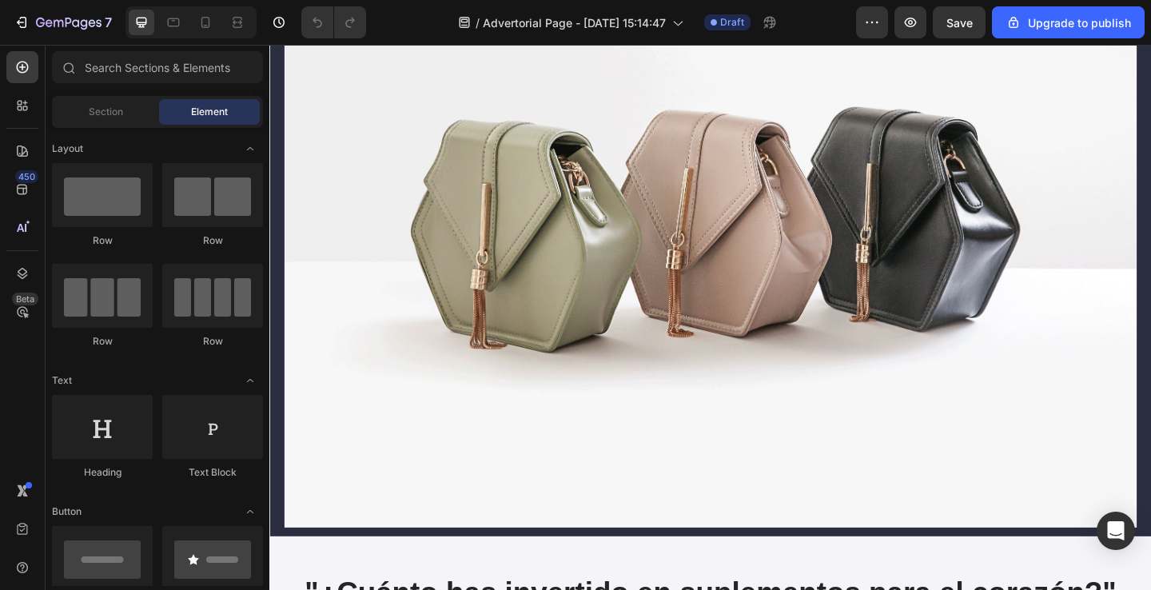
scroll to position [466, 0]
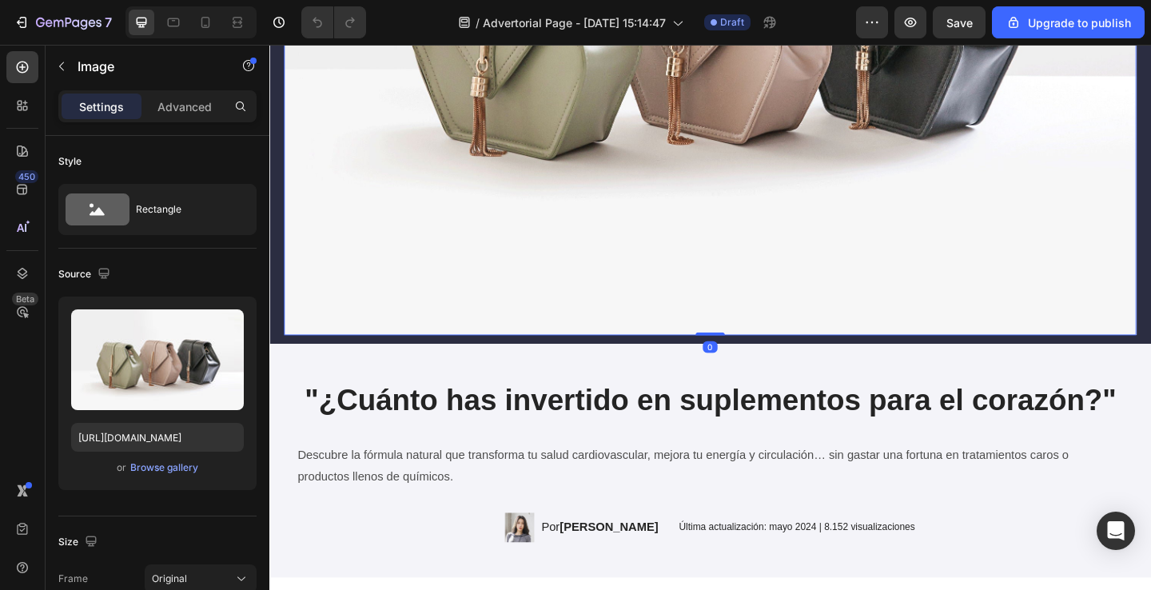
scroll to position [404, 0]
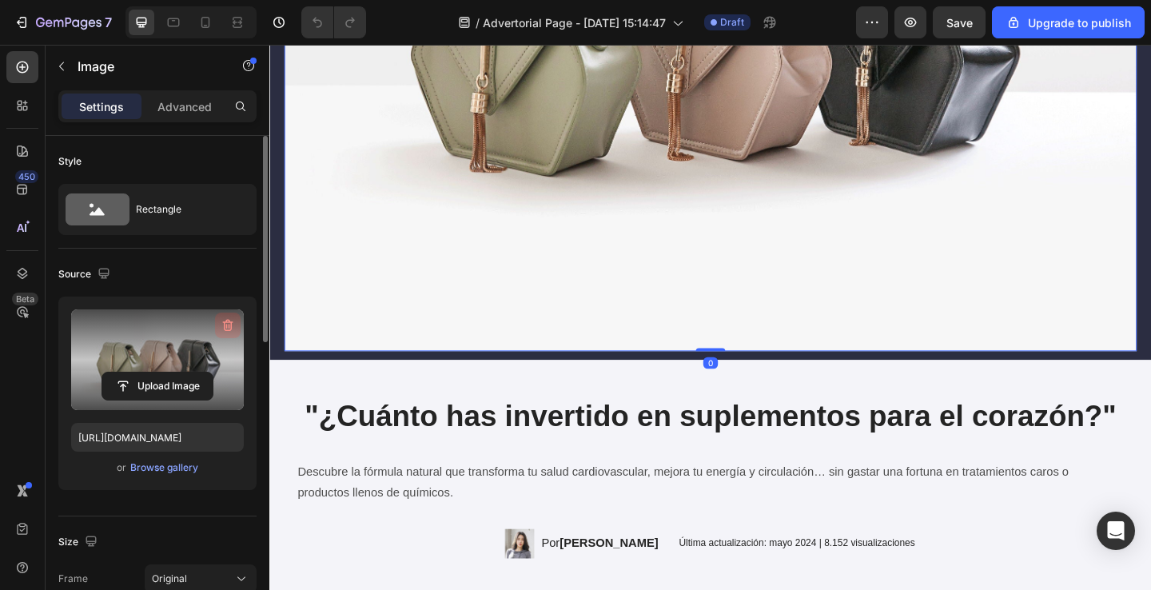
click at [233, 328] on icon "button" at bounding box center [228, 325] width 16 height 16
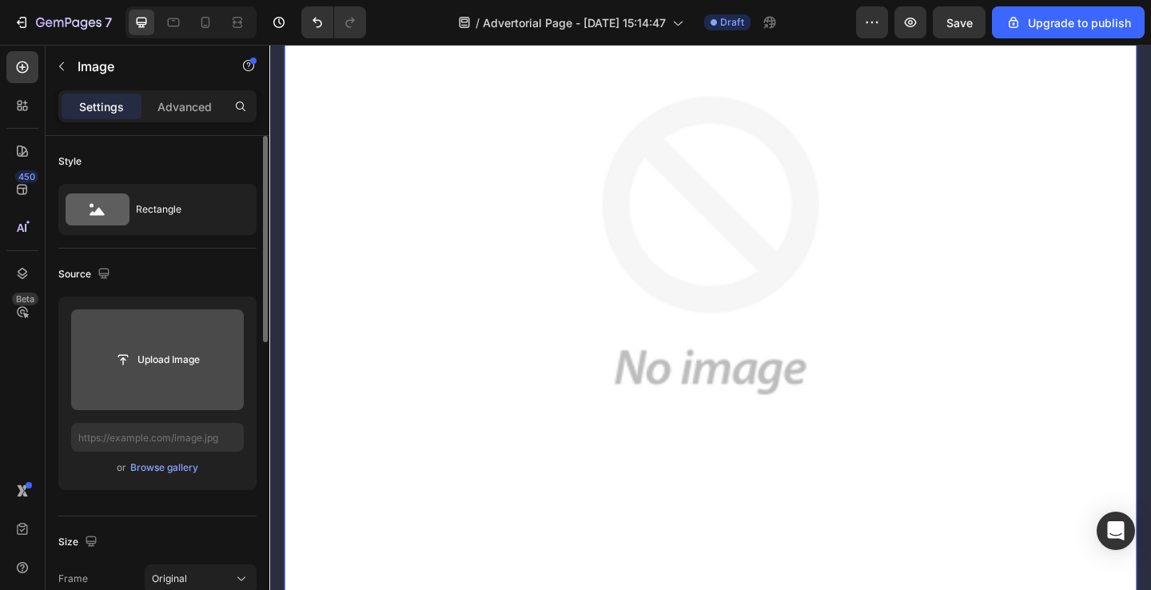
scroll to position [0, 0]
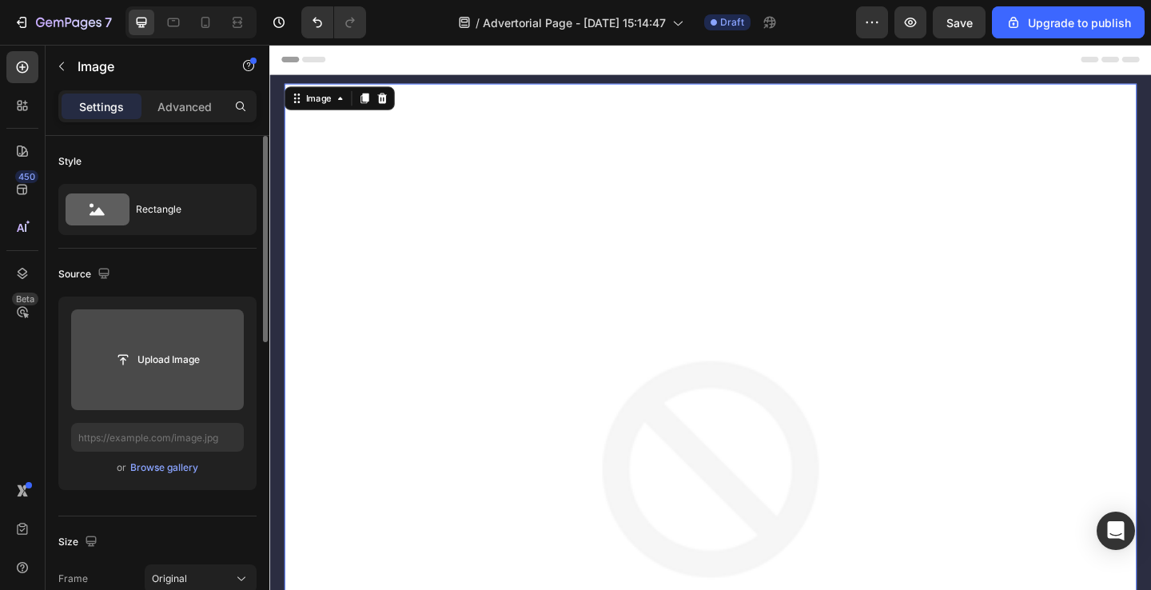
click at [468, 249] on img at bounding box center [748, 550] width 927 height 927
click at [390, 105] on icon at bounding box center [391, 103] width 13 height 13
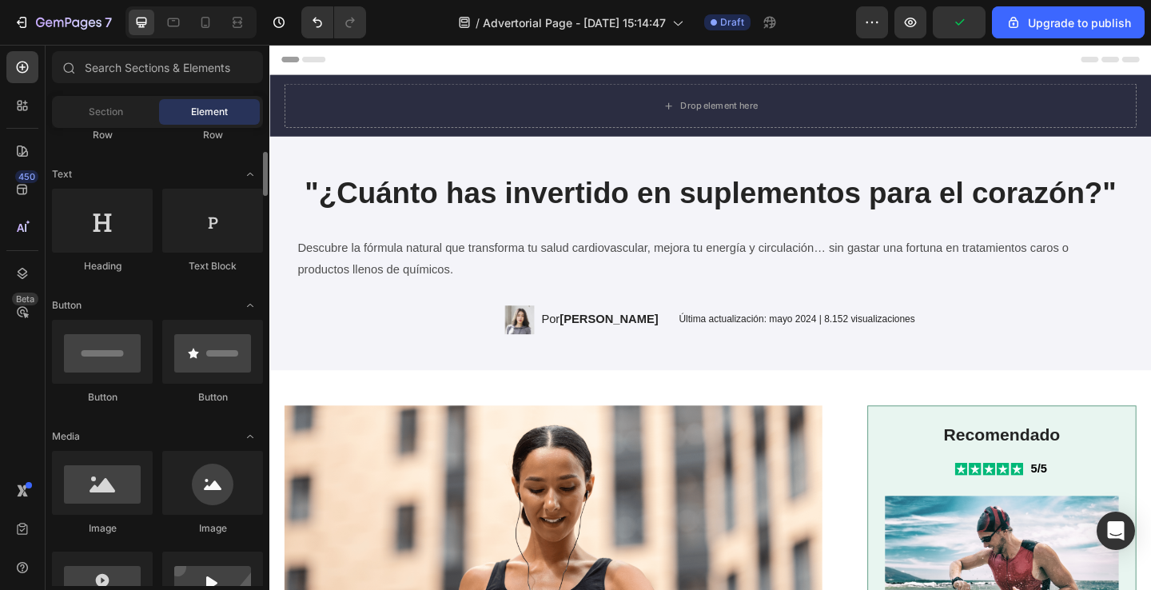
scroll to position [227, 0]
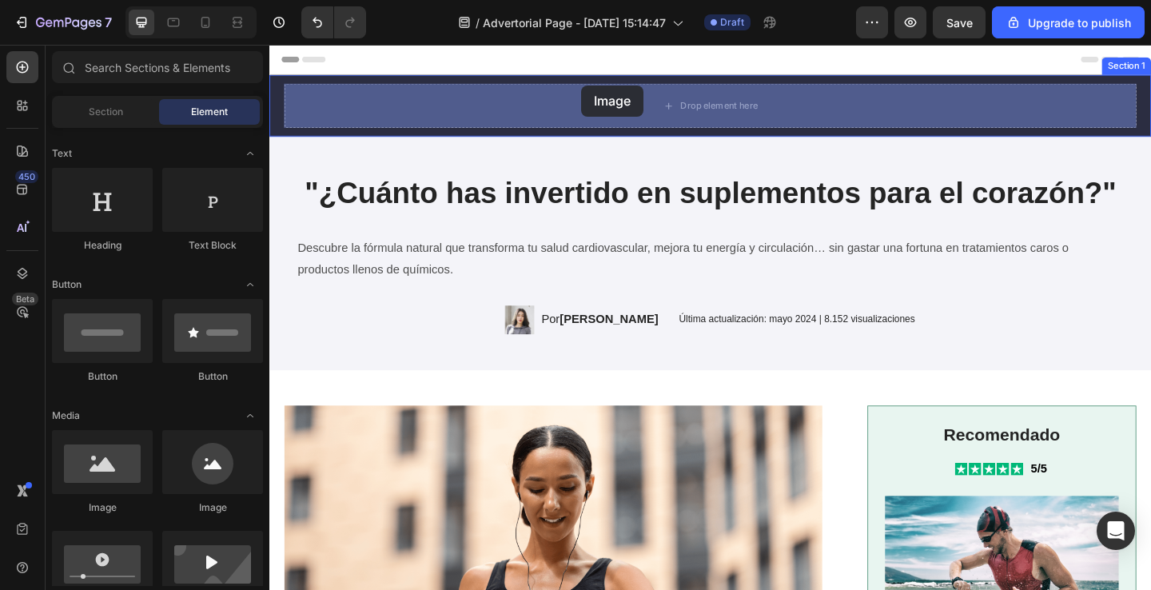
drag, startPoint x: 381, startPoint y: 524, endPoint x: 607, endPoint y: 89, distance: 490.8
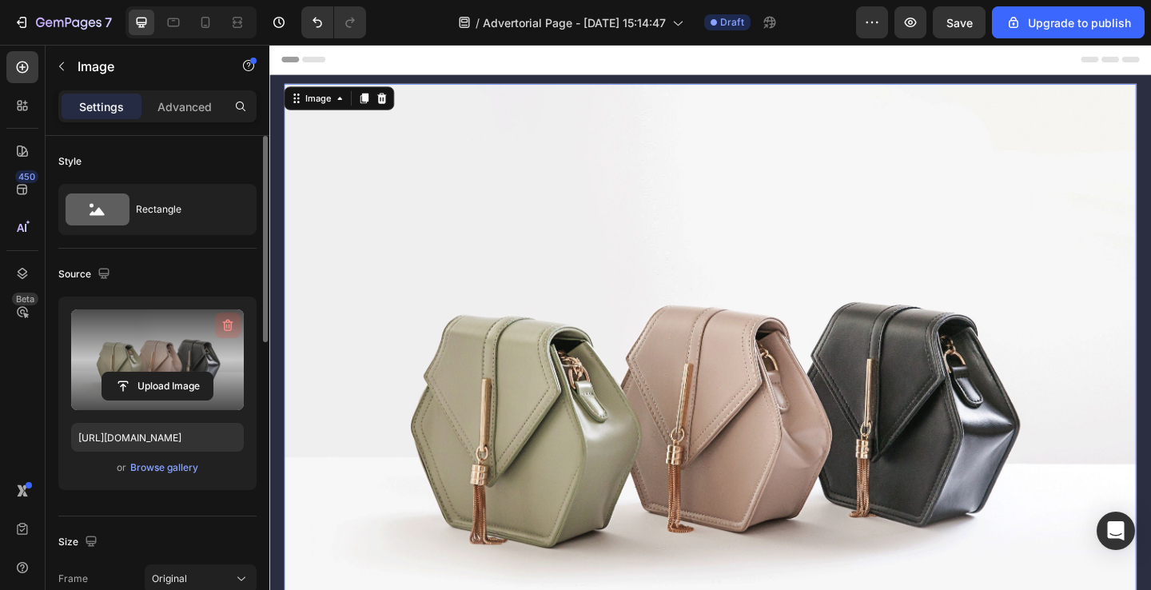
click at [228, 325] on icon "button" at bounding box center [228, 325] width 16 height 16
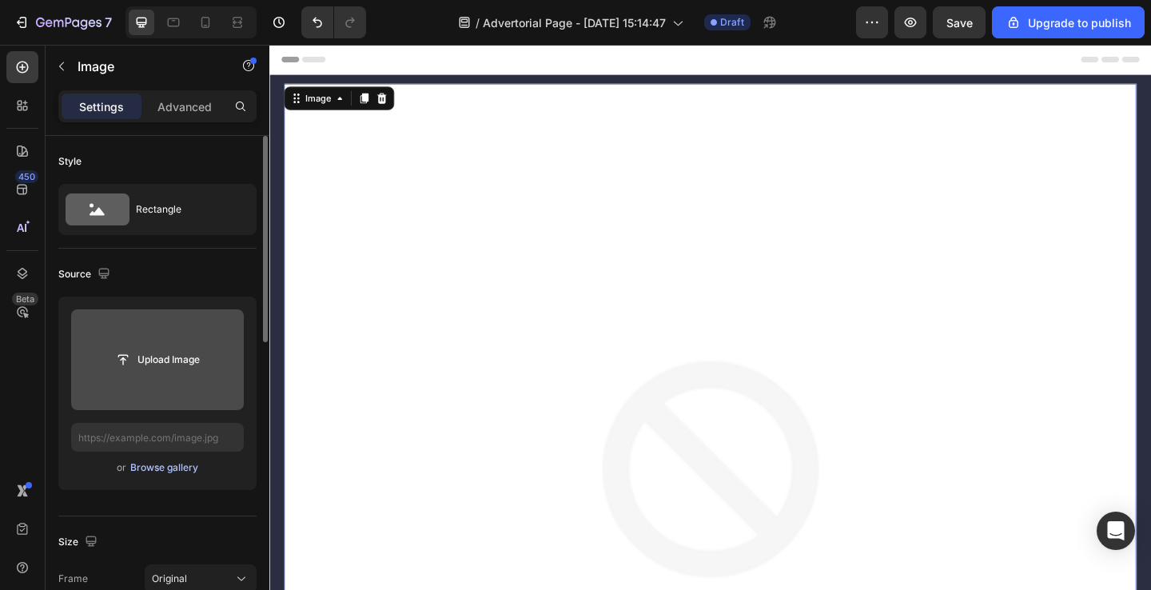
click at [168, 472] on div "Browse gallery" at bounding box center [164, 467] width 68 height 14
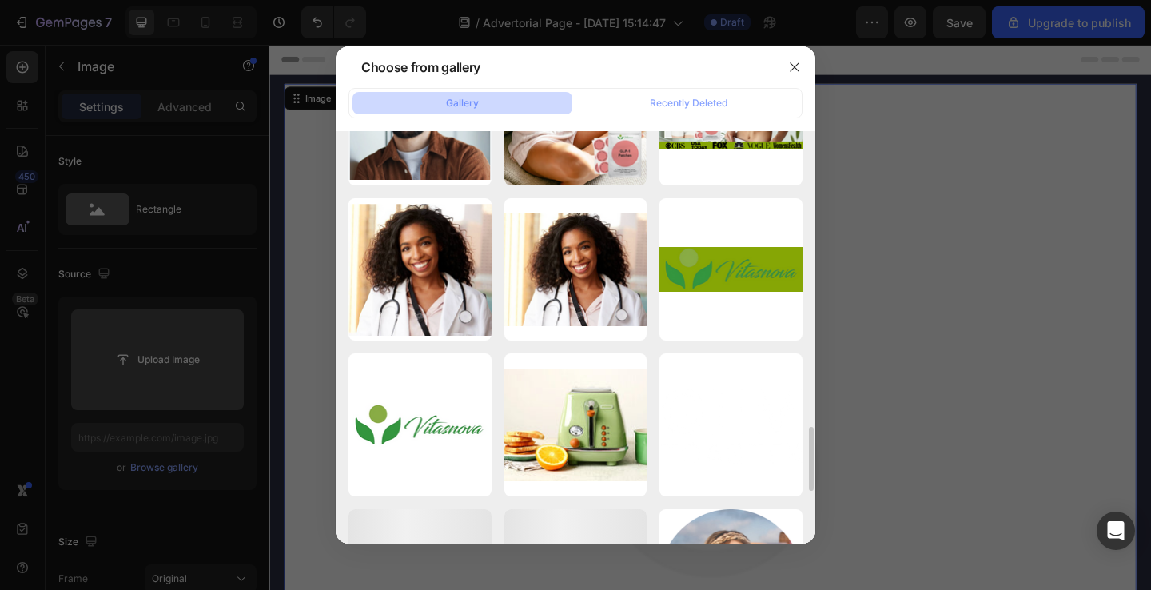
scroll to position [1421, 0]
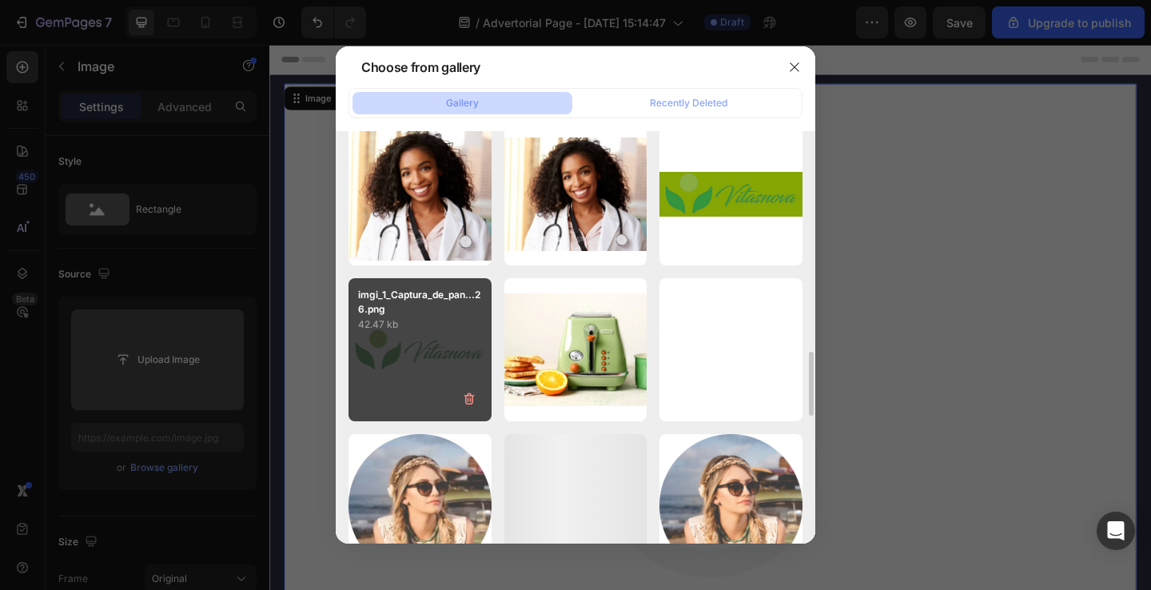
click at [412, 325] on p "42.47 kb" at bounding box center [420, 324] width 124 height 16
type input "https://cdn.shopify.com/s/files/1/0947/7190/4842/files/gempages_579610625181745…"
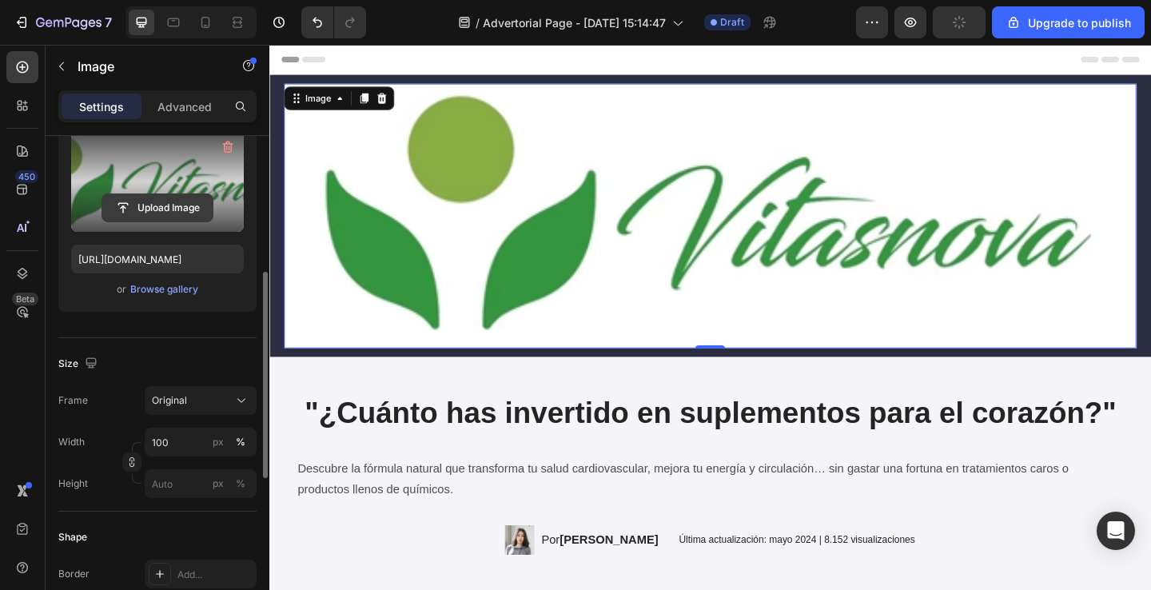
scroll to position [290, 0]
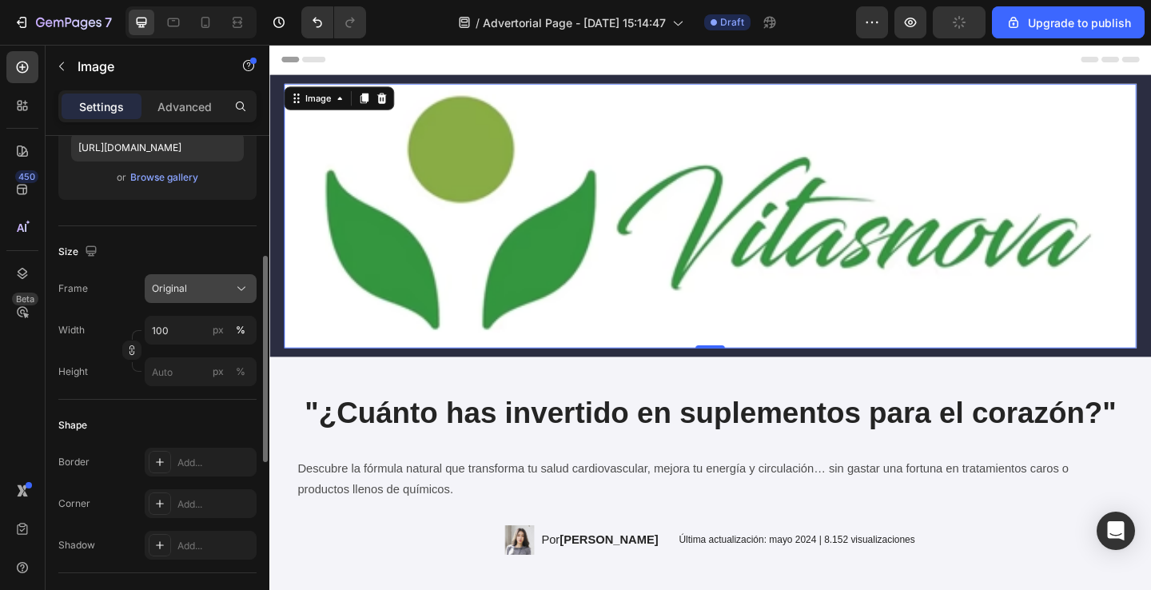
click at [208, 278] on button "Original" at bounding box center [201, 288] width 112 height 29
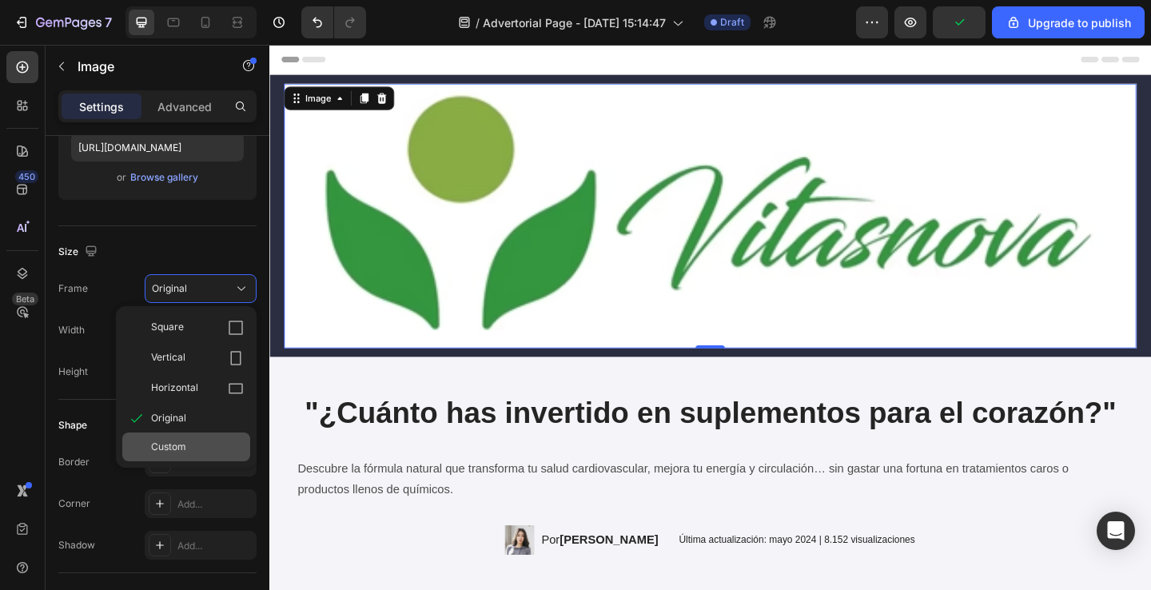
click at [204, 450] on div "Custom" at bounding box center [197, 447] width 93 height 14
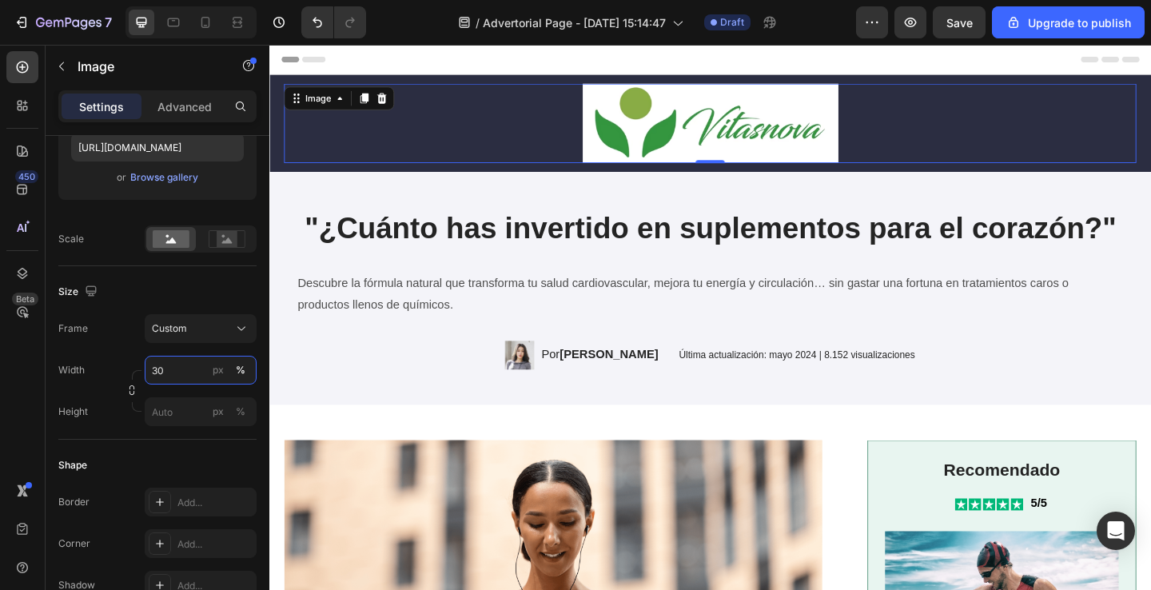
type input "3"
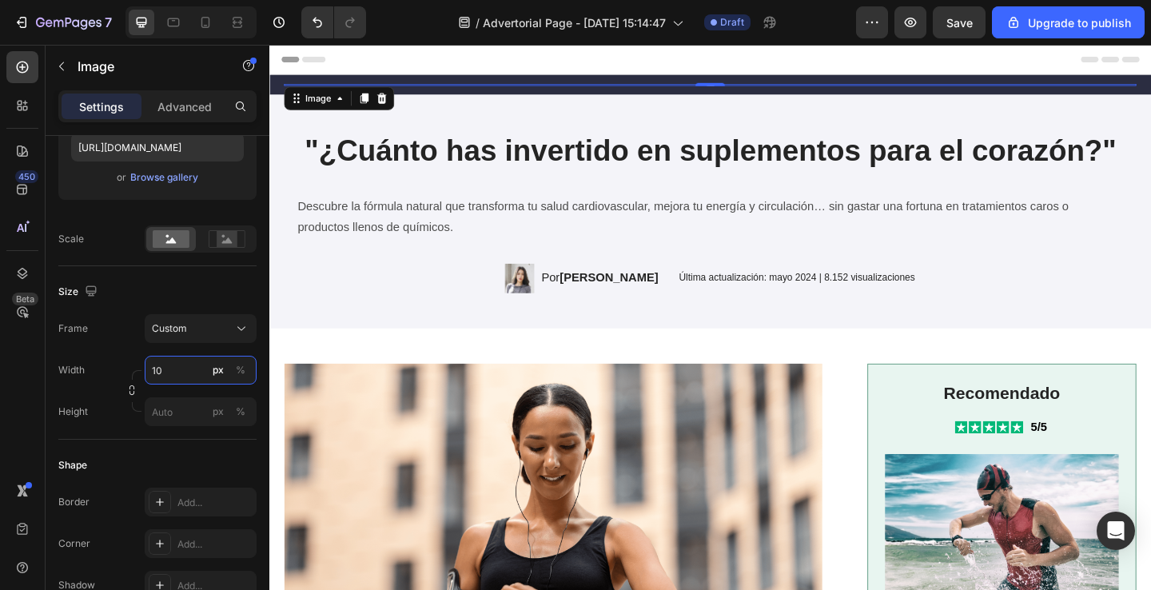
type input "1"
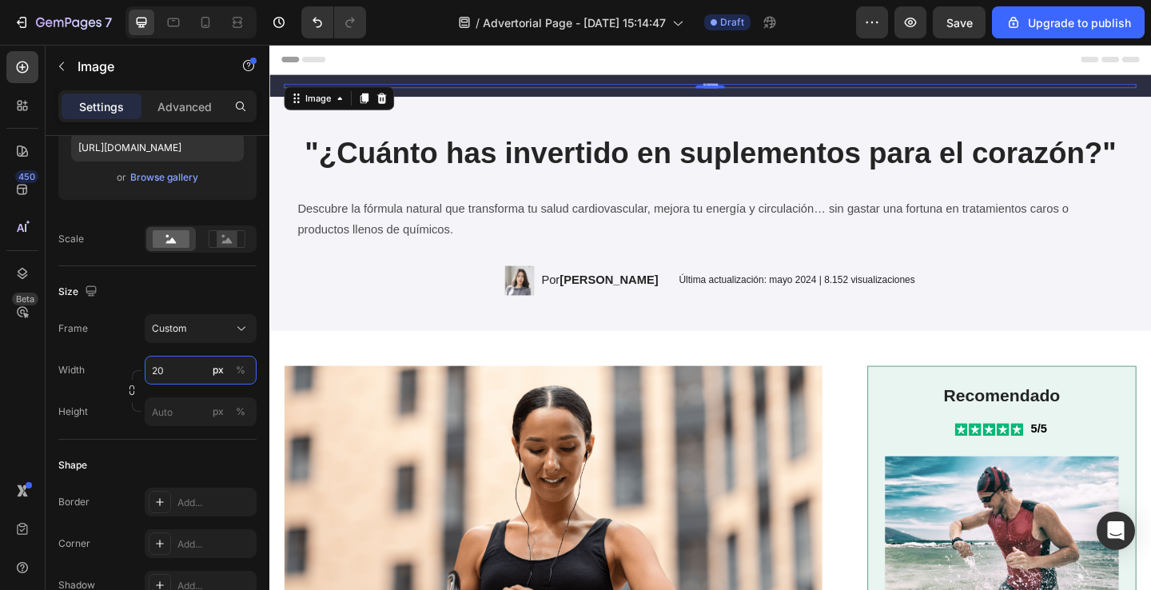
type input "2"
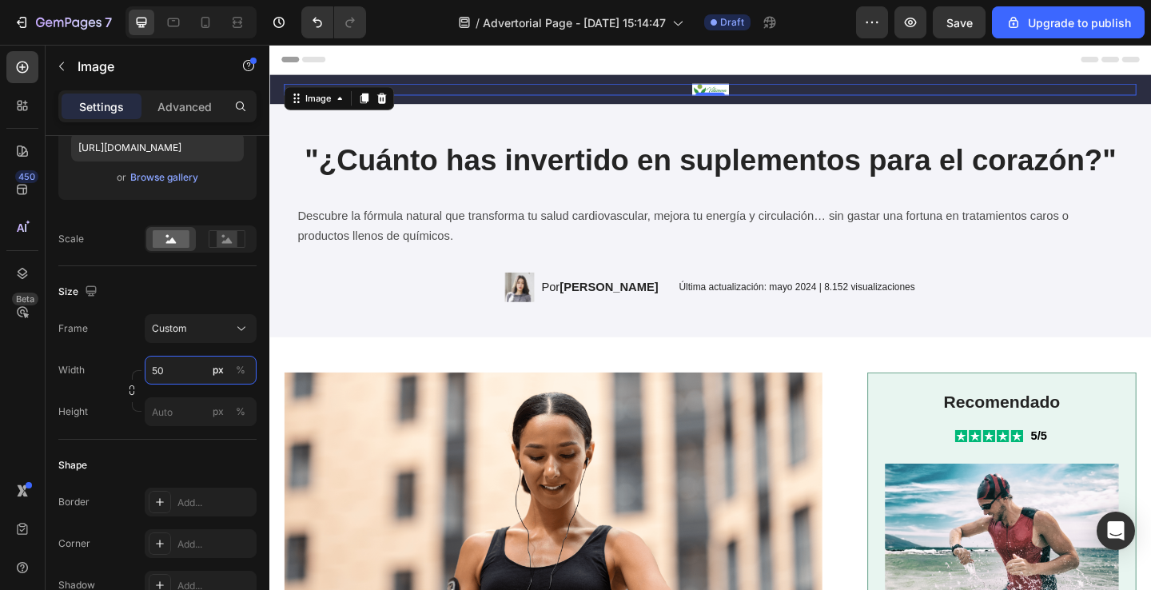
type input "5"
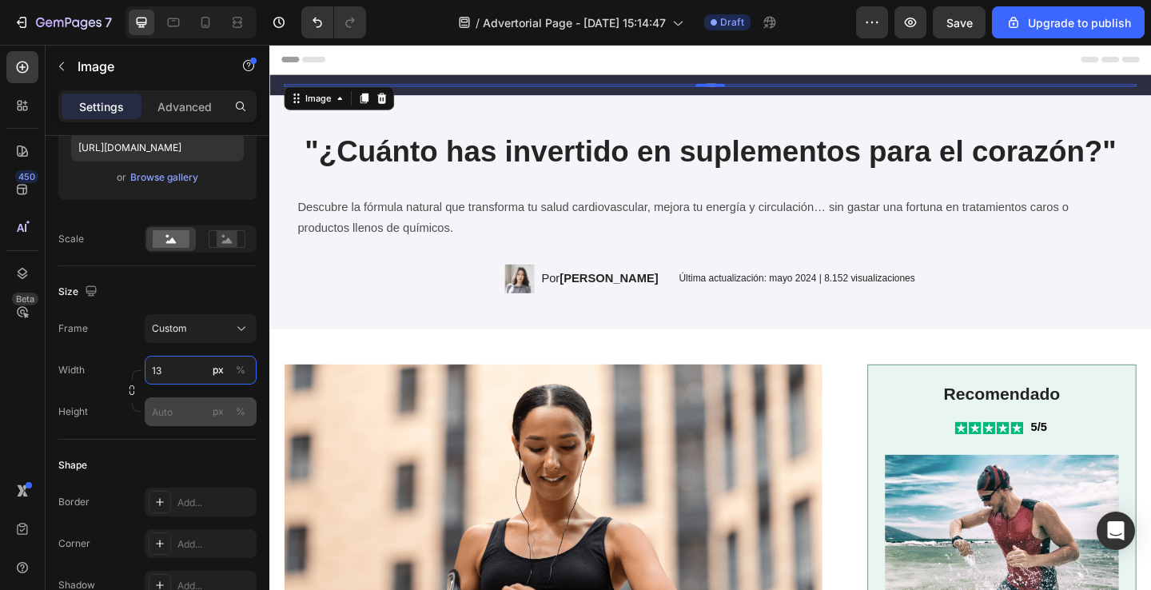
type input "1"
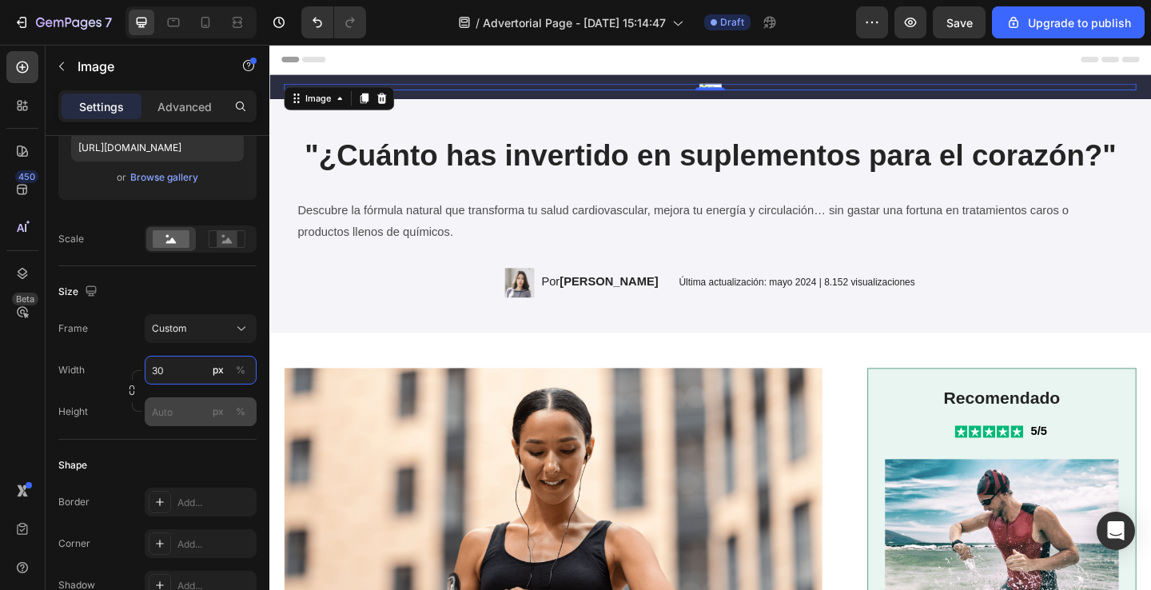
type input "3"
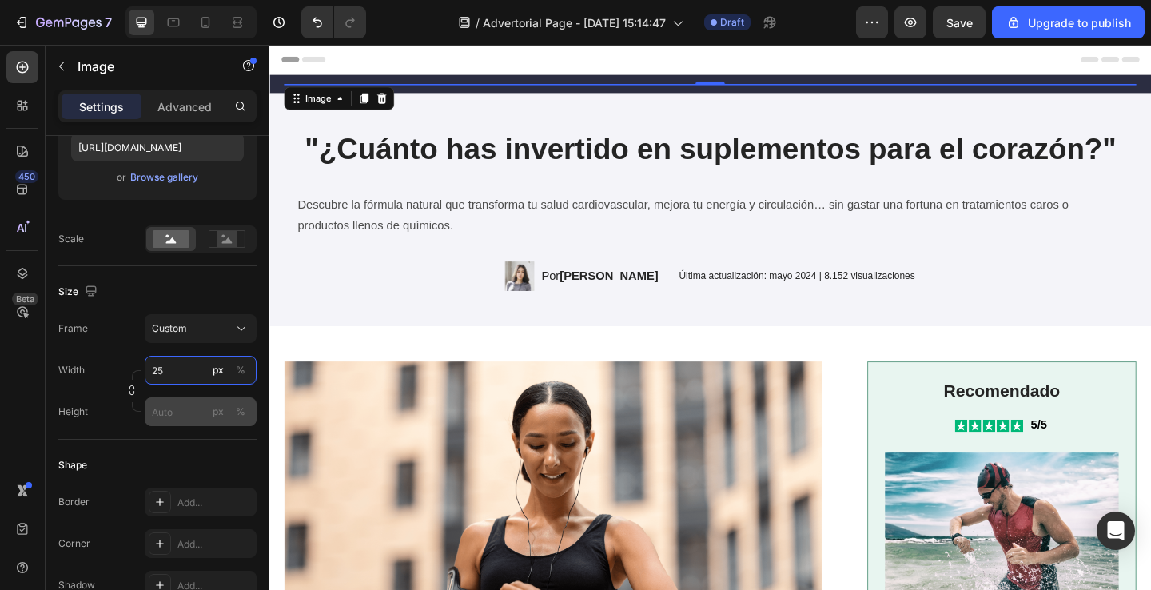
type input "250"
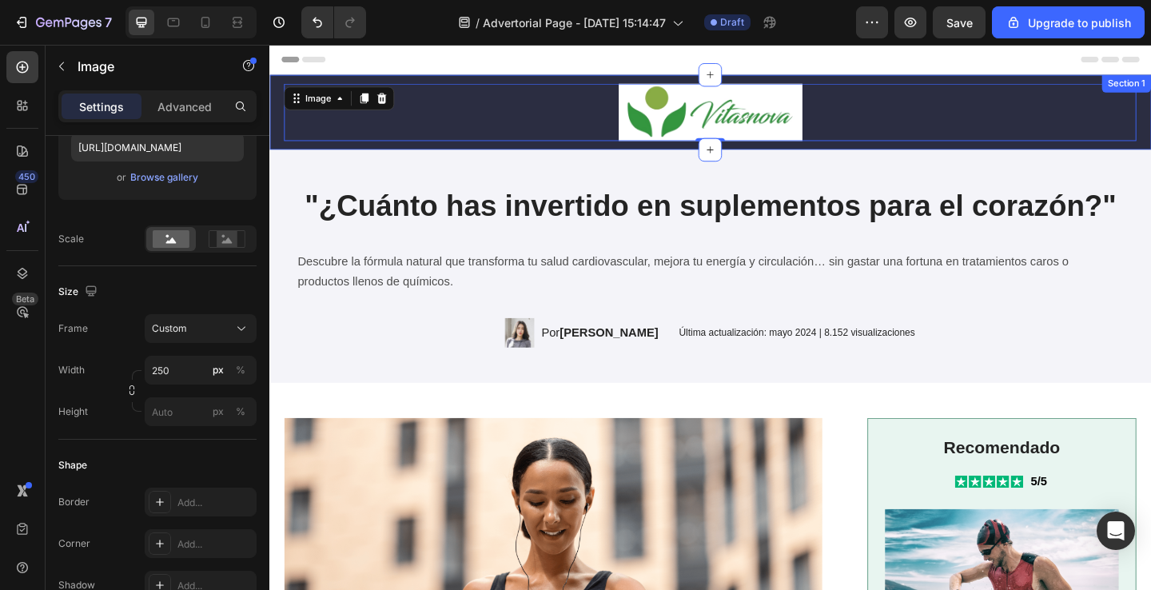
click at [277, 113] on div "Image 0 Section 1" at bounding box center [748, 119] width 959 height 82
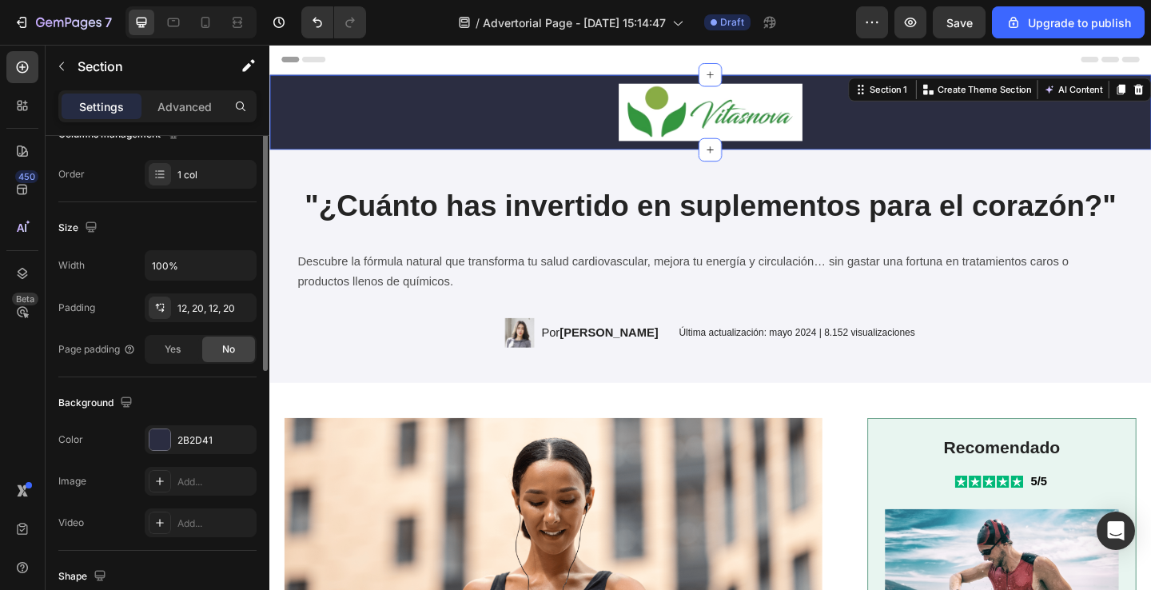
scroll to position [476, 0]
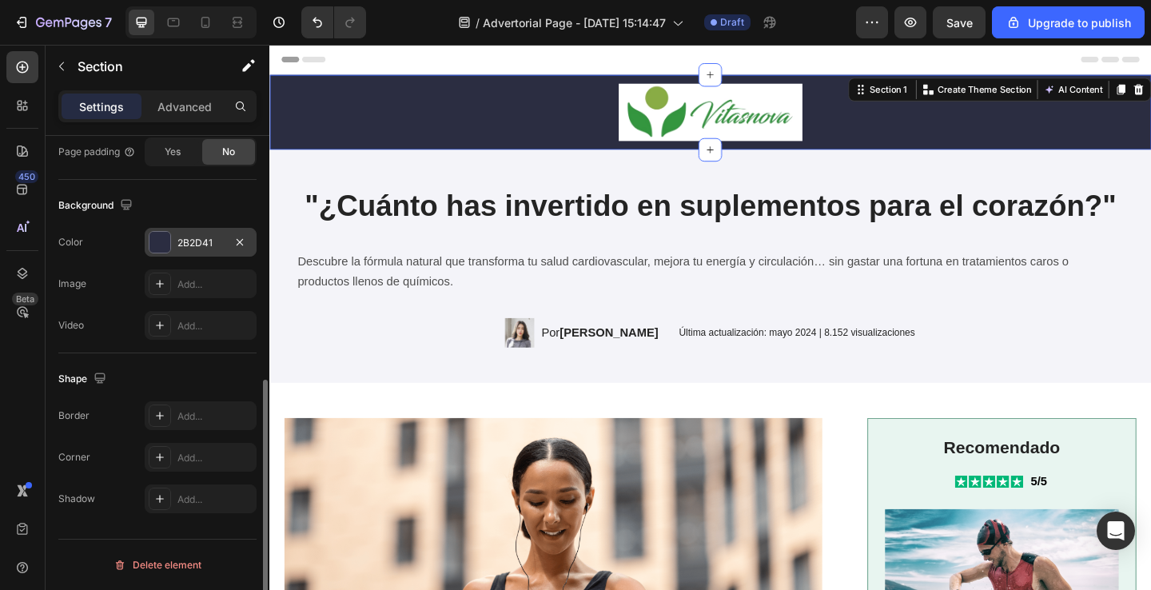
click at [157, 248] on div at bounding box center [159, 242] width 21 height 21
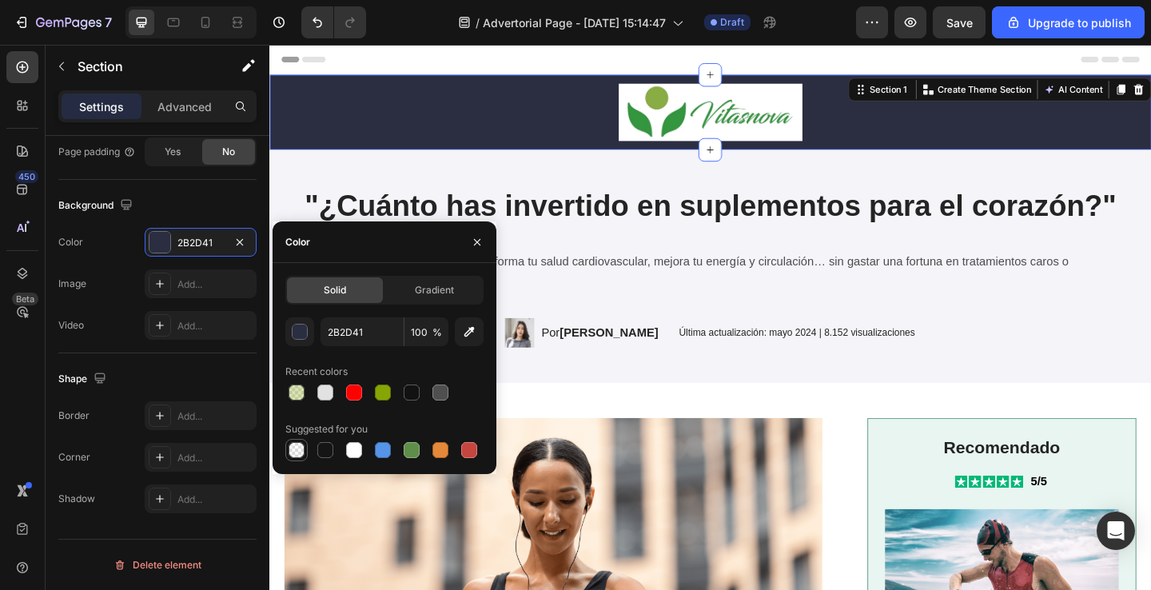
click at [297, 451] on div at bounding box center [297, 450] width 16 height 16
type input "000000"
type input "0"
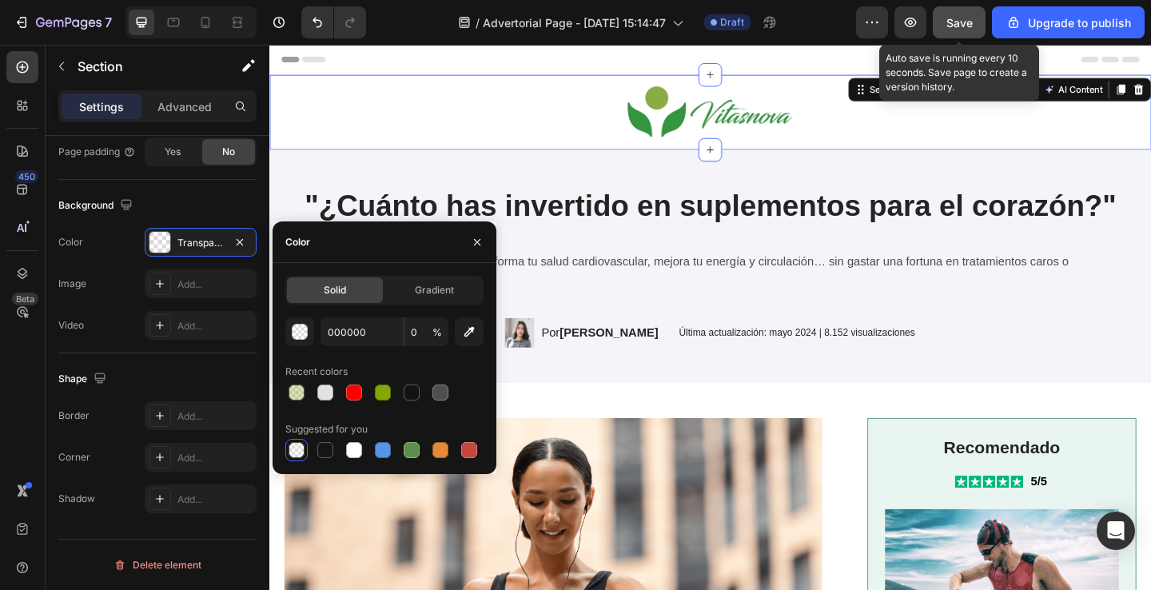
click at [957, 19] on span "Save" at bounding box center [959, 23] width 26 height 14
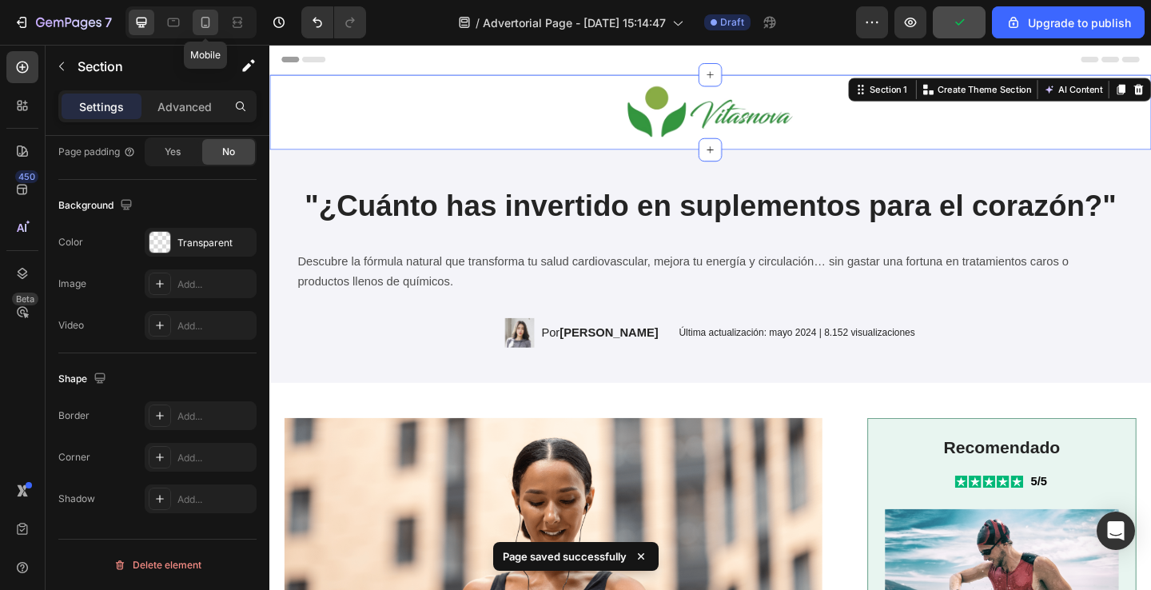
click at [206, 24] on icon at bounding box center [205, 22] width 16 height 16
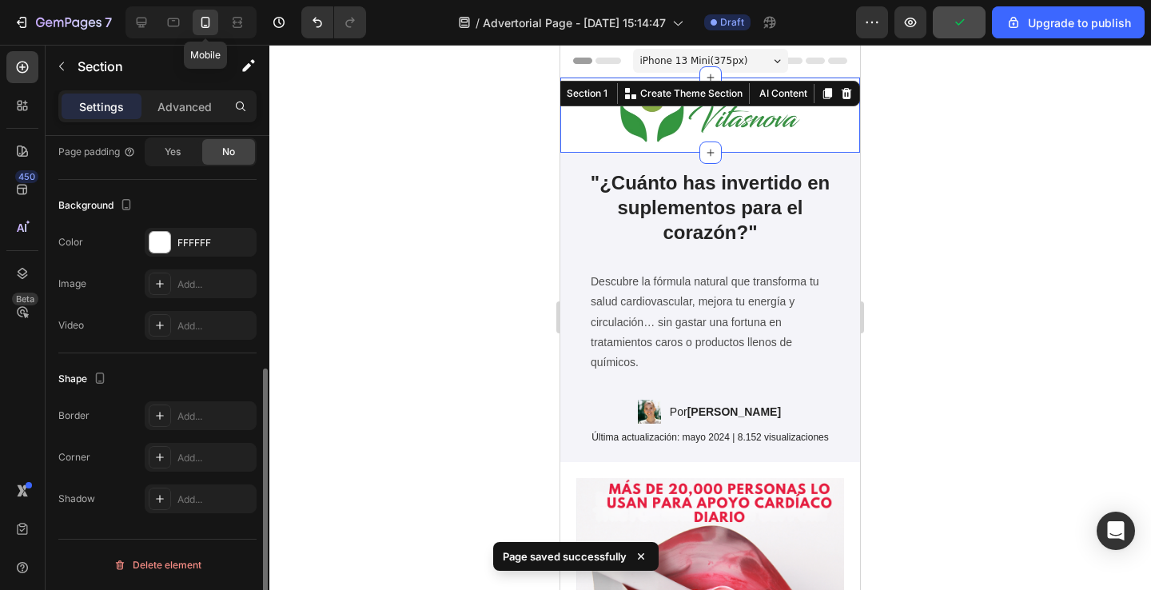
scroll to position [434, 0]
click at [147, 19] on icon at bounding box center [141, 22] width 16 height 16
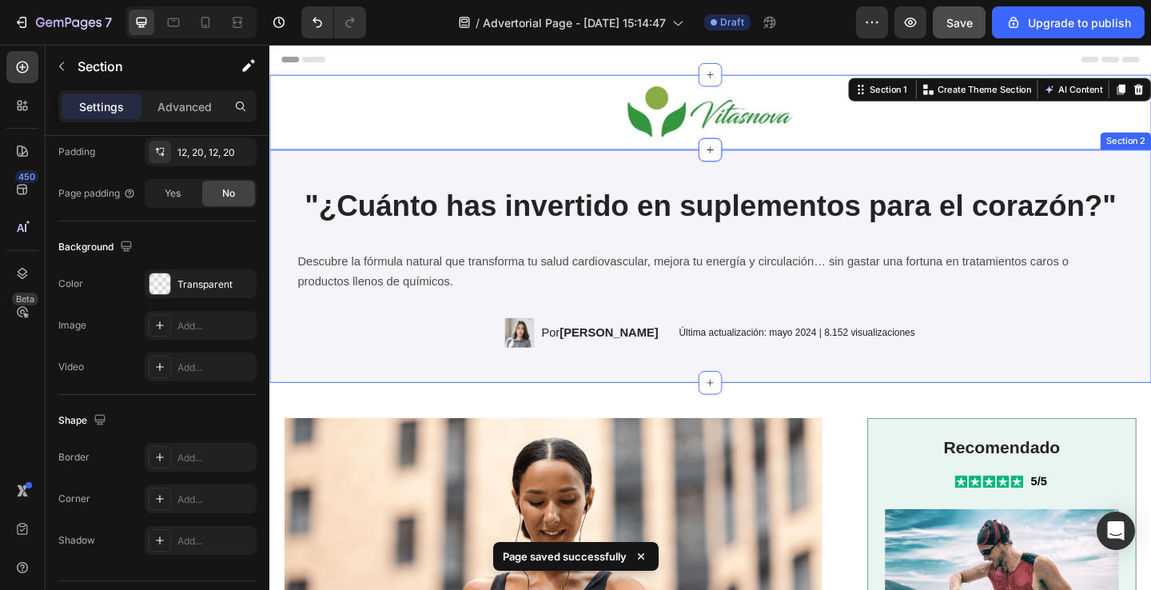
click at [384, 400] on div ""¿Cuánto has invertido en suplementos para el corazón?" Heading Descubre la fór…" at bounding box center [748, 286] width 959 height 254
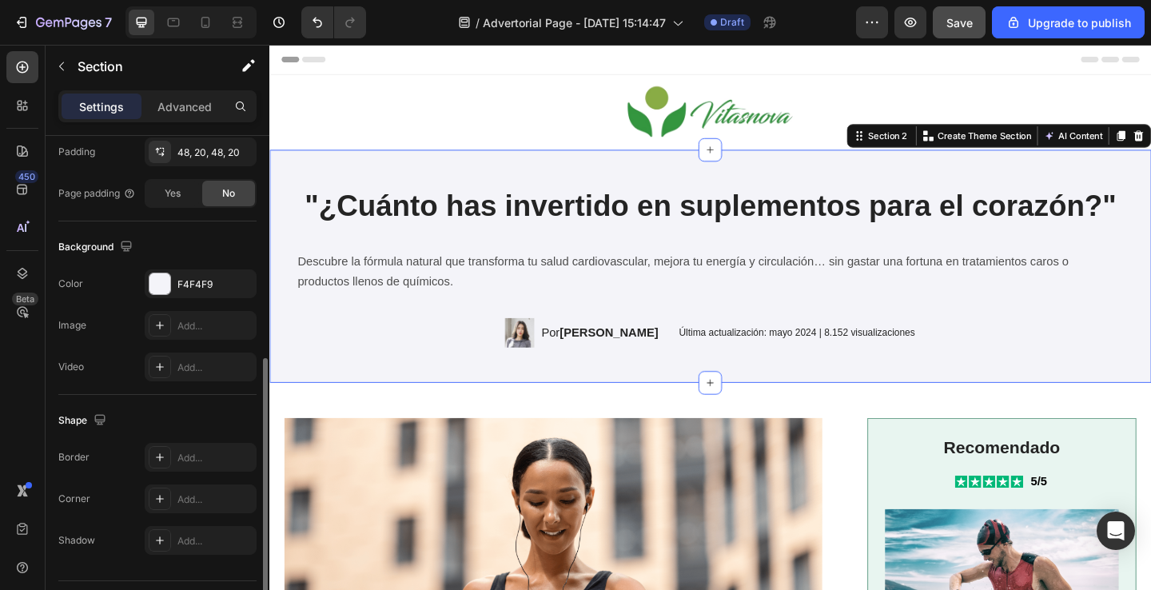
scroll to position [476, 0]
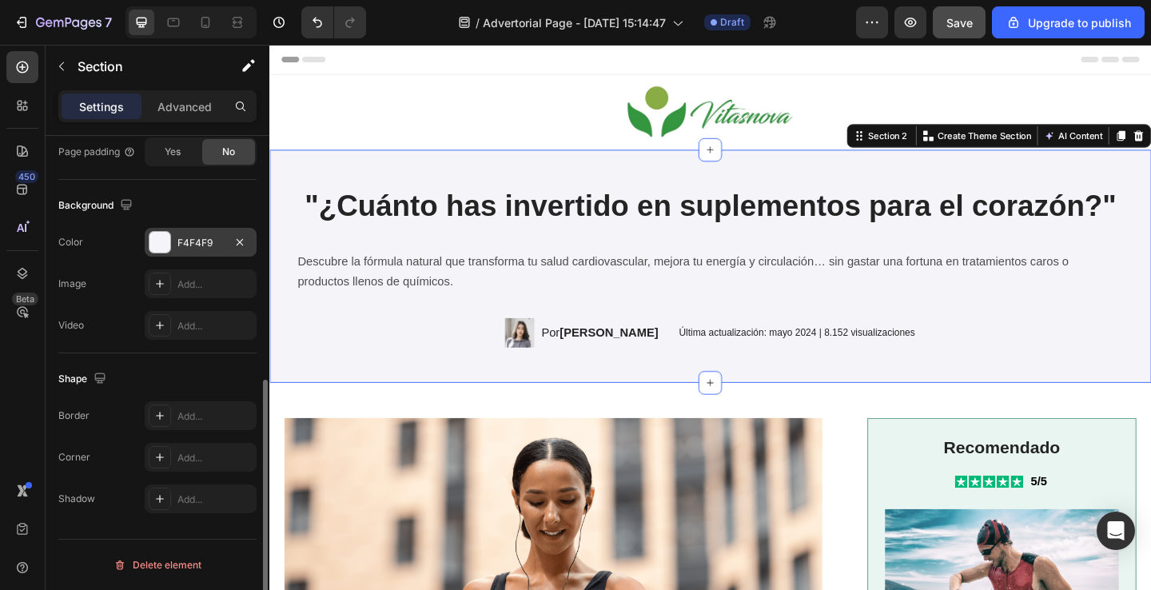
click at [157, 235] on div at bounding box center [159, 242] width 21 height 21
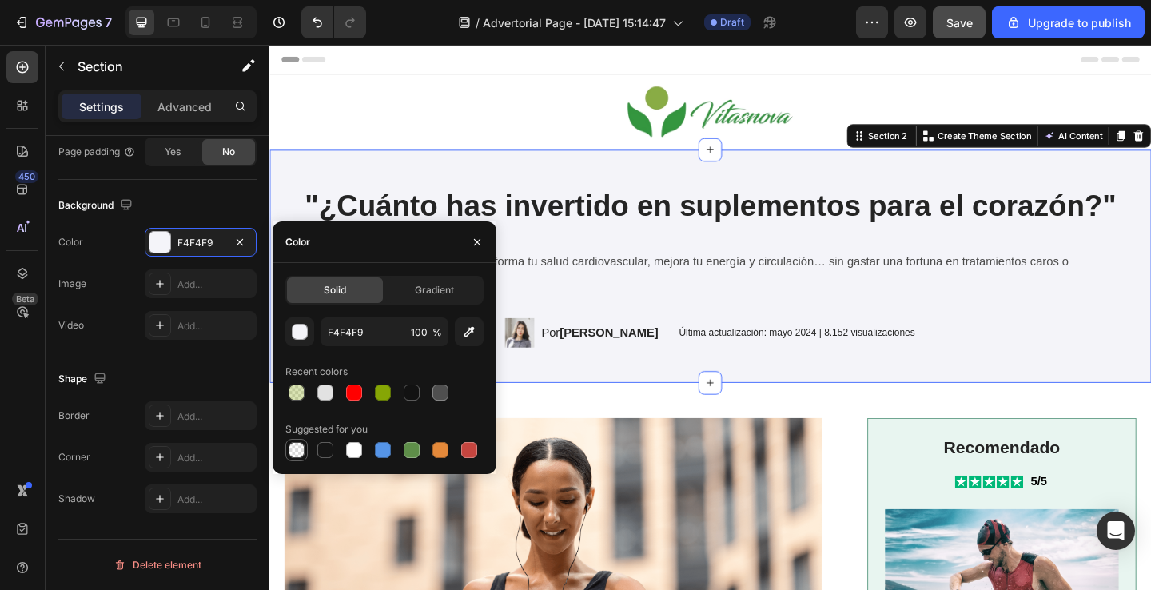
click at [298, 444] on div at bounding box center [297, 450] width 16 height 16
type input "000000"
type input "0"
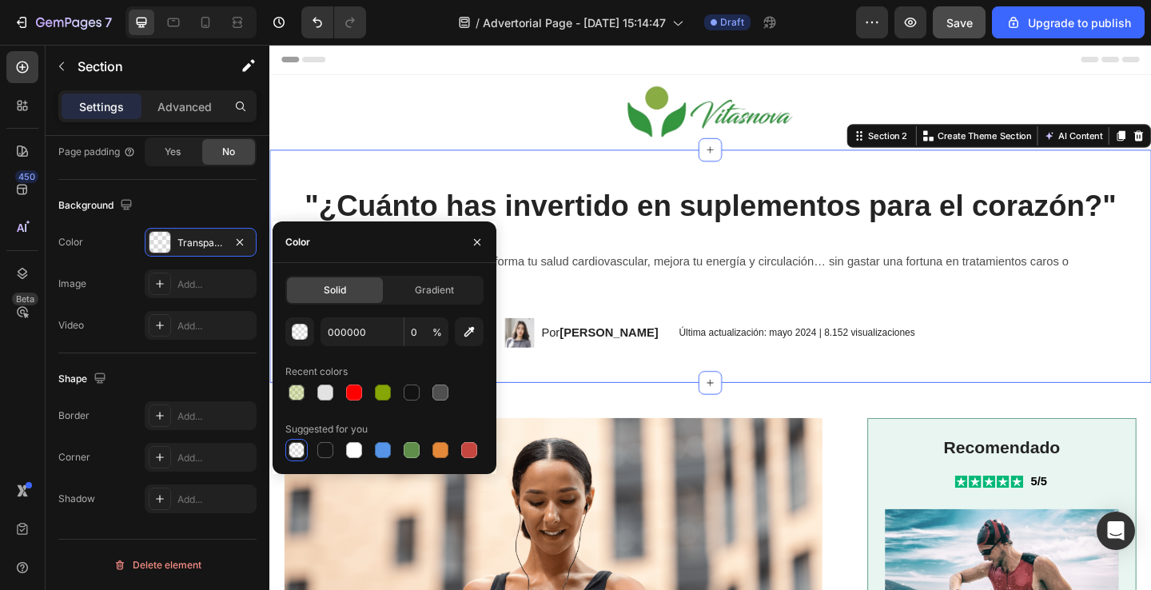
scroll to position [86, 0]
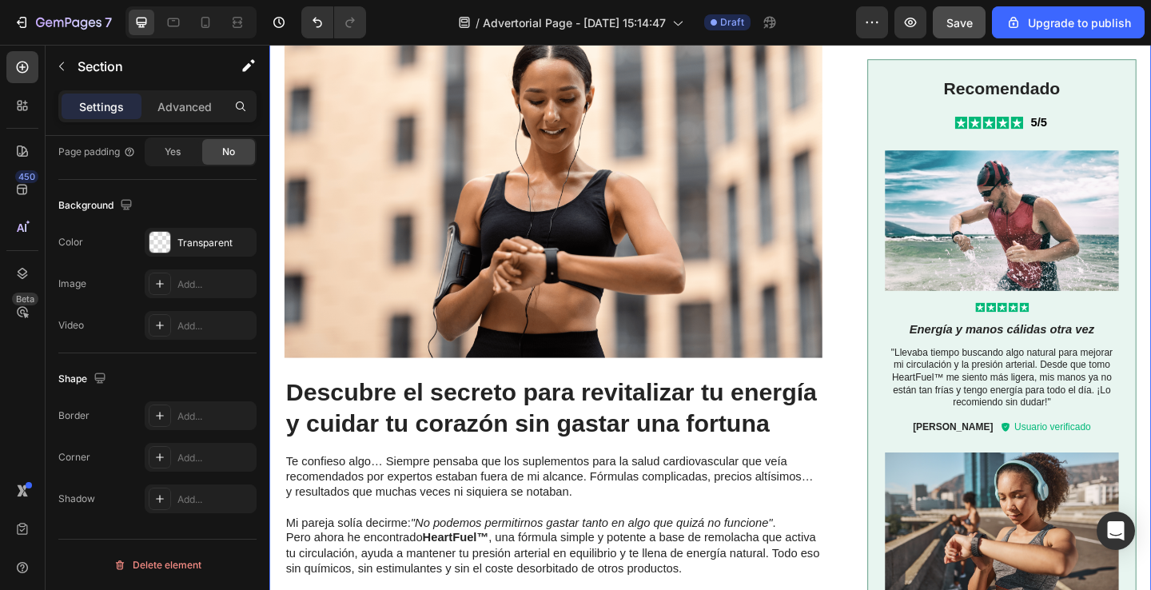
scroll to position [454, 0]
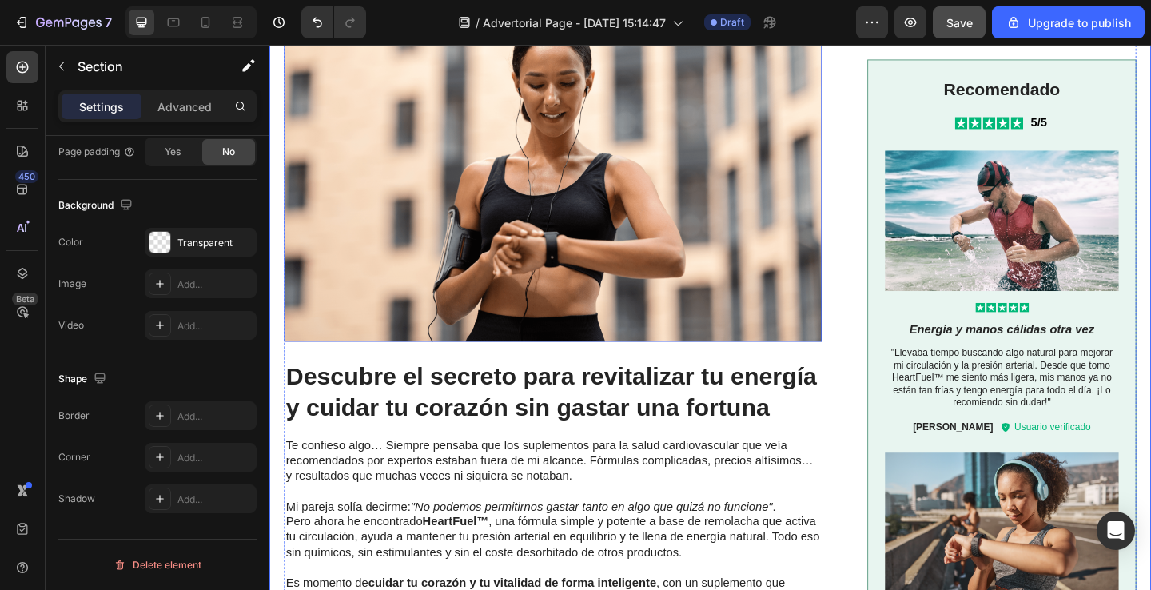
click at [572, 213] on img at bounding box center [577, 182] width 585 height 371
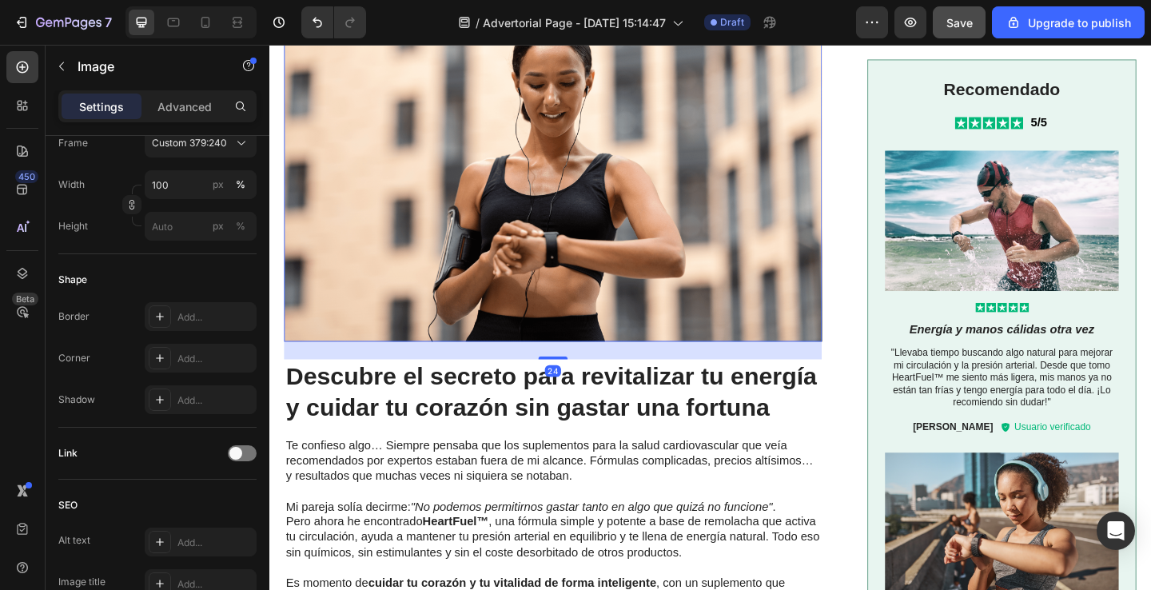
scroll to position [0, 0]
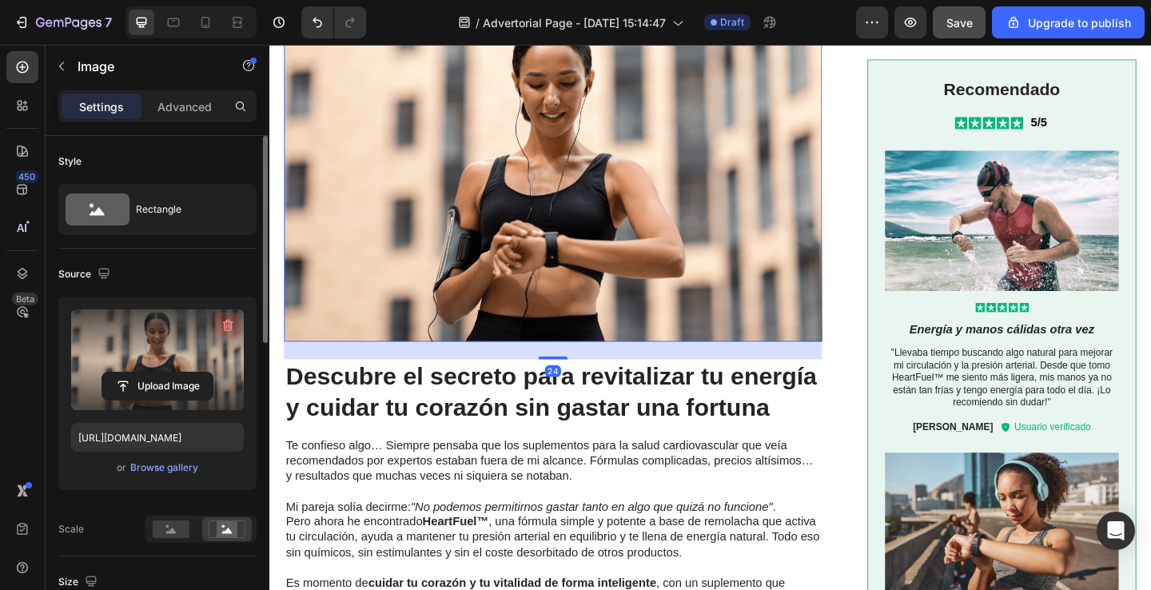
click at [229, 322] on icon "button" at bounding box center [228, 326] width 10 height 12
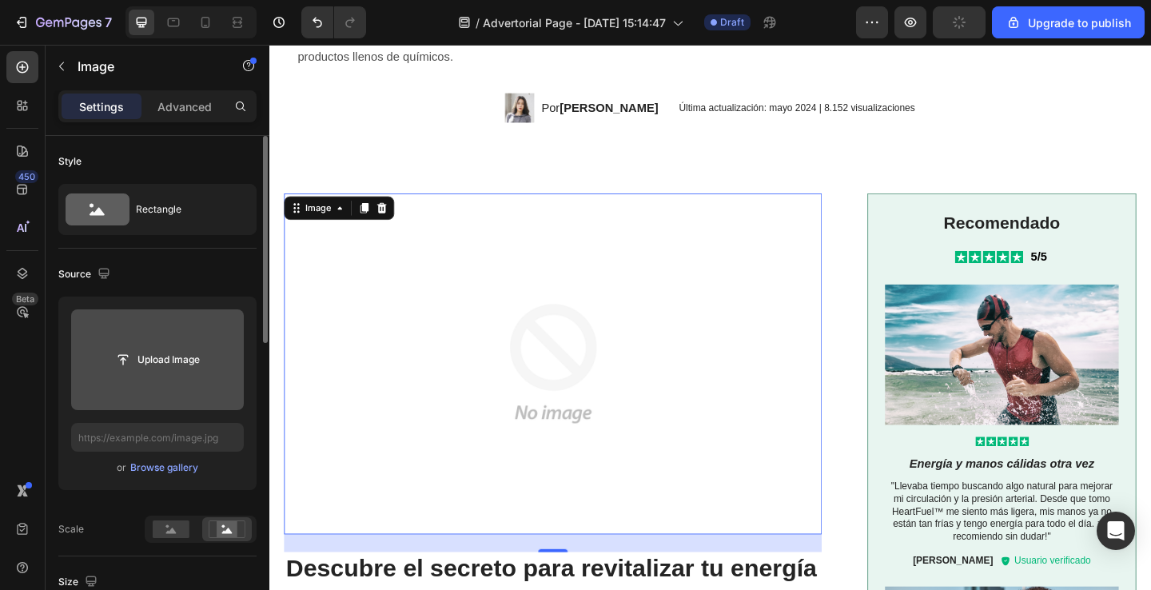
scroll to position [339, 0]
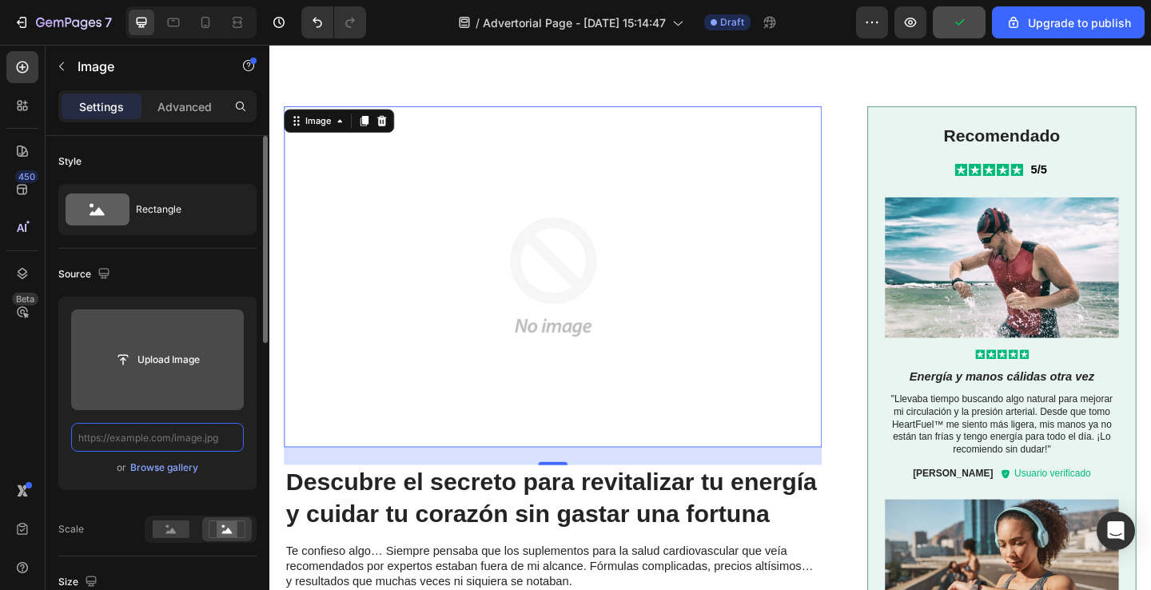
click at [189, 437] on input "text" at bounding box center [157, 437] width 173 height 29
paste input "[URL][DOMAIN_NAME]"
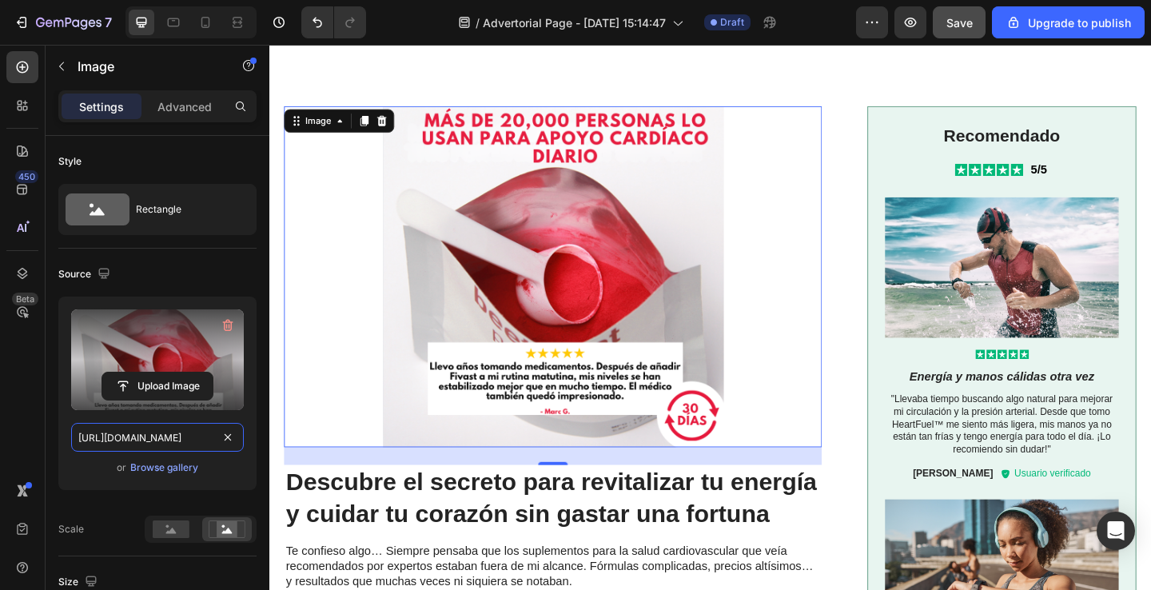
type input "[URL][DOMAIN_NAME]"
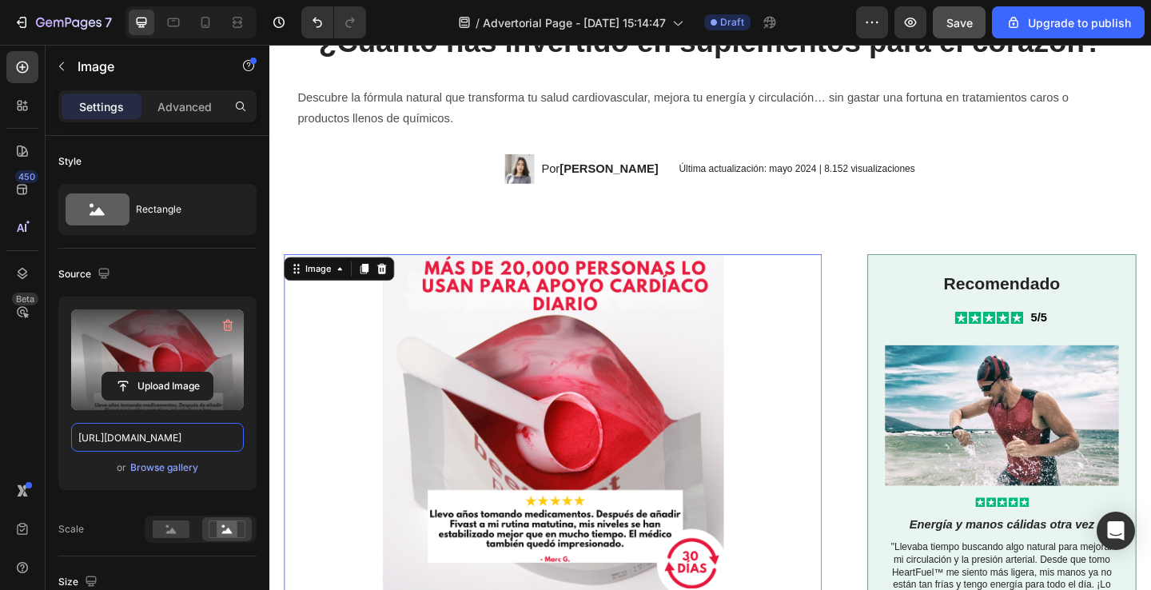
scroll to position [103, 0]
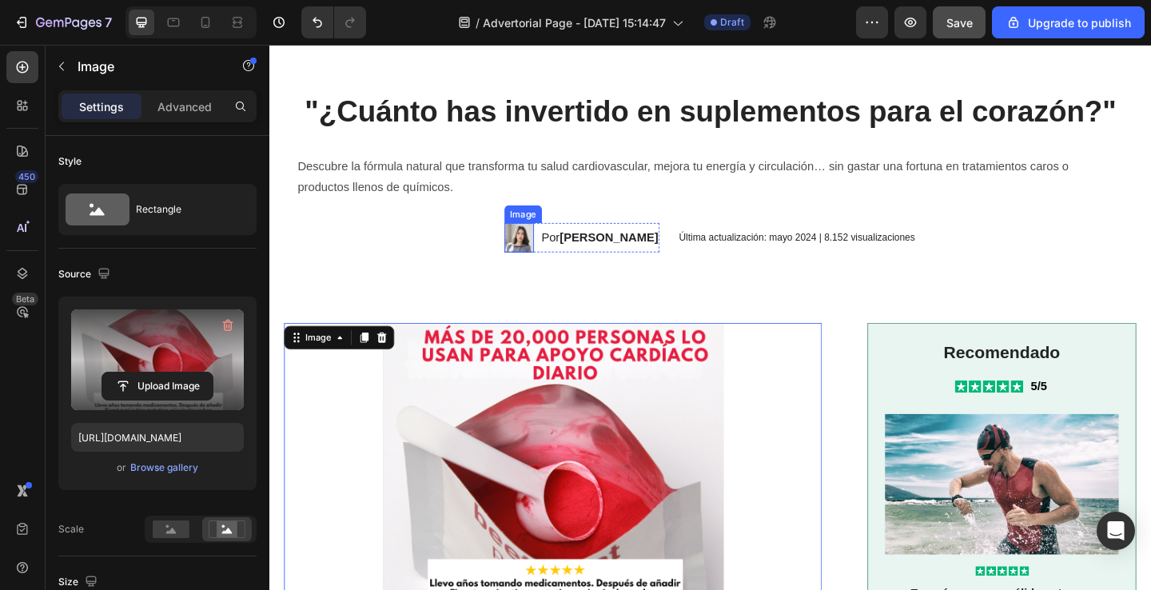
click at [543, 256] on img at bounding box center [541, 255] width 32 height 32
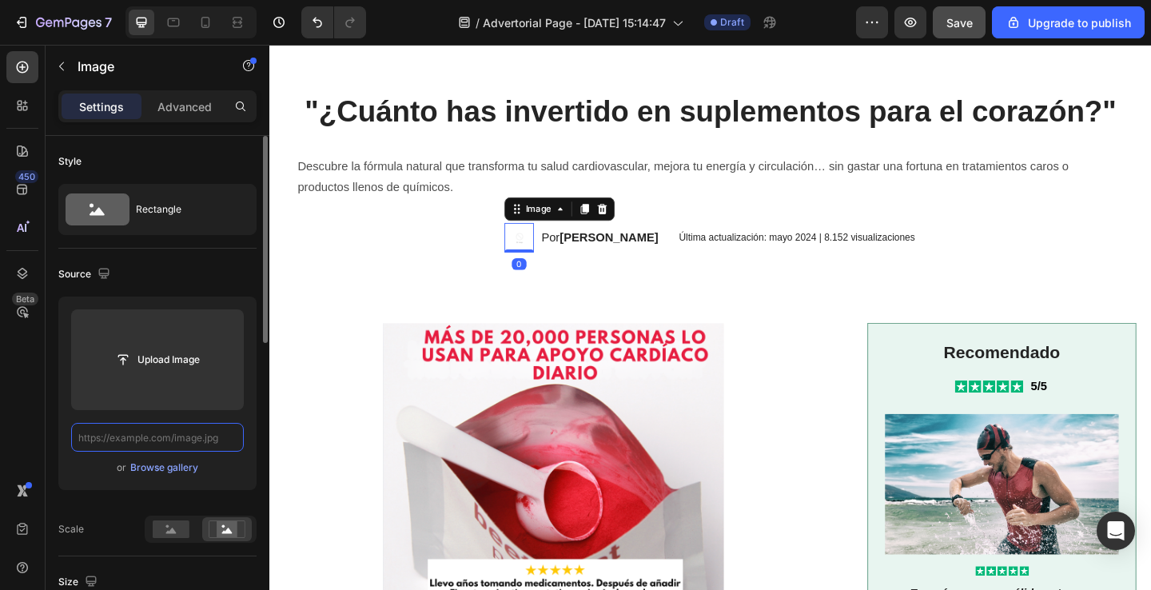
scroll to position [0, 0]
paste input "[URL][DOMAIN_NAME]"
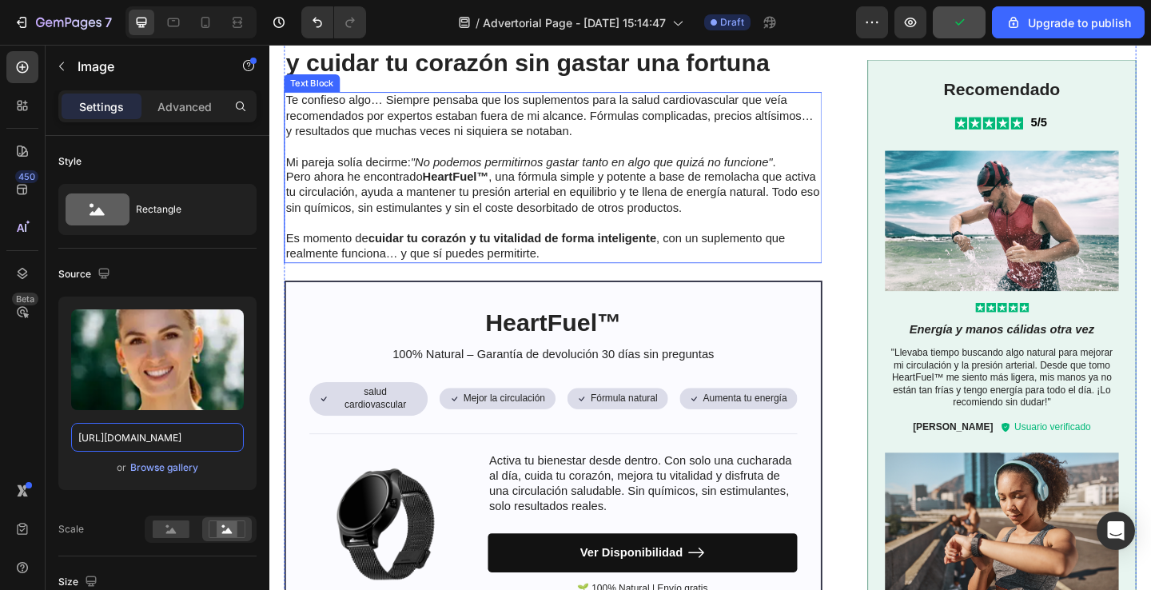
scroll to position [907, 0]
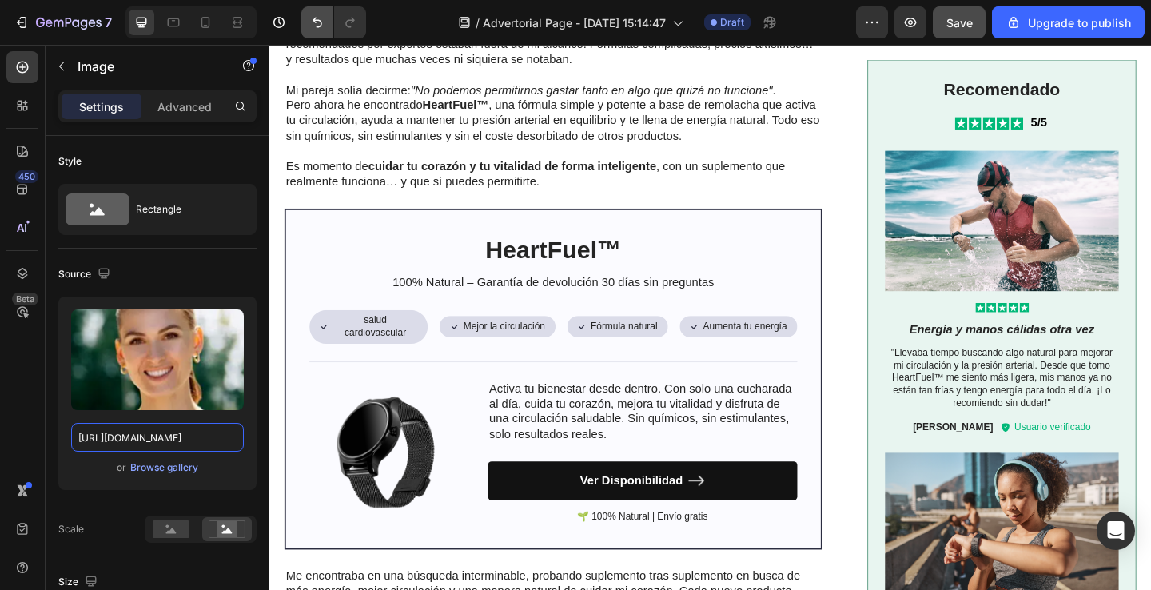
type input "[URL][DOMAIN_NAME]"
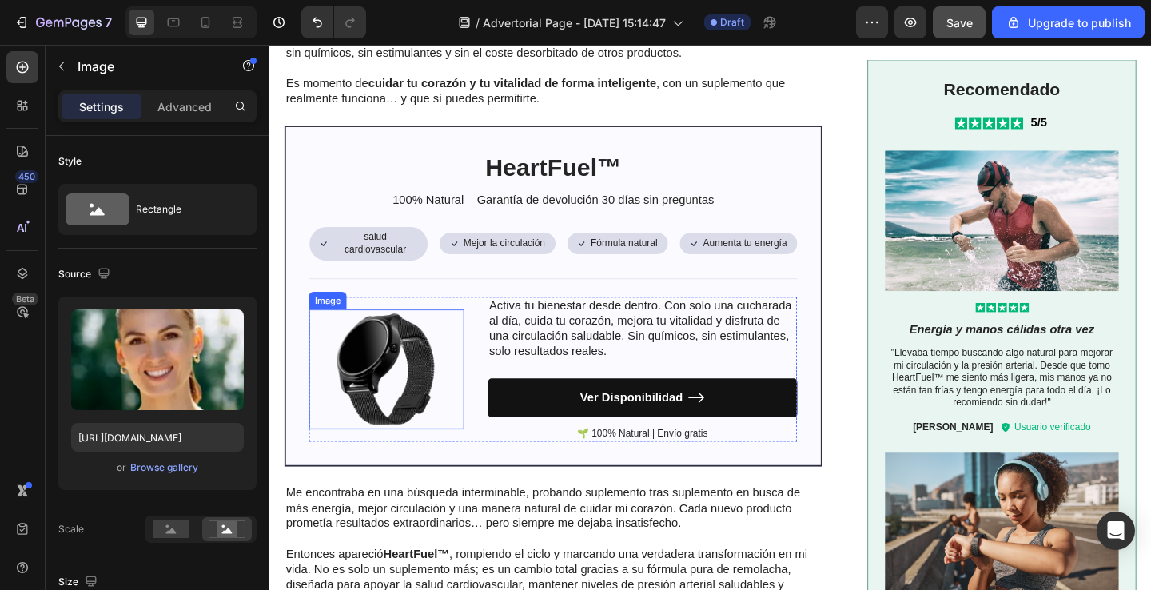
click at [400, 401] on img at bounding box center [396, 397] width 169 height 130
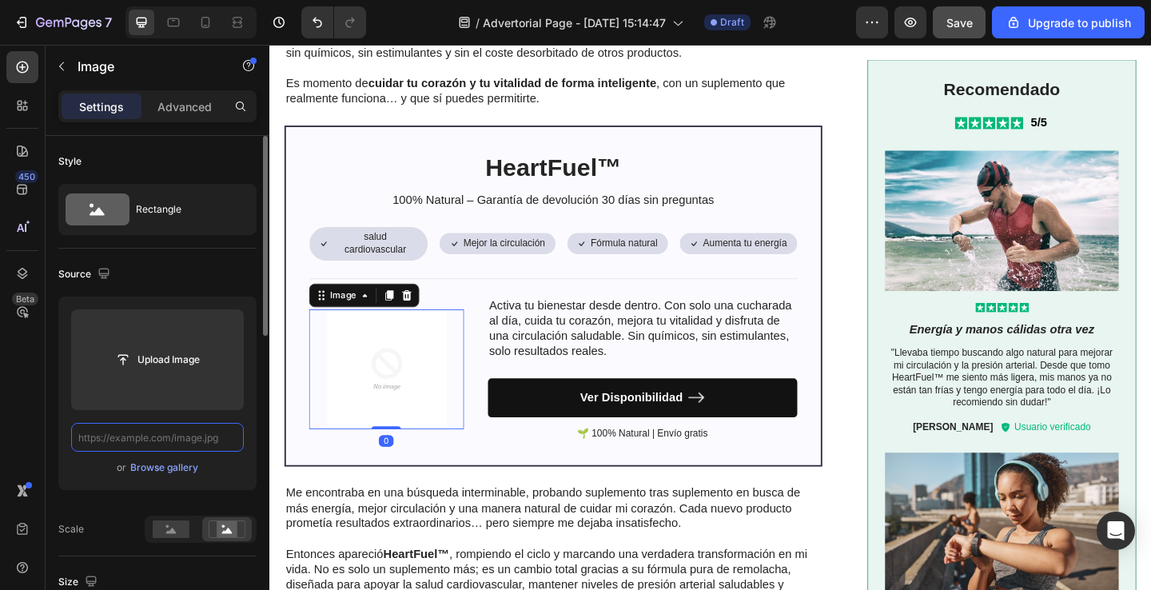
scroll to position [0, 0]
paste input "[URL][DOMAIN_NAME]"
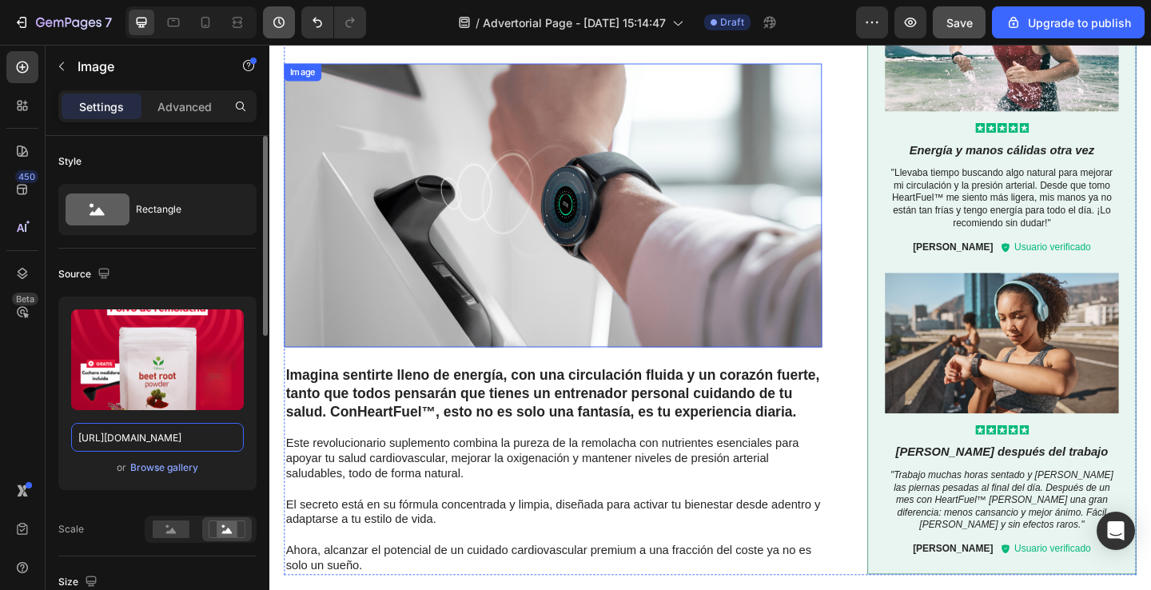
scroll to position [1813, 0]
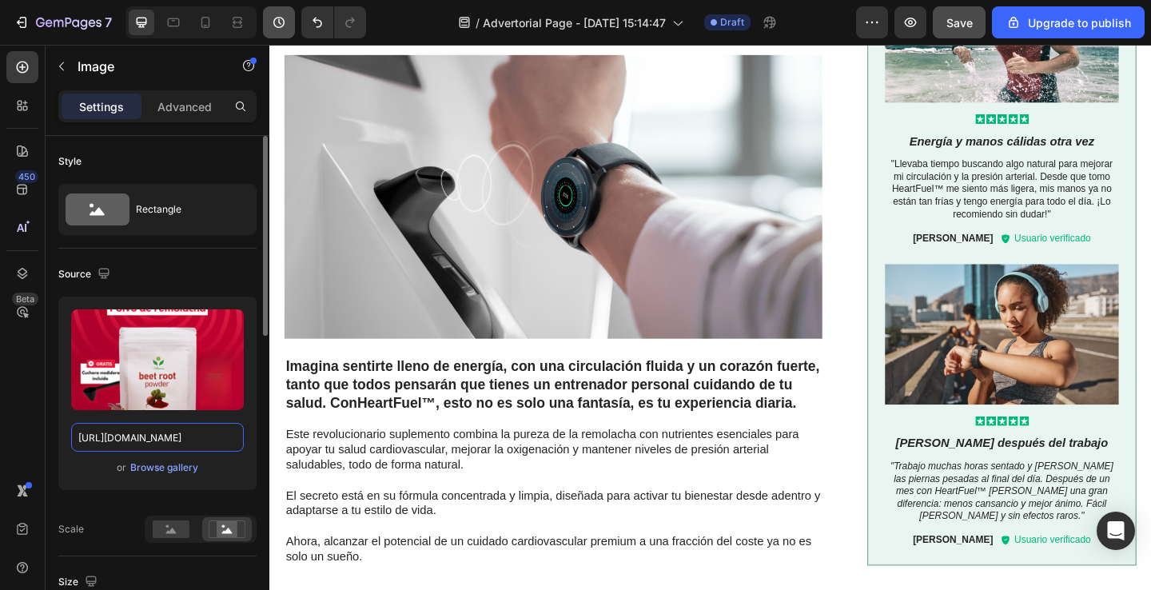
type input "[URL][DOMAIN_NAME]"
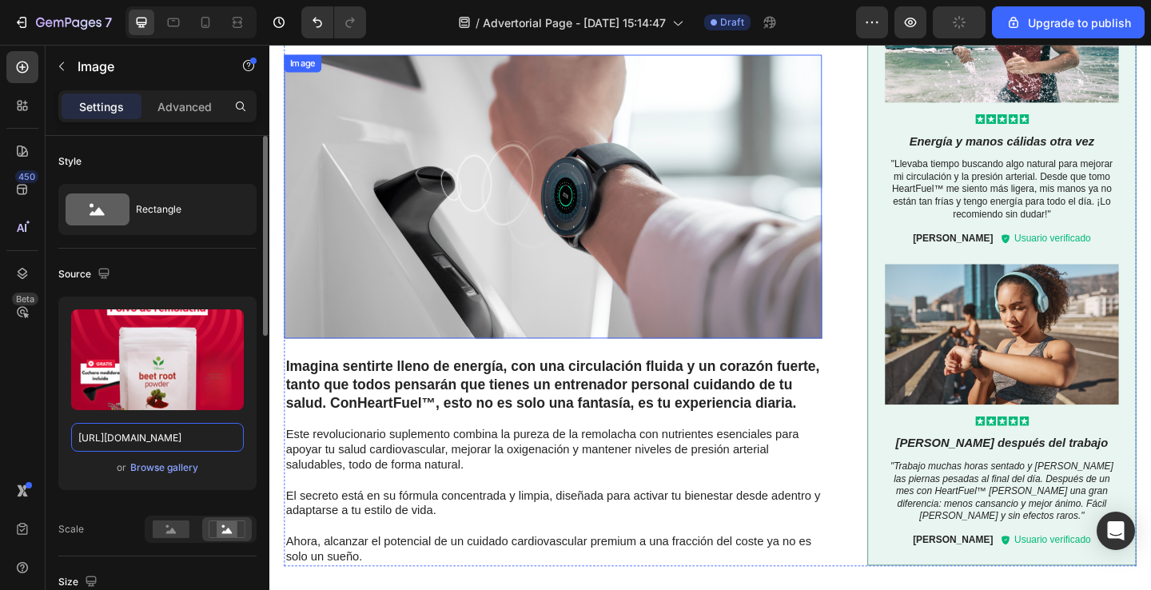
scroll to position [0, 0]
click at [627, 293] on img at bounding box center [577, 210] width 585 height 308
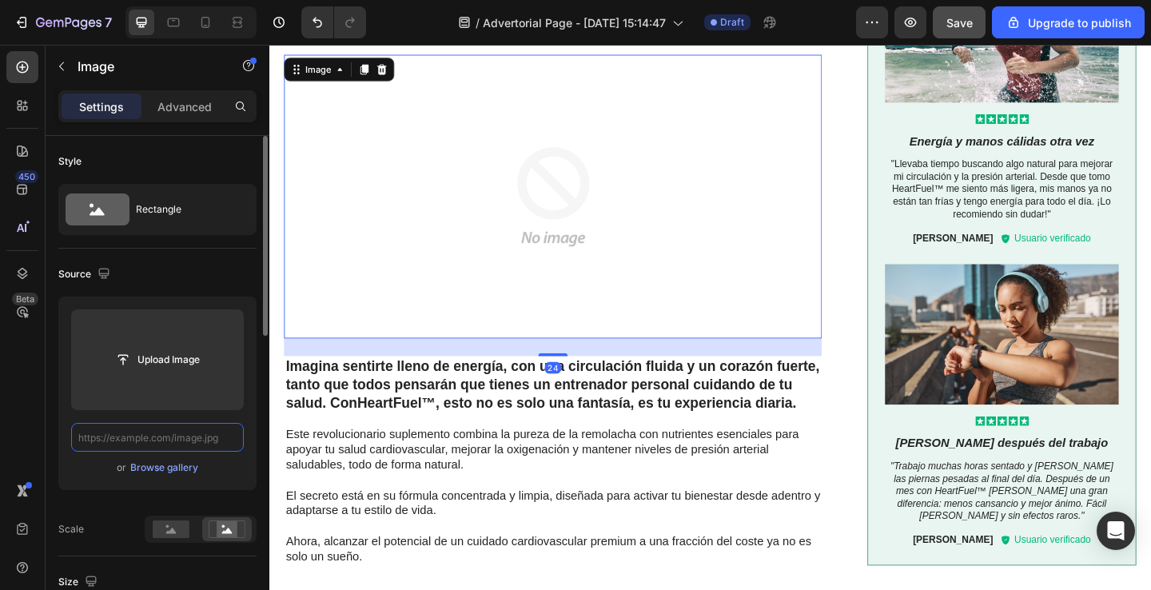
paste input "[URL][DOMAIN_NAME]"
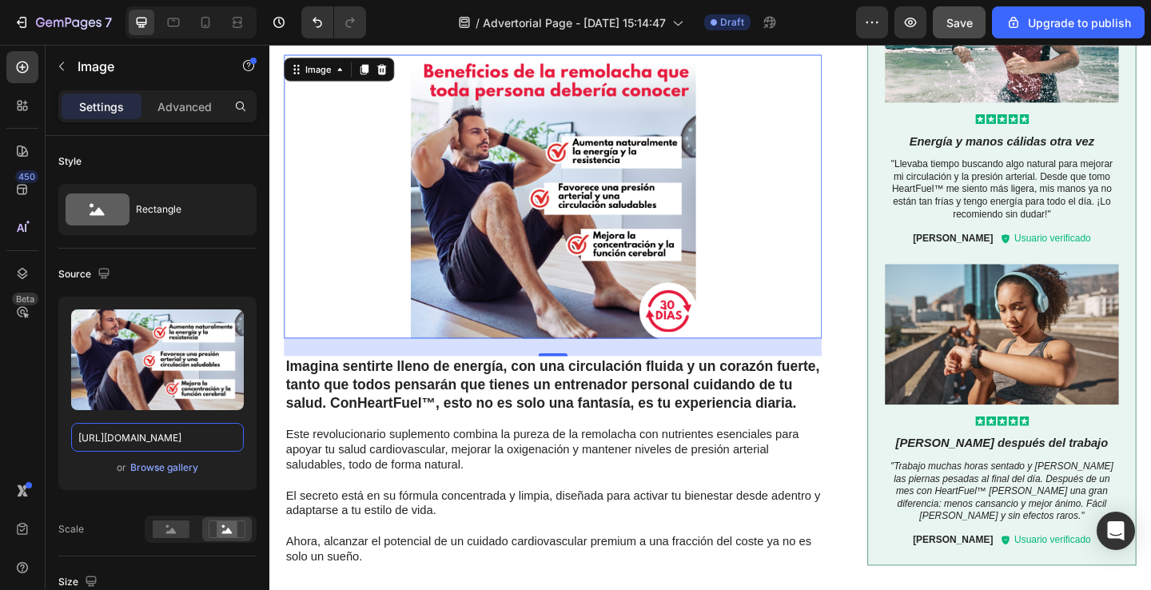
type input "[URL][DOMAIN_NAME]"
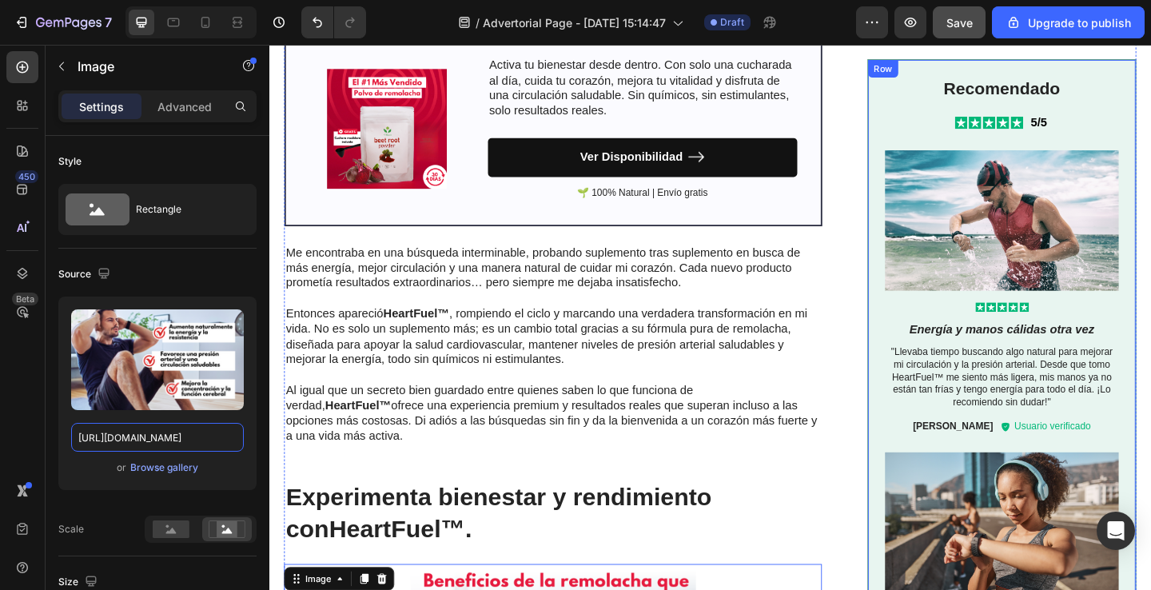
scroll to position [1304, 0]
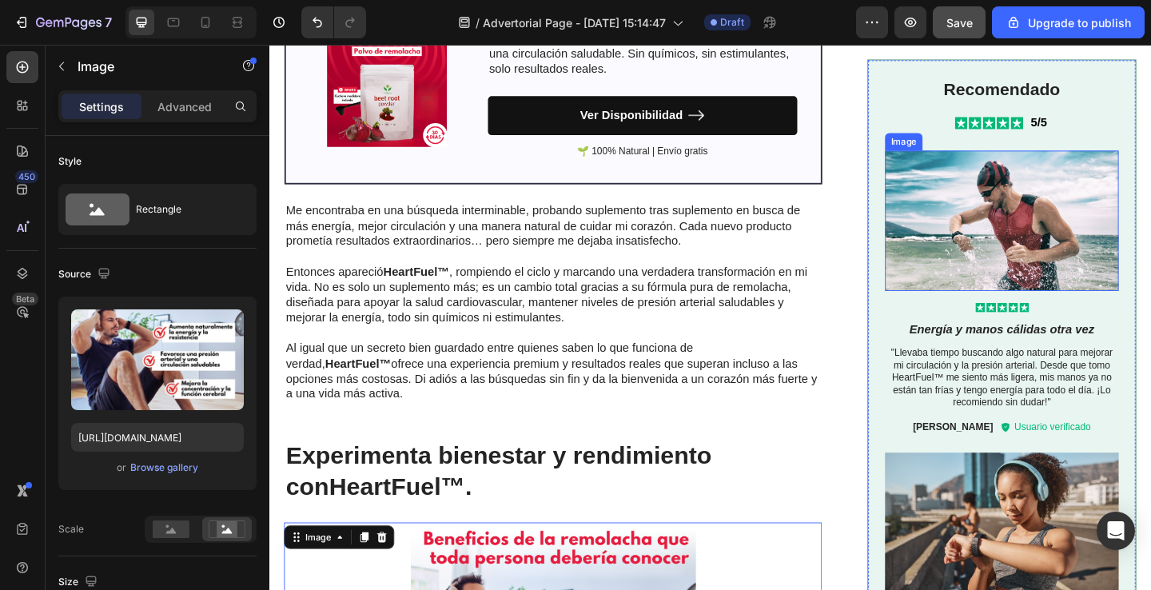
drag, startPoint x: 1008, startPoint y: 221, endPoint x: 296, endPoint y: 448, distance: 747.4
click at [1008, 221] on img at bounding box center [1066, 236] width 254 height 153
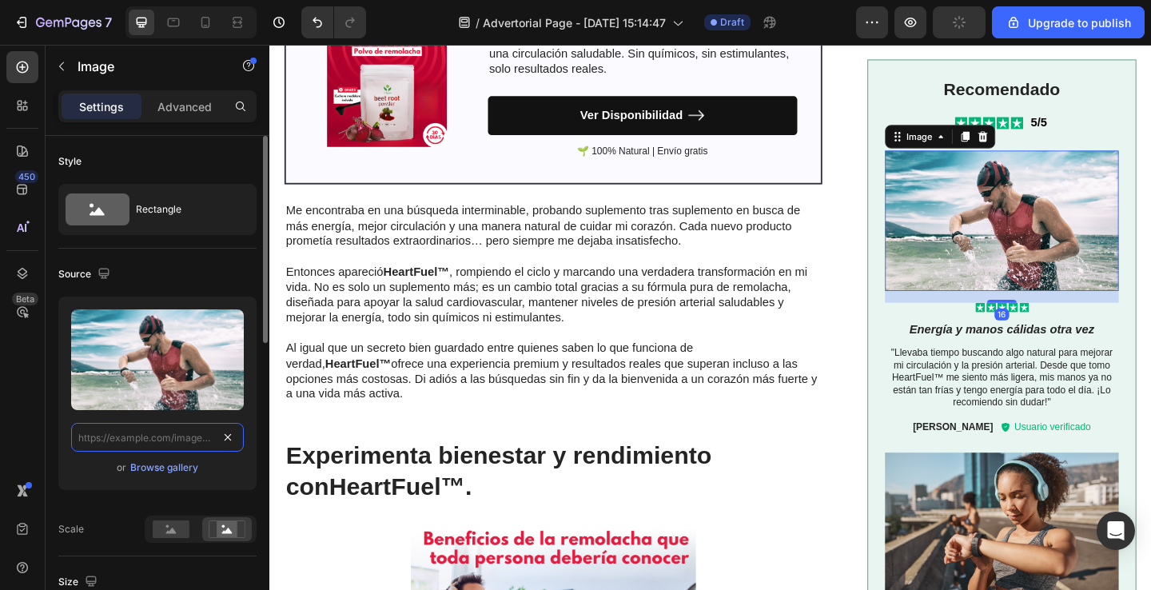
scroll to position [0, 0]
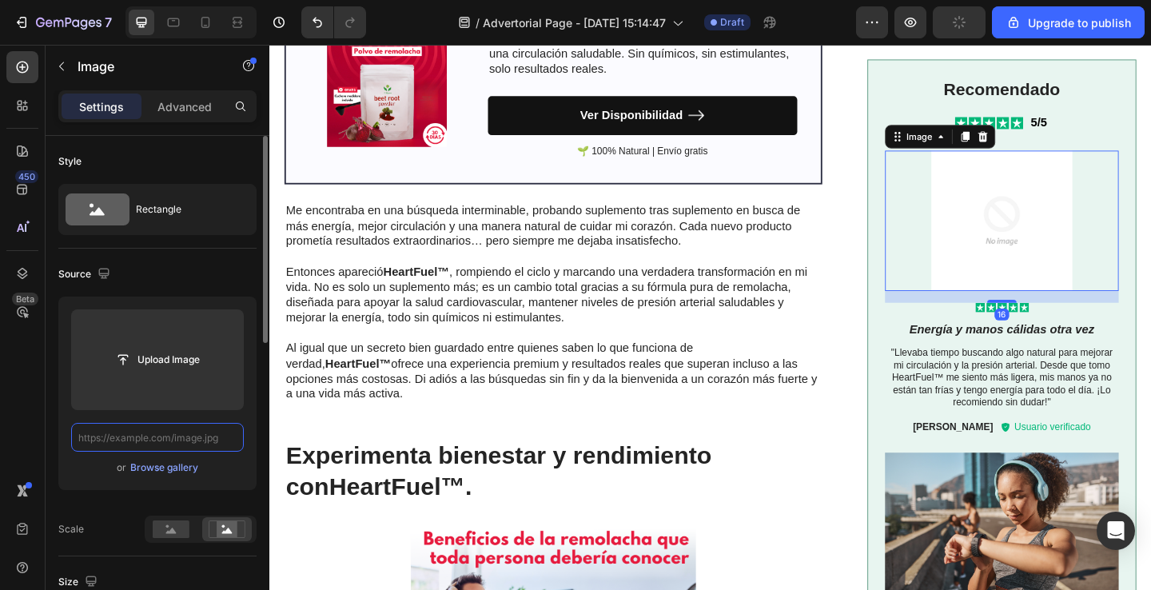
paste input "[URL][DOMAIN_NAME]"
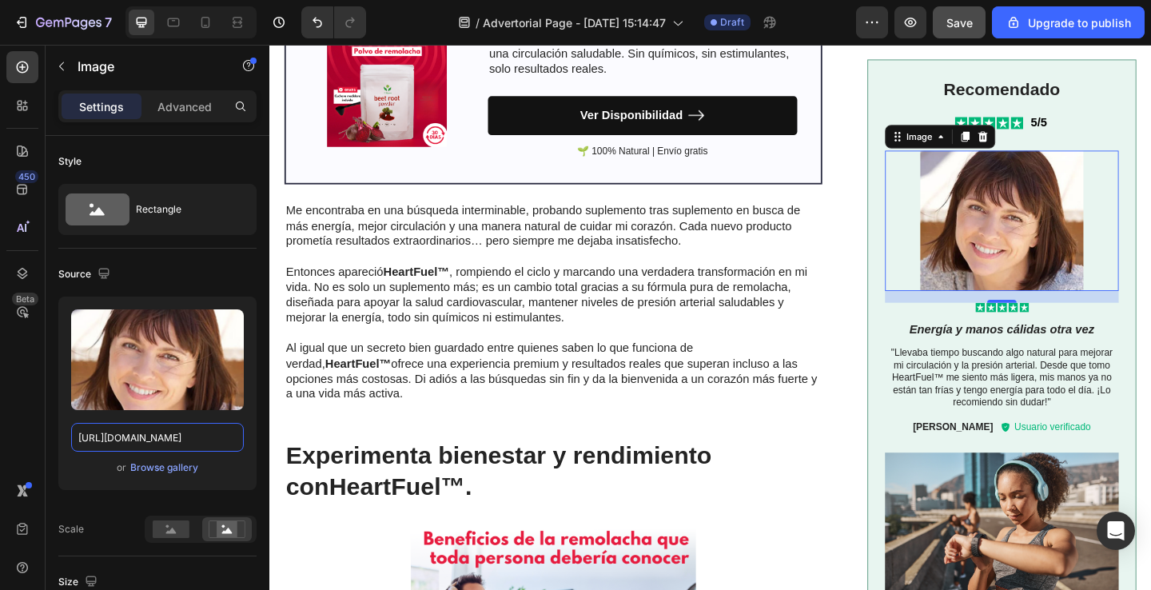
type input "[URL][DOMAIN_NAME]"
drag, startPoint x: 1021, startPoint y: 541, endPoint x: 532, endPoint y: 443, distance: 498.9
click at [1021, 541] on img at bounding box center [1066, 564] width 254 height 153
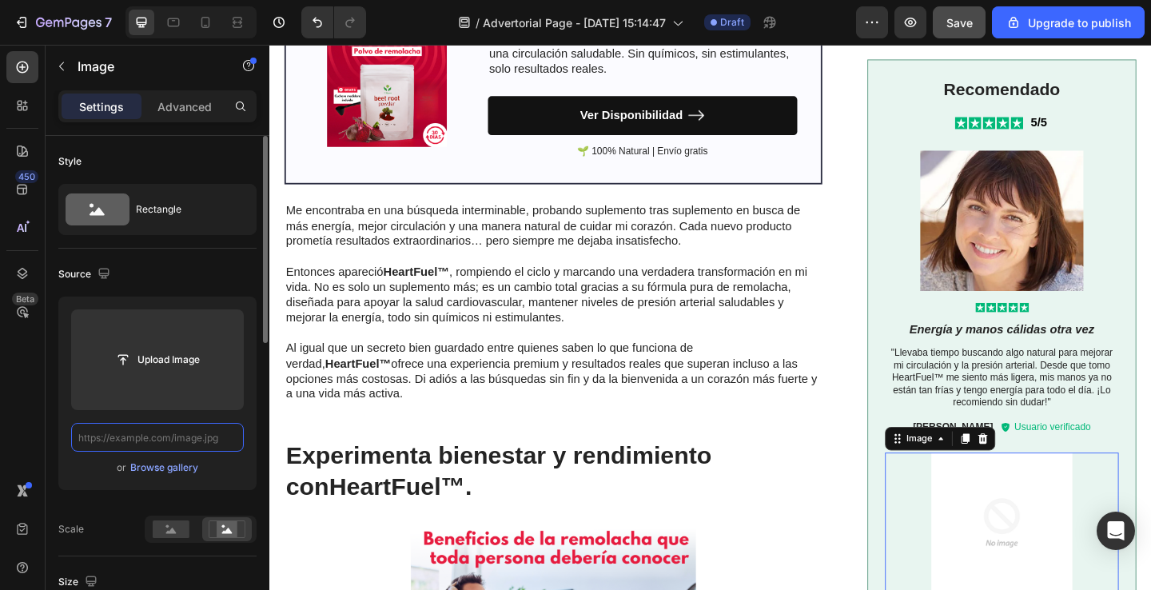
paste input "[URL][DOMAIN_NAME]"
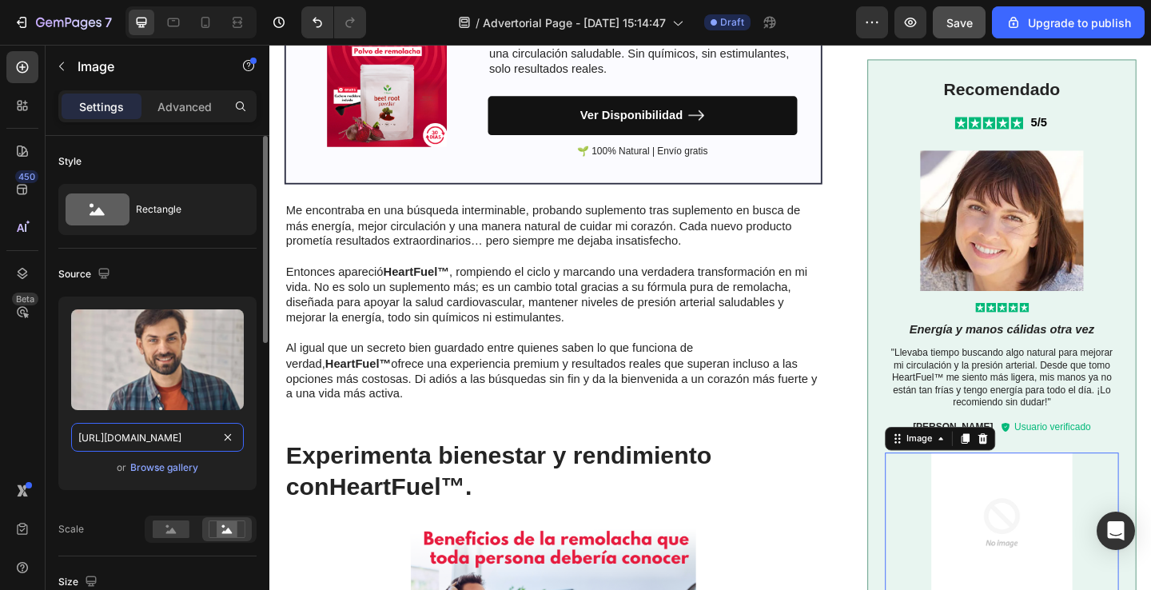
scroll to position [0, 483]
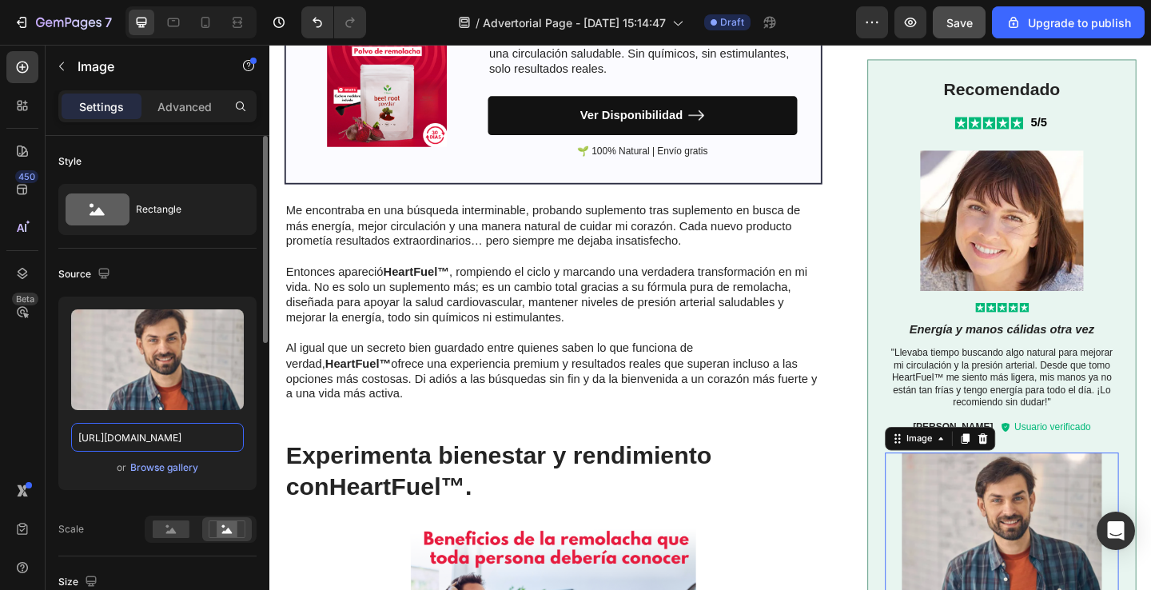
type input "[URL][DOMAIN_NAME]"
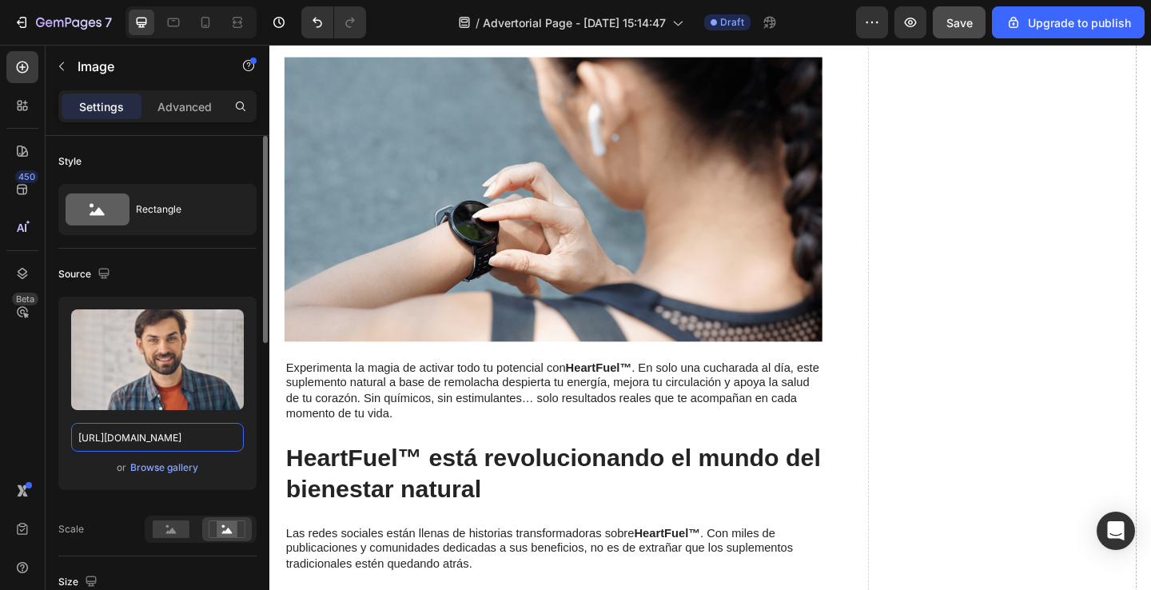
scroll to position [2472, 0]
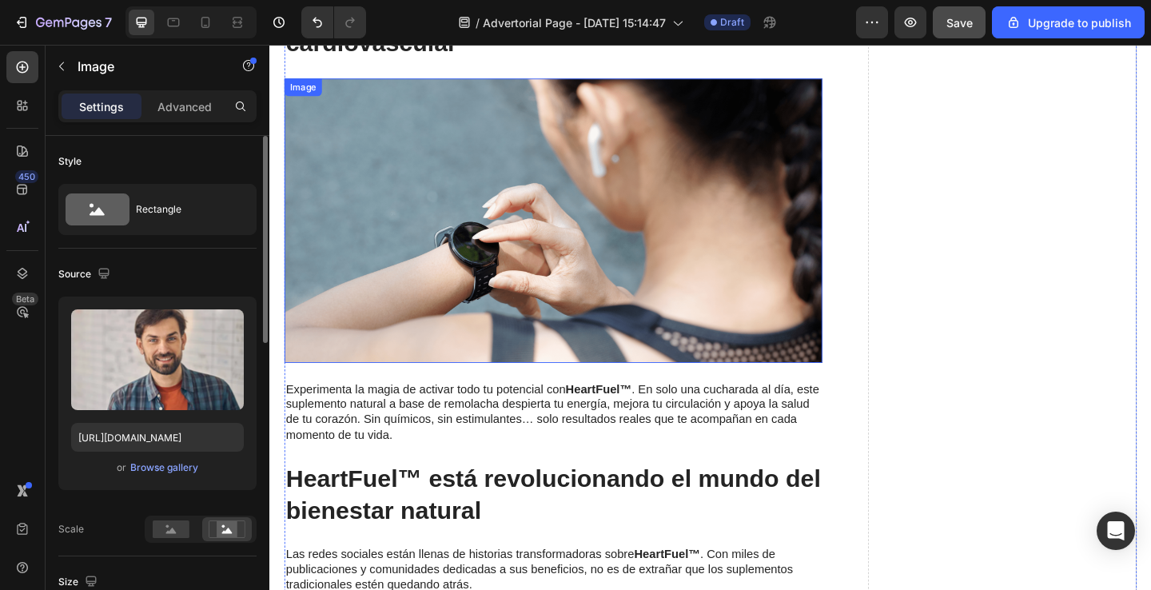
click at [524, 309] on img at bounding box center [577, 236] width 585 height 308
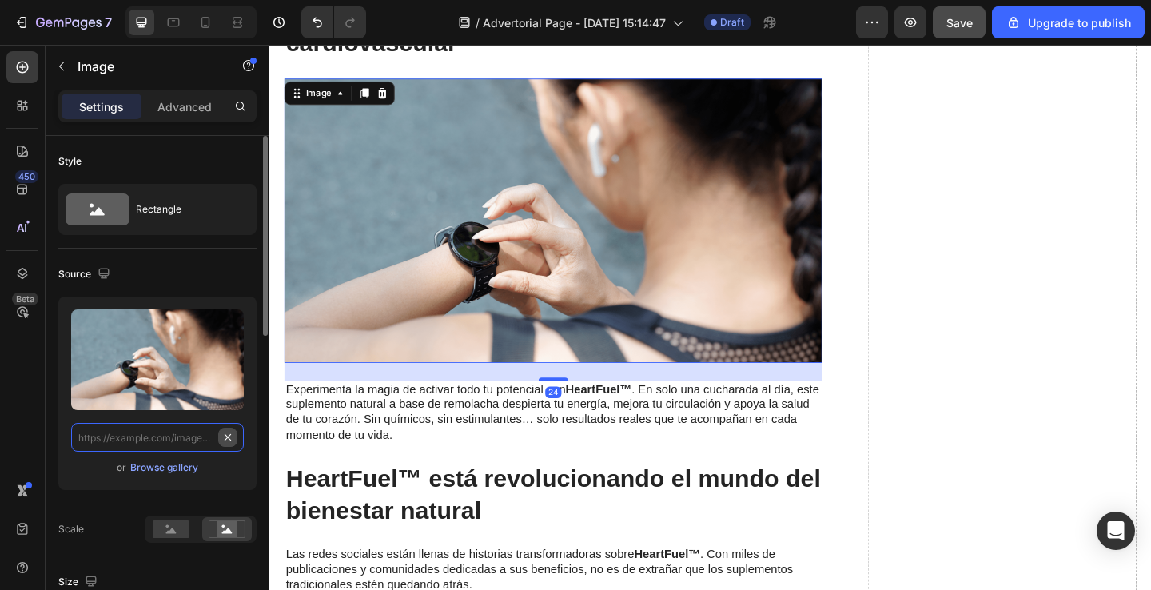
scroll to position [0, 0]
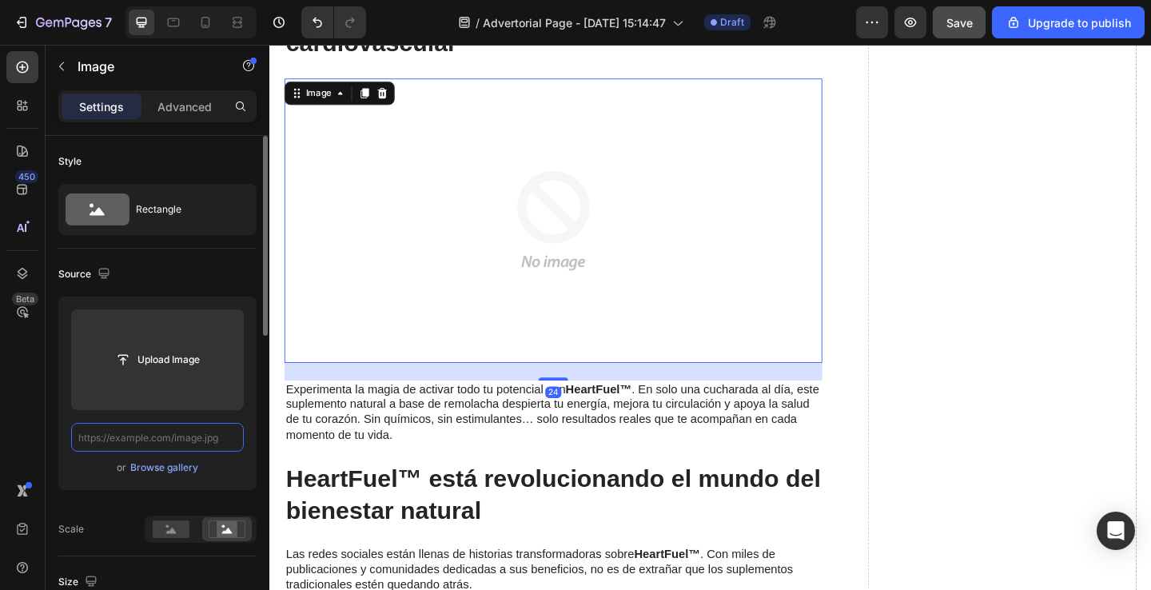
paste input "[URL][DOMAIN_NAME]"
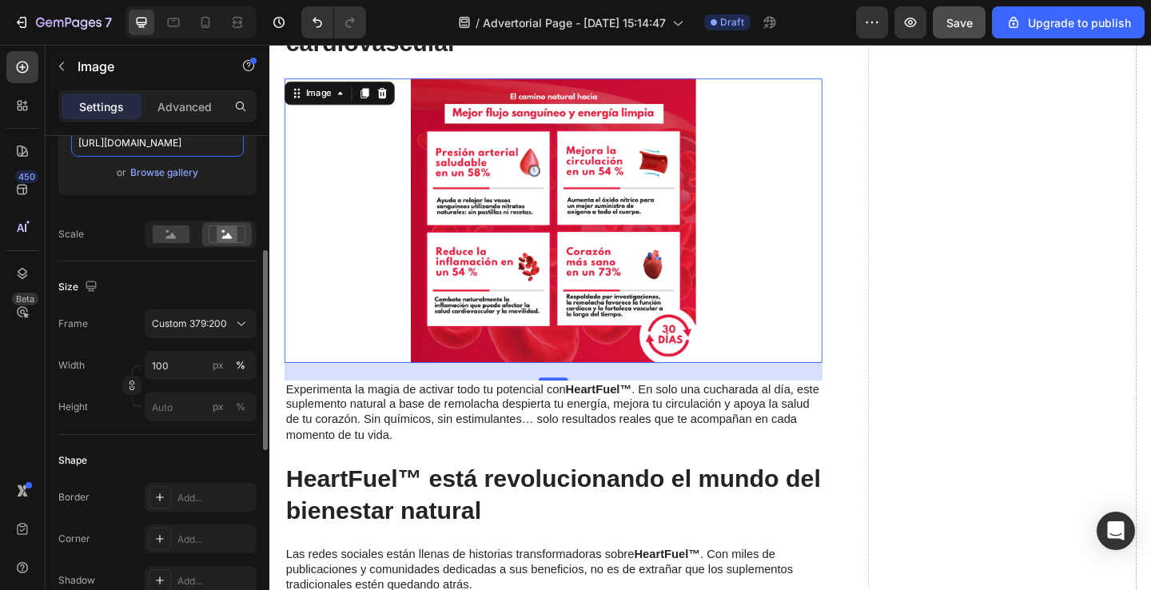
scroll to position [296, 0]
type input "[URL][DOMAIN_NAME]"
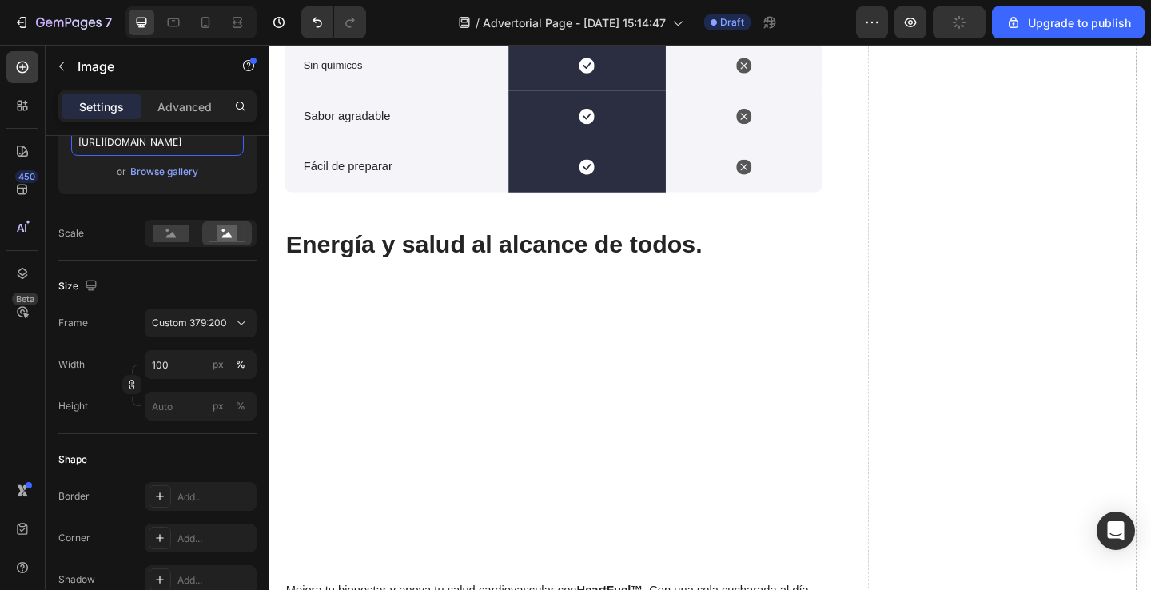
scroll to position [3537, 0]
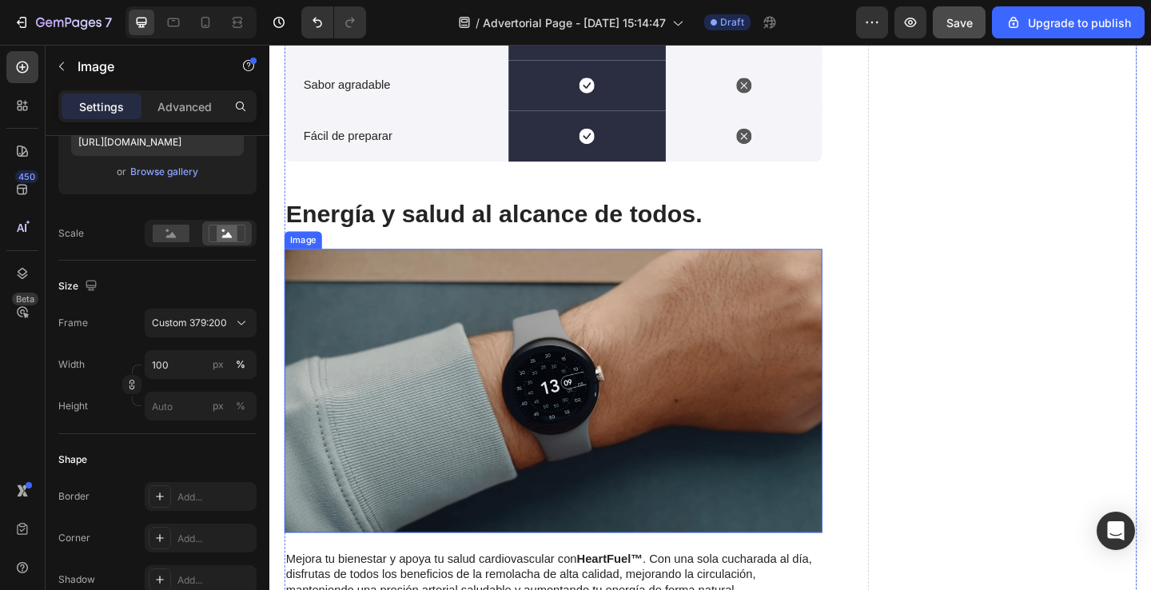
click at [707, 448] on img at bounding box center [577, 421] width 585 height 308
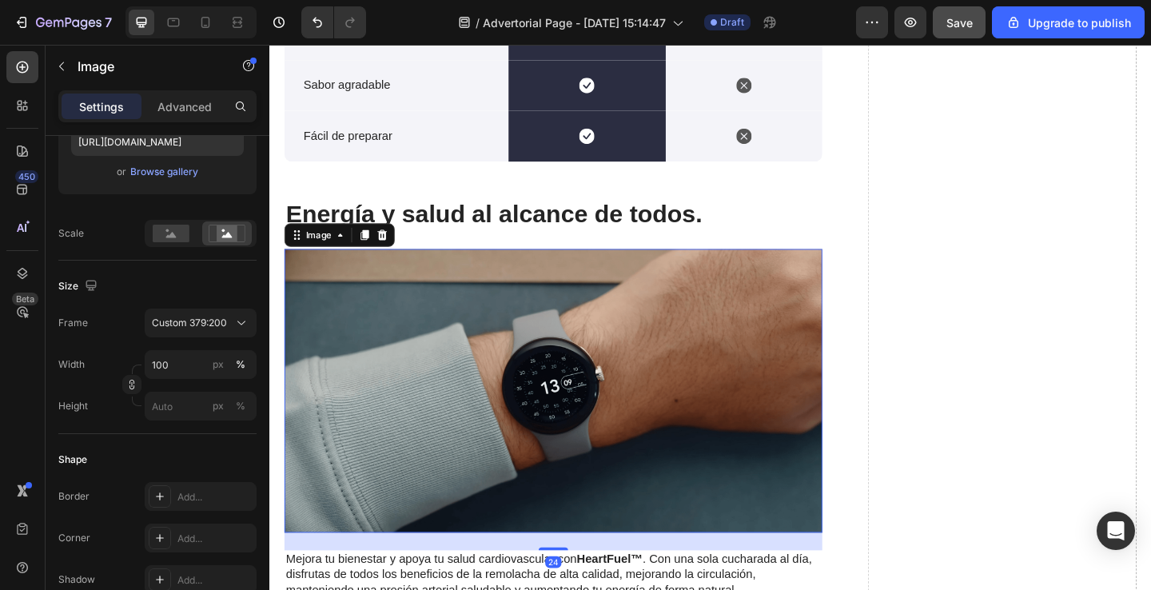
click at [361, 377] on img at bounding box center [577, 421] width 585 height 308
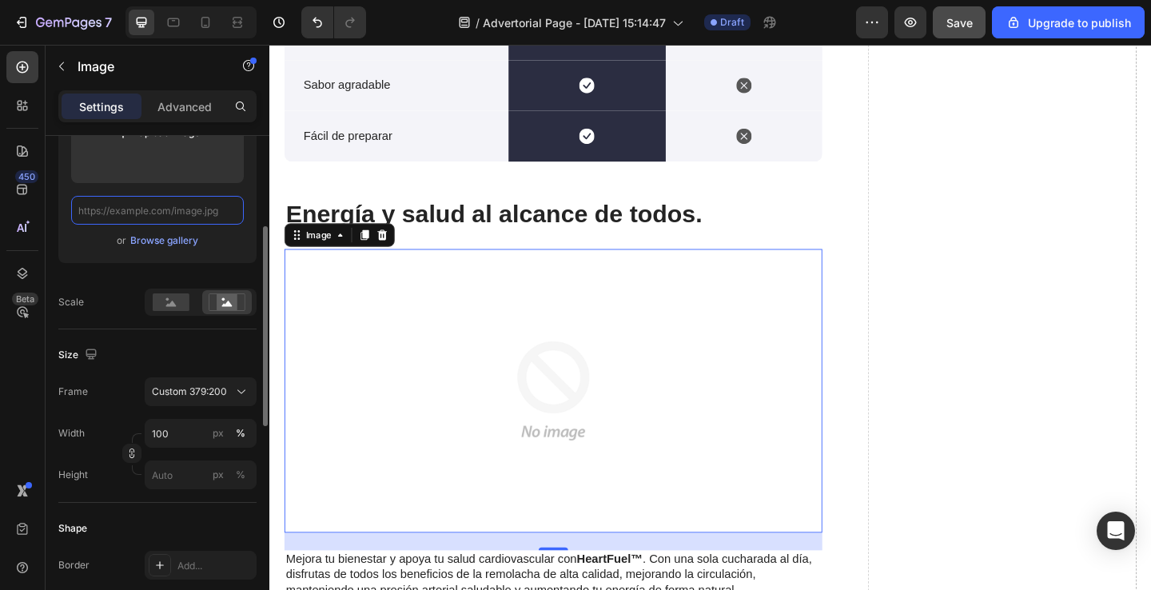
scroll to position [0, 0]
paste input "[URL][DOMAIN_NAME]"
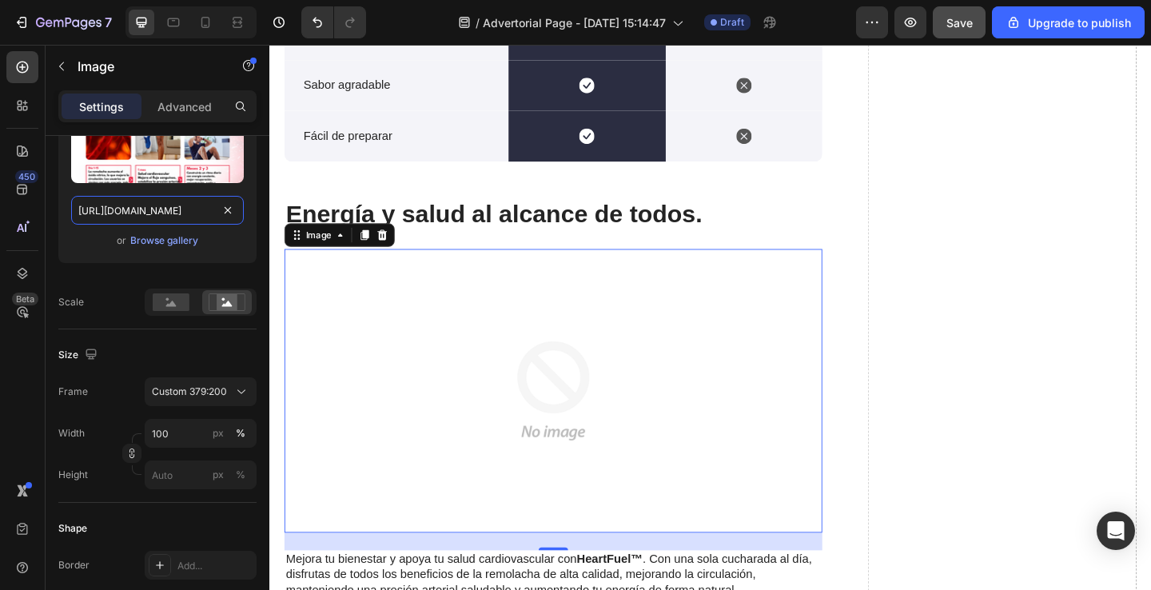
scroll to position [0, 488]
type input "[URL][DOMAIN_NAME]"
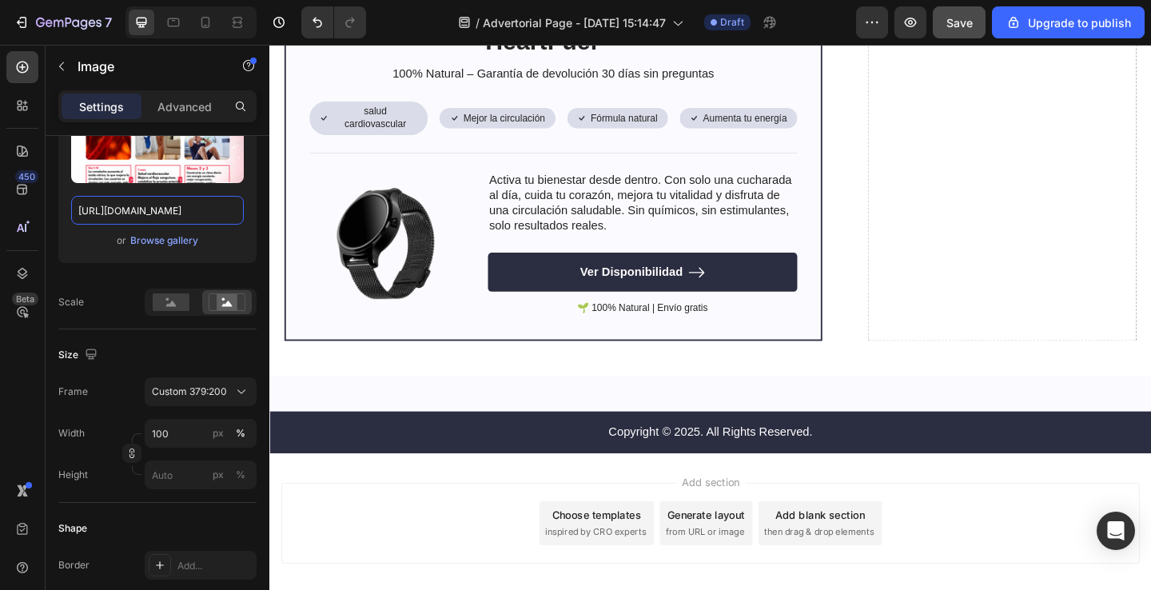
scroll to position [4308, 0]
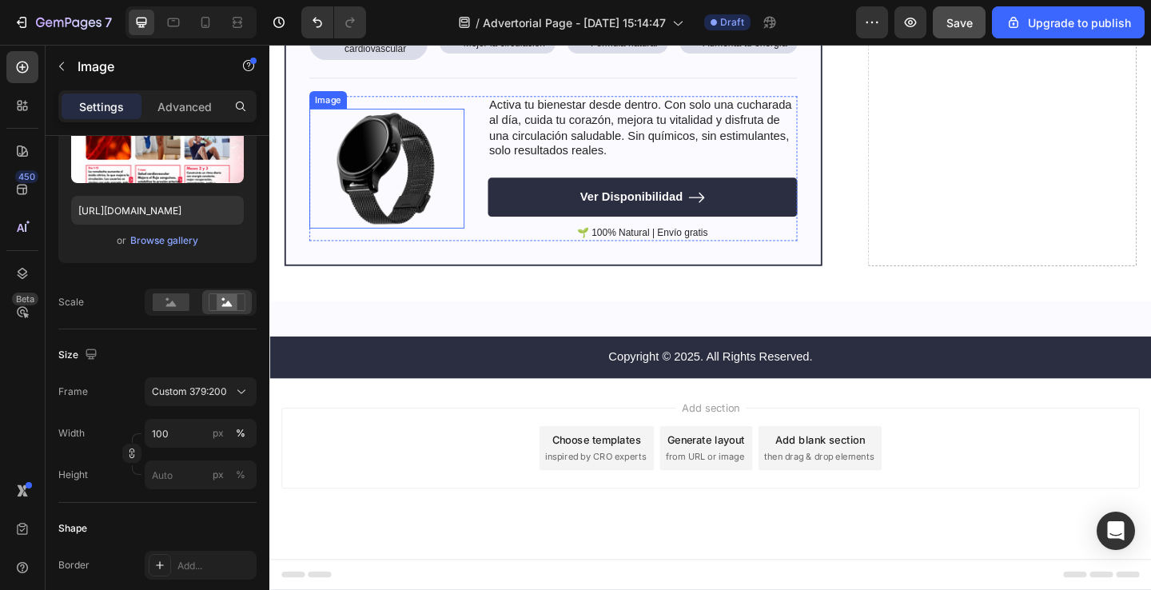
click at [412, 171] on img at bounding box center [396, 179] width 169 height 130
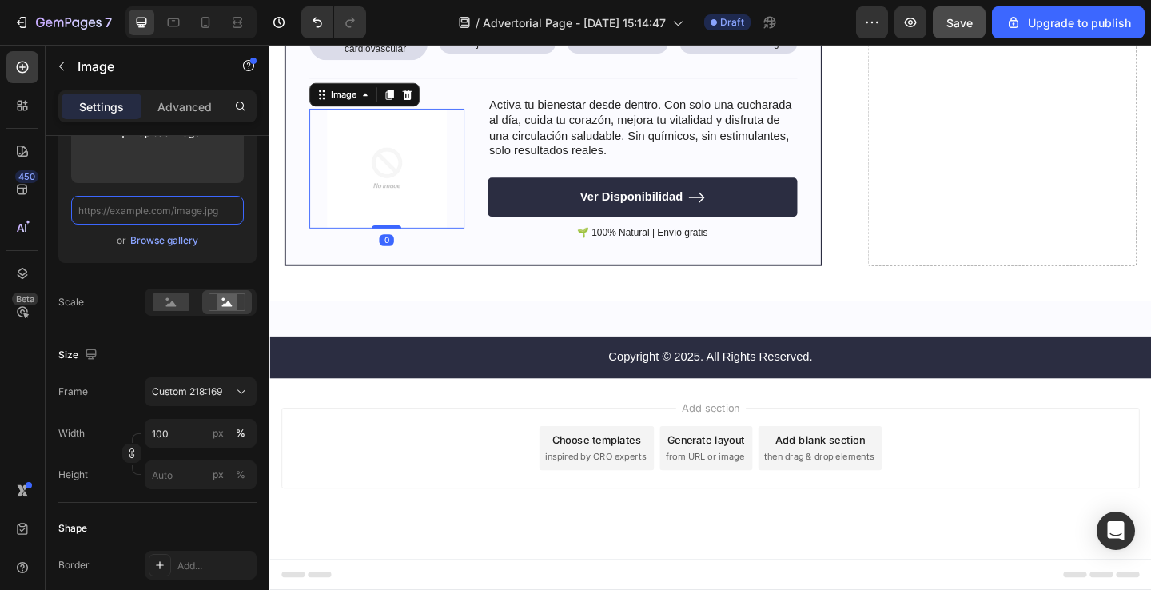
scroll to position [0, 0]
paste input "[URL][DOMAIN_NAME]"
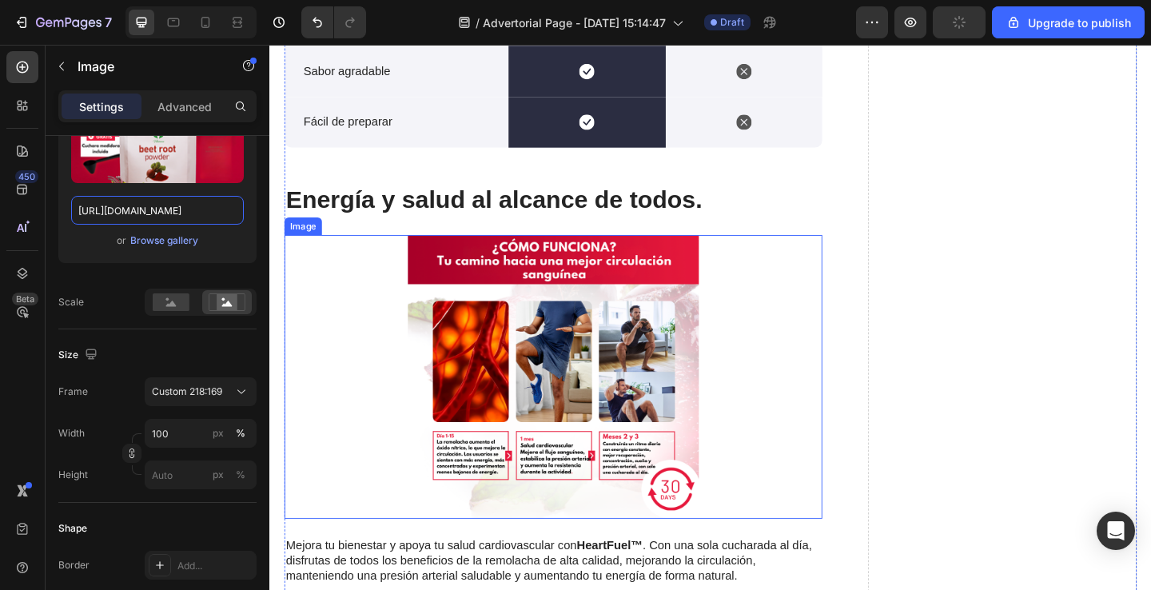
scroll to position [3537, 0]
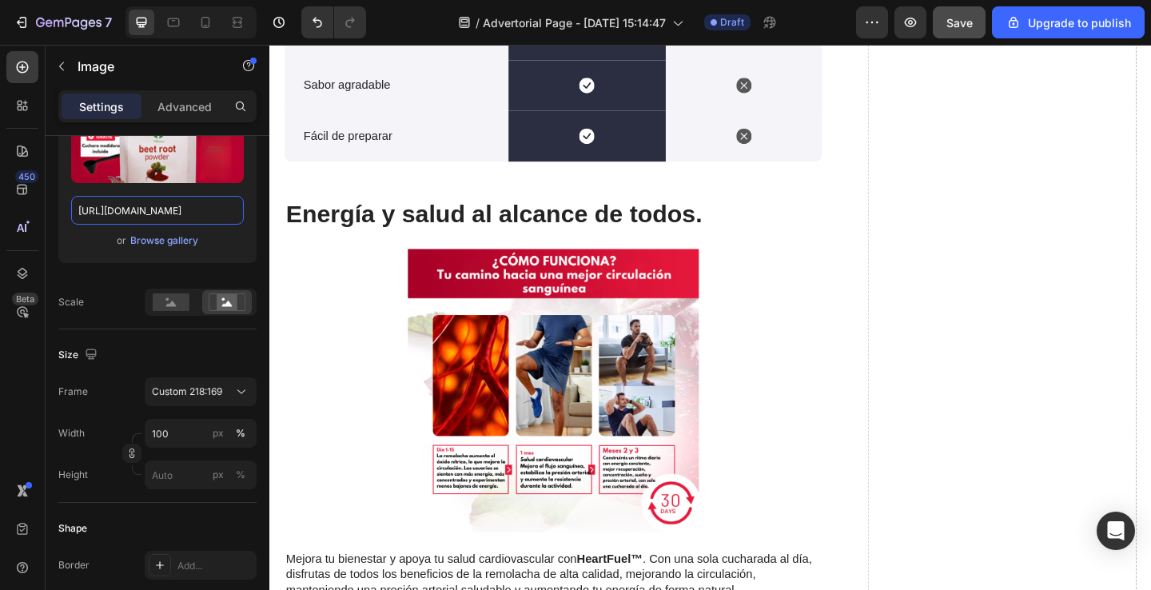
type input "[URL][DOMAIN_NAME]"
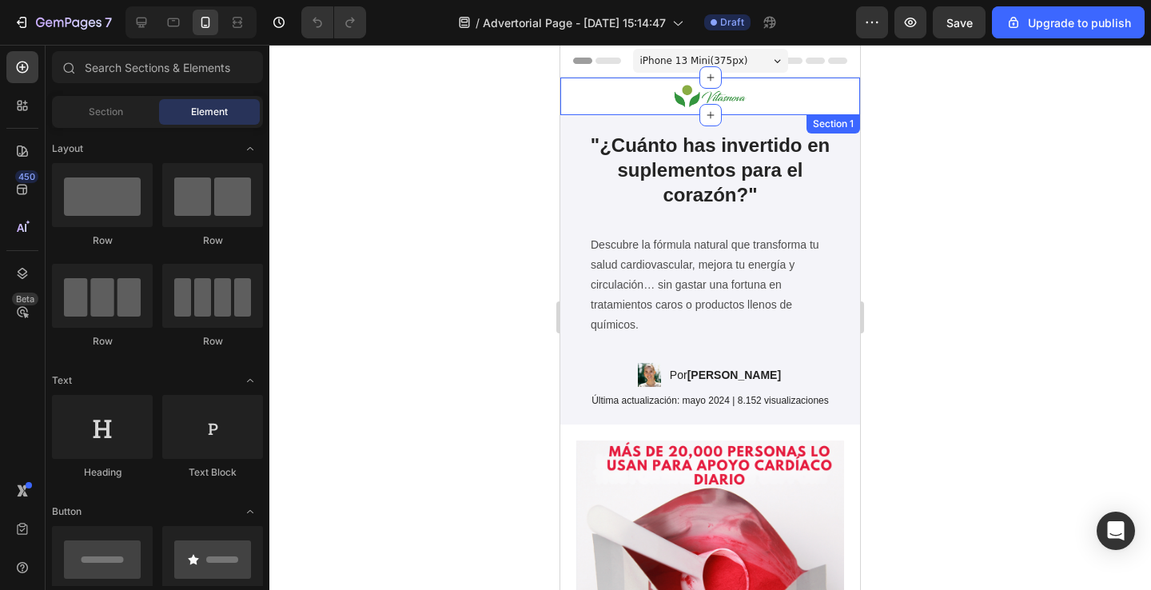
click at [696, 93] on img at bounding box center [711, 96] width 80 height 25
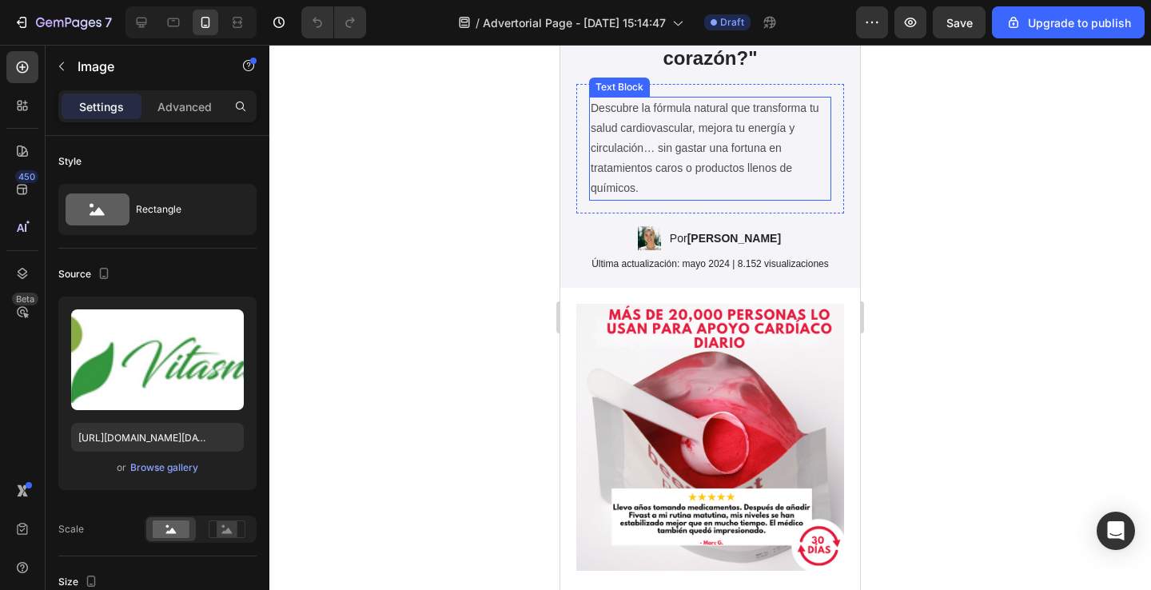
scroll to position [171, 0]
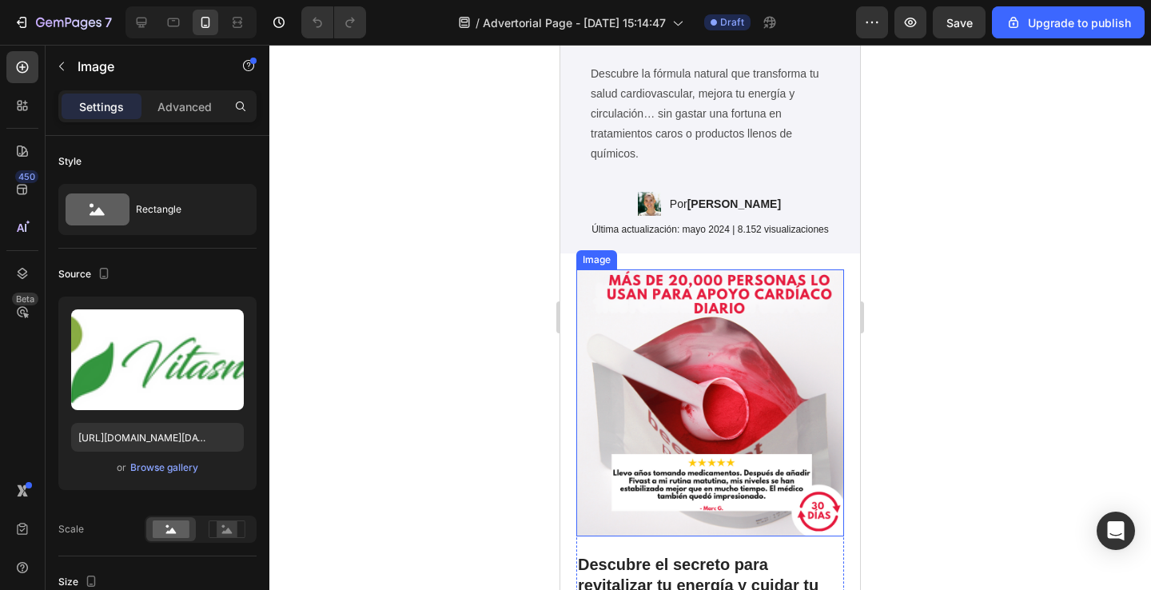
click at [652, 360] on img at bounding box center [710, 402] width 268 height 267
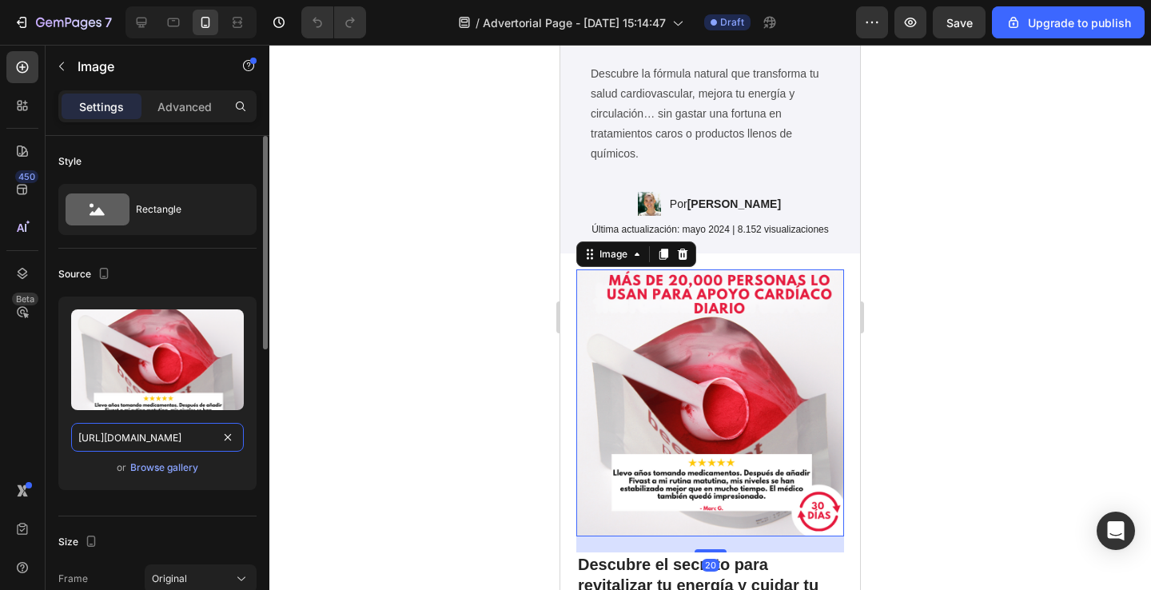
click at [167, 444] on input "[URL][DOMAIN_NAME]" at bounding box center [157, 437] width 173 height 29
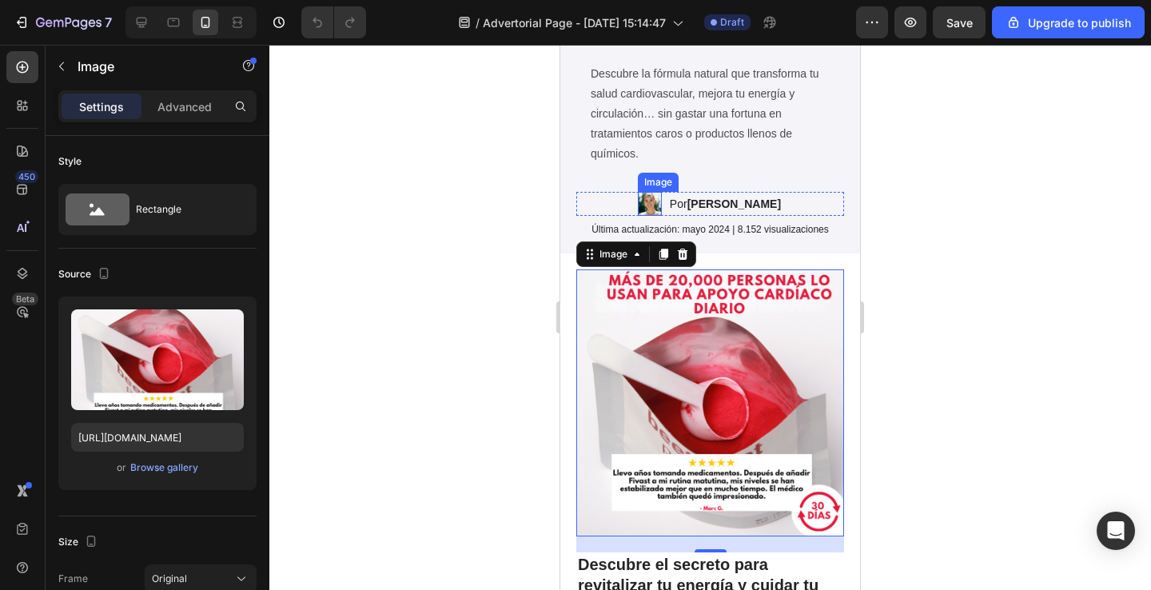
click at [650, 208] on img at bounding box center [650, 204] width 24 height 24
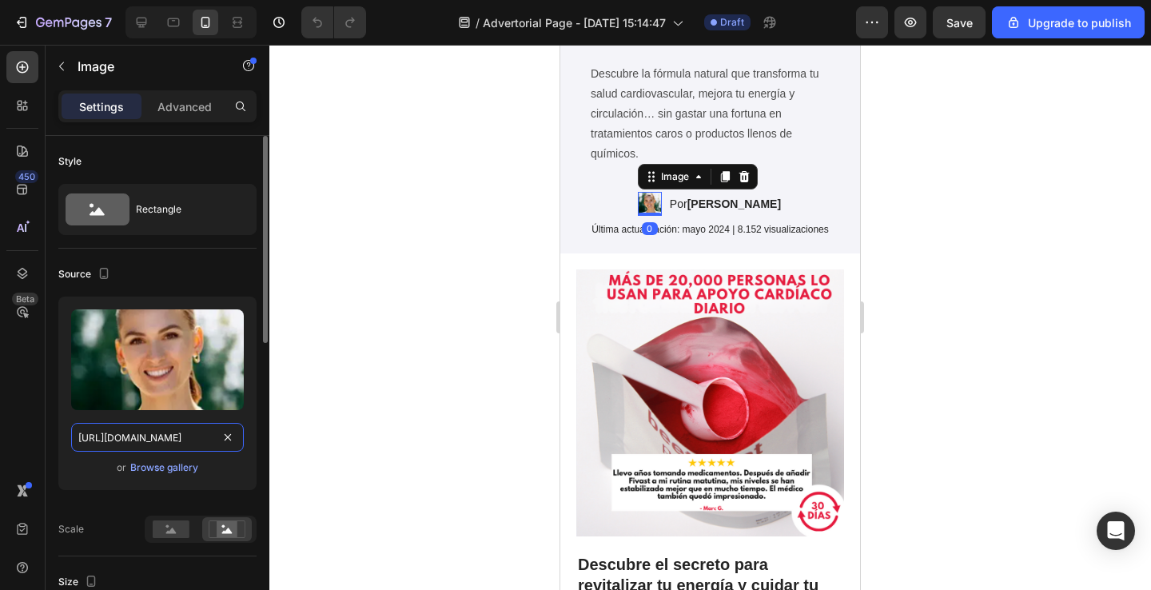
click at [198, 432] on input "[URL][DOMAIN_NAME]" at bounding box center [157, 437] width 173 height 29
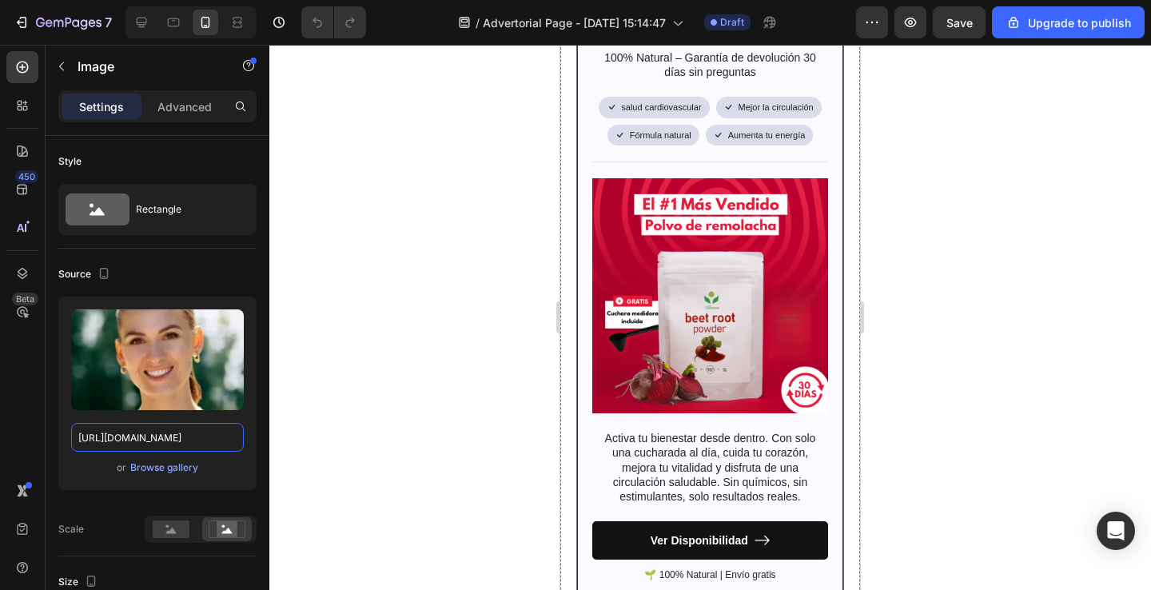
scroll to position [1140, 0]
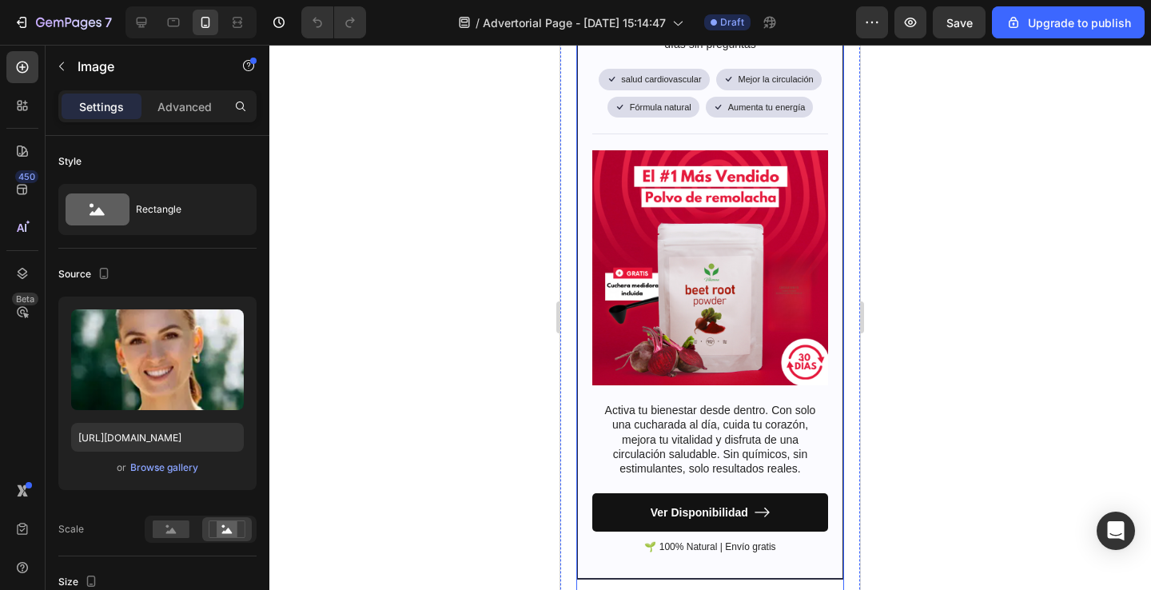
click at [647, 296] on img at bounding box center [710, 267] width 236 height 235
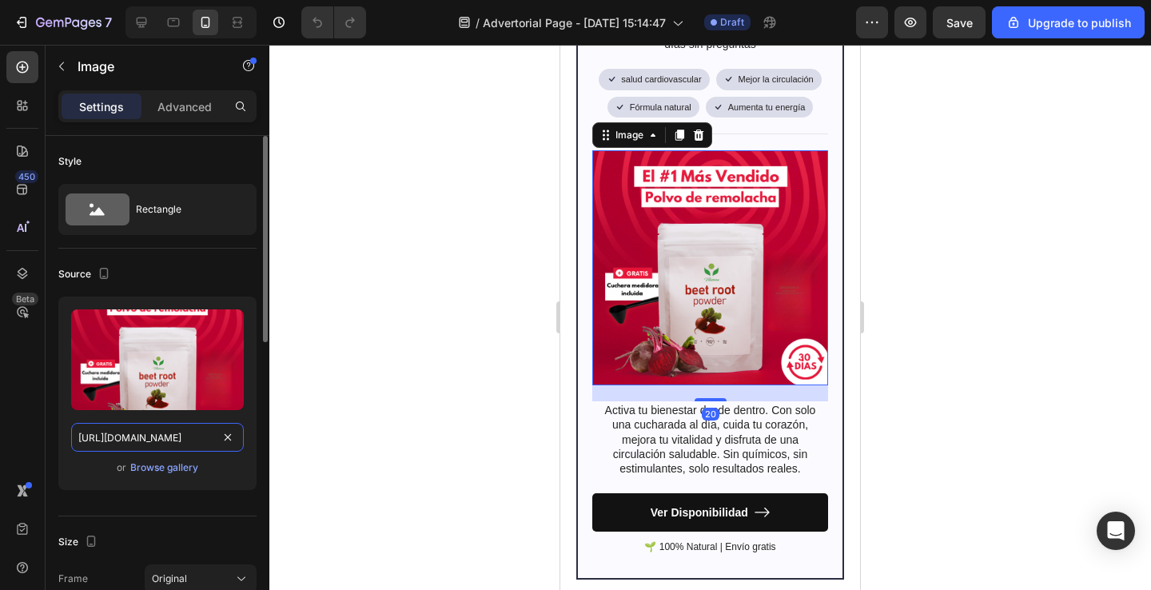
click at [193, 436] on input "[URL][DOMAIN_NAME]" at bounding box center [157, 437] width 173 height 29
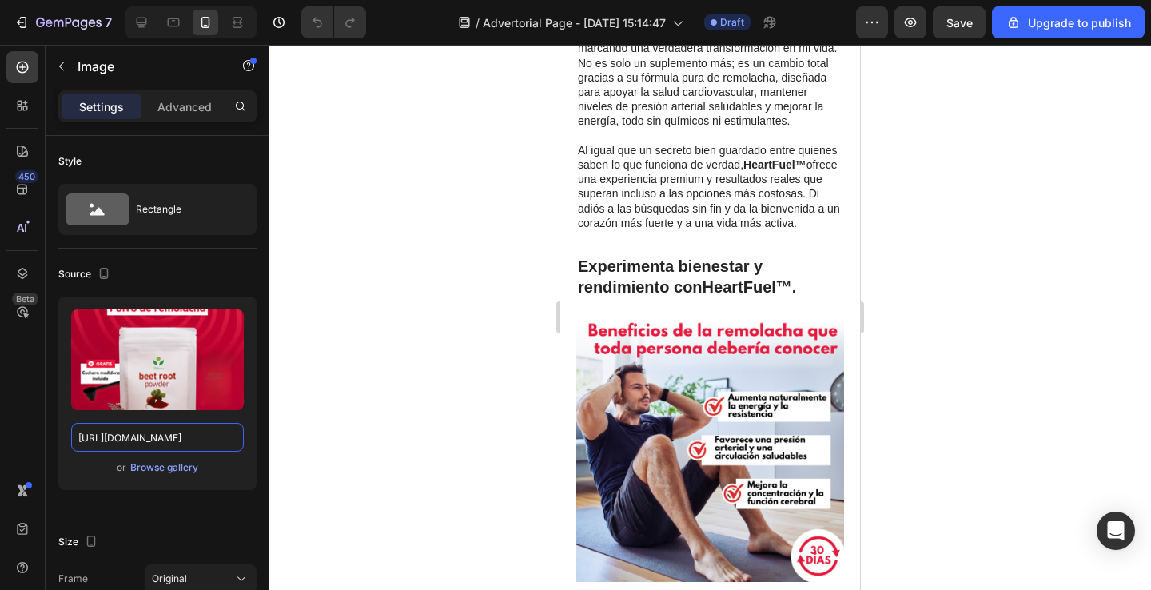
scroll to position [1936, 0]
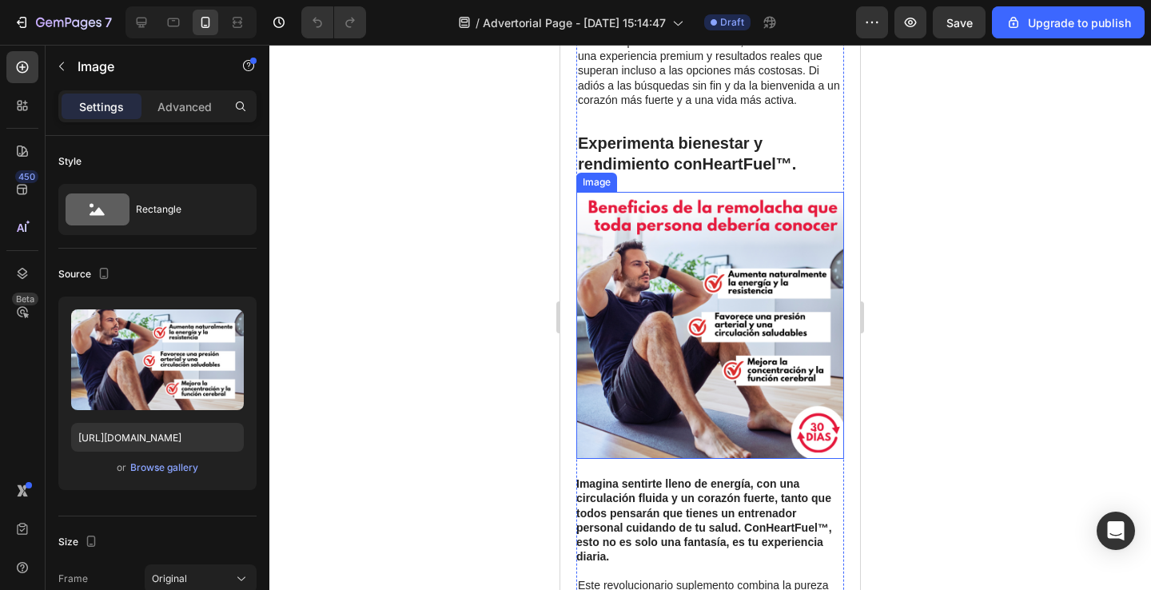
click at [651, 333] on img at bounding box center [710, 325] width 268 height 267
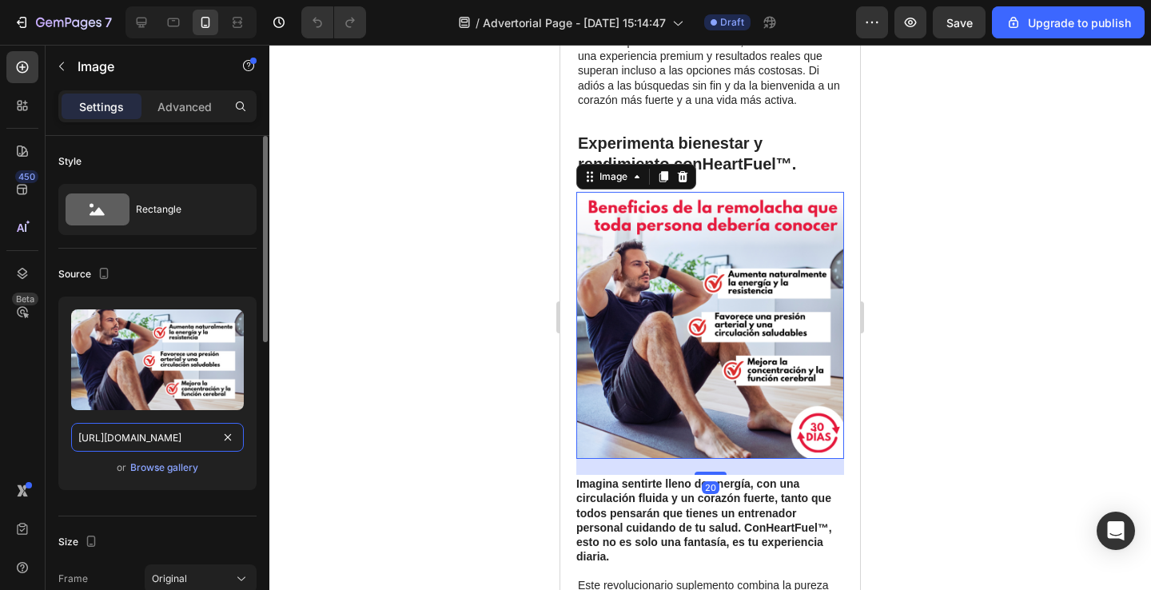
click at [112, 445] on input "[URL][DOMAIN_NAME]" at bounding box center [157, 437] width 173 height 29
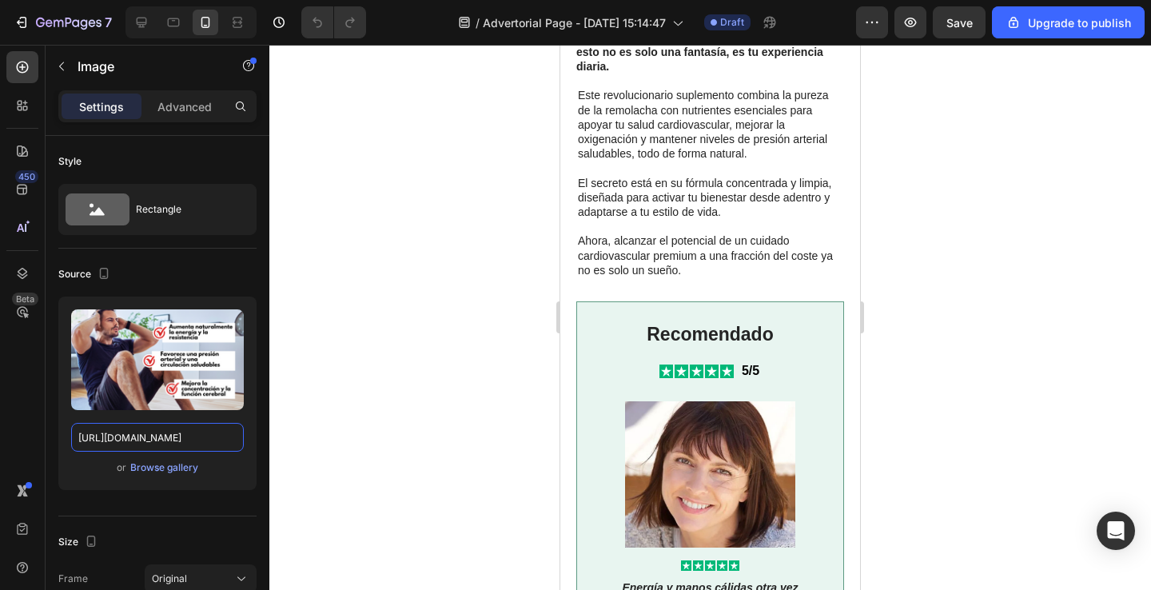
scroll to position [2482, 0]
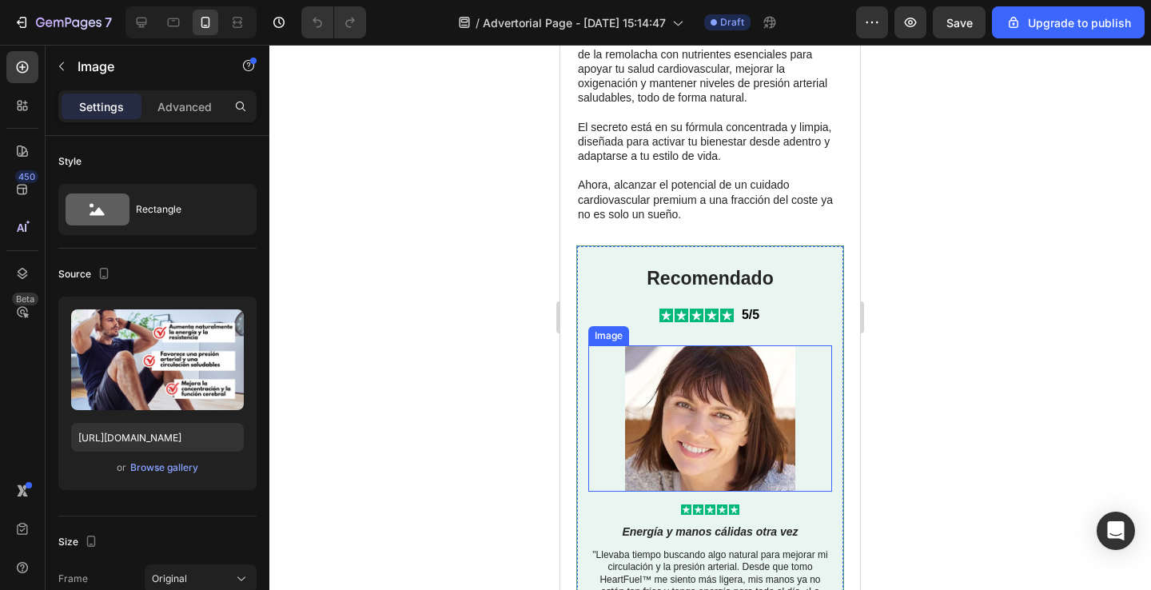
click at [676, 389] on img at bounding box center [710, 418] width 244 height 147
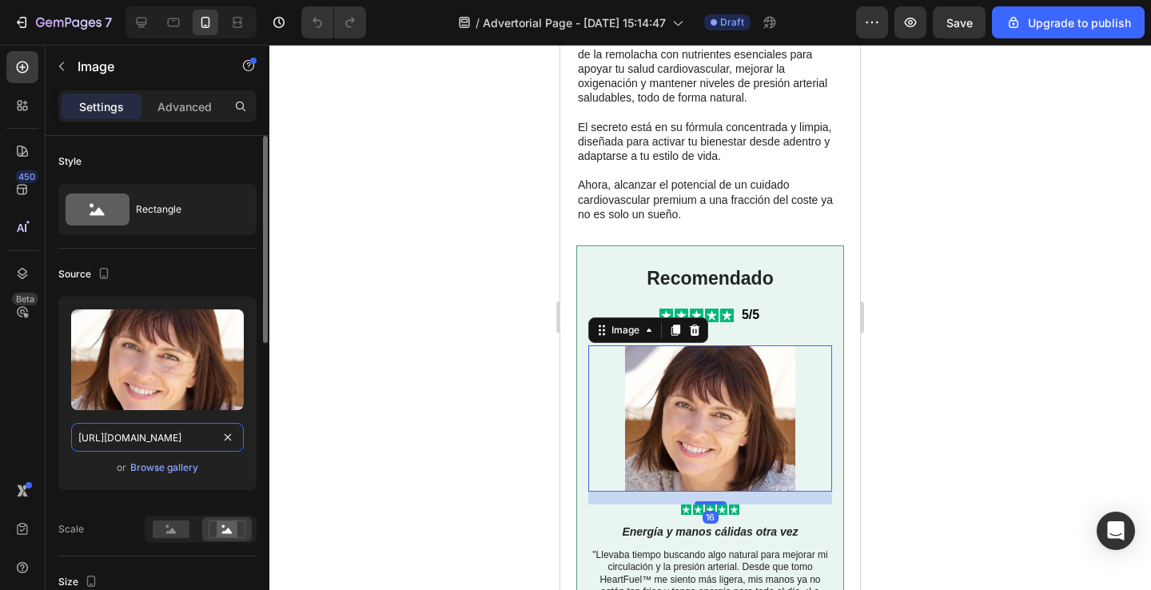
click at [170, 436] on input "[URL][DOMAIN_NAME]" at bounding box center [157, 437] width 173 height 29
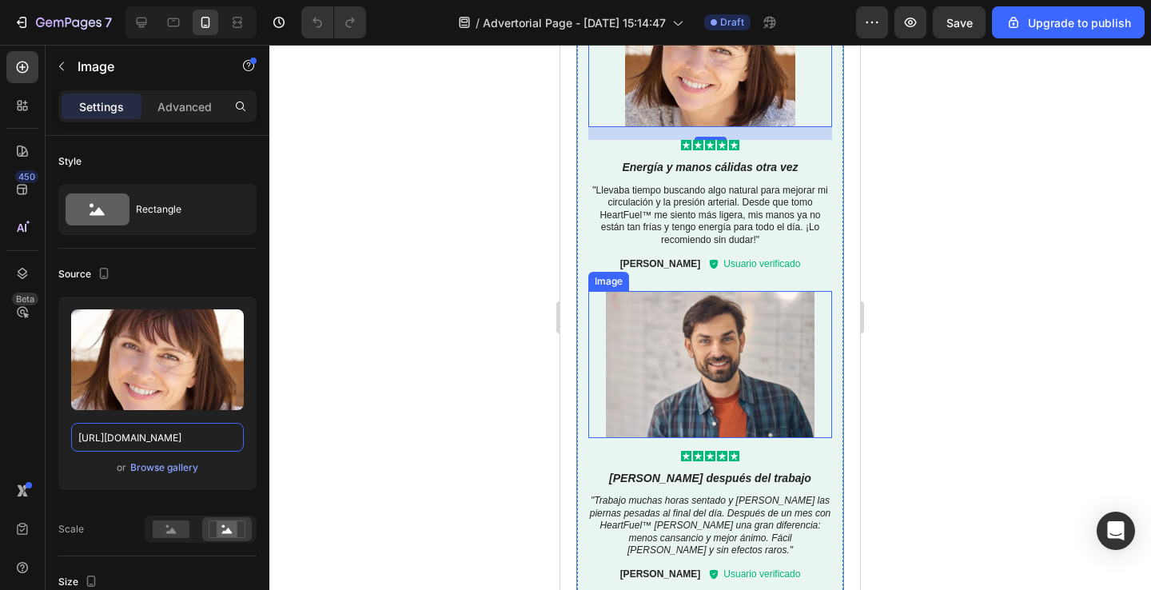
scroll to position [2890, 0]
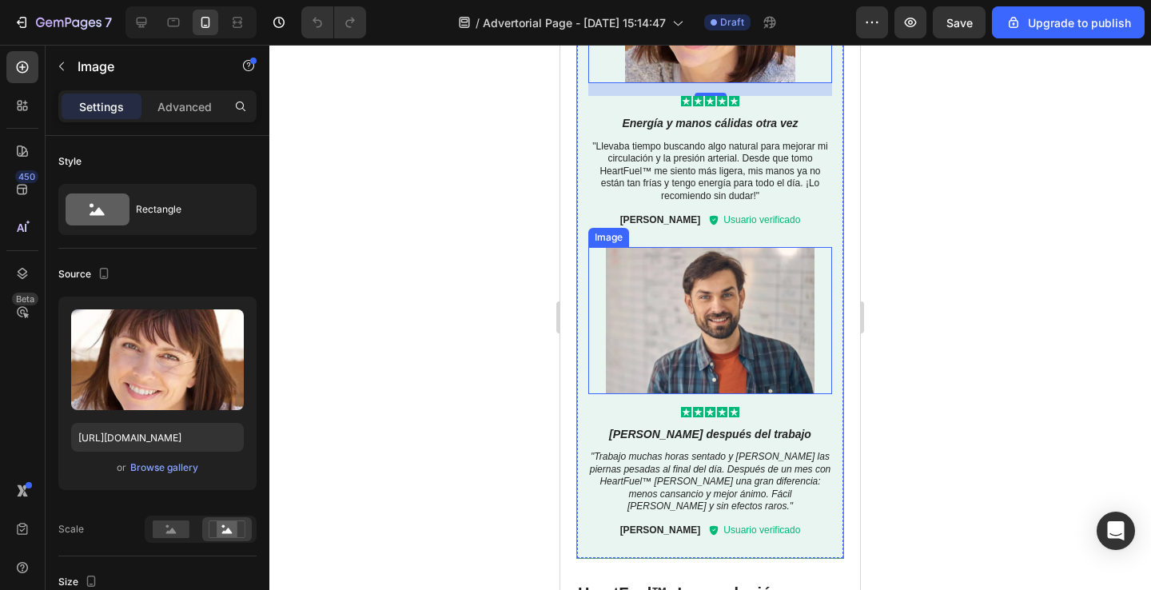
click at [699, 340] on img at bounding box center [710, 320] width 244 height 147
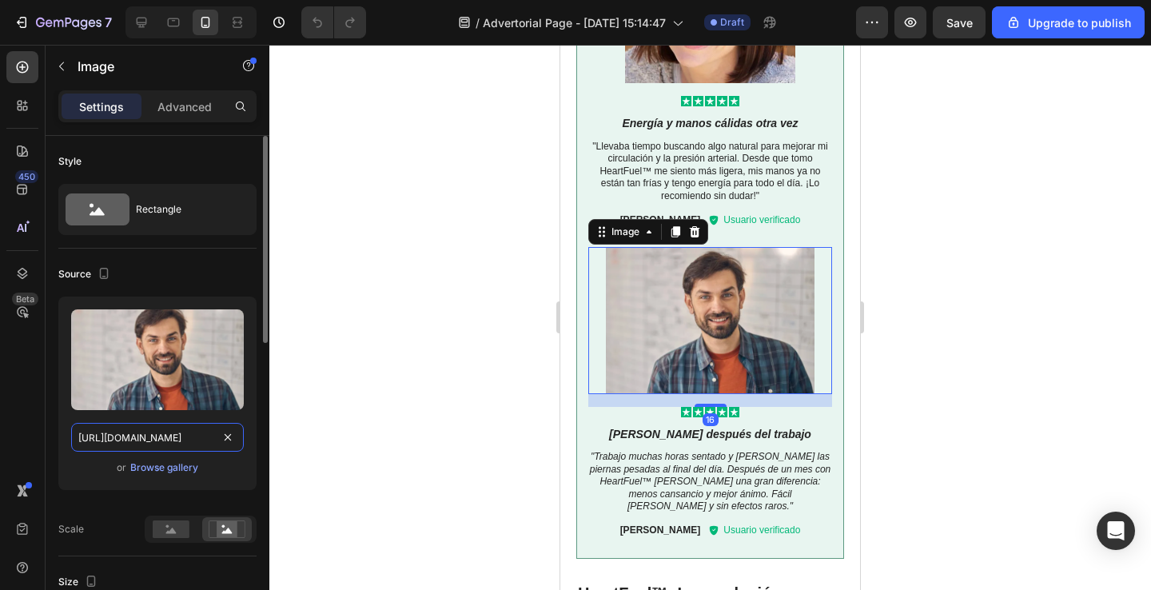
click at [163, 436] on input "[URL][DOMAIN_NAME]" at bounding box center [157, 437] width 173 height 29
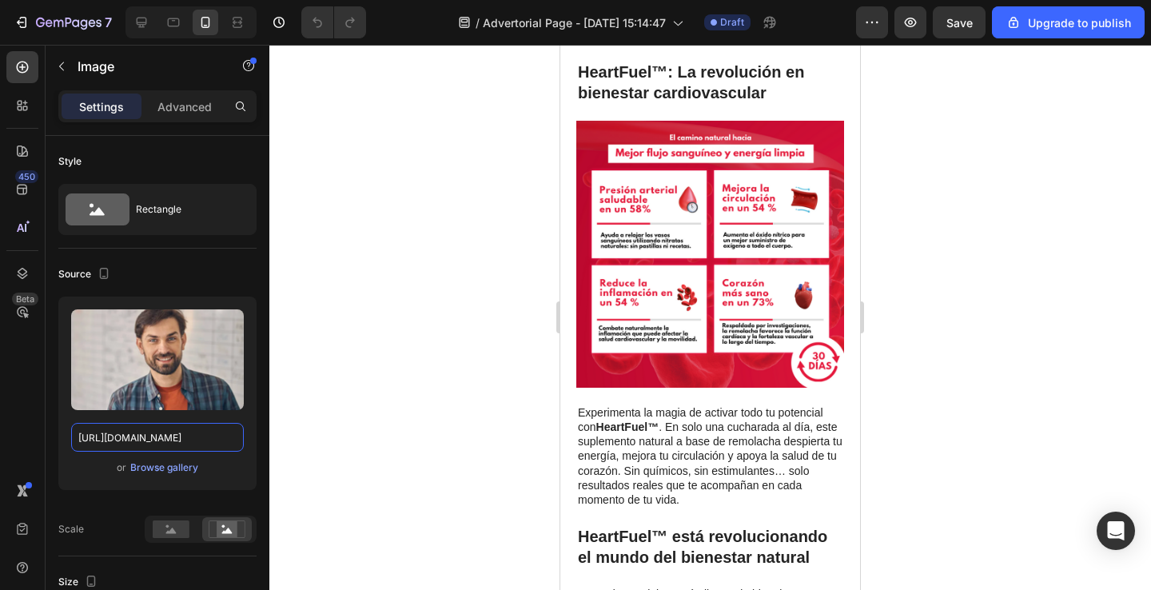
scroll to position [3463, 0]
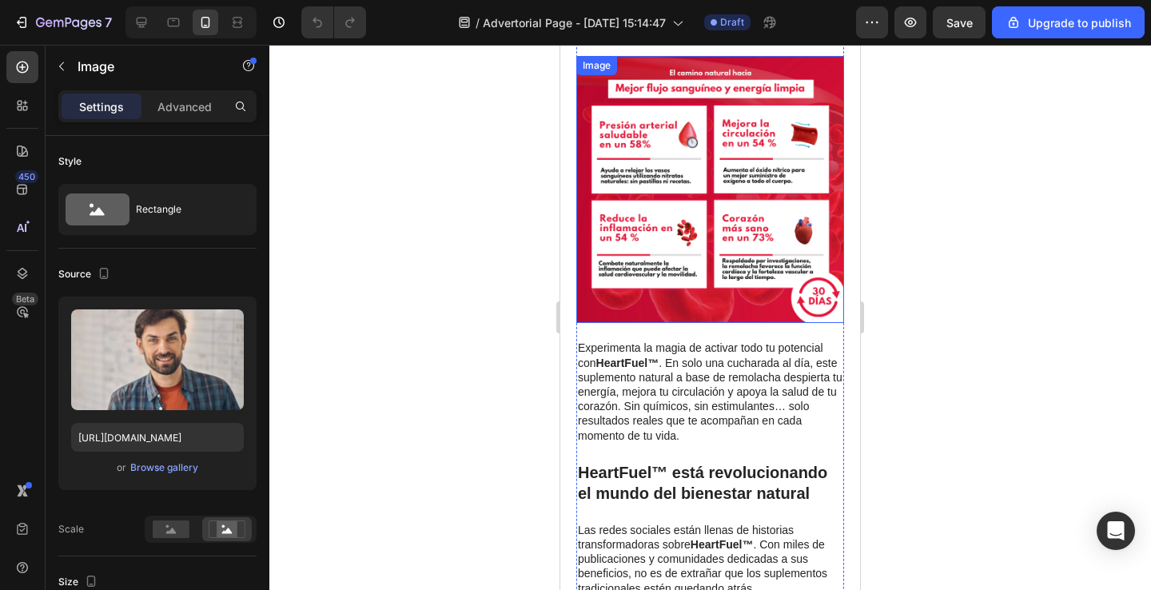
click at [647, 250] on img at bounding box center [710, 189] width 268 height 267
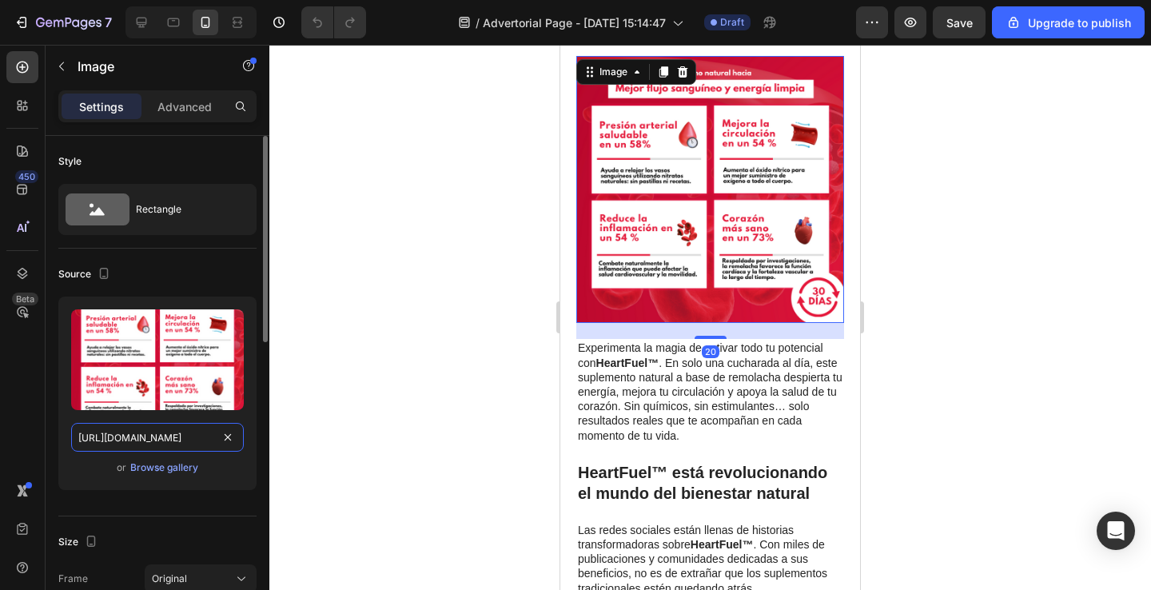
click at [185, 440] on input "[URL][DOMAIN_NAME]" at bounding box center [157, 437] width 173 height 29
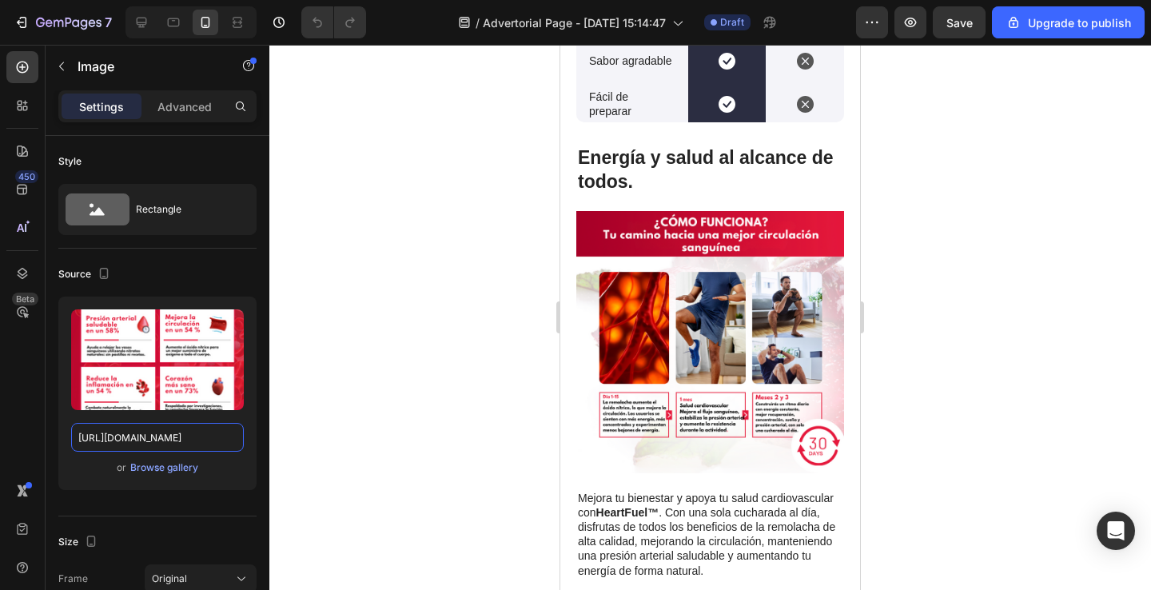
scroll to position [4558, 0]
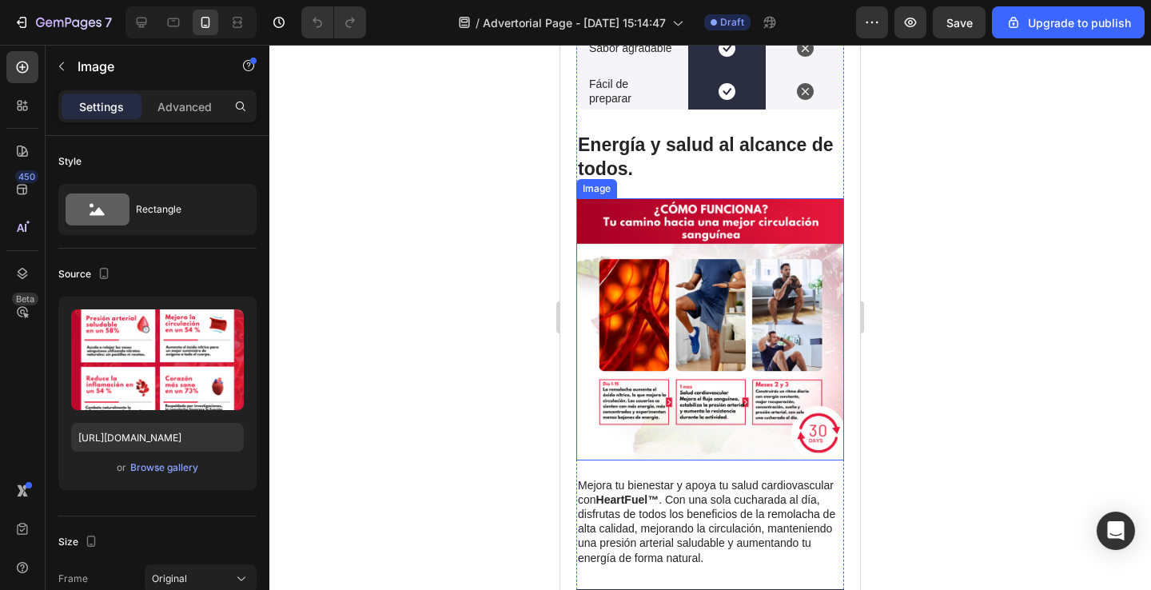
click at [655, 312] on img at bounding box center [710, 328] width 268 height 261
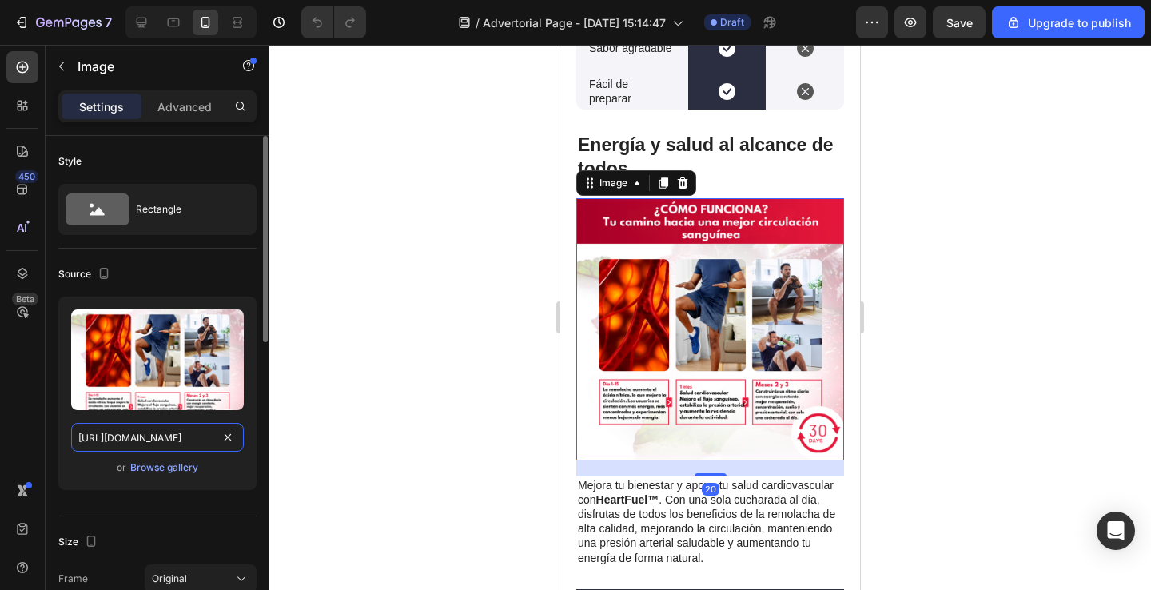
click at [157, 435] on input "[URL][DOMAIN_NAME]" at bounding box center [157, 437] width 173 height 29
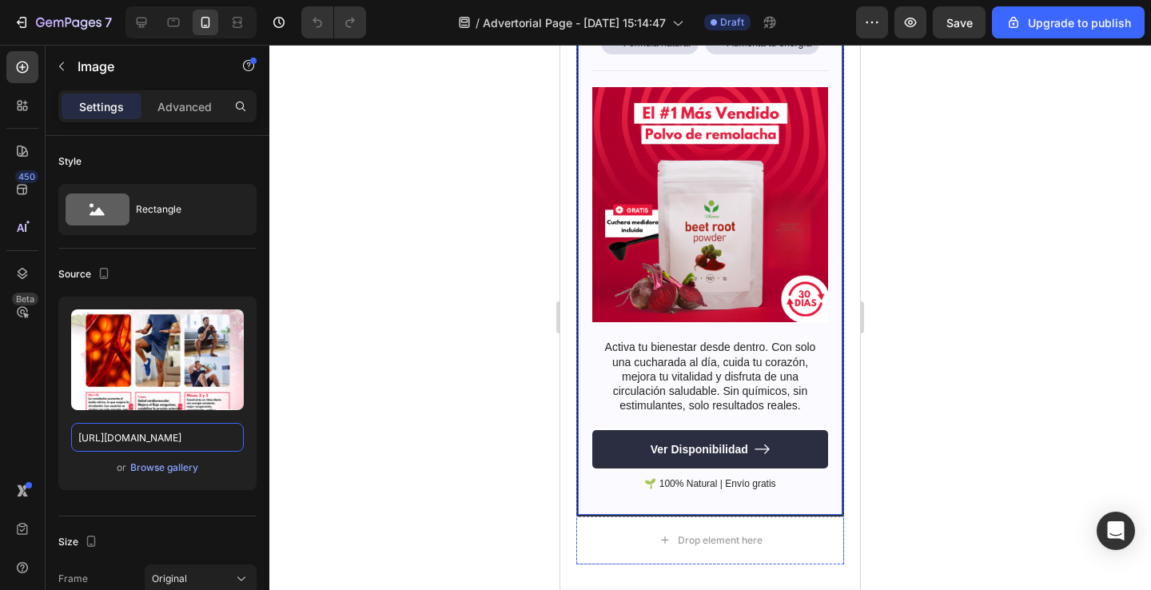
scroll to position [5286, 0]
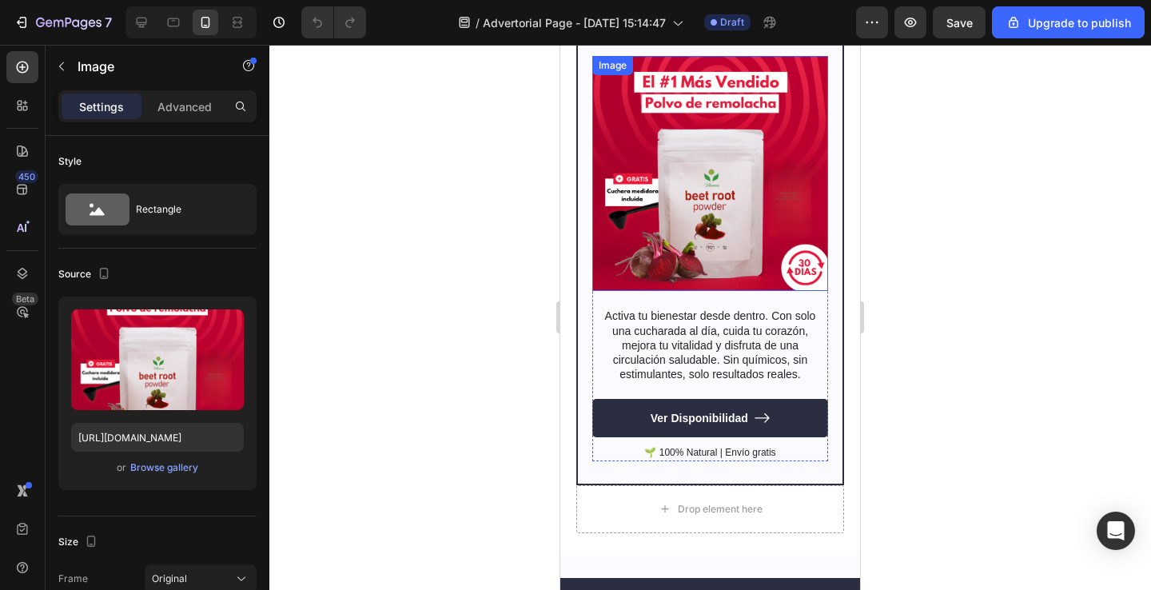
click at [662, 245] on img at bounding box center [710, 173] width 236 height 235
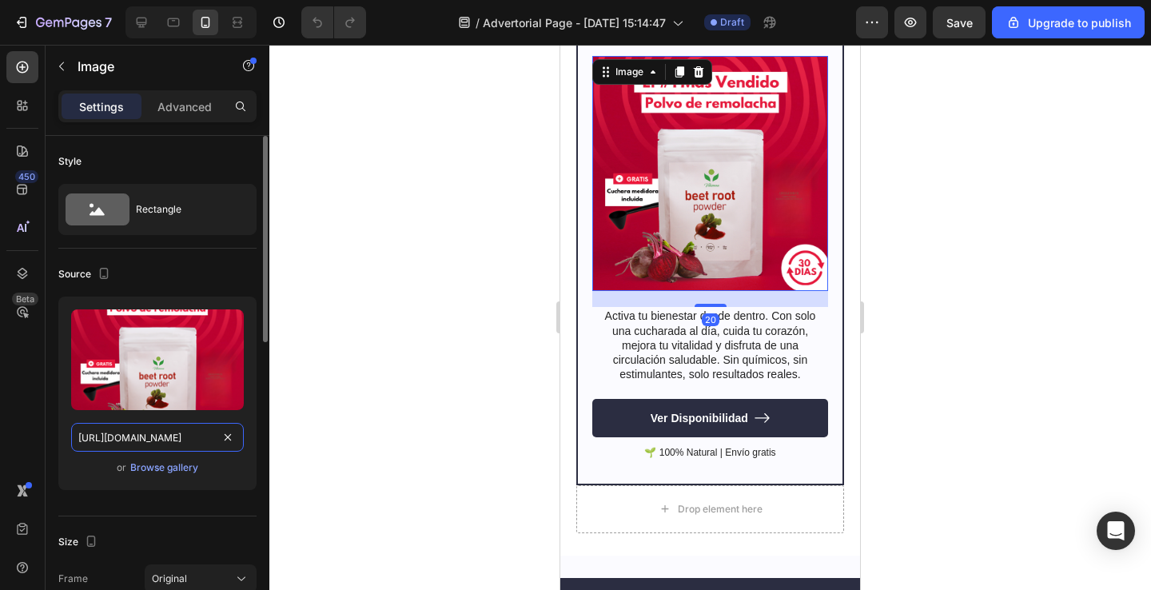
click at [143, 436] on input "[URL][DOMAIN_NAME]" at bounding box center [157, 437] width 173 height 29
